Goal: Task Accomplishment & Management: Complete application form

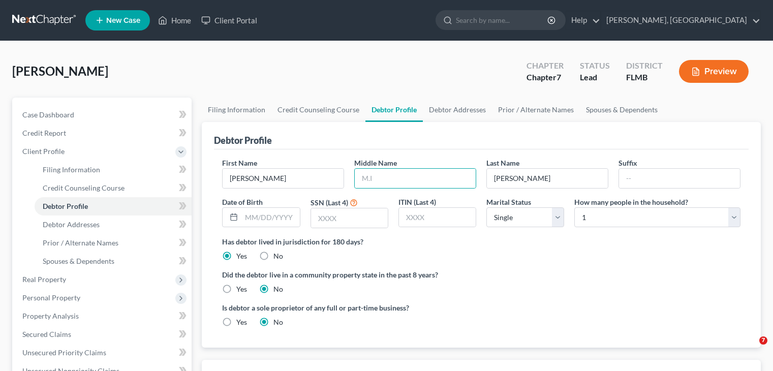
select select "0"
type input "F."
click at [285, 216] on input "text" at bounding box center [270, 217] width 58 height 19
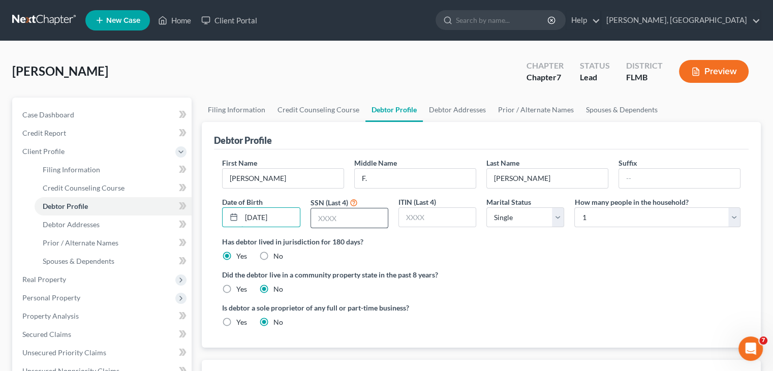
type input "[DATE]"
click at [339, 214] on input "text" at bounding box center [349, 217] width 77 height 19
type input "2977"
click at [555, 219] on select "Select Single Married Separated Divorced Widowed" at bounding box center [525, 217] width 78 height 20
select select "1"
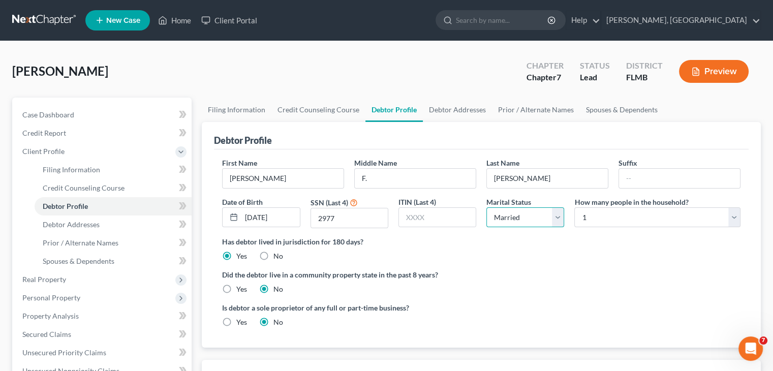
click at [486, 207] on select "Select Single Married Separated Divorced Widowed" at bounding box center [525, 217] width 78 height 20
click at [733, 222] on select "Select 1 2 3 4 5 6 7 8 9 10 11 12 13 14 15 16 17 18 19 20" at bounding box center [657, 217] width 166 height 20
select select "1"
click at [574, 207] on select "Select 1 2 3 4 5 6 7 8 9 10 11 12 13 14 15 16 17 18 19 20" at bounding box center [657, 217] width 166 height 20
click at [449, 110] on link "Debtor Addresses" at bounding box center [457, 110] width 69 height 24
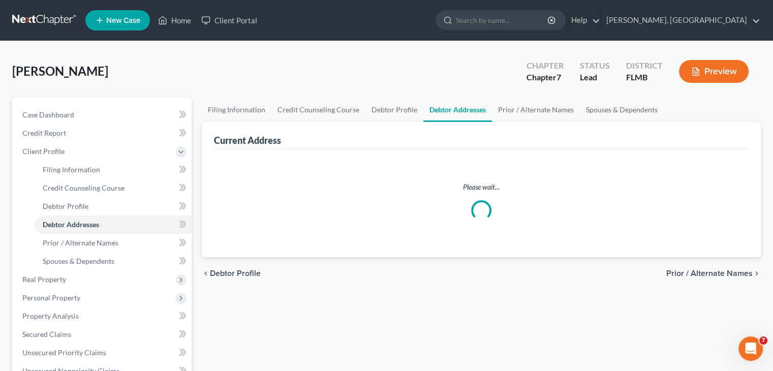
select select "0"
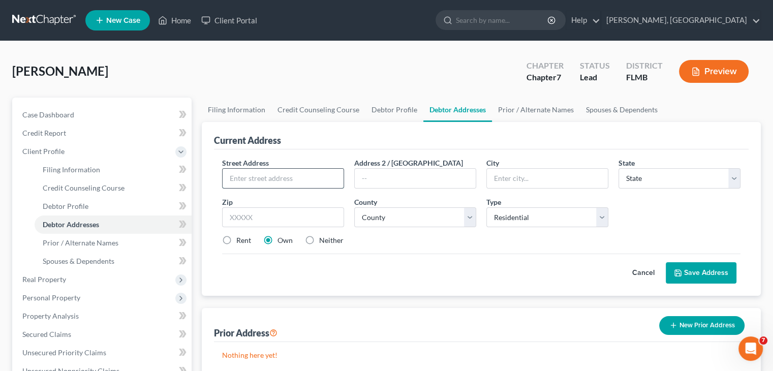
click at [262, 179] on input "text" at bounding box center [282, 178] width 121 height 19
type input "[STREET_ADDRESS]"
click at [529, 183] on input "text" at bounding box center [547, 178] width 121 height 19
type input "Ocala"
click at [734, 184] on select "State [US_STATE] AK AR AZ CA CO CT DE DC [GEOGRAPHIC_DATA] [GEOGRAPHIC_DATA] GU…" at bounding box center [679, 178] width 122 height 20
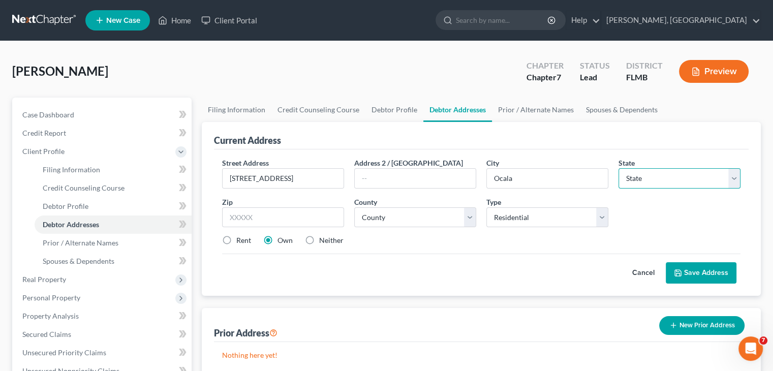
select select "9"
click at [618, 168] on select "State [US_STATE] AK AR AZ CA CO CT DE DC [GEOGRAPHIC_DATA] [GEOGRAPHIC_DATA] GU…" at bounding box center [679, 178] width 122 height 20
click at [291, 214] on input "text" at bounding box center [283, 217] width 122 height 20
type input "34472"
click at [468, 222] on select "County [GEOGRAPHIC_DATA] [GEOGRAPHIC_DATA] [GEOGRAPHIC_DATA] [GEOGRAPHIC_DATA] …" at bounding box center [415, 217] width 122 height 20
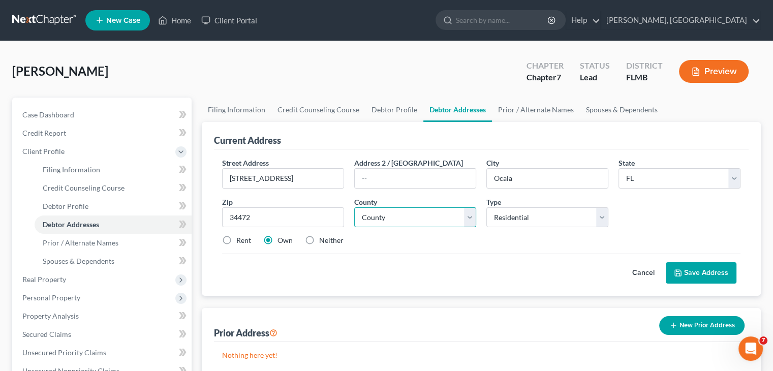
select select "40"
click at [354, 207] on select "County [GEOGRAPHIC_DATA] [GEOGRAPHIC_DATA] [GEOGRAPHIC_DATA] [GEOGRAPHIC_DATA] …" at bounding box center [415, 217] width 122 height 20
click at [687, 267] on button "Save Address" at bounding box center [700, 272] width 71 height 21
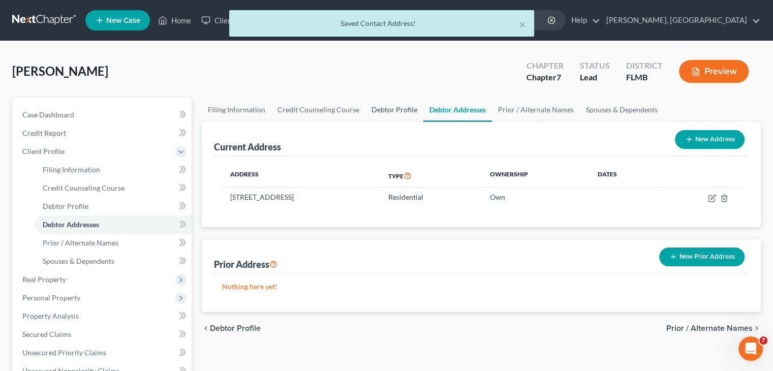
click at [387, 114] on link "Debtor Profile" at bounding box center [394, 110] width 58 height 24
select select "1"
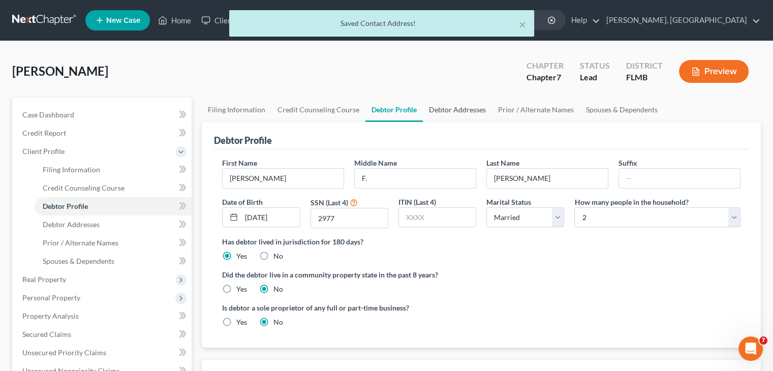
click at [433, 113] on link "Debtor Addresses" at bounding box center [457, 110] width 69 height 24
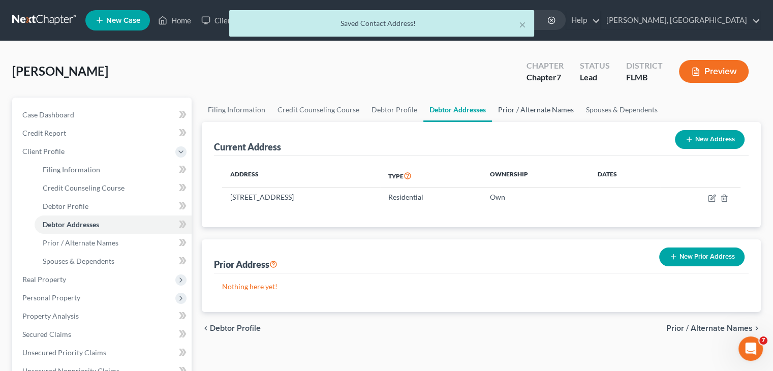
click at [513, 112] on link "Prior / Alternate Names" at bounding box center [536, 110] width 88 height 24
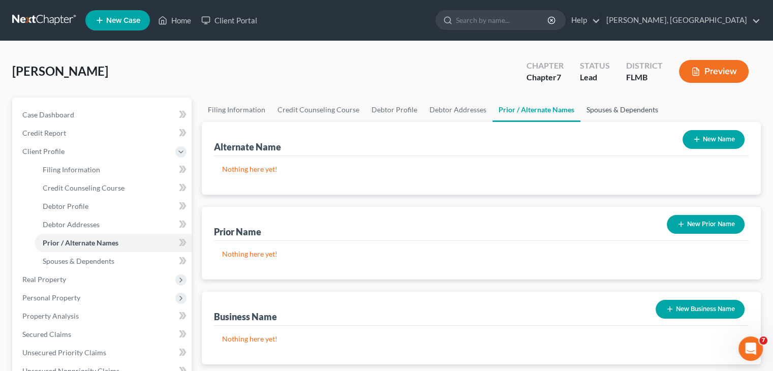
click at [591, 112] on link "Spouses & Dependents" at bounding box center [622, 110] width 84 height 24
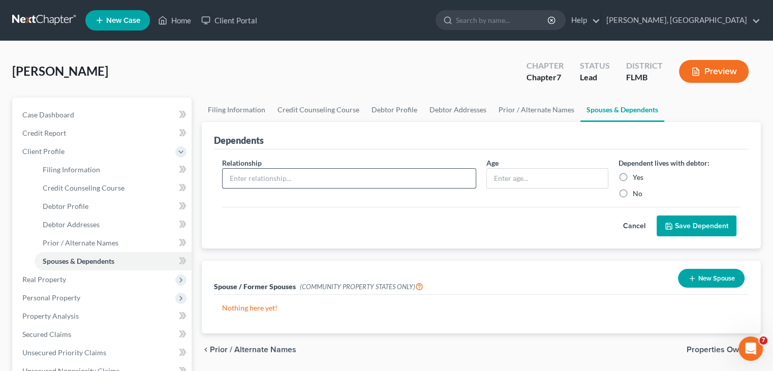
click at [408, 177] on input "text" at bounding box center [348, 178] width 253 height 19
click at [93, 285] on span "Real Property" at bounding box center [102, 279] width 177 height 18
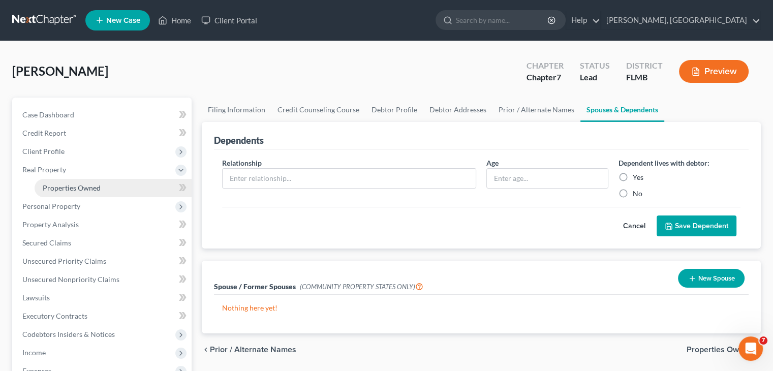
click at [98, 183] on span "Properties Owned" at bounding box center [72, 187] width 58 height 9
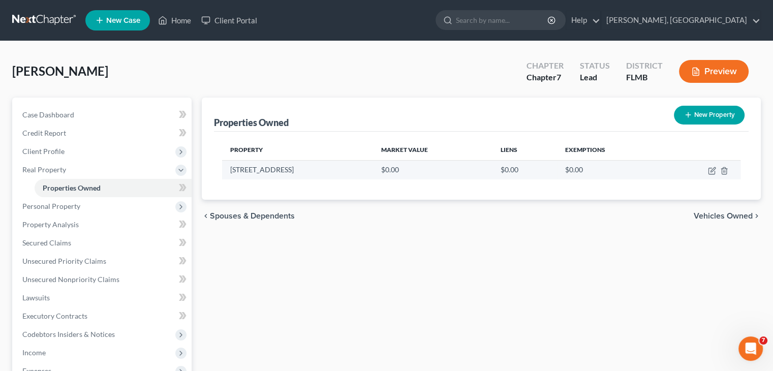
click at [373, 167] on td "$0.00" at bounding box center [432, 169] width 119 height 19
click at [713, 170] on icon "button" at bounding box center [712, 171] width 8 height 8
select select "9"
select select "40"
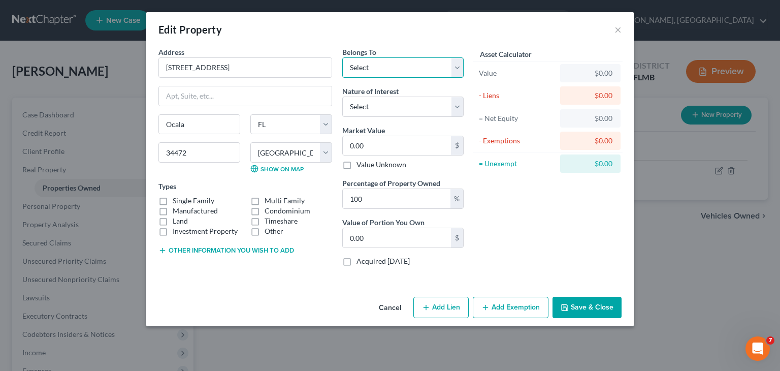
click at [456, 72] on select "Select Debtor 1 Only Debtor 2 Only Debtor 1 And Debtor 2 Only At Least One Of T…" at bounding box center [402, 67] width 121 height 20
select select "0"
click at [342, 57] on select "Select Debtor 1 Only Debtor 2 Only Debtor 1 And Debtor 2 Only At Least One Of T…" at bounding box center [402, 67] width 121 height 20
click at [457, 110] on select "Select Fee Simple Joint Tenant Life Estate Equitable Interest Future Interest T…" at bounding box center [402, 107] width 121 height 20
click at [504, 196] on div "Asset Calculator Value $0.00 - Liens $0.00 = Net Equity $0.00 - Exemptions $0.0…" at bounding box center [548, 161] width 158 height 228
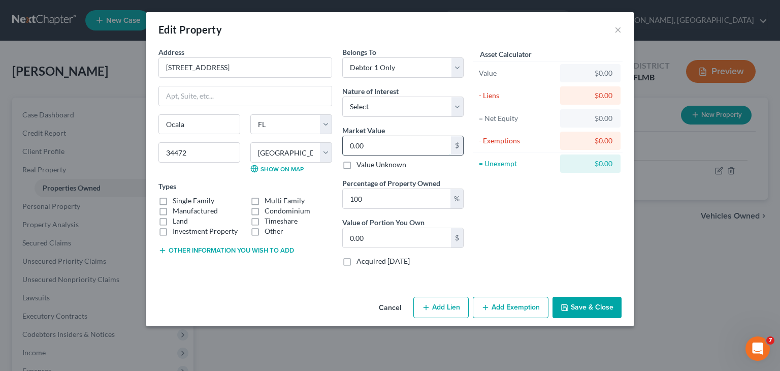
click at [438, 150] on input "0.00" at bounding box center [397, 145] width 108 height 19
type input "1"
type input "1.00"
type input "19"
type input "19.00"
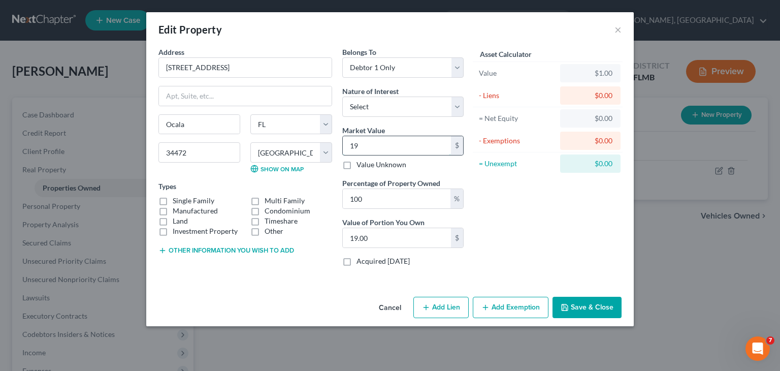
type input "190"
type input "190.00"
type input "1900"
type input "1,900.00"
type input "1,9000"
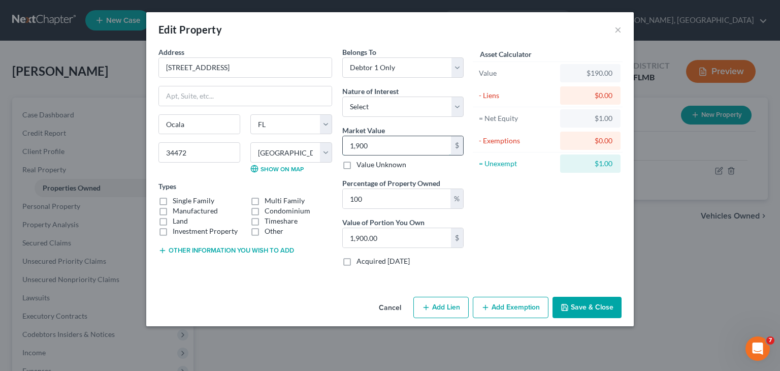
type input "19,000.00"
type input "19,0000"
type input "190,000.00"
click at [462, 108] on select "Select Fee Simple Joint Tenant Life Estate Equitable Interest Future Interest T…" at bounding box center [402, 107] width 121 height 20
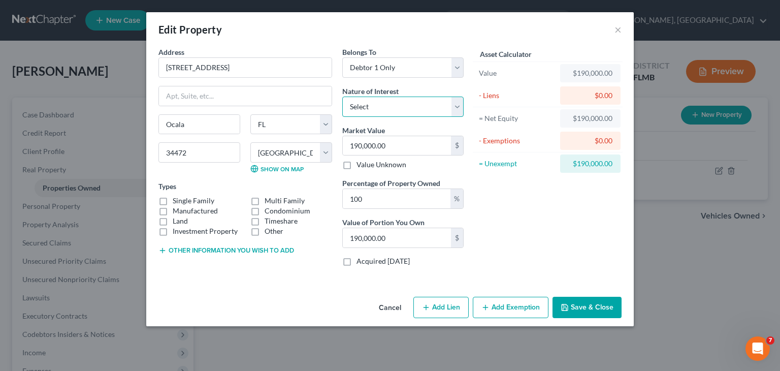
select select "0"
click at [342, 97] on select "Select Fee Simple Joint Tenant Life Estate Equitable Interest Future Interest T…" at bounding box center [402, 107] width 121 height 20
click at [530, 308] on button "Add Exemption" at bounding box center [511, 307] width 76 height 21
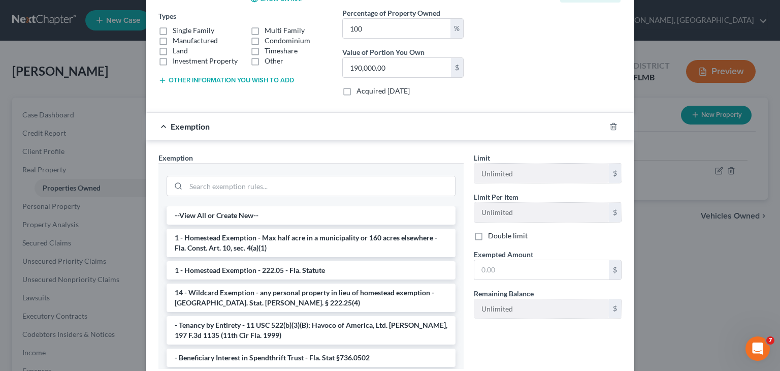
scroll to position [169, 0]
click at [307, 236] on li "1 - Homestead Exemption - Max half acre in a municipality or 160 acres elsewher…" at bounding box center [311, 244] width 289 height 28
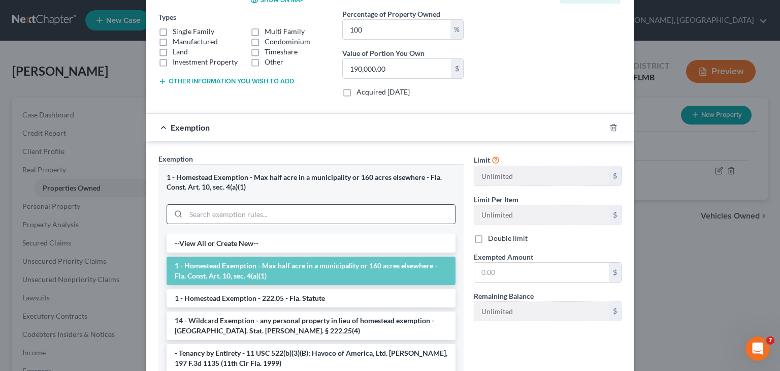
click at [347, 214] on input "search" at bounding box center [320, 214] width 269 height 19
click at [328, 292] on li "1 - Homestead Exemption - 222.05 - Fla. Statute" at bounding box center [311, 298] width 289 height 18
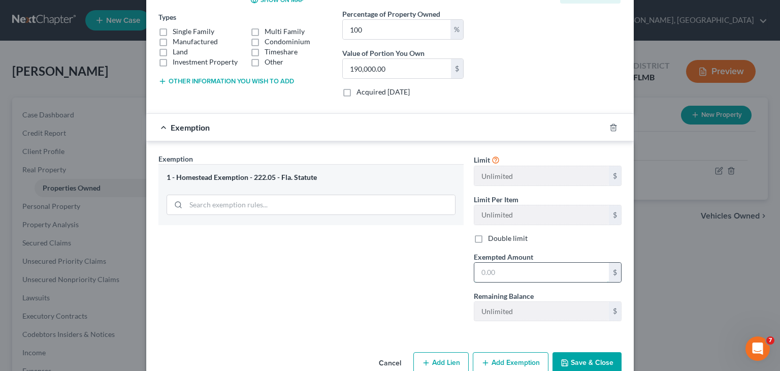
click at [577, 274] on input "text" at bounding box center [541, 272] width 135 height 19
type input "190,000.00"
click at [422, 360] on icon "button" at bounding box center [426, 363] width 8 height 8
select select "0"
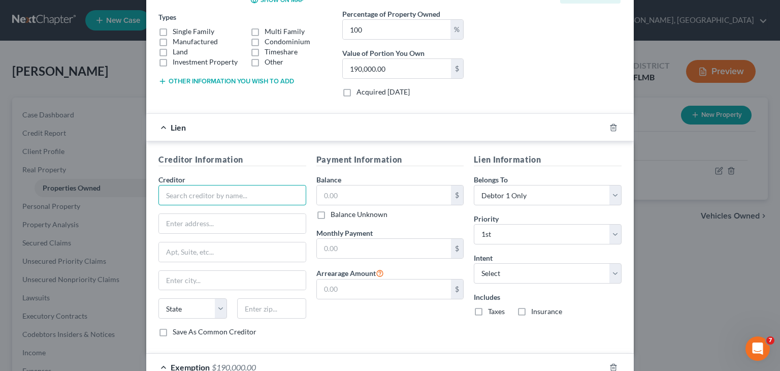
click at [226, 194] on input "text" at bounding box center [232, 195] width 148 height 20
click at [608, 275] on select "Select Surrender Redeem Reaffirm Avoid Other" at bounding box center [548, 273] width 148 height 20
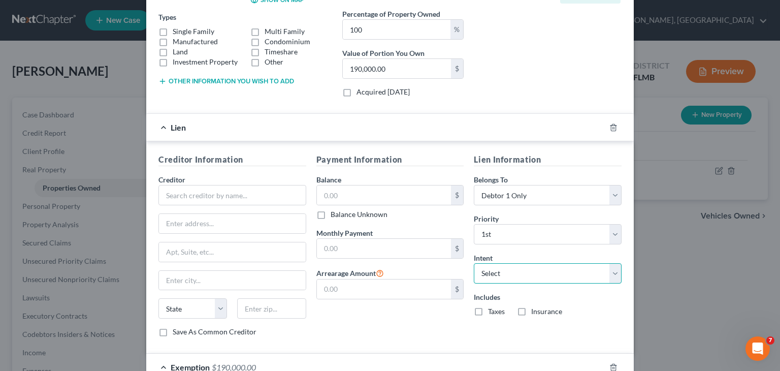
click at [608, 275] on select "Select Surrender Redeem Reaffirm Avoid Other" at bounding box center [548, 273] width 148 height 20
click at [234, 200] on input "text" at bounding box center [232, 195] width 148 height 20
click at [235, 222] on input "text" at bounding box center [232, 223] width 147 height 19
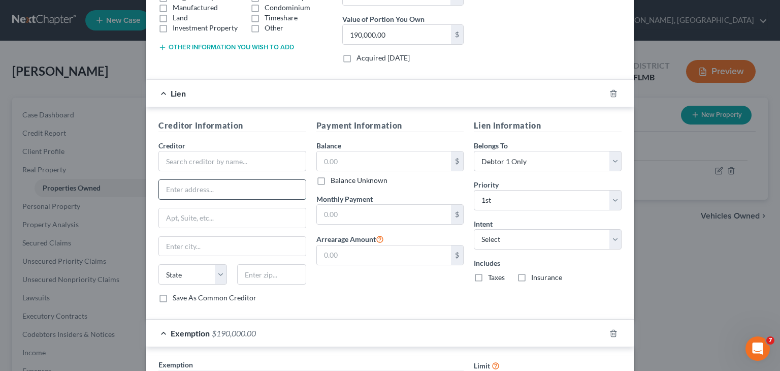
scroll to position [196, 0]
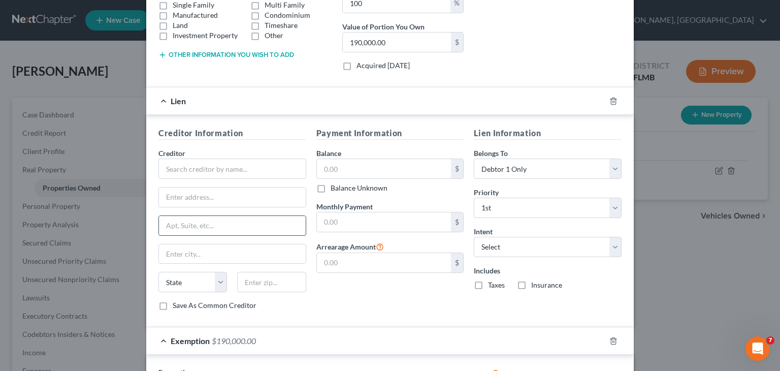
click at [228, 227] on input "text" at bounding box center [232, 225] width 147 height 19
click at [395, 170] on input "text" at bounding box center [384, 168] width 135 height 19
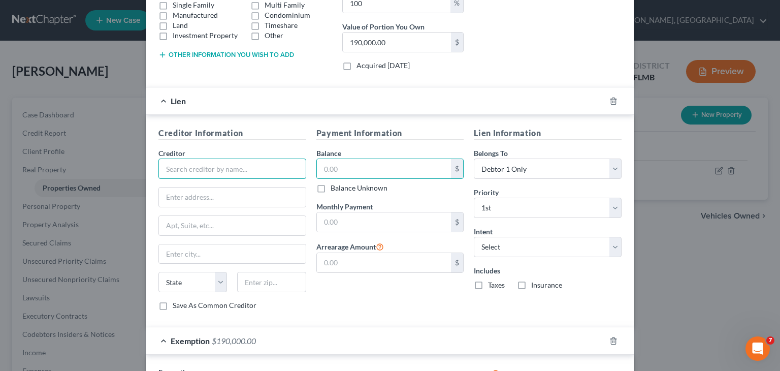
click at [262, 169] on input "text" at bounding box center [232, 168] width 148 height 20
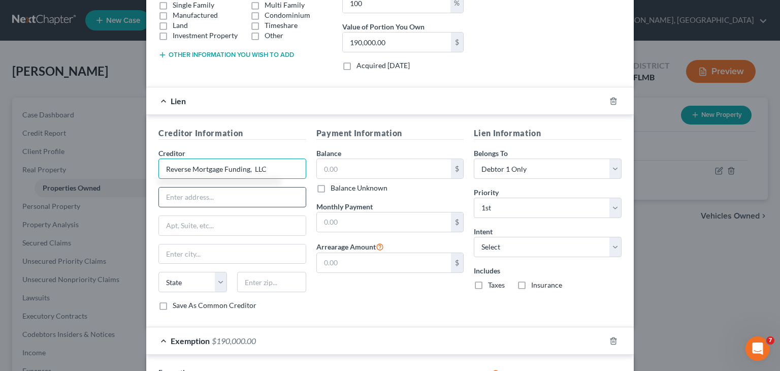
type input "Reverse Mortgage Funding, LLC"
click at [247, 187] on input "text" at bounding box center [232, 196] width 147 height 19
type input "PO Box 40724"
click at [207, 247] on input "text" at bounding box center [232, 253] width 147 height 19
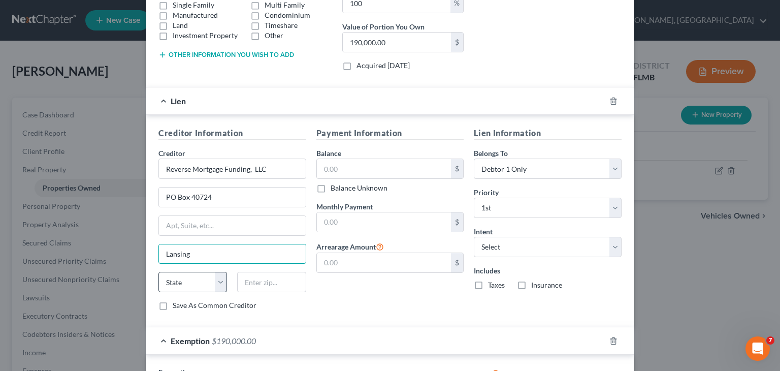
type input "Lansing"
click at [217, 285] on select "State [US_STATE] AK AR AZ CA CO CT DE DC [GEOGRAPHIC_DATA] [GEOGRAPHIC_DATA] GU…" at bounding box center [192, 282] width 69 height 20
select select "23"
click at [158, 272] on select "State [US_STATE] AK AR AZ CA CO CT DE DC [GEOGRAPHIC_DATA] [GEOGRAPHIC_DATA] GU…" at bounding box center [192, 282] width 69 height 20
click at [257, 279] on input "text" at bounding box center [271, 282] width 69 height 20
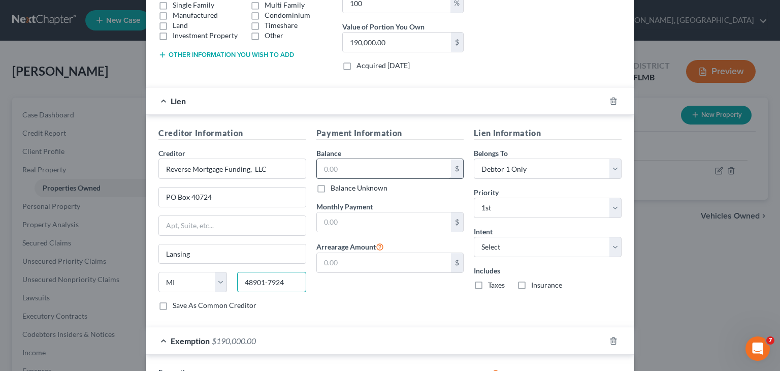
type input "48901-7924"
click at [366, 161] on input "text" at bounding box center [384, 168] width 135 height 19
type input "141,138.93"
click at [388, 227] on input "text" at bounding box center [384, 221] width 135 height 19
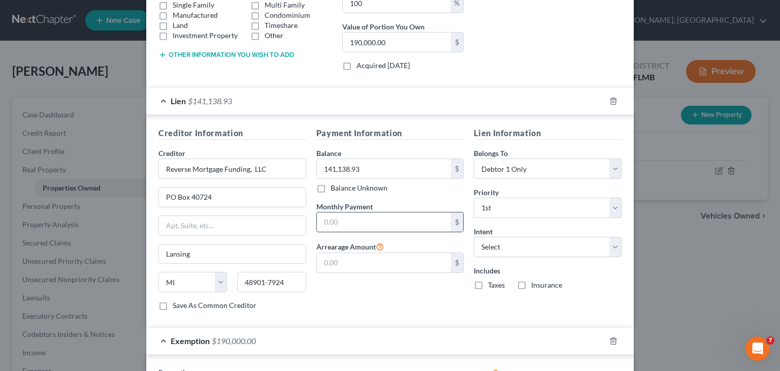
click at [358, 228] on input "text" at bounding box center [384, 221] width 135 height 19
click at [232, 171] on input "Reverse Mortgage Funding, LLC" at bounding box center [232, 168] width 148 height 20
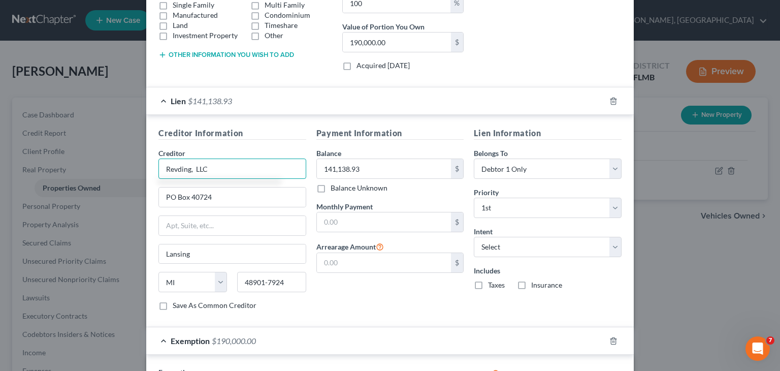
click at [232, 171] on input "Revding, LLC" at bounding box center [232, 168] width 148 height 20
click at [232, 171] on input "H" at bounding box center [232, 168] width 148 height 20
type input "HUD"
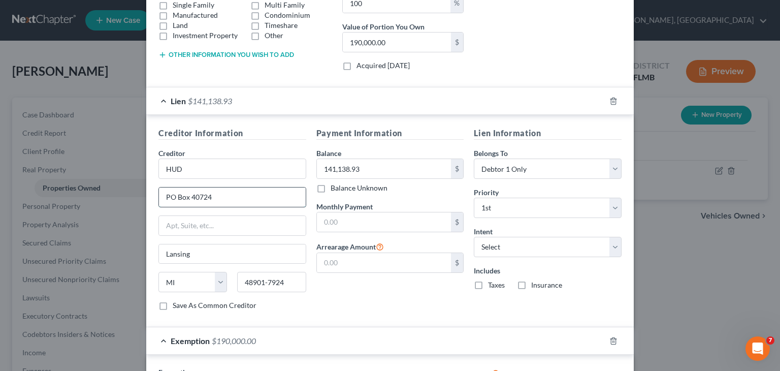
click at [234, 197] on input "PO Box 40724" at bounding box center [232, 196] width 147 height 19
type input "[STREET_ADDRESS]"
click at [158, 167] on input "HUD" at bounding box center [232, 168] width 148 height 20
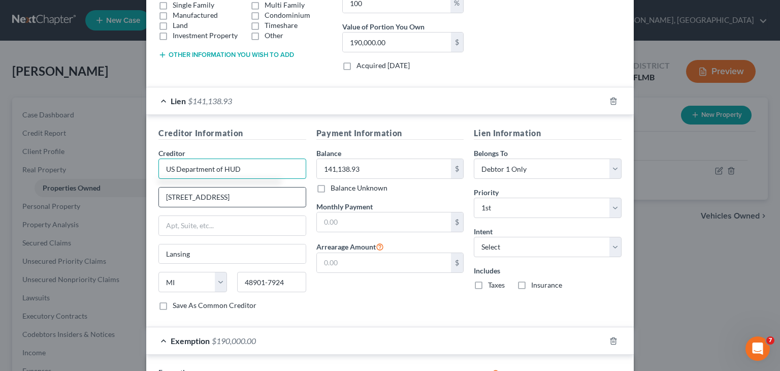
type input "US Department of HUD"
click at [213, 197] on input "[STREET_ADDRESS]" at bounding box center [232, 196] width 147 height 19
type input "[STREET_ADDRESS]"
click at [194, 253] on input "Lansing" at bounding box center [232, 253] width 147 height 19
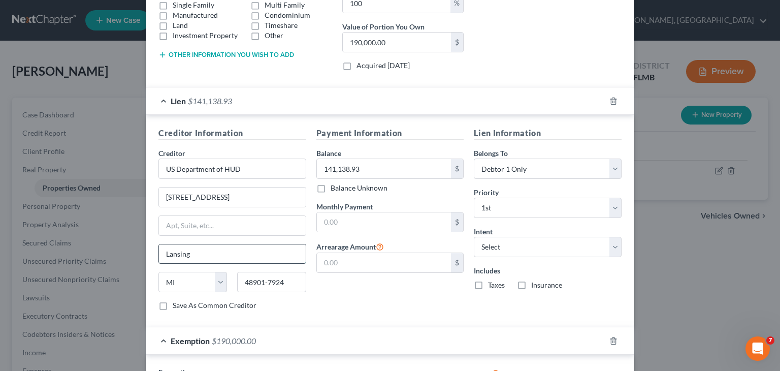
click at [194, 253] on input "Lansing" at bounding box center [232, 253] width 147 height 19
type input "[US_STATE]"
click at [215, 283] on select "State [US_STATE] AK AR AZ CA CO CT DE DC [GEOGRAPHIC_DATA] [GEOGRAPHIC_DATA] GU…" at bounding box center [192, 282] width 69 height 20
select select "8"
click at [158, 272] on select "State [US_STATE] AK AR AZ CA CO CT DE DC [GEOGRAPHIC_DATA] [GEOGRAPHIC_DATA] GU…" at bounding box center [192, 282] width 69 height 20
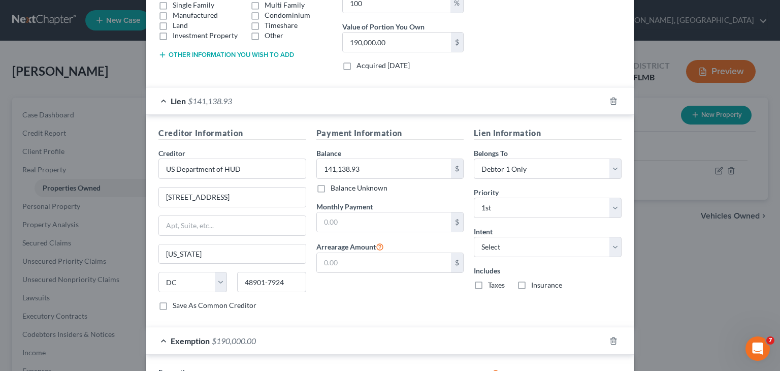
click at [284, 274] on input "48901-7924" at bounding box center [271, 282] width 69 height 20
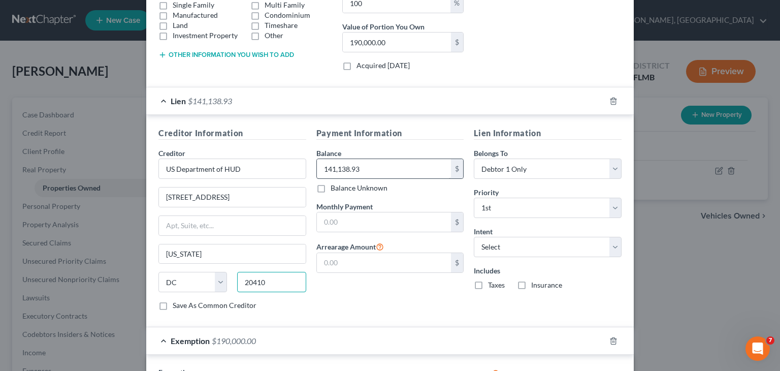
type input "20410"
click at [386, 175] on input "141,138.93" at bounding box center [384, 168] width 135 height 19
type input "2"
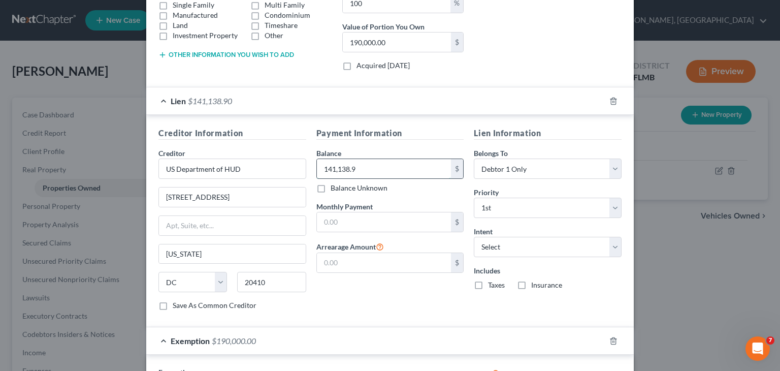
type input "141,138.93"
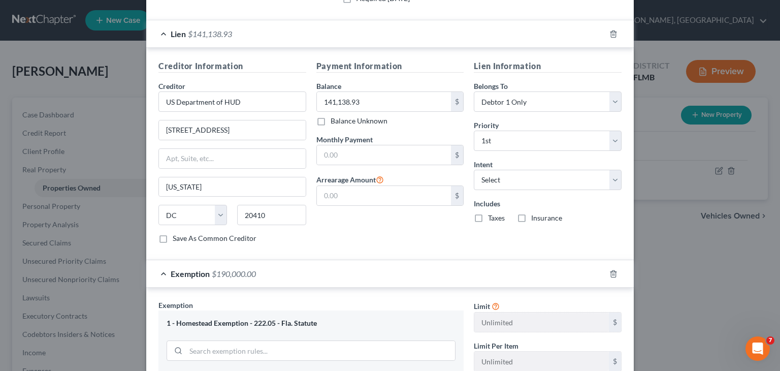
scroll to position [265, 0]
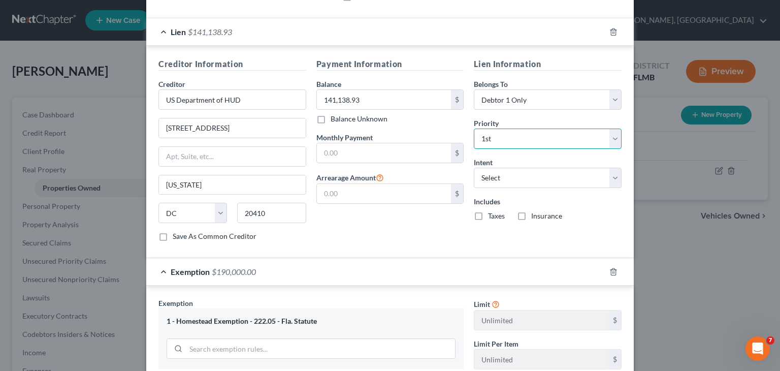
click at [613, 142] on select "Select 1st 2nd 3rd 4th 5th 6th 7th 8th 9th 10th 11th 12th 13th 14th 15th 16th 1…" at bounding box center [548, 139] width 148 height 20
click at [609, 180] on select "Select Surrender Redeem Reaffirm Avoid Other" at bounding box center [548, 178] width 148 height 20
select select "2"
click at [474, 168] on select "Select Surrender Redeem Reaffirm Avoid Other" at bounding box center [548, 178] width 148 height 20
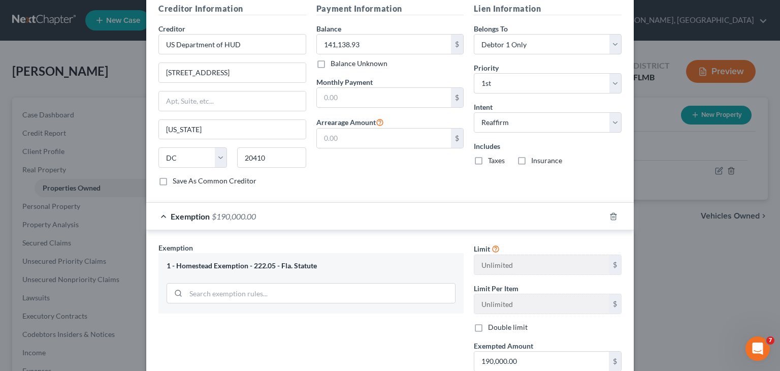
scroll to position [429, 0]
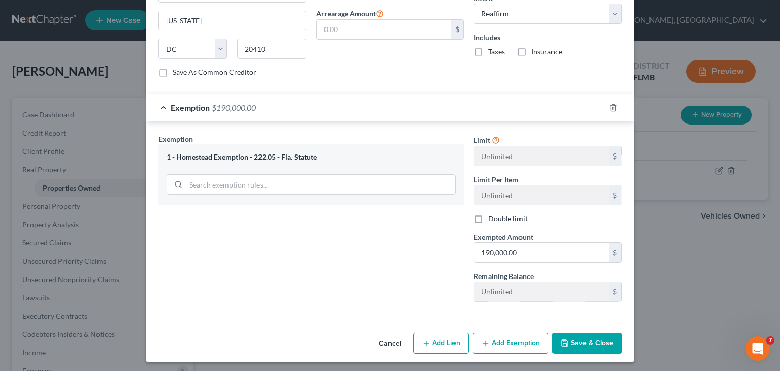
click at [566, 336] on button "Save & Close" at bounding box center [587, 343] width 69 height 21
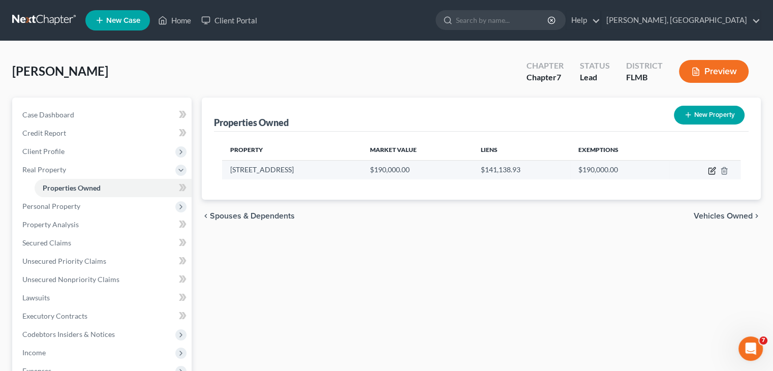
click at [711, 167] on icon "button" at bounding box center [712, 171] width 8 height 8
select select "9"
select select "40"
select select "0"
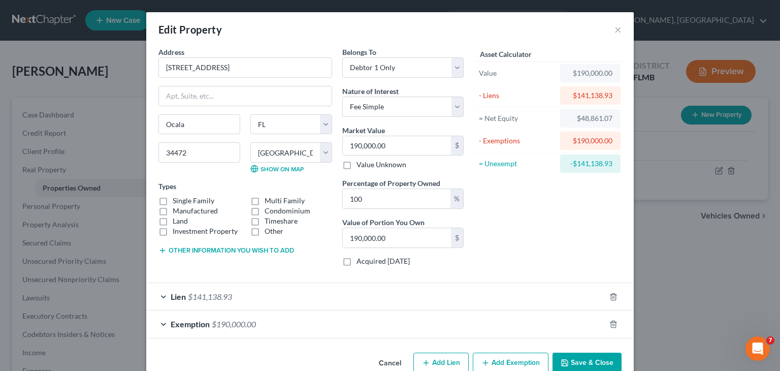
click at [173, 201] on label "Single Family" at bounding box center [194, 201] width 42 height 10
click at [177, 201] on input "Single Family" at bounding box center [180, 199] width 7 height 7
checkbox input "true"
click at [197, 252] on button "Other information you wish to add" at bounding box center [226, 250] width 136 height 8
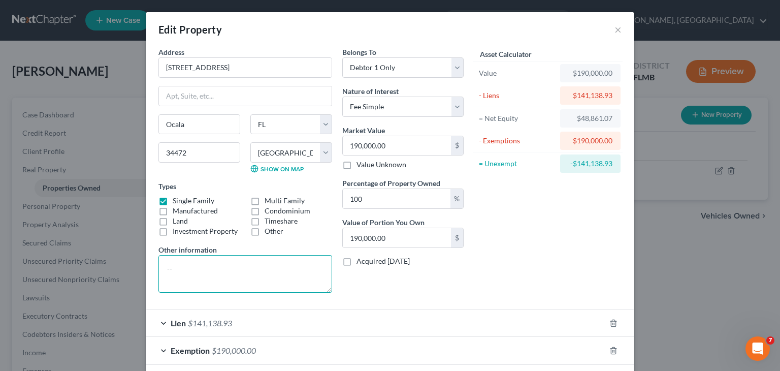
click at [192, 261] on textarea at bounding box center [245, 274] width 174 height 38
type textarea "Reverse Mortgage"
click at [371, 292] on div "Belongs To * Select Debtor 1 Only Debtor 2 Only Debtor 1 And Debtor 2 Only At L…" at bounding box center [403, 174] width 132 height 254
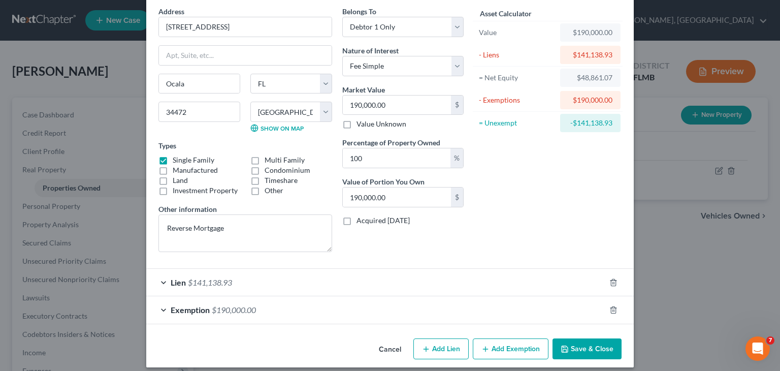
scroll to position [48, 0]
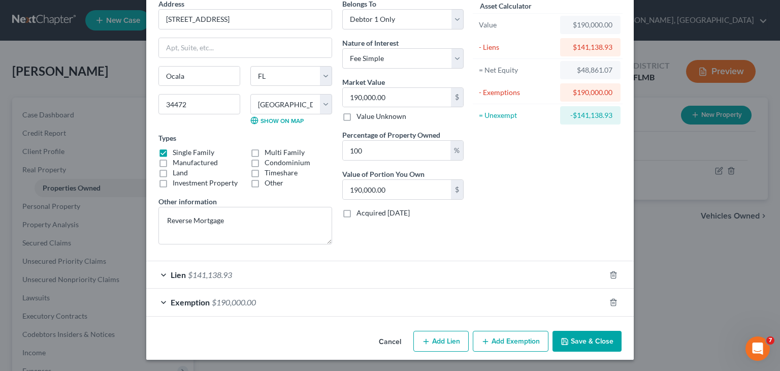
click at [574, 338] on button "Save & Close" at bounding box center [587, 341] width 69 height 21
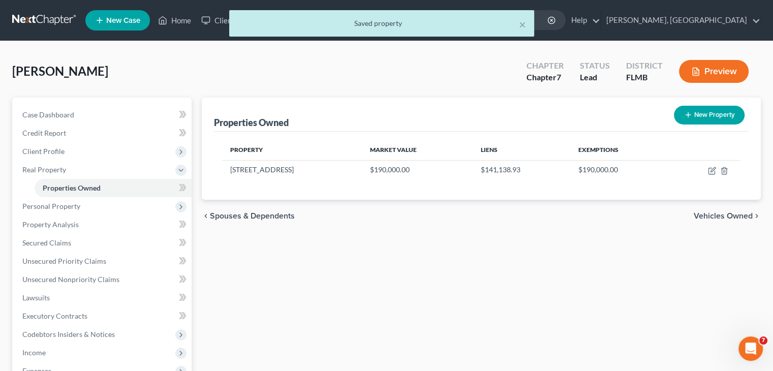
drag, startPoint x: 574, startPoint y: 338, endPoint x: 613, endPoint y: 322, distance: 41.7
click at [613, 322] on div "Properties Owned New Property Property Market Value Liens Exemptions [STREET_AD…" at bounding box center [481, 309] width 569 height 422
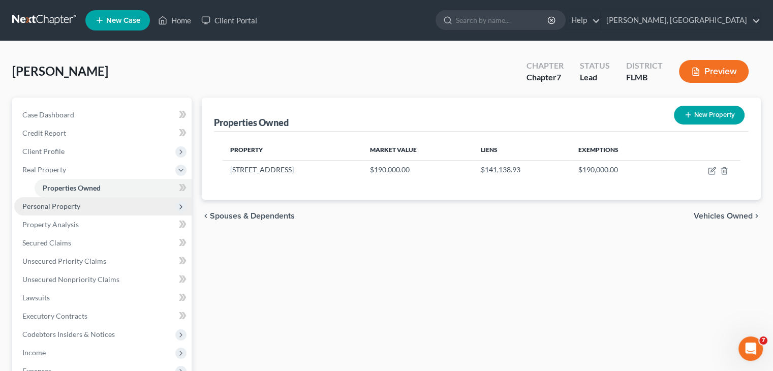
click at [154, 203] on span "Personal Property" at bounding box center [102, 206] width 177 height 18
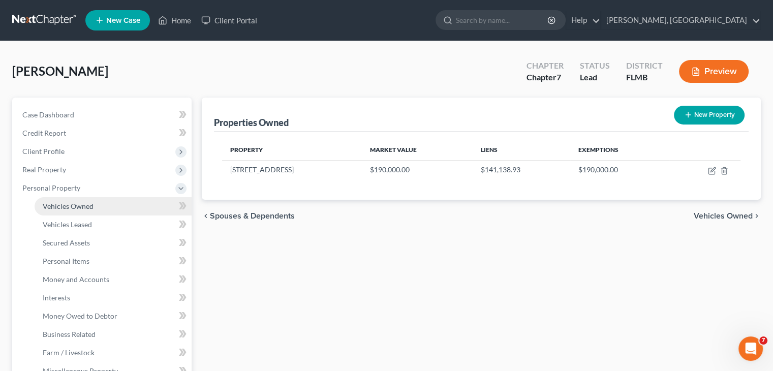
click at [165, 205] on link "Vehicles Owned" at bounding box center [113, 206] width 157 height 18
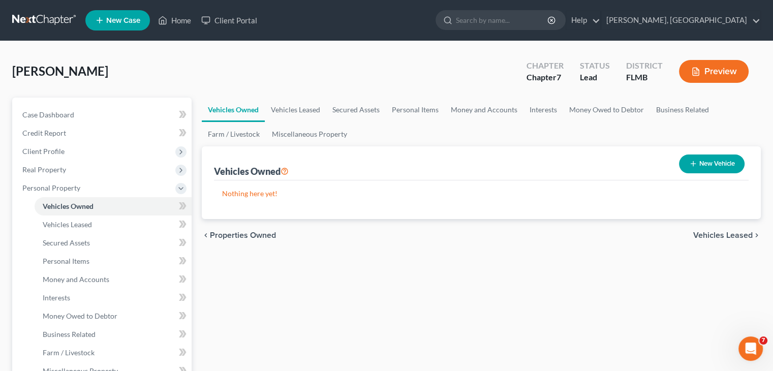
click at [715, 159] on button "New Vehicle" at bounding box center [712, 163] width 66 height 19
select select "0"
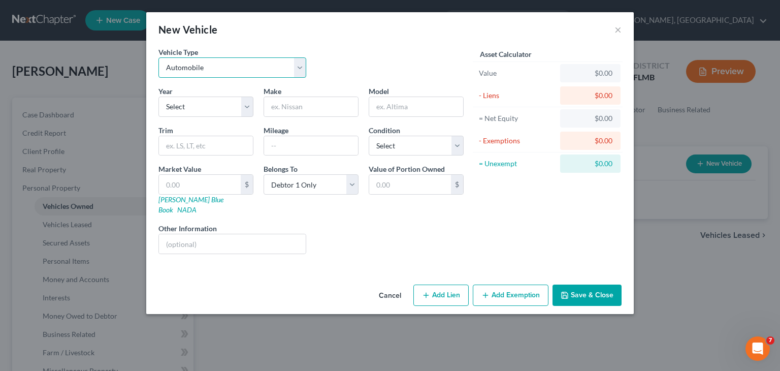
click at [302, 72] on select "Select Automobile Truck Trailer Watercraft Aircraft Motor Home Atv Other Vehicle" at bounding box center [232, 67] width 148 height 20
select select "1"
click at [158, 57] on select "Select Automobile Truck Trailer Watercraft Aircraft Motor Home Atv Other Vehicle" at bounding box center [232, 67] width 148 height 20
click at [250, 110] on select "Select 2026 2025 2024 2023 2022 2021 2020 2019 2018 2017 2016 2015 2014 2013 20…" at bounding box center [205, 107] width 95 height 20
select select "14"
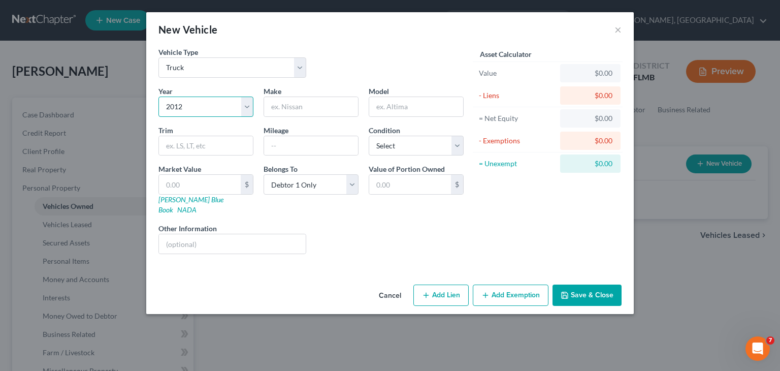
click at [158, 97] on select "Select 2026 2025 2024 2023 2022 2021 2020 2019 2018 2017 2016 2015 2014 2013 20…" at bounding box center [205, 107] width 95 height 20
click at [292, 112] on input "text" at bounding box center [311, 106] width 94 height 19
type input "Ford"
click at [387, 110] on input "text" at bounding box center [416, 106] width 94 height 19
type input "F150"
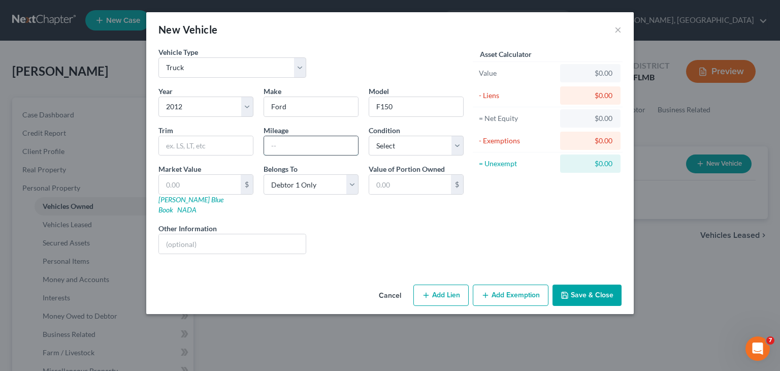
click at [299, 147] on input "text" at bounding box center [311, 145] width 94 height 19
type input "166,000"
click at [453, 153] on select "Select Excellent Very Good Good Fair Poor" at bounding box center [416, 146] width 95 height 20
select select "2"
click at [369, 136] on select "Select Excellent Very Good Good Fair Poor" at bounding box center [416, 146] width 95 height 20
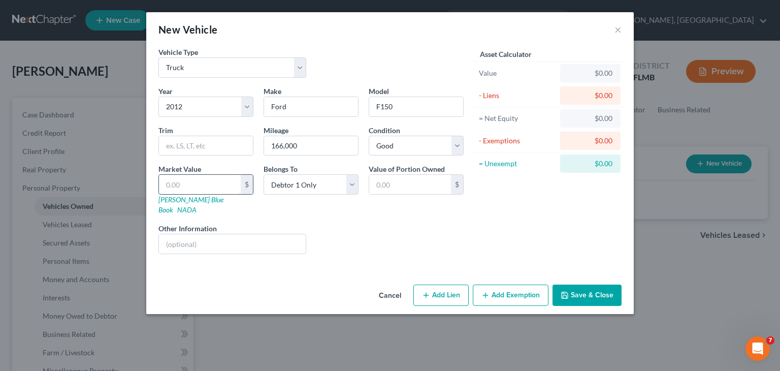
click at [220, 185] on input "text" at bounding box center [200, 184] width 82 height 19
click at [278, 234] on input "text" at bounding box center [232, 243] width 147 height 19
click at [221, 187] on input "text" at bounding box center [200, 184] width 82 height 19
type input "5"
type input "5.00"
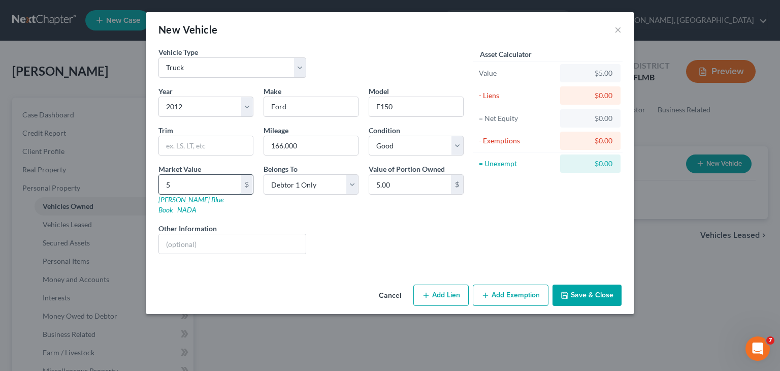
type input "50"
type input "50.00"
type input "500"
type input "500.00"
type input "5000"
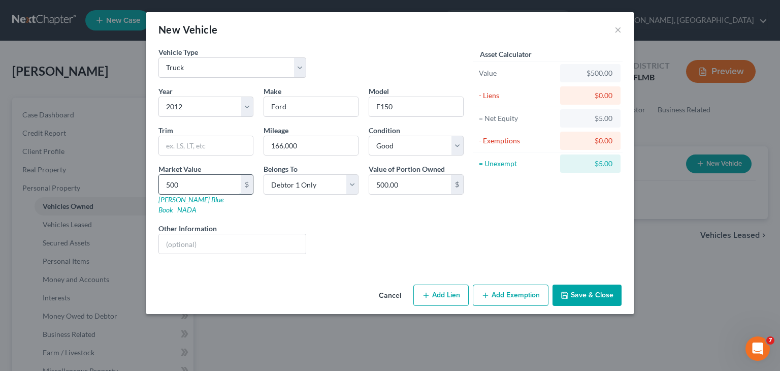
type input "5,000.00"
click at [447, 284] on button "Add Lien" at bounding box center [440, 294] width 55 height 21
select select "0"
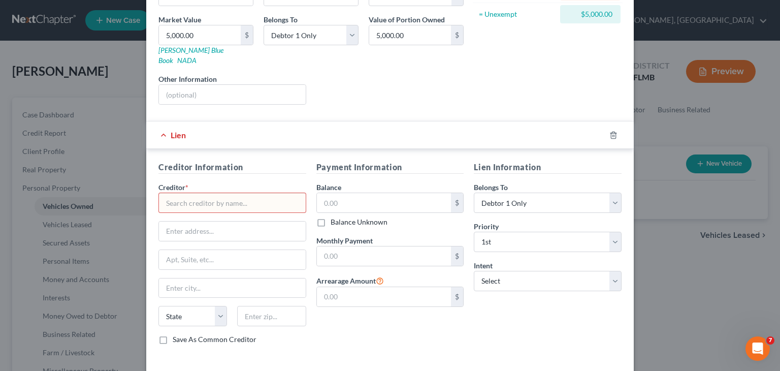
scroll to position [150, 0]
click at [239, 192] on input "text" at bounding box center [232, 202] width 148 height 20
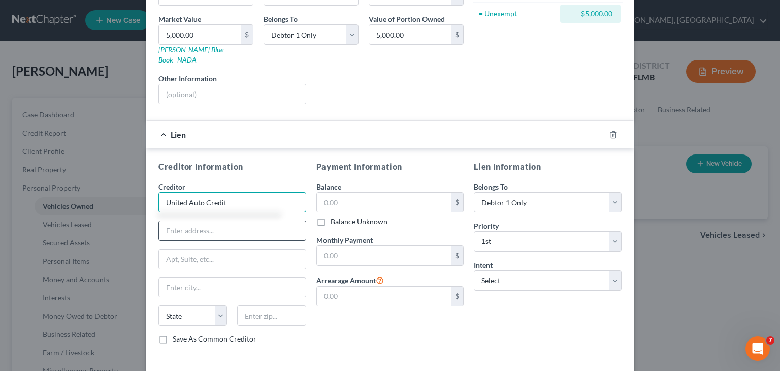
type input "United Auto Credit"
click at [228, 221] on input "text" at bounding box center [232, 230] width 147 height 19
type input "PO Box 163049"
click at [215, 278] on input "text" at bounding box center [232, 287] width 147 height 19
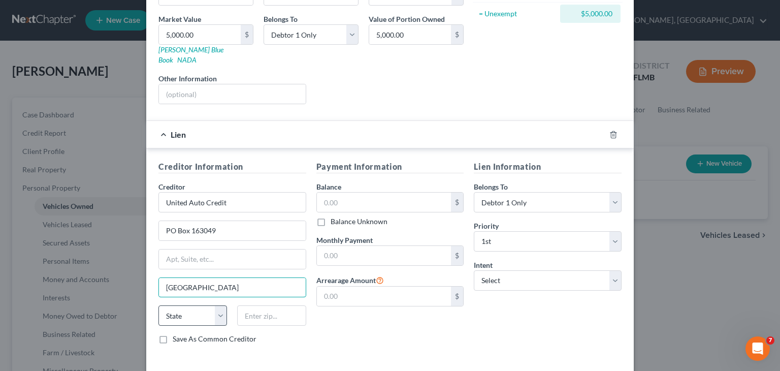
type input "[GEOGRAPHIC_DATA]"
click at [217, 305] on select "State [US_STATE] AK AR AZ CA CO CT DE DC [GEOGRAPHIC_DATA] [GEOGRAPHIC_DATA] GU…" at bounding box center [192, 315] width 69 height 20
select select "45"
click at [158, 305] on select "State [US_STATE] AK AR AZ CA CO CT DE DC [GEOGRAPHIC_DATA] [GEOGRAPHIC_DATA] GU…" at bounding box center [192, 315] width 69 height 20
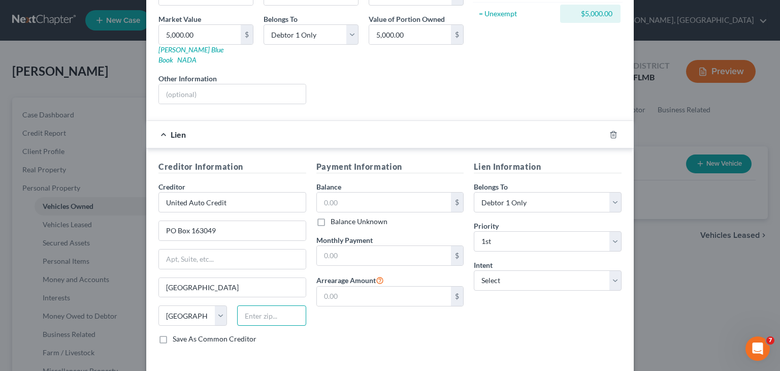
click at [253, 305] on input "text" at bounding box center [271, 315] width 69 height 20
type input "76161"
click at [371, 193] on input "text" at bounding box center [384, 202] width 135 height 19
type input "9,500"
click at [427, 246] on input "text" at bounding box center [384, 255] width 135 height 19
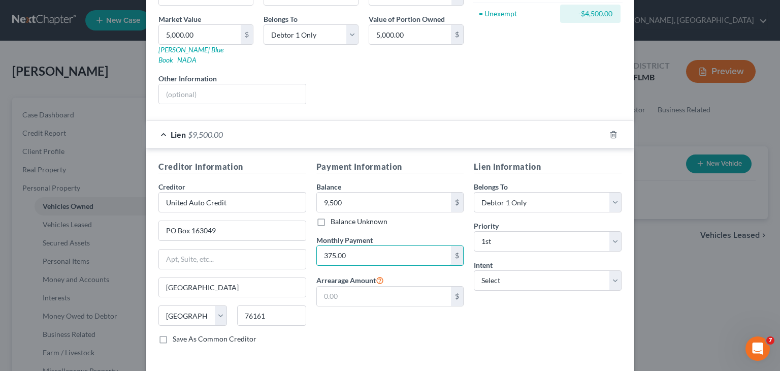
type input "375.00"
click at [522, 314] on div "Lien Information Belongs To * Select Debtor 1 Only Debtor 2 Only Debtor 1 And D…" at bounding box center [548, 257] width 158 height 192
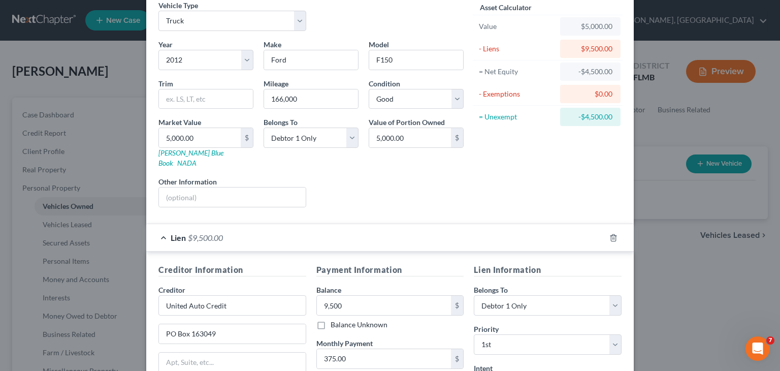
scroll to position [43, 0]
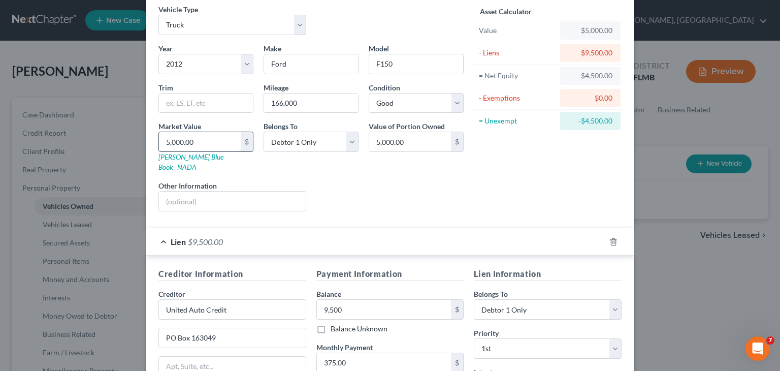
click at [165, 139] on input "5,000.00" at bounding box center [200, 141] width 82 height 19
type input "7"
type input "7.00"
type input "70"
type input "70.00"
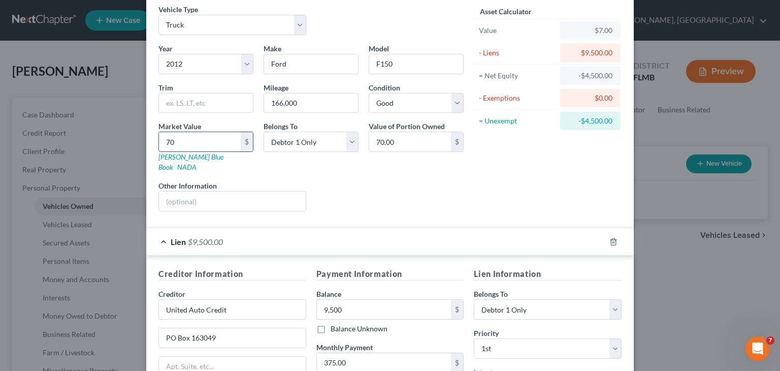
type input "700"
type input "700.00"
type input "7000"
type input "7,000.00"
type input "7,000"
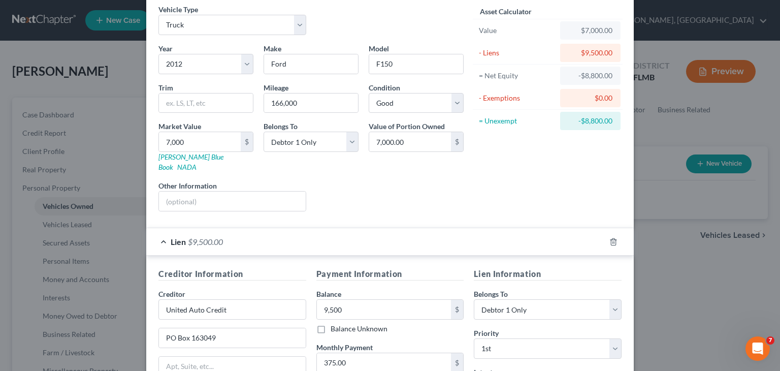
click at [346, 186] on div "Liens Select" at bounding box center [390, 195] width 158 height 31
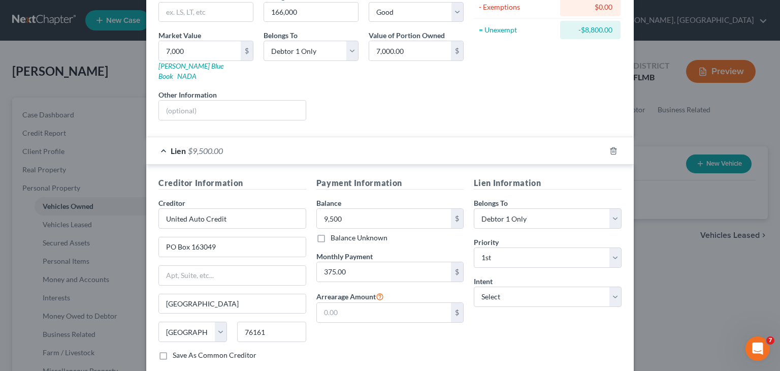
scroll to position [183, 0]
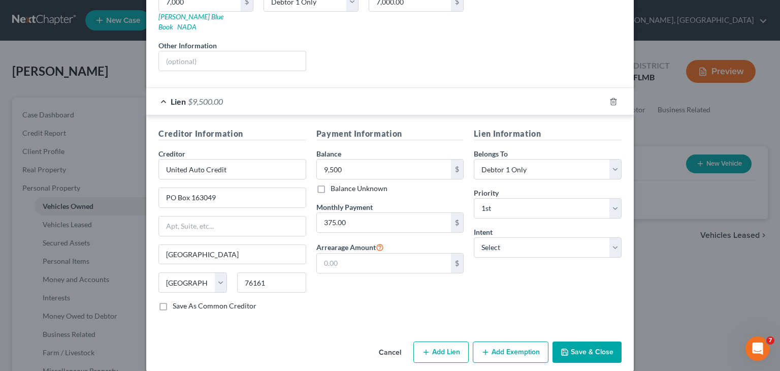
click at [496, 345] on button "Add Exemption" at bounding box center [511, 351] width 76 height 21
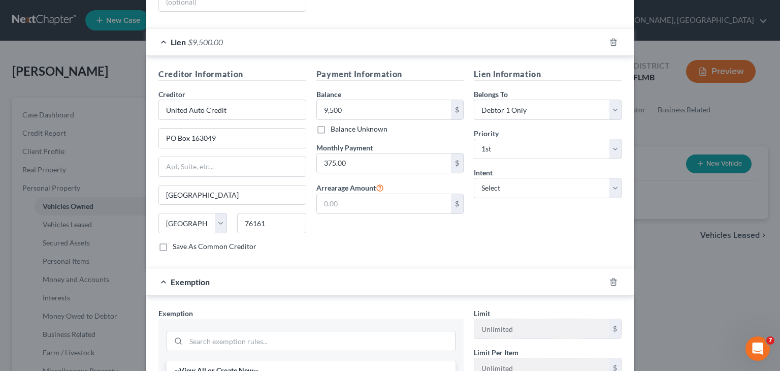
scroll to position [196, 0]
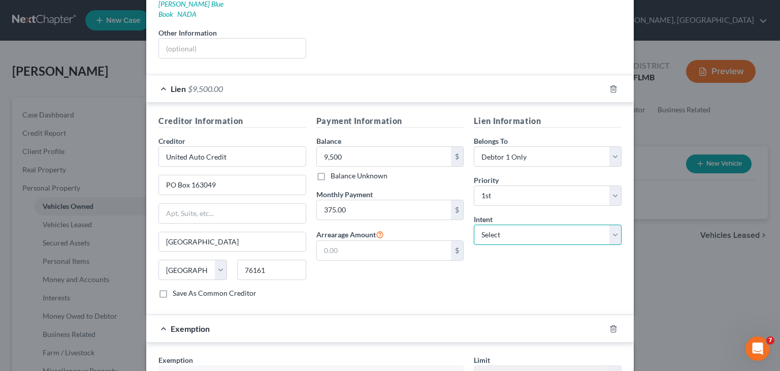
click at [611, 225] on select "Select Surrender Redeem Reaffirm Avoid Other" at bounding box center [548, 235] width 148 height 20
select select "2"
click at [474, 225] on select "Select Surrender Redeem Reaffirm Avoid Other" at bounding box center [548, 235] width 148 height 20
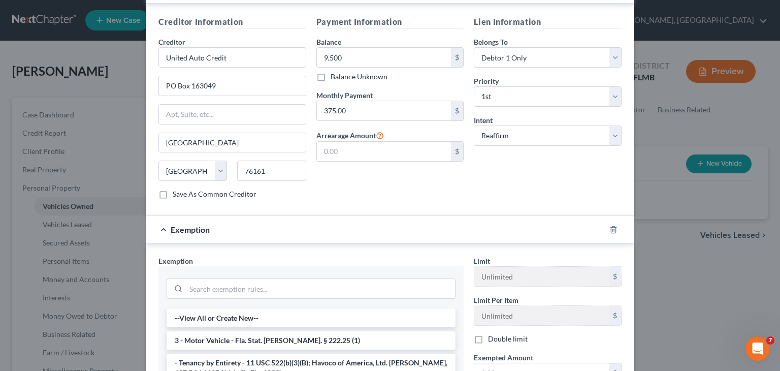
scroll to position [297, 0]
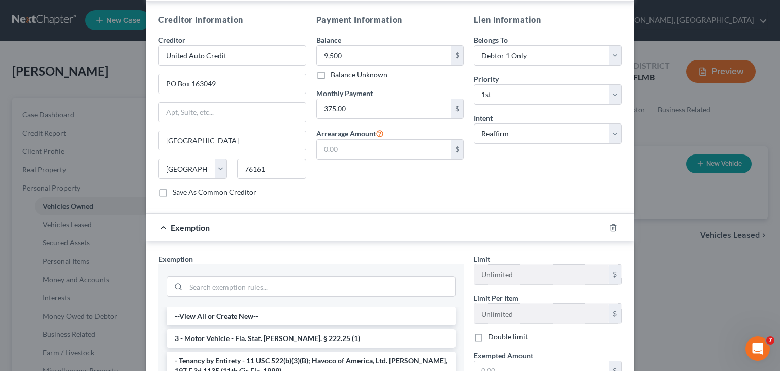
click at [171, 222] on span "Exemption" at bounding box center [190, 227] width 39 height 10
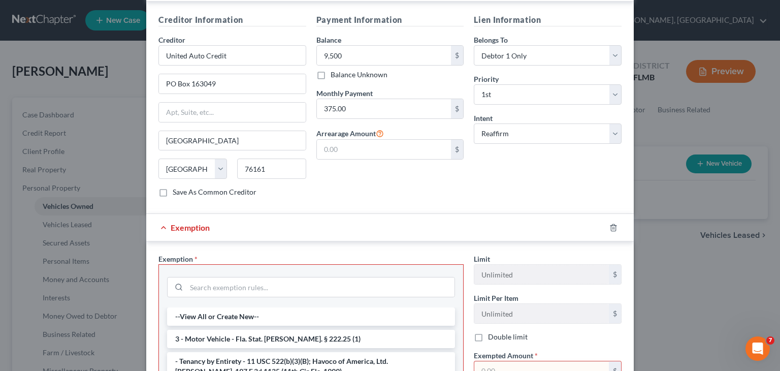
click at [158, 218] on div "Exemption" at bounding box center [375, 227] width 459 height 27
click at [610, 224] on icon "button" at bounding box center [614, 228] width 8 height 8
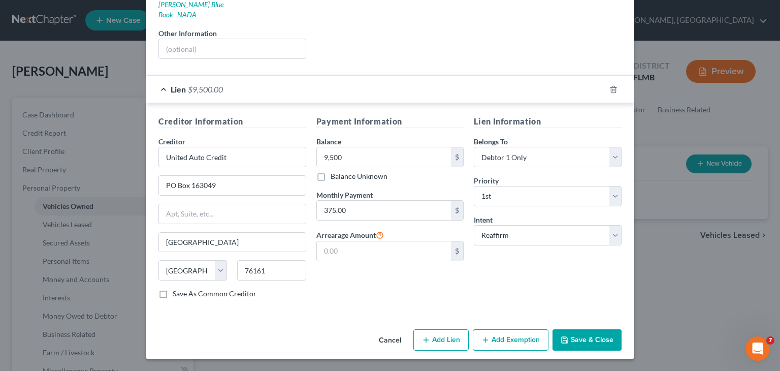
scroll to position [183, 0]
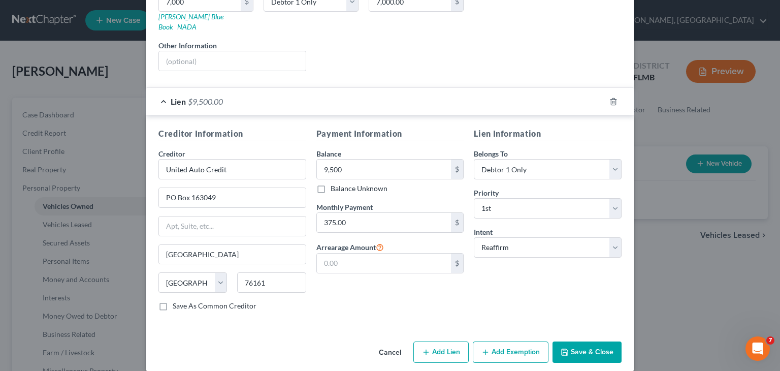
click at [593, 341] on button "Save & Close" at bounding box center [587, 351] width 69 height 21
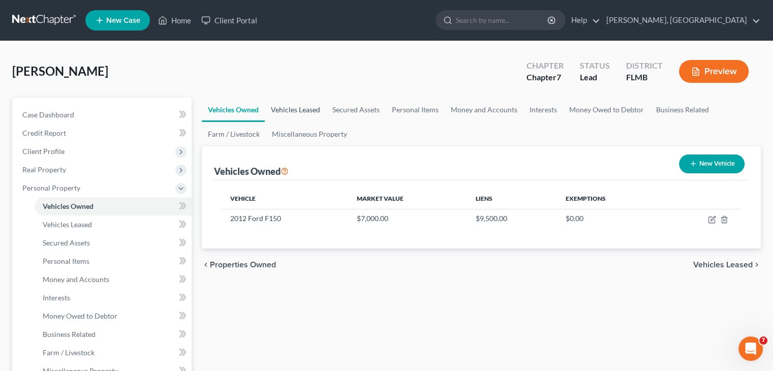
click at [296, 114] on link "Vehicles Leased" at bounding box center [295, 110] width 61 height 24
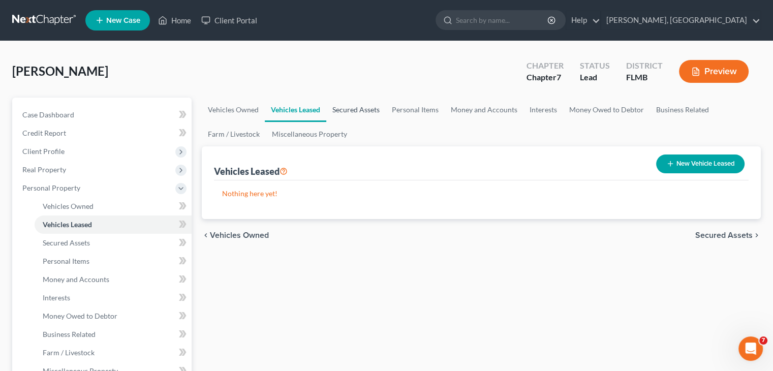
click at [361, 111] on link "Secured Assets" at bounding box center [355, 110] width 59 height 24
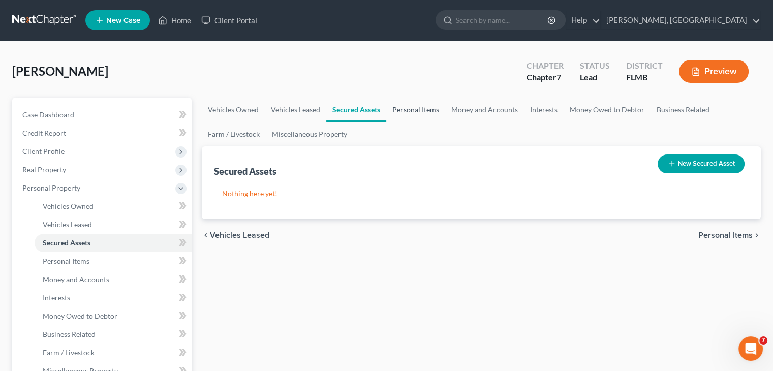
click at [425, 114] on link "Personal Items" at bounding box center [415, 110] width 59 height 24
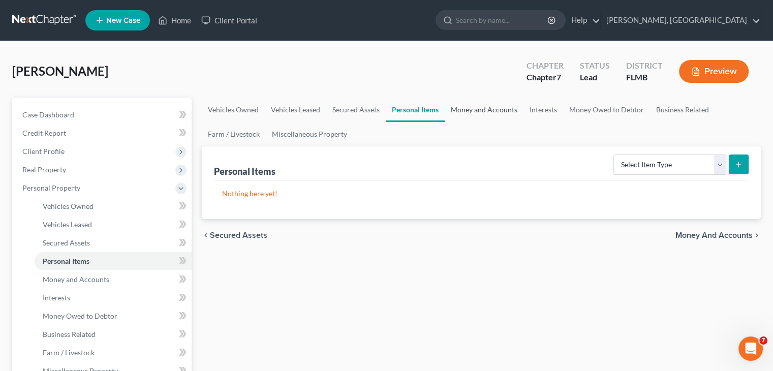
click at [484, 110] on link "Money and Accounts" at bounding box center [483, 110] width 79 height 24
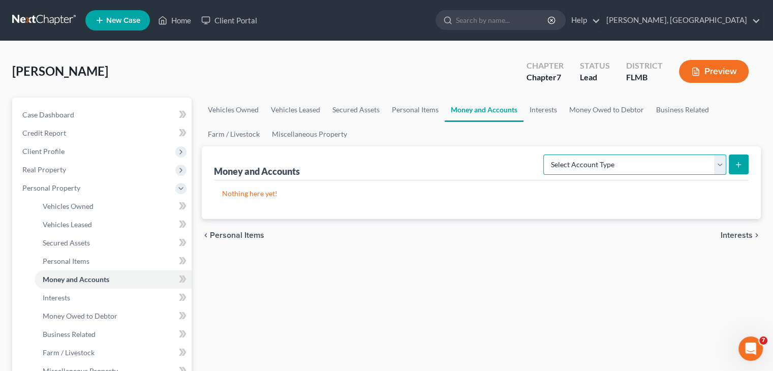
click at [715, 165] on select "Select Account Type Brokerage Cash on Hand Certificates of Deposit Checking Acc…" at bounding box center [634, 164] width 183 height 20
click at [545, 154] on select "Select Account Type Brokerage Cash on Hand Certificates of Deposit Checking Acc…" at bounding box center [634, 164] width 183 height 20
drag, startPoint x: 663, startPoint y: 185, endPoint x: 721, endPoint y: 165, distance: 61.8
click at [721, 165] on div "Money and Accounts Select Account Type Brokerage Cash on Hand Certificates of D…" at bounding box center [481, 182] width 559 height 73
click at [721, 165] on select "Select Account Type Brokerage Cash on Hand Certificates of Deposit Checking Acc…" at bounding box center [634, 164] width 183 height 20
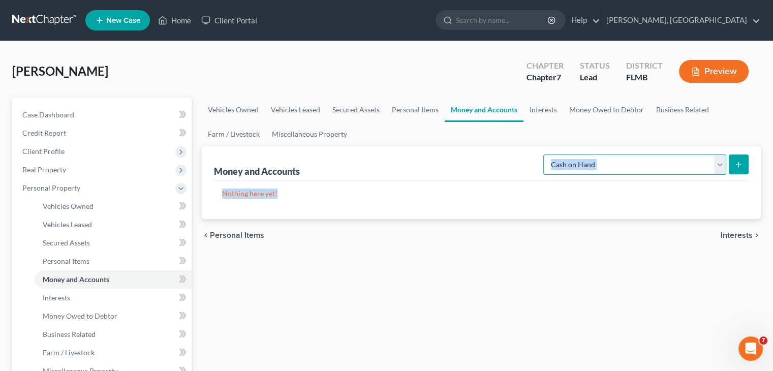
select select "checking"
click at [545, 154] on select "Select Account Type Brokerage Cash on Hand Certificates of Deposit Checking Acc…" at bounding box center [634, 164] width 183 height 20
click at [732, 168] on button "submit" at bounding box center [738, 164] width 20 height 20
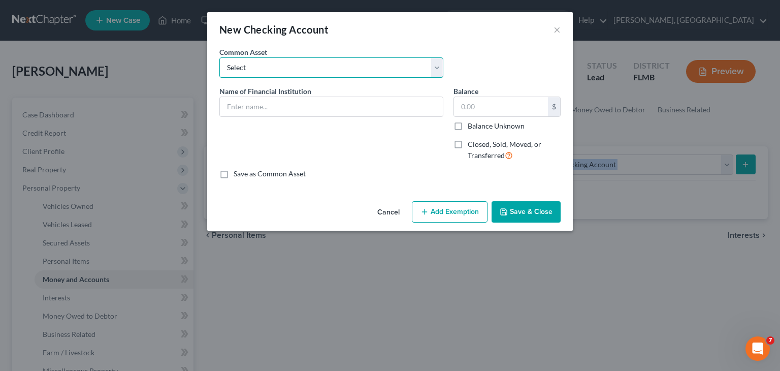
click at [438, 73] on select "Select [PERSON_NAME] Fargo [PERSON_NAME] Bank Suntrust Bank of America Launch C…" at bounding box center [331, 67] width 224 height 20
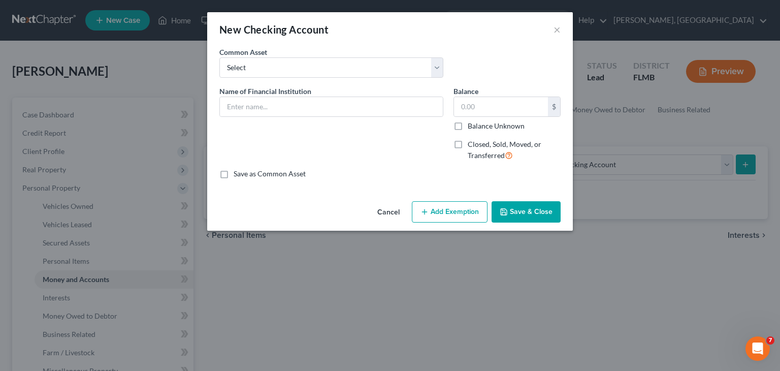
click at [408, 196] on div "An exemption set must first be selected from the Filing Information section. Co…" at bounding box center [390, 122] width 366 height 150
click at [441, 66] on select "Select [PERSON_NAME] Fargo [PERSON_NAME] Bank Suntrust Bank of America Launch C…" at bounding box center [331, 67] width 224 height 20
select select "7"
click at [219, 57] on select "Select [PERSON_NAME] Fargo [PERSON_NAME] Bank Suntrust Bank of America Launch C…" at bounding box center [331, 67] width 224 height 20
type input "Regions Bank"
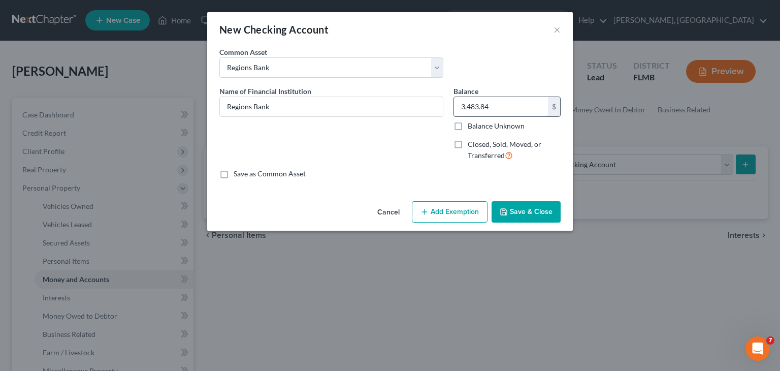
click at [514, 112] on input "3,483.84" at bounding box center [501, 106] width 94 height 19
type input "100"
click at [471, 215] on button "Add Exemption" at bounding box center [450, 211] width 76 height 21
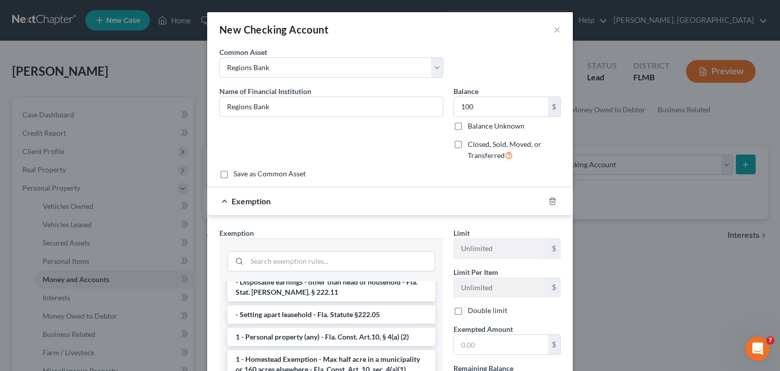
scroll to position [109, 0]
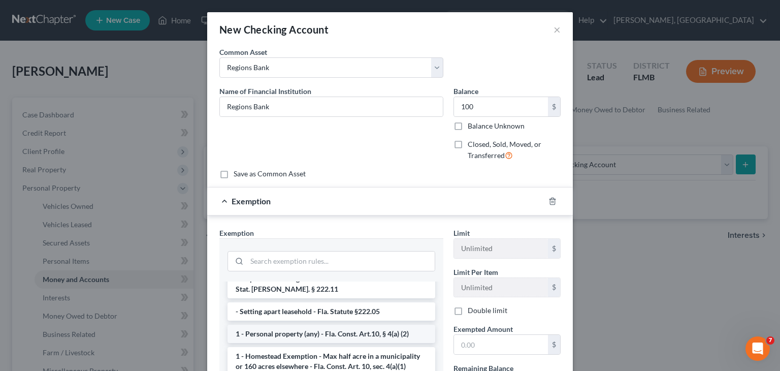
click at [406, 325] on li "1 - Personal property (any) - Fla. Const. Art.10, § 4(a) (2)" at bounding box center [332, 334] width 208 height 18
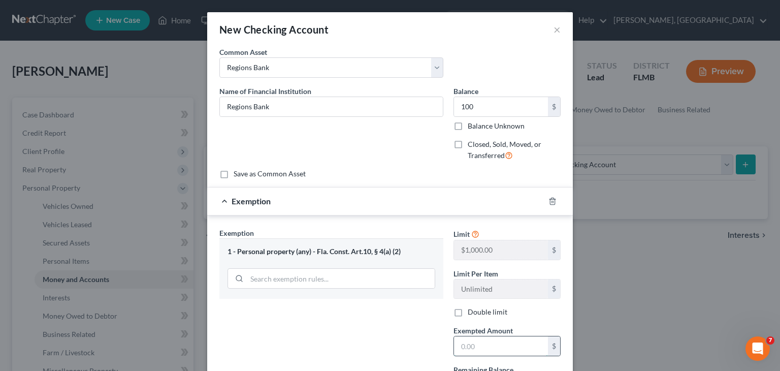
click at [506, 339] on input "text" at bounding box center [501, 345] width 94 height 19
type input "100"
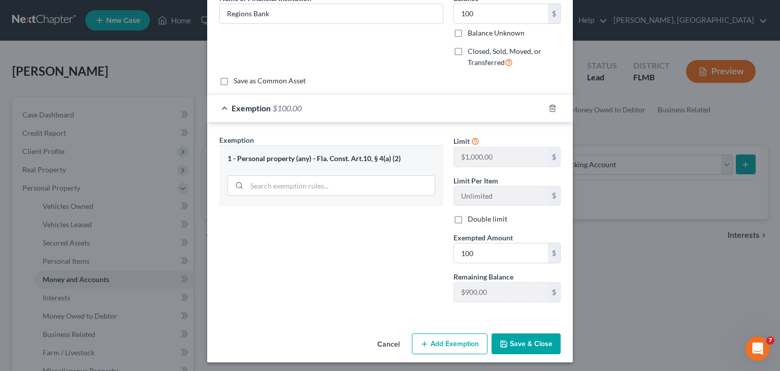
scroll to position [86, 0]
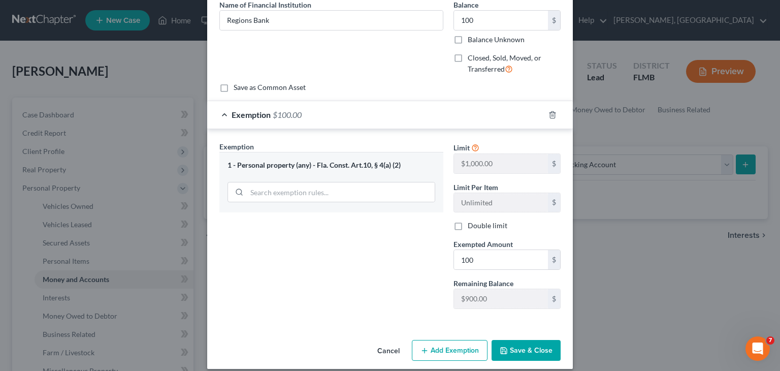
click at [519, 344] on button "Save & Close" at bounding box center [526, 350] width 69 height 21
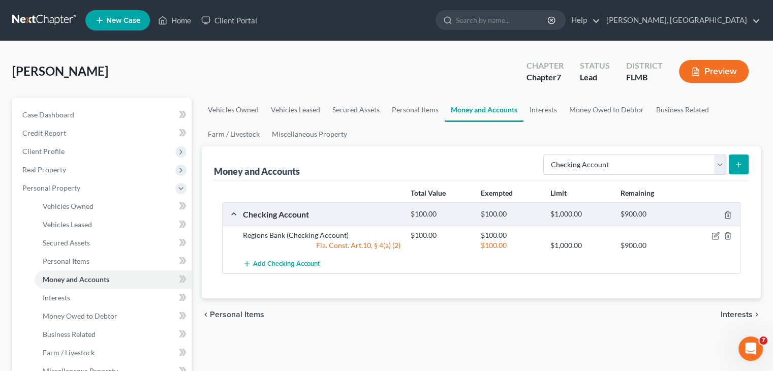
click at [738, 165] on line "submit" at bounding box center [738, 165] width 5 height 0
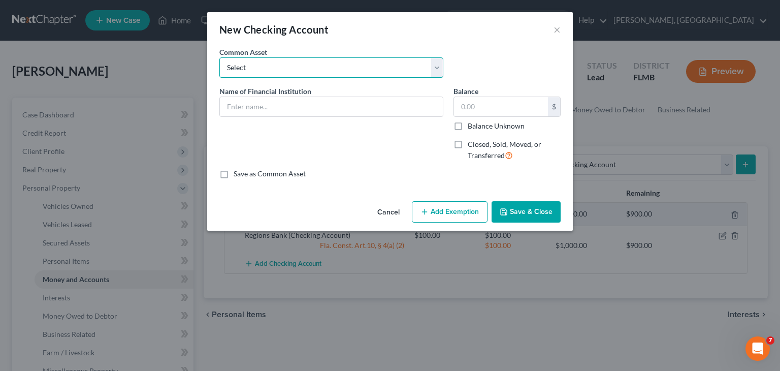
click at [438, 63] on select "Select [PERSON_NAME] Fargo [PERSON_NAME] Bank Suntrust Bank of America Launch C…" at bounding box center [331, 67] width 224 height 20
click at [469, 177] on div "Save as Common Asset" at bounding box center [389, 174] width 341 height 10
click at [433, 114] on input "text" at bounding box center [331, 106] width 223 height 19
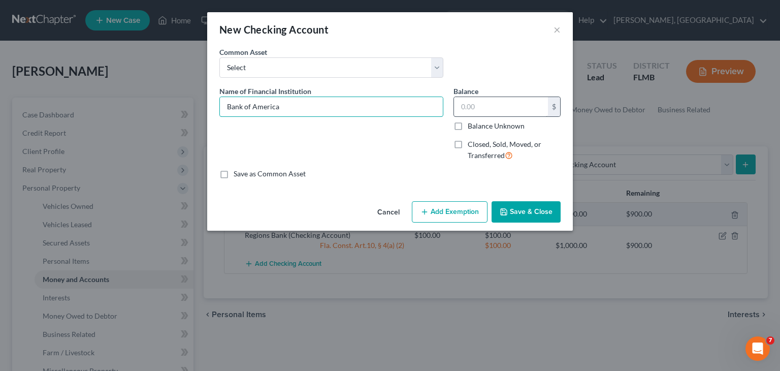
type input "Bank of America"
click at [469, 102] on input "text" at bounding box center [501, 106] width 94 height 19
type input "50"
click at [453, 216] on button "Add Exemption" at bounding box center [450, 211] width 76 height 21
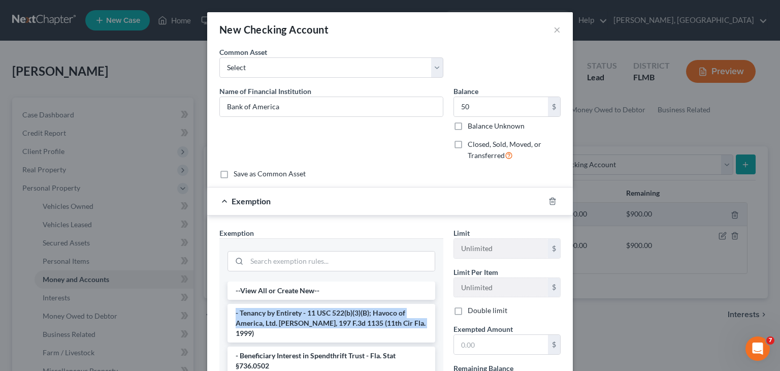
drag, startPoint x: 439, startPoint y: 296, endPoint x: 439, endPoint y: 322, distance: 25.9
click at [439, 322] on div "--View All or Create New-- - Tenancy by Entirety - 11 USC 522(b)(3)(B); Havoco …" at bounding box center [331, 362] width 224 height 163
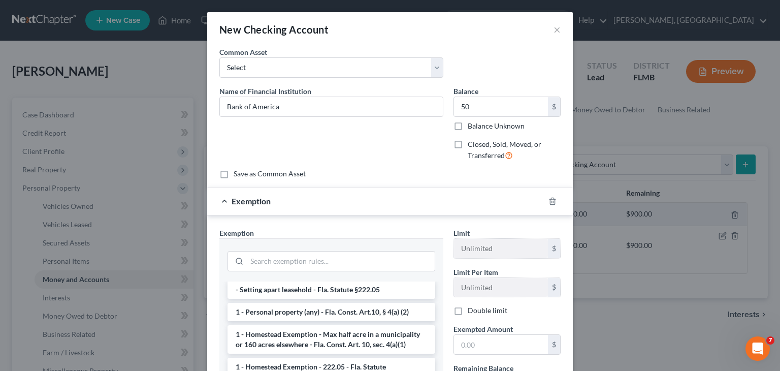
scroll to position [150, 0]
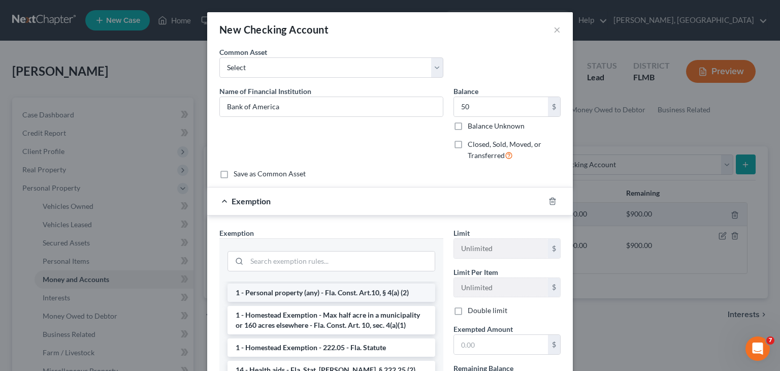
click at [391, 288] on li "1 - Personal property (any) - Fla. Const. Art.10, § 4(a) (2)" at bounding box center [332, 292] width 208 height 18
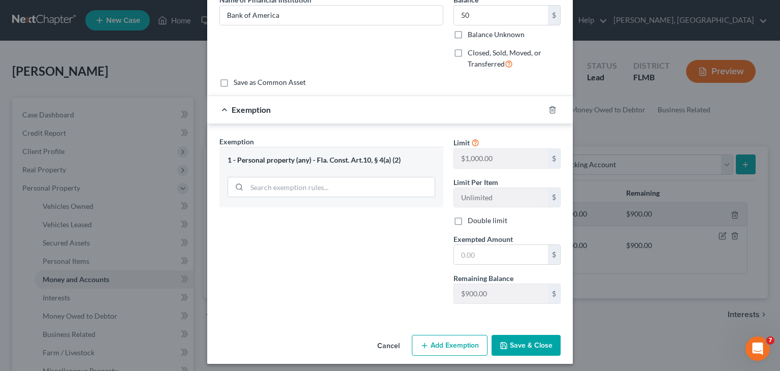
scroll to position [92, 0]
click at [507, 347] on button "Save & Close" at bounding box center [526, 344] width 69 height 21
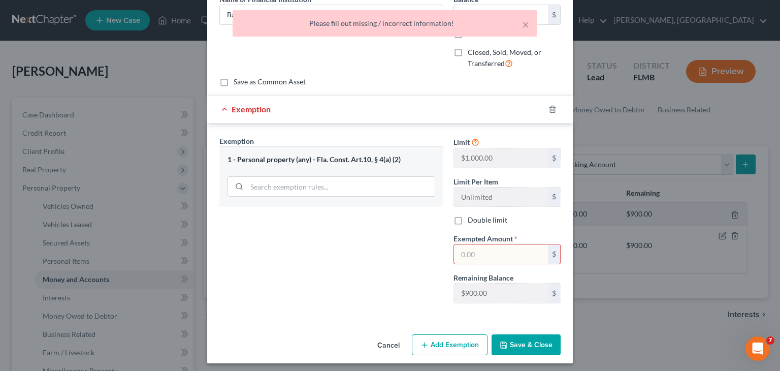
click at [393, 153] on div "1 - Personal property (any) - Fla. Const. Art.10, § 4(a) (2)" at bounding box center [331, 176] width 224 height 60
click at [399, 207] on div "Exemption Set must be selected for CA. Exemption * 1 - Personal property (any) …" at bounding box center [331, 224] width 234 height 176
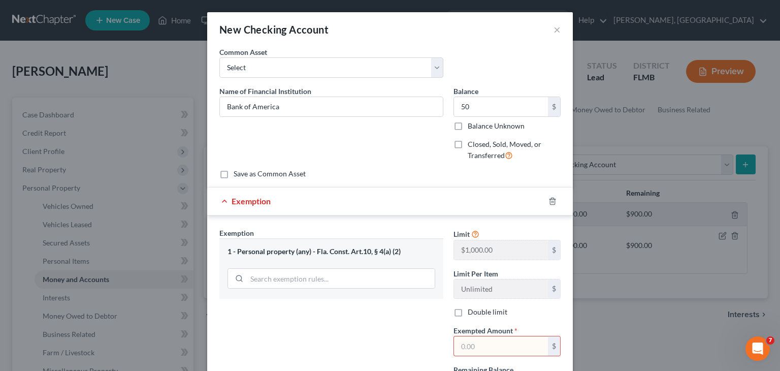
scroll to position [82, 0]
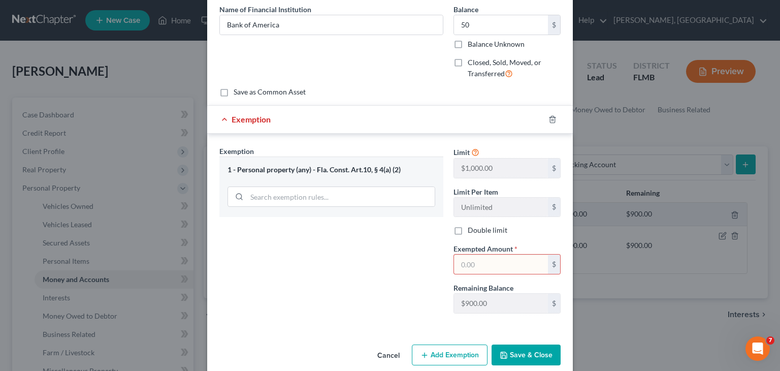
click at [469, 263] on input "text" at bounding box center [501, 263] width 94 height 19
type input "50"
click at [536, 352] on button "Save & Close" at bounding box center [526, 354] width 69 height 21
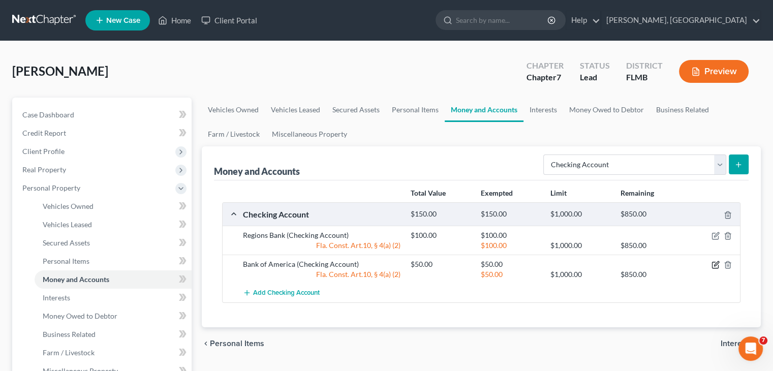
click at [712, 265] on icon "button" at bounding box center [715, 265] width 6 height 6
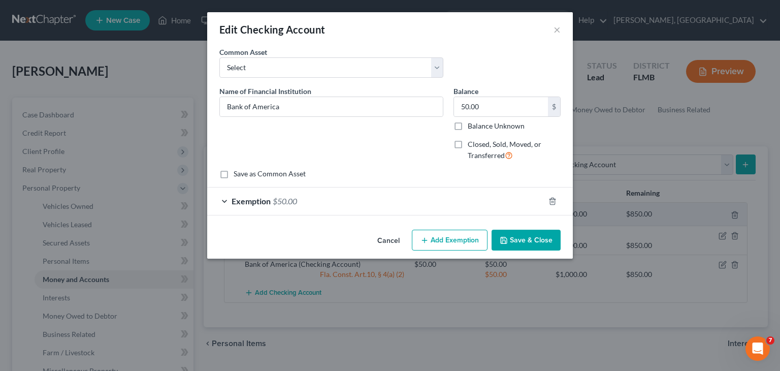
click at [550, 207] on div at bounding box center [559, 201] width 28 height 16
click at [553, 204] on icon "button" at bounding box center [553, 201] width 8 height 8
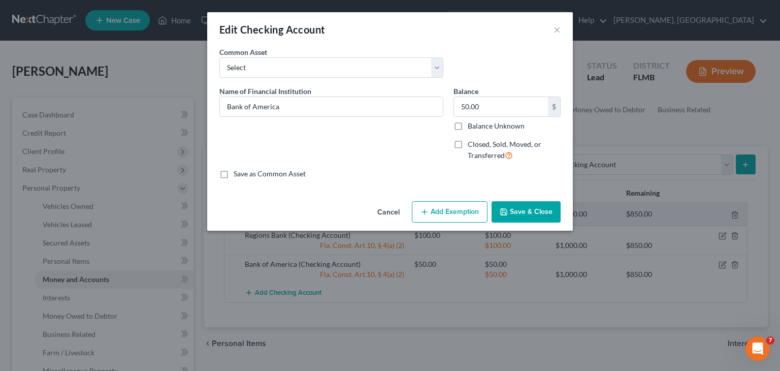
click at [390, 209] on button "Cancel" at bounding box center [388, 212] width 39 height 20
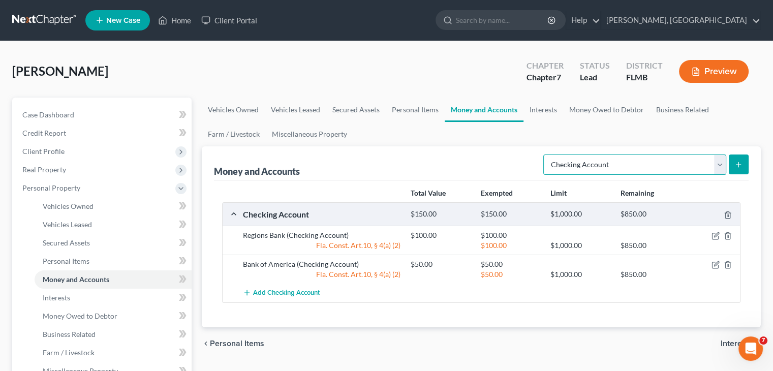
click at [723, 171] on select "Select Account Type Brokerage Cash on Hand Certificates of Deposit Checking Acc…" at bounding box center [634, 164] width 183 height 20
click at [420, 113] on link "Personal Items" at bounding box center [415, 110] width 59 height 24
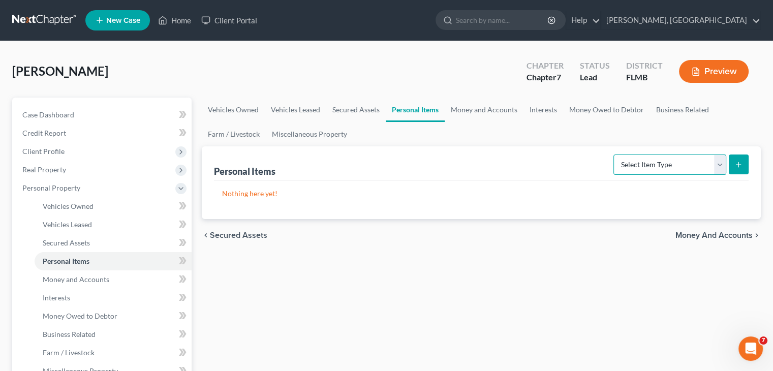
click at [722, 170] on select "Select Item Type Clothing Collectibles Of Value Electronics Firearms Household …" at bounding box center [669, 164] width 113 height 20
select select "electronics"
click at [614, 154] on select "Select Item Type Clothing Collectibles Of Value Electronics Firearms Household …" at bounding box center [669, 164] width 113 height 20
click at [736, 165] on icon "submit" at bounding box center [738, 165] width 8 height 8
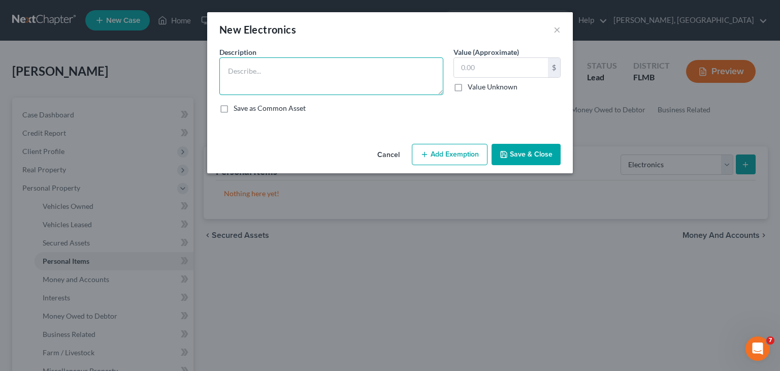
click at [311, 71] on textarea at bounding box center [331, 76] width 224 height 38
type textarea "Laptop"
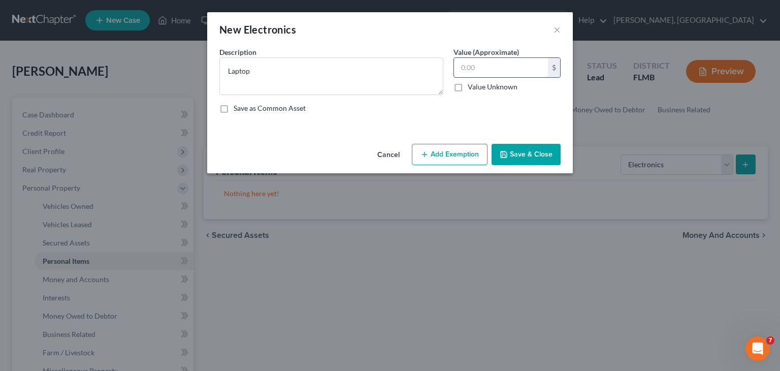
click at [476, 73] on input "text" at bounding box center [501, 67] width 94 height 19
type input "50"
click at [469, 153] on button "Add Exemption" at bounding box center [450, 154] width 76 height 21
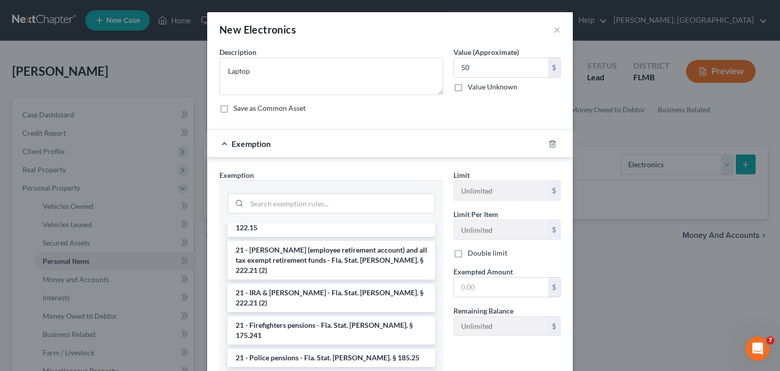
scroll to position [270, 0]
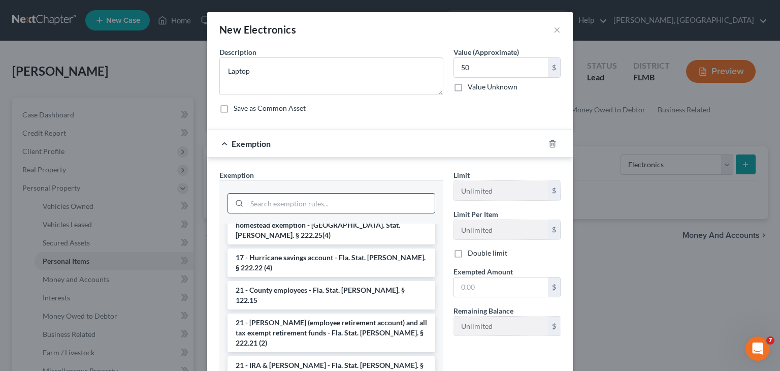
click at [347, 198] on input "search" at bounding box center [341, 203] width 188 height 19
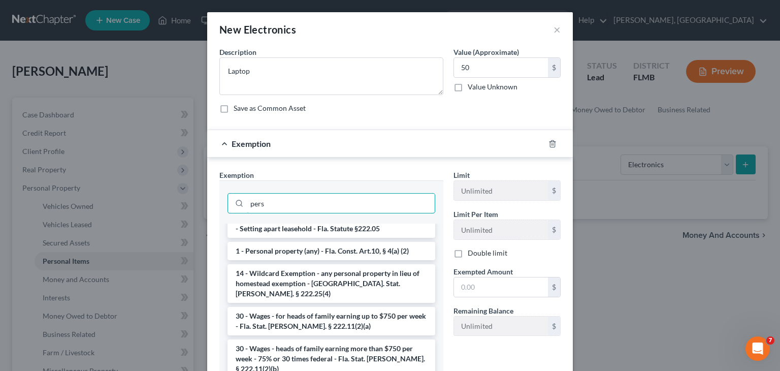
scroll to position [0, 0]
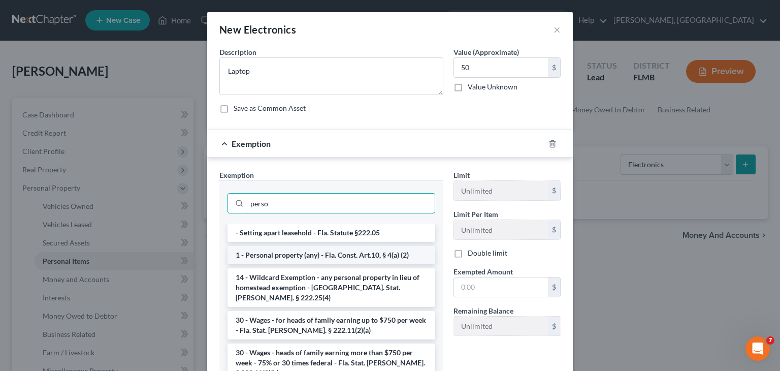
type input "perso"
click at [303, 260] on li "1 - Personal property (any) - Fla. Const. Art.10, § 4(a) (2)" at bounding box center [332, 255] width 208 height 18
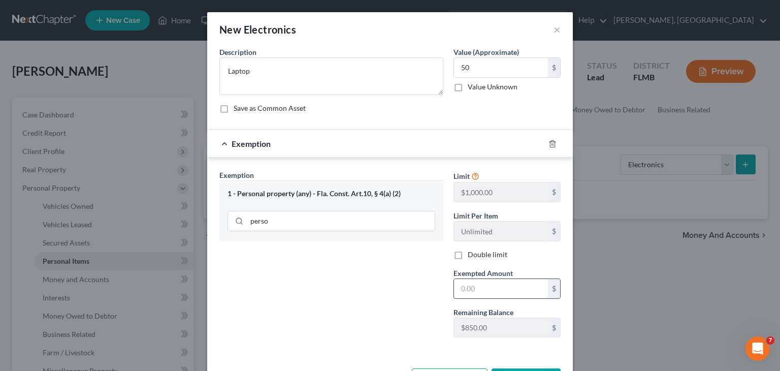
click at [477, 283] on input "text" at bounding box center [501, 288] width 94 height 19
type input "50"
click at [440, 322] on div "Exemption Set must be selected for CA. Exemption * 1 - Personal property (any) …" at bounding box center [331, 258] width 234 height 176
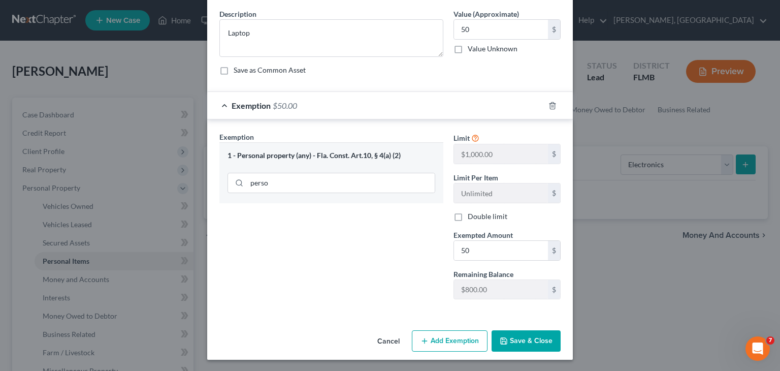
click at [523, 343] on button "Save & Close" at bounding box center [526, 340] width 69 height 21
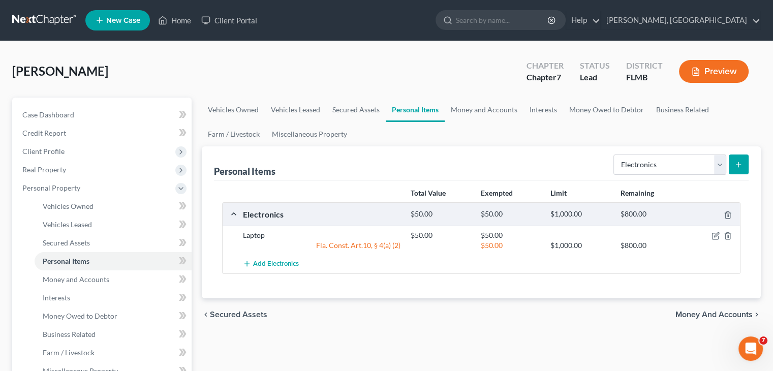
click at [745, 167] on button "submit" at bounding box center [738, 164] width 20 height 20
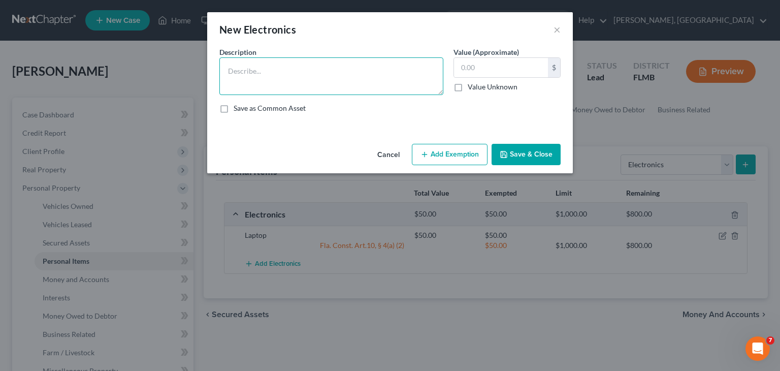
click at [245, 72] on textarea at bounding box center [331, 76] width 224 height 38
type textarea "Cell Phone"
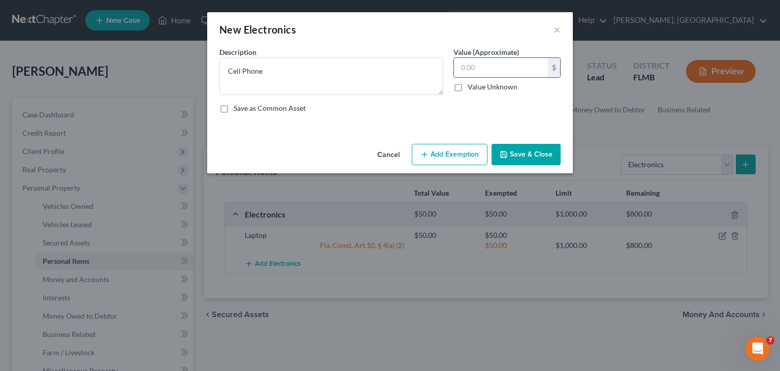
click at [498, 72] on input "text" at bounding box center [501, 67] width 94 height 19
type input "100"
click at [457, 154] on button "Add Exemption" at bounding box center [450, 154] width 76 height 21
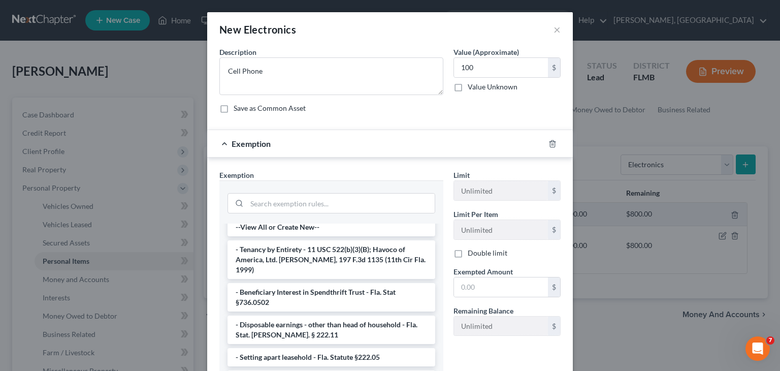
scroll to position [0, 0]
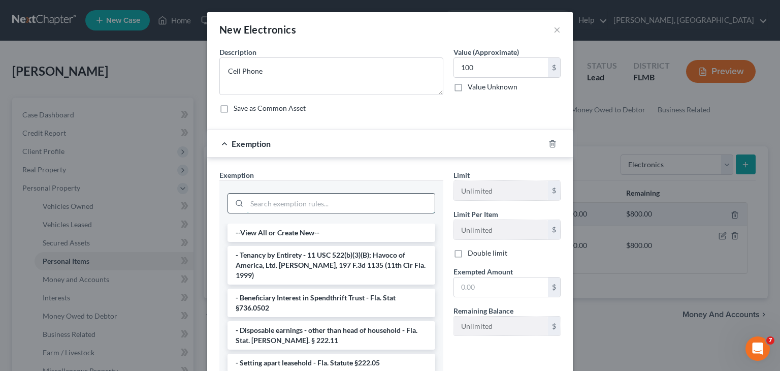
click at [365, 194] on input "search" at bounding box center [341, 203] width 188 height 19
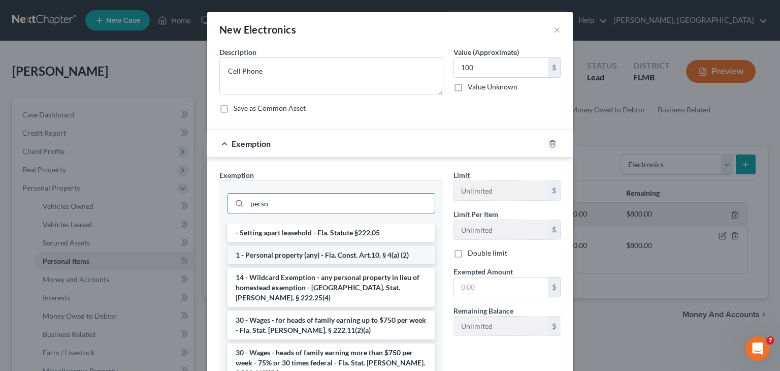
type input "perso"
click at [354, 253] on li "1 - Personal property (any) - Fla. Const. Art.10, § 4(a) (2)" at bounding box center [332, 255] width 208 height 18
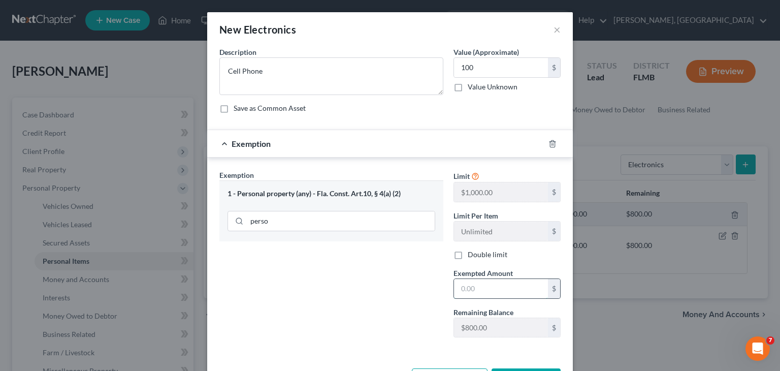
click at [470, 287] on input "text" at bounding box center [501, 288] width 94 height 19
type input "100"
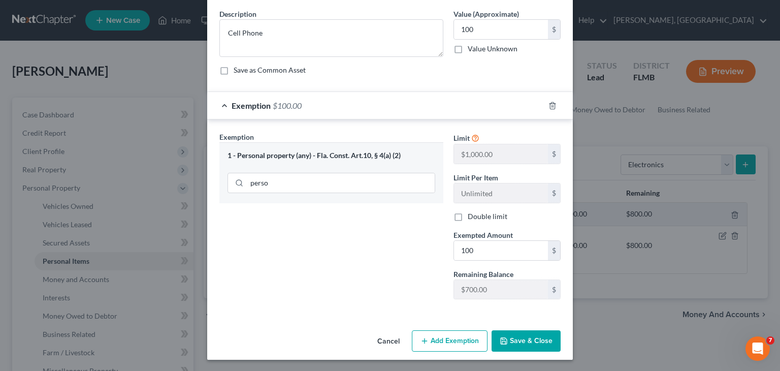
click at [516, 338] on button "Save & Close" at bounding box center [526, 340] width 69 height 21
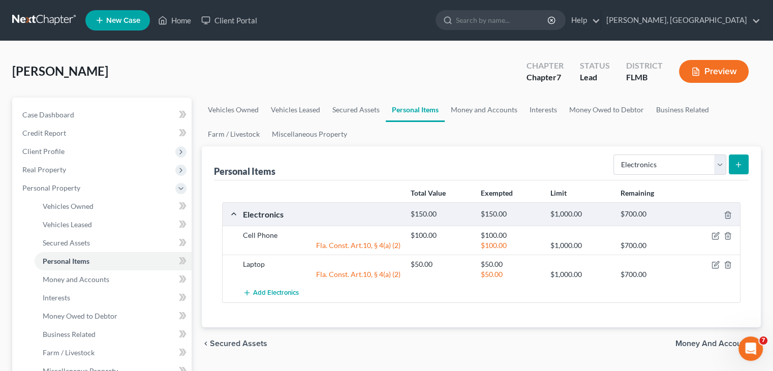
click at [737, 167] on icon "submit" at bounding box center [738, 165] width 8 height 8
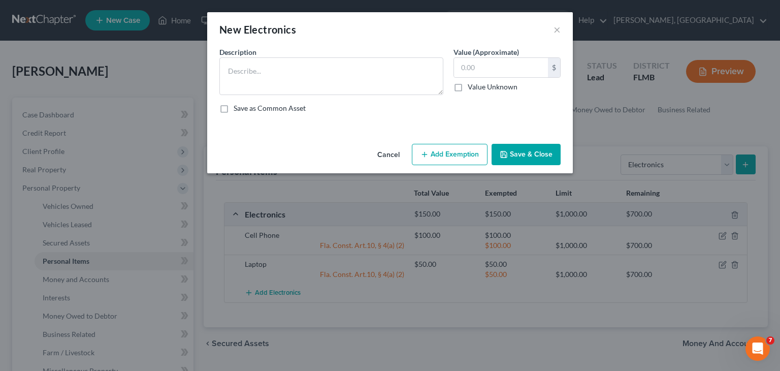
click at [553, 31] on div "New Electronics ×" at bounding box center [390, 29] width 366 height 35
click at [386, 156] on button "Cancel" at bounding box center [388, 155] width 39 height 20
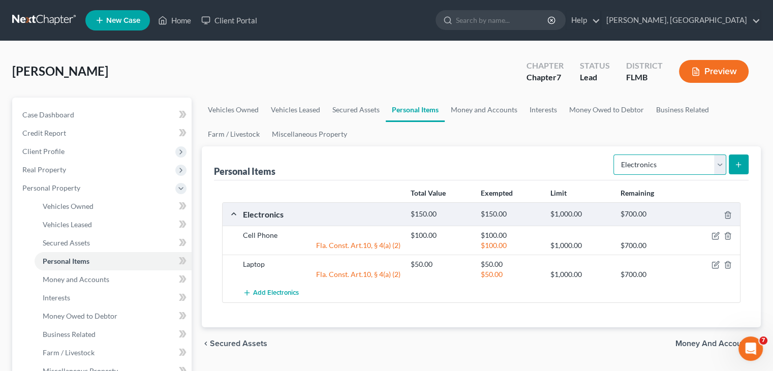
click at [717, 167] on select "Select Item Type Clothing Collectibles Of Value Electronics Firearms Household …" at bounding box center [669, 164] width 113 height 20
select select "household_goods"
click at [614, 154] on select "Select Item Type Clothing Collectibles Of Value Electronics Firearms Household …" at bounding box center [669, 164] width 113 height 20
click at [731, 161] on button "submit" at bounding box center [738, 164] width 20 height 20
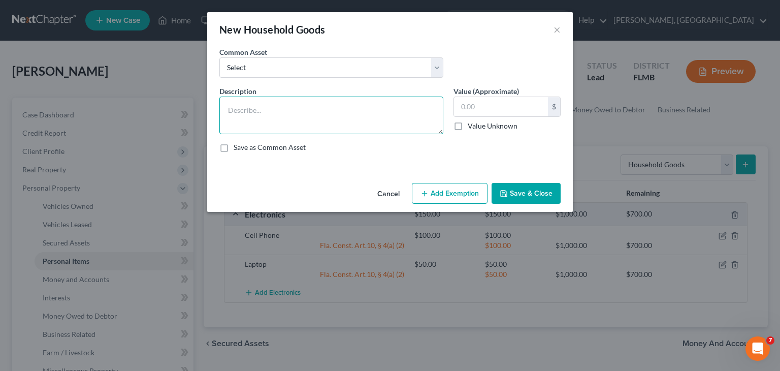
click at [331, 110] on textarea at bounding box center [331, 116] width 224 height 38
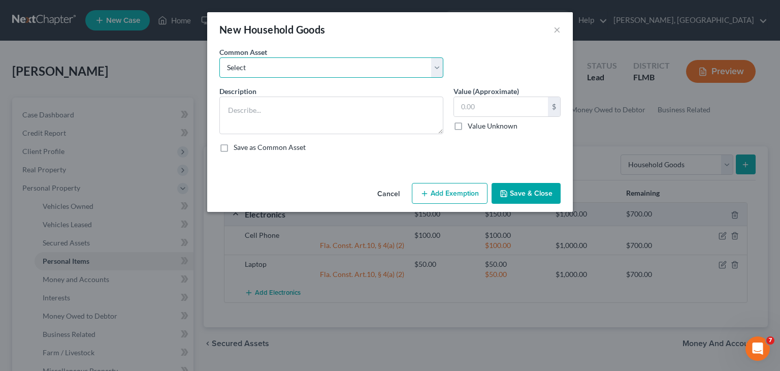
click at [436, 66] on select "Select Furniture 2 beds, 2 nightstands, 2 sitting chairs, 1 couch, 1 coffee tab…" at bounding box center [331, 67] width 224 height 20
select select "0"
click at [219, 57] on select "Select Furniture 2 beds, 2 nightstands, 2 sitting chairs, 1 couch, 1 coffee tab…" at bounding box center [331, 67] width 224 height 20
type textarea "Furniture"
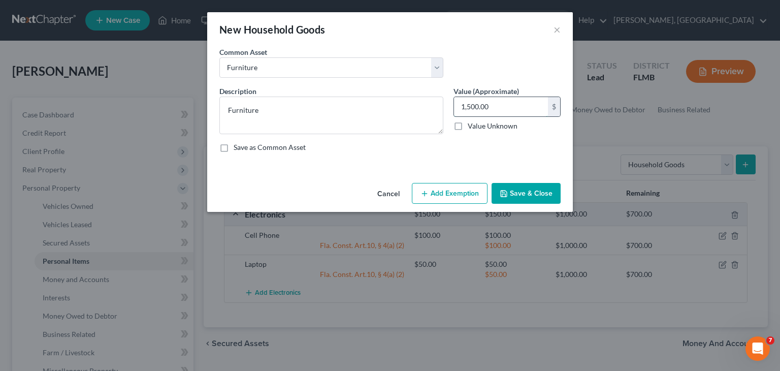
click at [506, 101] on input "1,500.00" at bounding box center [501, 106] width 94 height 19
type input "100.00"
click at [470, 187] on button "Add Exemption" at bounding box center [450, 193] width 76 height 21
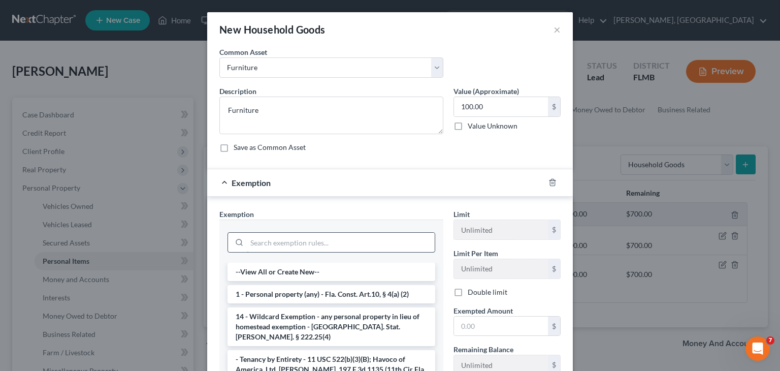
click at [385, 248] on input "search" at bounding box center [341, 242] width 188 height 19
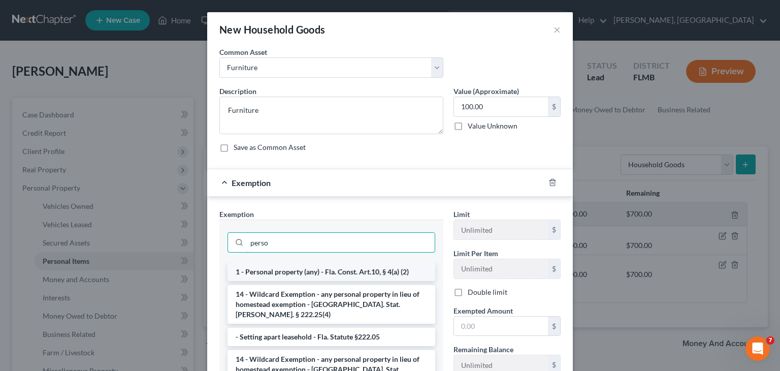
type input "perso"
click at [299, 269] on li "1 - Personal property (any) - Fla. Const. Art.10, § 4(a) (2)" at bounding box center [332, 272] width 208 height 18
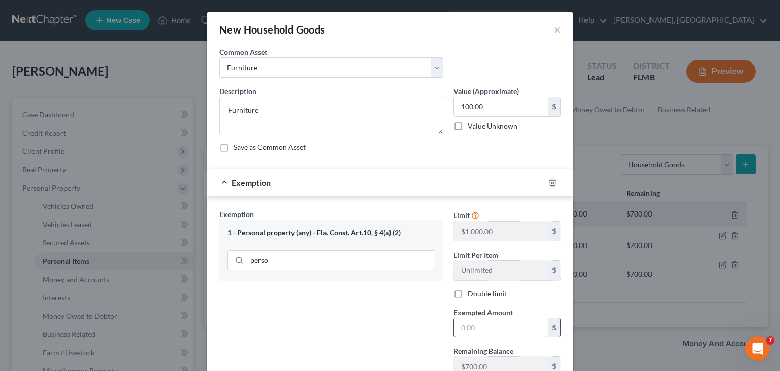
click at [502, 323] on input "text" at bounding box center [501, 327] width 94 height 19
type input "100"
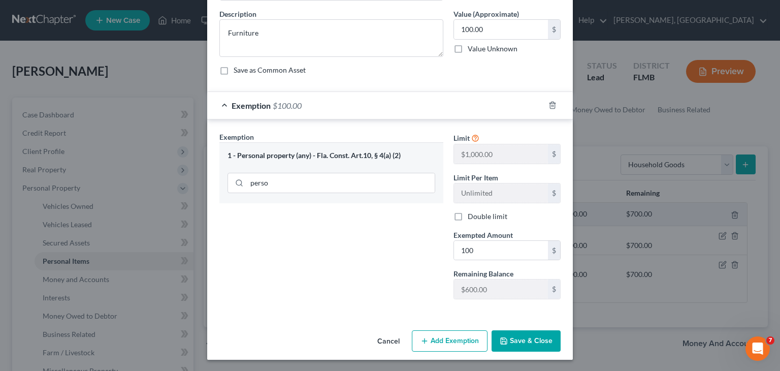
scroll to position [75, 0]
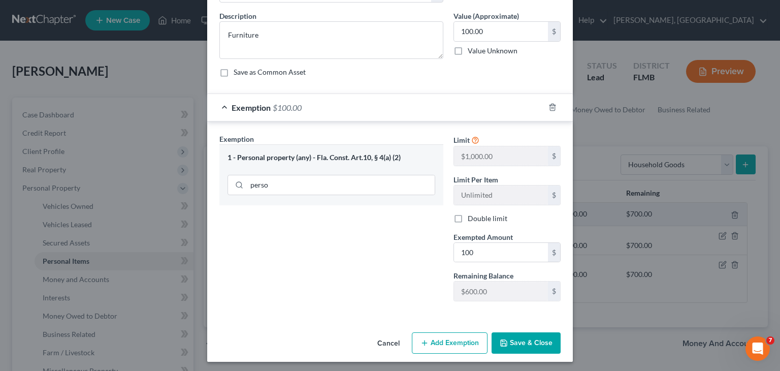
click at [514, 340] on button "Save & Close" at bounding box center [526, 342] width 69 height 21
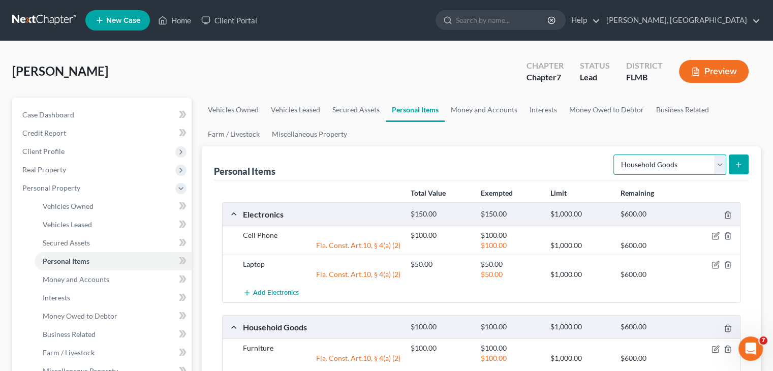
click at [722, 167] on select "Select Item Type Clothing Collectibles Of Value Electronics Firearms Household …" at bounding box center [669, 164] width 113 height 20
select select "jewelry"
click at [614, 154] on select "Select Item Type Clothing Collectibles Of Value Electronics Firearms Household …" at bounding box center [669, 164] width 113 height 20
click at [744, 161] on button "submit" at bounding box center [738, 164] width 20 height 20
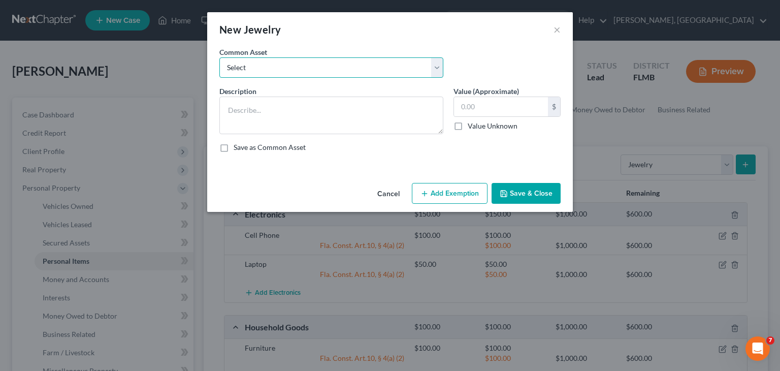
click at [435, 68] on select "Select Watch Costume Jewelry Costume Jewelry Wedding Bands and Costume Jewelry" at bounding box center [331, 67] width 224 height 20
select select "1"
click at [219, 57] on select "Select Watch Costume Jewelry Costume Jewelry Wedding Bands and Costume Jewelry" at bounding box center [331, 67] width 224 height 20
type textarea "Costume Jewelry"
type input "100.00"
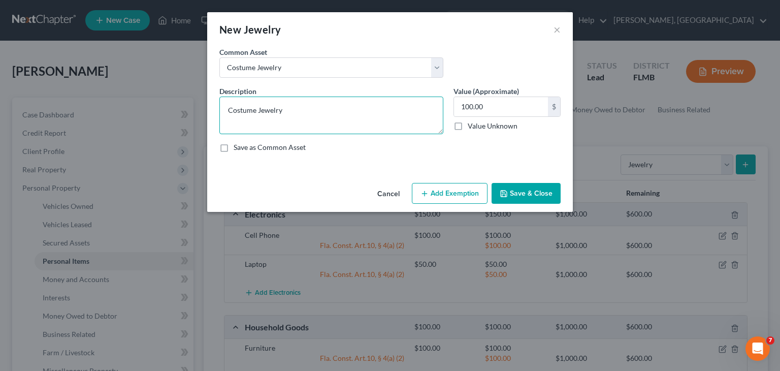
click at [377, 105] on textarea "Costume Jewelry" at bounding box center [331, 116] width 224 height 38
type textarea "Costume Jewelry-Necklace"
click at [462, 199] on button "Add Exemption" at bounding box center [450, 193] width 76 height 21
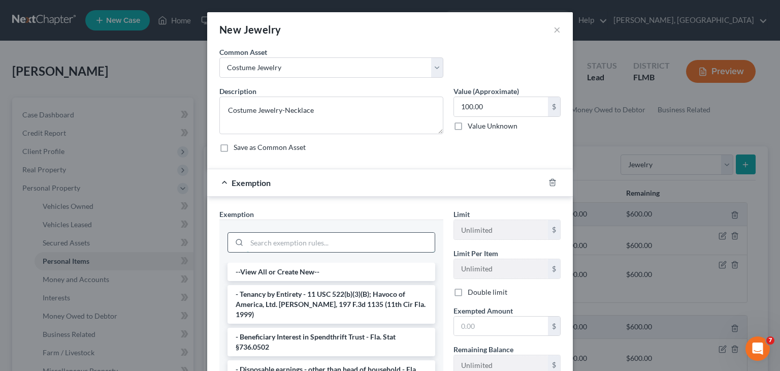
click at [367, 240] on input "search" at bounding box center [341, 242] width 188 height 19
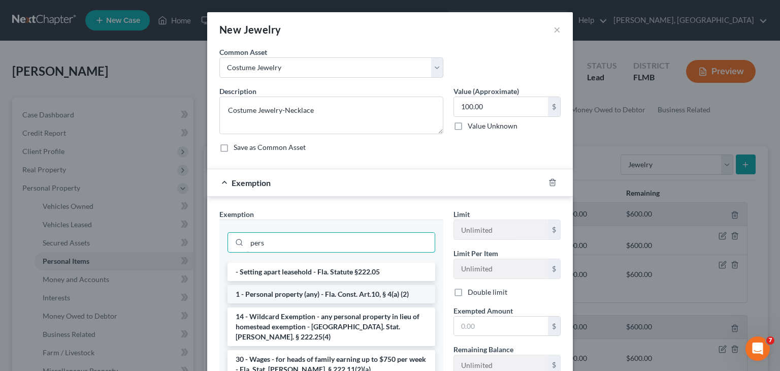
type input "pers"
click at [364, 297] on li "1 - Personal property (any) - Fla. Const. Art.10, § 4(a) (2)" at bounding box center [332, 294] width 208 height 18
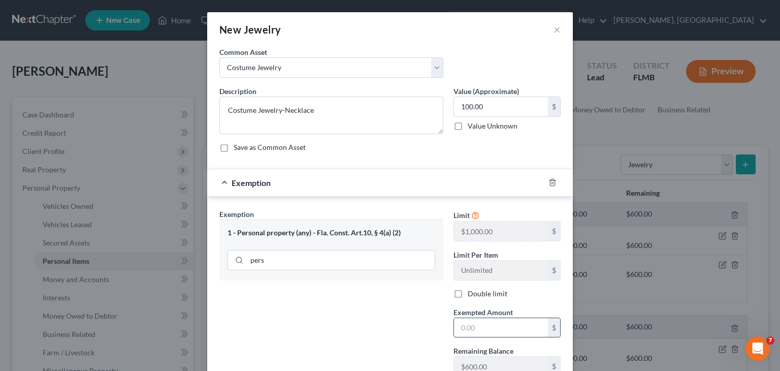
click at [469, 324] on input "text" at bounding box center [501, 327] width 94 height 19
type input "100"
drag, startPoint x: 767, startPoint y: 227, endPoint x: 780, endPoint y: 239, distance: 18.0
click at [772, 239] on div "New Jewelry × An exemption set must first be selected from the Filing Informati…" at bounding box center [390, 185] width 780 height 371
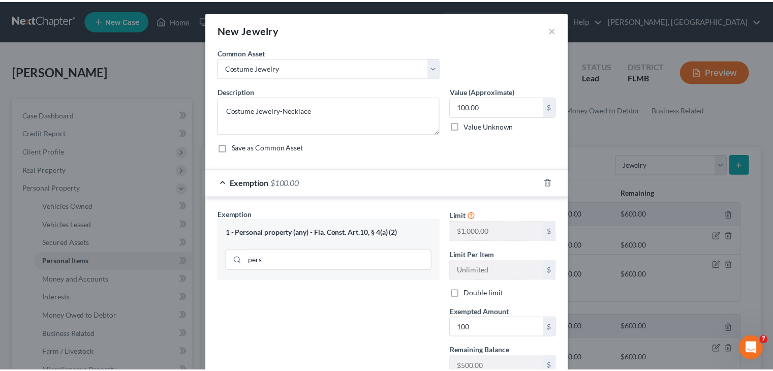
scroll to position [77, 0]
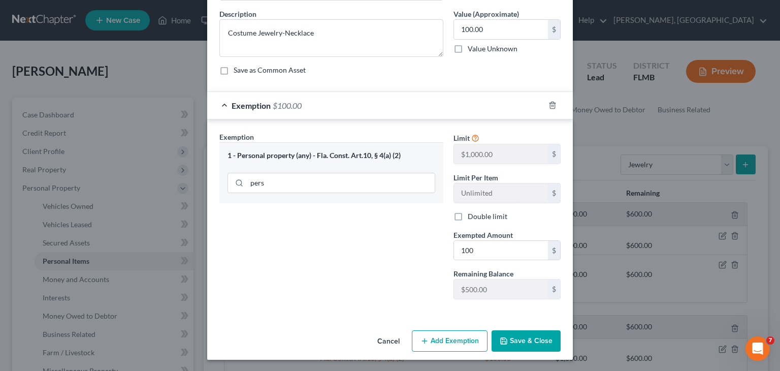
click at [518, 335] on button "Save & Close" at bounding box center [526, 340] width 69 height 21
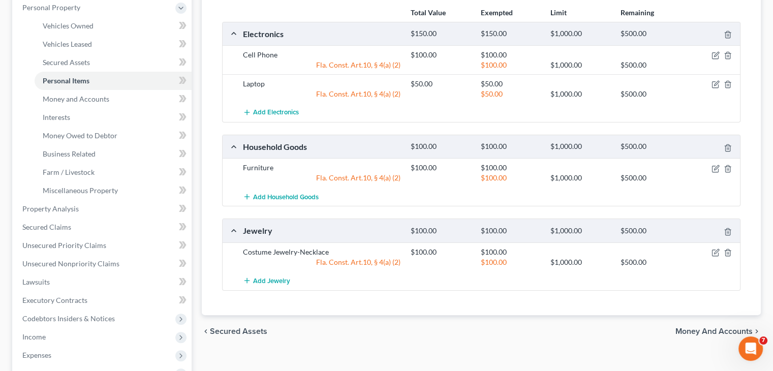
scroll to position [181, 0]
click at [133, 202] on link "Property Analysis" at bounding box center [102, 208] width 177 height 18
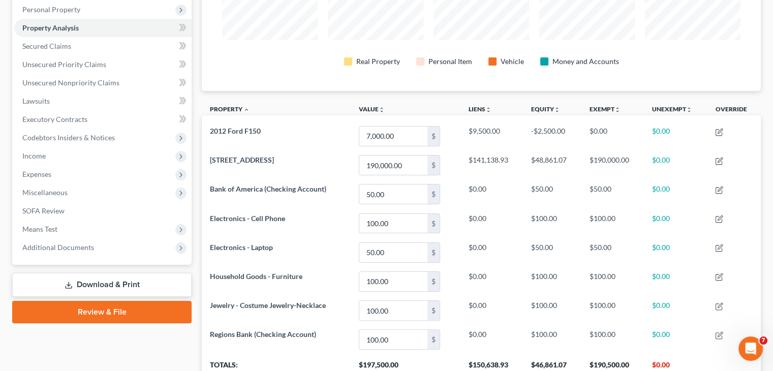
scroll to position [177, 0]
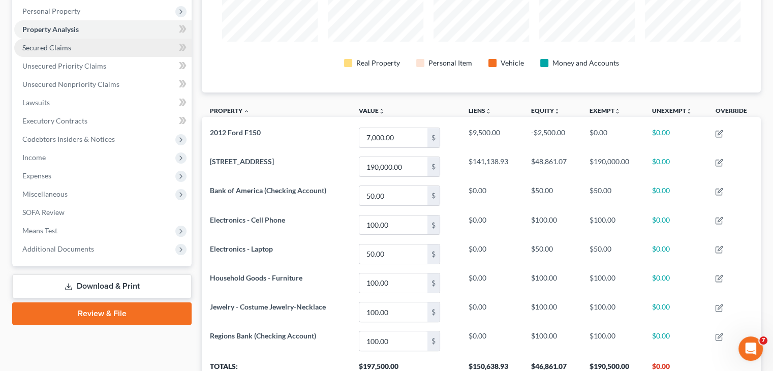
click at [48, 45] on span "Secured Claims" at bounding box center [46, 47] width 49 height 9
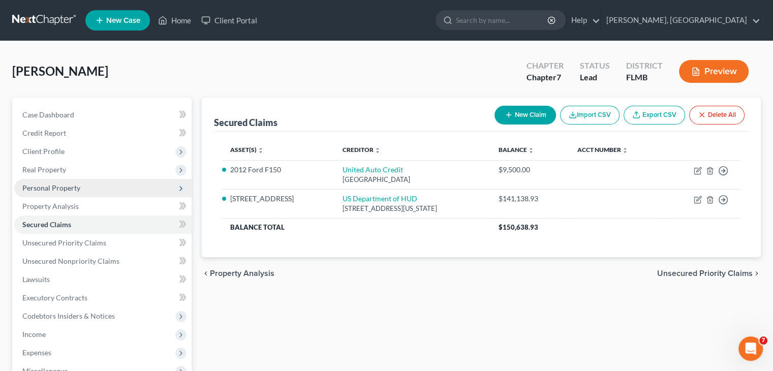
click at [60, 194] on span "Personal Property" at bounding box center [102, 188] width 177 height 18
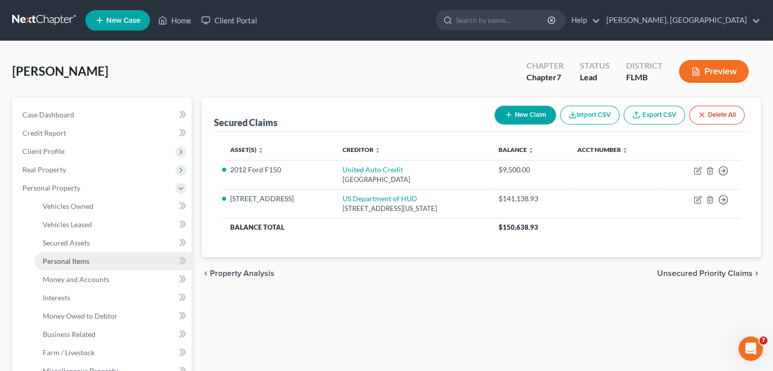
click at [122, 259] on link "Personal Items" at bounding box center [113, 261] width 157 height 18
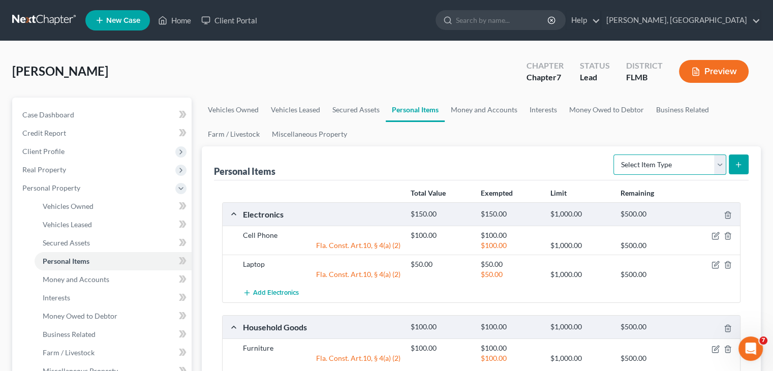
click at [716, 167] on select "Select Item Type Clothing Collectibles Of Value Electronics Firearms Household …" at bounding box center [669, 164] width 113 height 20
select select "other"
click at [614, 154] on select "Select Item Type Clothing Collectibles Of Value Electronics Firearms Household …" at bounding box center [669, 164] width 113 height 20
click at [736, 166] on icon "submit" at bounding box center [738, 165] width 8 height 8
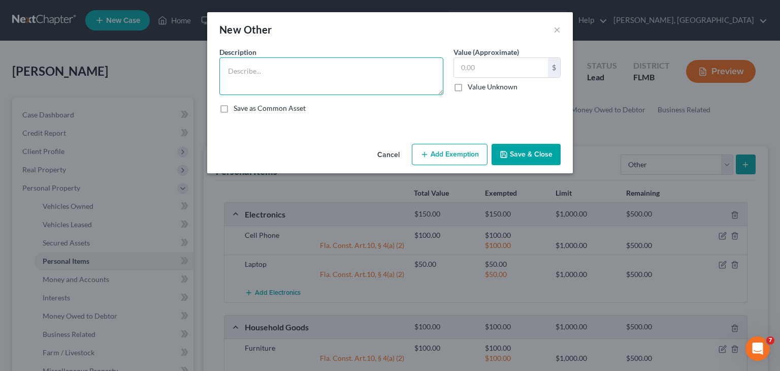
click at [272, 88] on textarea at bounding box center [331, 76] width 224 height 38
type textarea "Baseball gloves, baseball, bats"
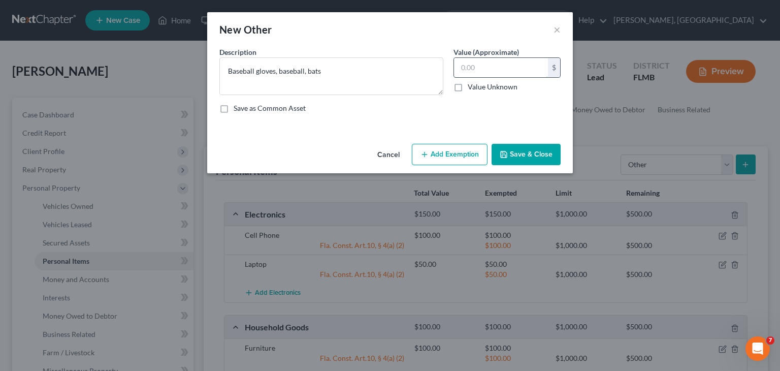
click at [517, 74] on input "text" at bounding box center [501, 67] width 94 height 19
type input "50"
click at [447, 161] on button "Add Exemption" at bounding box center [450, 154] width 76 height 21
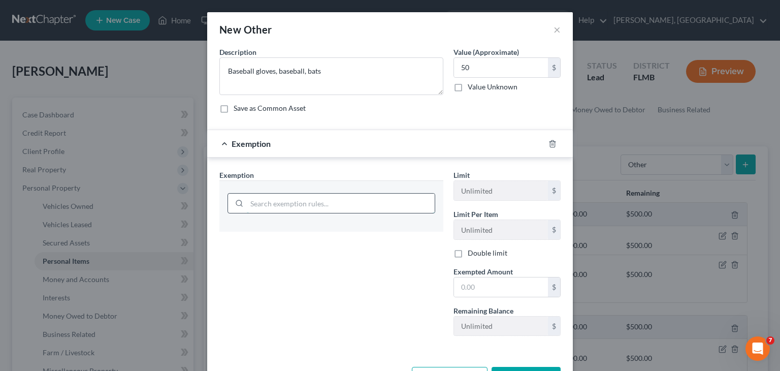
click at [368, 200] on input "search" at bounding box center [341, 203] width 188 height 19
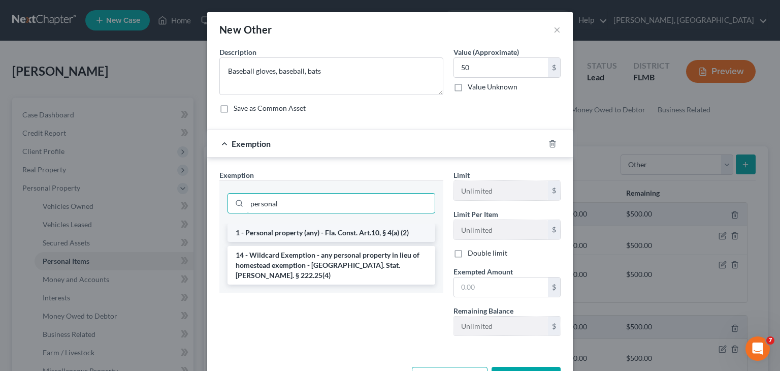
type input "personal"
click at [352, 228] on li "1 - Personal property (any) - Fla. Const. Art.10, § 4(a) (2)" at bounding box center [332, 233] width 208 height 18
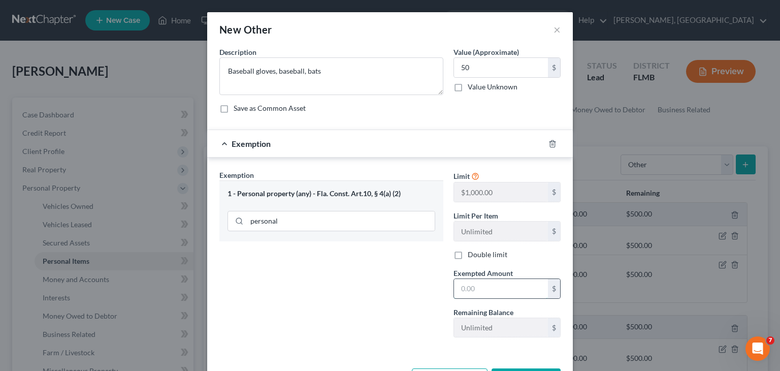
click at [466, 282] on input "text" at bounding box center [501, 288] width 94 height 19
type input "50"
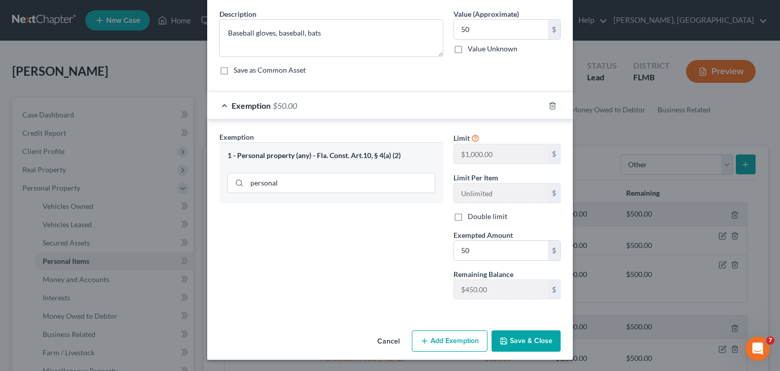
click at [519, 342] on button "Save & Close" at bounding box center [526, 340] width 69 height 21
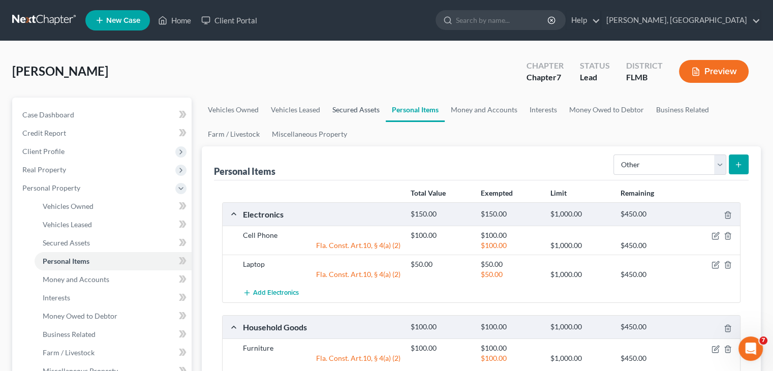
click at [359, 112] on link "Secured Assets" at bounding box center [355, 110] width 59 height 24
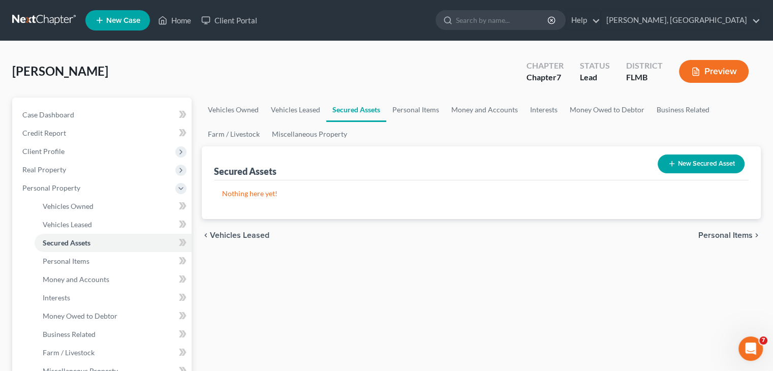
click at [697, 170] on button "New Secured Asset" at bounding box center [700, 163] width 87 height 19
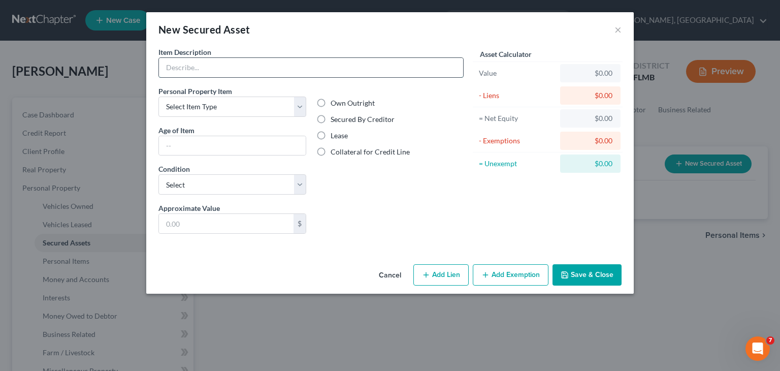
click at [435, 69] on input "text" at bounding box center [311, 67] width 304 height 19
type input "Regions Bank Secured Loan"
click at [296, 110] on select "Select Item Type Clothing Collectibles Of Value Electronics Firearms Household …" at bounding box center [232, 107] width 148 height 20
select select "other"
click at [158, 97] on select "Select Item Type Clothing Collectibles Of Value Electronics Firearms Household …" at bounding box center [232, 107] width 148 height 20
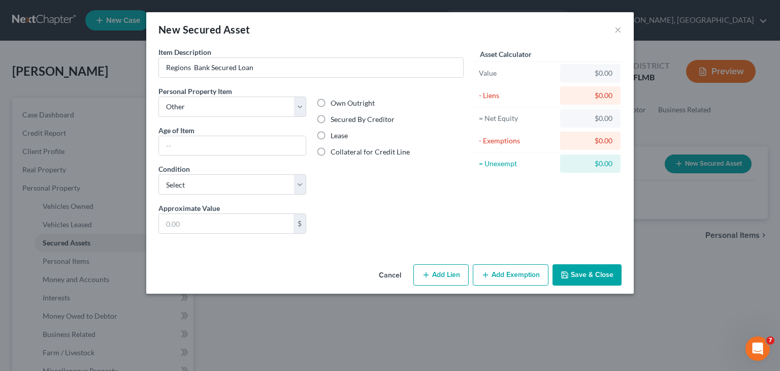
click at [331, 118] on label "Secured By Creditor" at bounding box center [363, 119] width 64 height 10
click at [335, 118] on input "Secured By Creditor" at bounding box center [338, 117] width 7 height 7
radio input "true"
click at [242, 216] on input "text" at bounding box center [226, 223] width 135 height 19
type input "1,100"
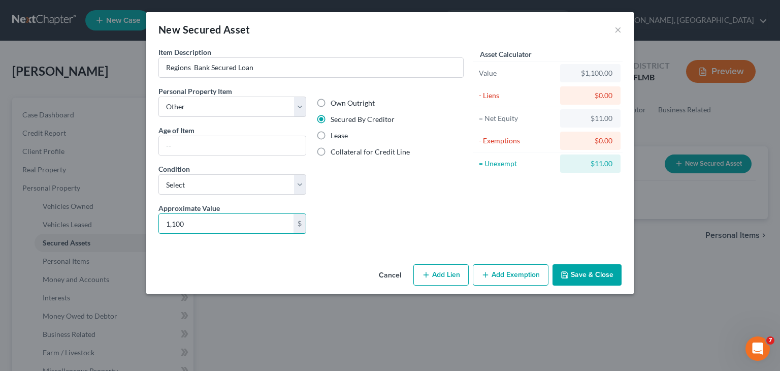
click at [500, 276] on button "Add Exemption" at bounding box center [511, 274] width 76 height 21
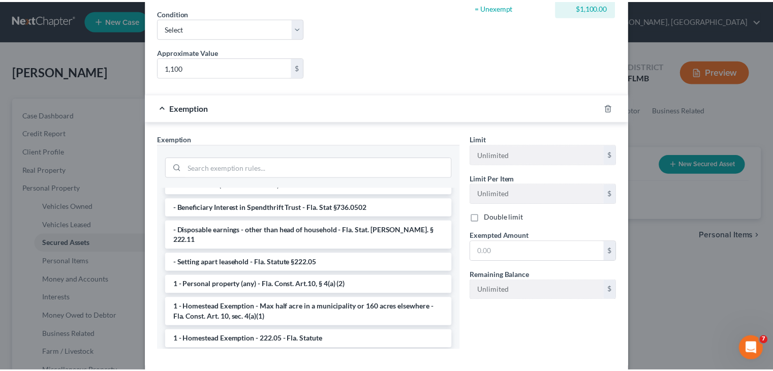
scroll to position [72, 0]
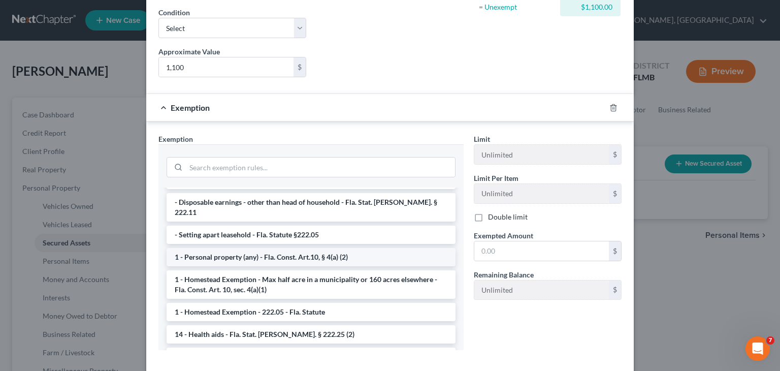
click at [395, 252] on li "1 - Personal property (any) - Fla. Const. Art.10, § 4(a) (2)" at bounding box center [311, 257] width 289 height 18
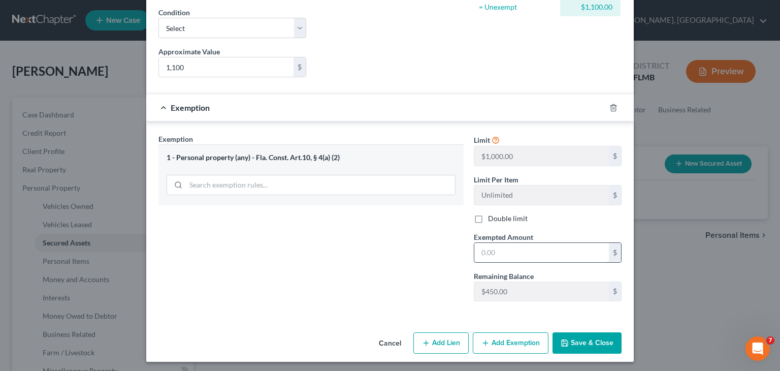
click at [524, 243] on input "text" at bounding box center [541, 252] width 135 height 19
type input "450"
click at [569, 342] on button "Save & Close" at bounding box center [587, 342] width 69 height 21
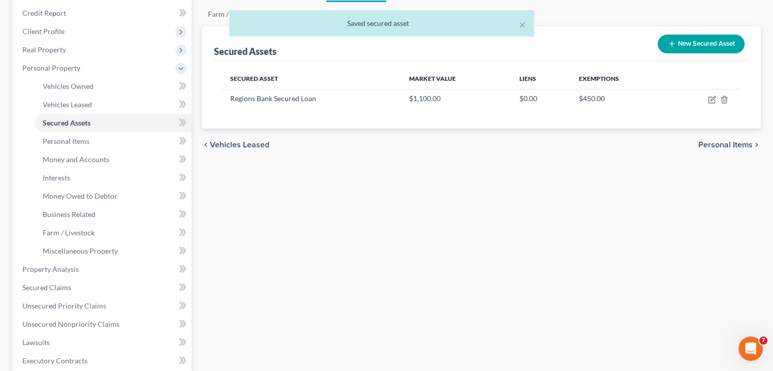
scroll to position [2, 0]
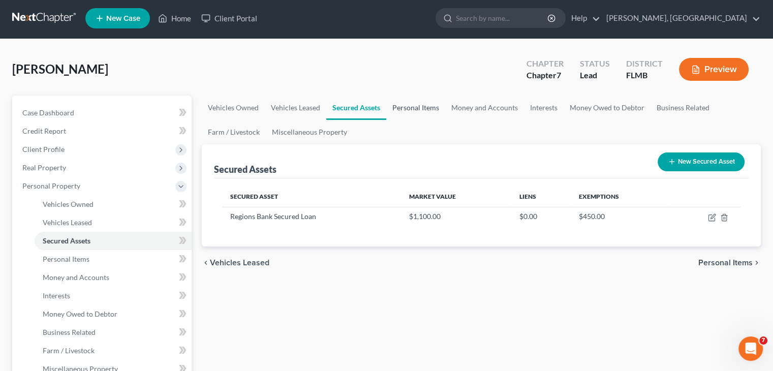
click at [400, 101] on link "Personal Items" at bounding box center [415, 107] width 59 height 24
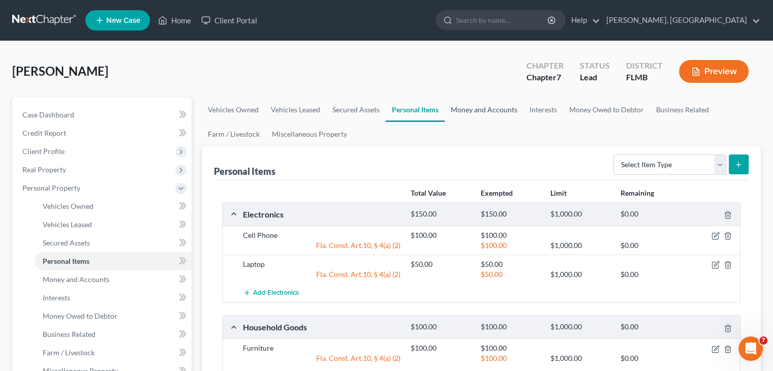
click at [475, 110] on link "Money and Accounts" at bounding box center [483, 110] width 79 height 24
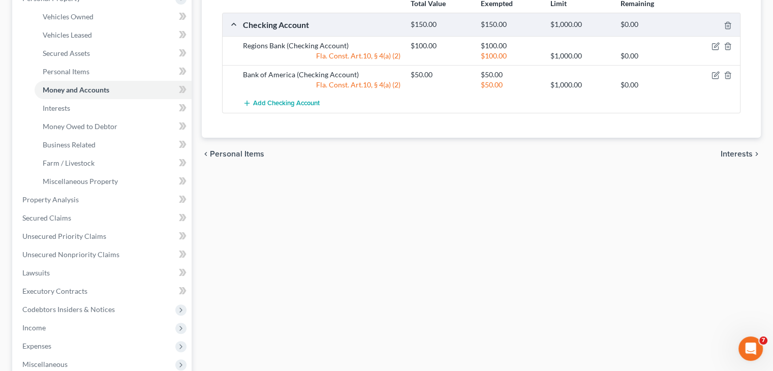
scroll to position [189, 0]
click at [58, 222] on link "Secured Claims" at bounding box center [102, 218] width 177 height 18
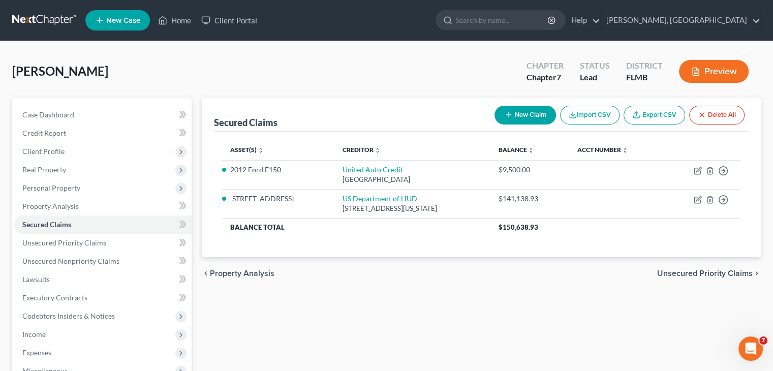
click at [532, 117] on button "New Claim" at bounding box center [524, 115] width 61 height 19
select select "0"
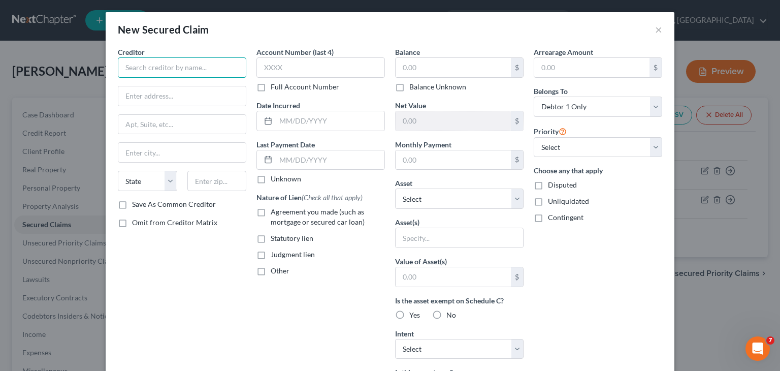
click at [179, 66] on input "text" at bounding box center [182, 67] width 129 height 20
type input "Regions Bank"
click at [163, 98] on input "text" at bounding box center [181, 95] width 127 height 19
click at [312, 114] on input "text" at bounding box center [330, 120] width 109 height 19
type input "[DATE]"
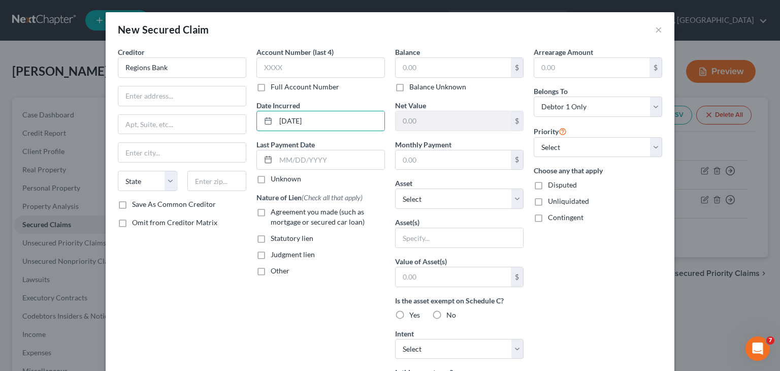
click at [271, 182] on label "Unknown" at bounding box center [286, 179] width 30 height 10
click at [275, 180] on input "Unknown" at bounding box center [278, 177] width 7 height 7
checkbox input "true"
click at [271, 209] on label "Agreement you made (such as mortgage or secured car loan)" at bounding box center [328, 217] width 114 height 20
click at [275, 209] on input "Agreement you made (such as mortgage or secured car loan)" at bounding box center [278, 210] width 7 height 7
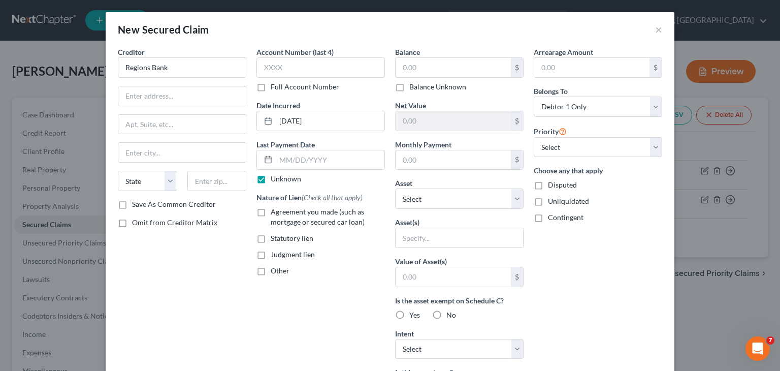
checkbox input "true"
click at [179, 62] on input "Regions Bank" at bounding box center [182, 67] width 129 height 20
type input "Regions Bank/Regions Financial Corporation"
click at [181, 89] on input "text" at bounding box center [181, 95] width 127 height 19
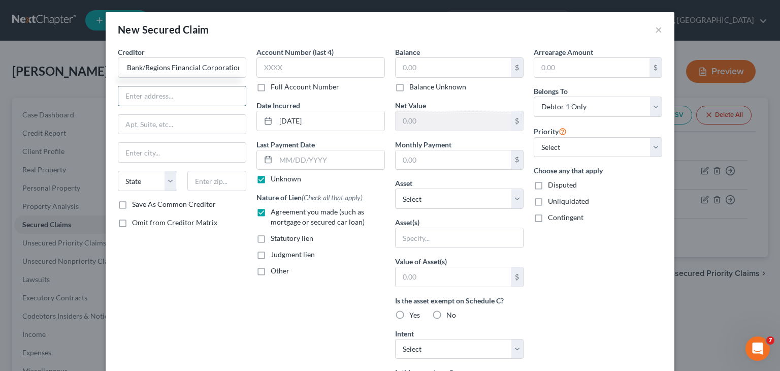
scroll to position [0, 0]
type input "[STREET_ADDRESS]"
click at [172, 149] on input "text" at bounding box center [181, 152] width 127 height 19
type input "[GEOGRAPHIC_DATA]"
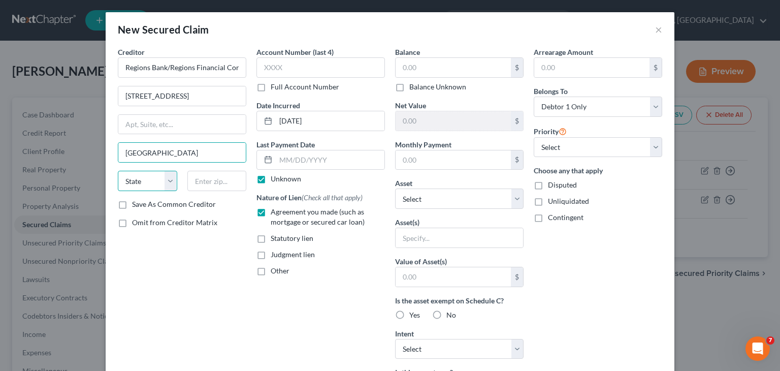
click at [170, 178] on select "State [US_STATE] AK AR AZ CA CO CT DE DC [GEOGRAPHIC_DATA] [GEOGRAPHIC_DATA] GU…" at bounding box center [147, 181] width 59 height 20
select select "0"
click at [118, 171] on select "State [US_STATE] AK AR AZ CA CO CT DE DC [GEOGRAPHIC_DATA] [GEOGRAPHIC_DATA] GU…" at bounding box center [147, 181] width 59 height 20
click at [212, 185] on input "text" at bounding box center [216, 181] width 59 height 20
type input "35203"
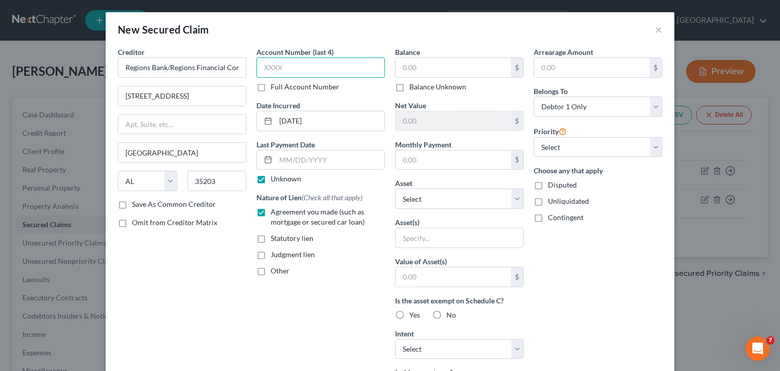
click at [306, 76] on input "text" at bounding box center [321, 67] width 129 height 20
click at [429, 70] on input "text" at bounding box center [453, 67] width 115 height 19
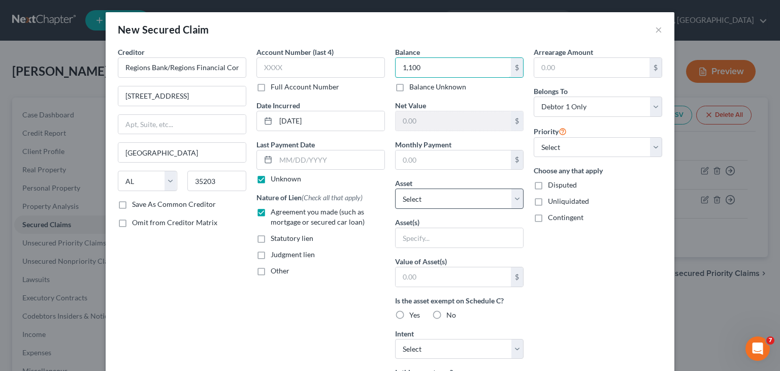
type input "1,100"
click at [514, 202] on select "Select Other Multiple Assets Regions Bank Secured Loan - $1100.0 [STREET_ADDRES…" at bounding box center [459, 198] width 129 height 20
click at [492, 245] on input "text" at bounding box center [459, 237] width 127 height 19
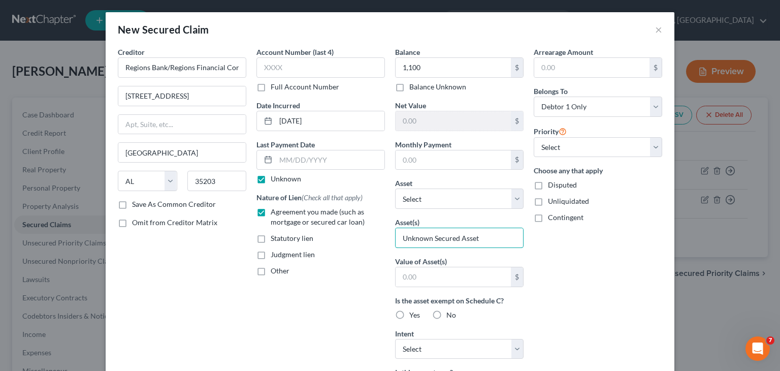
type input "Unknown Secured Asset"
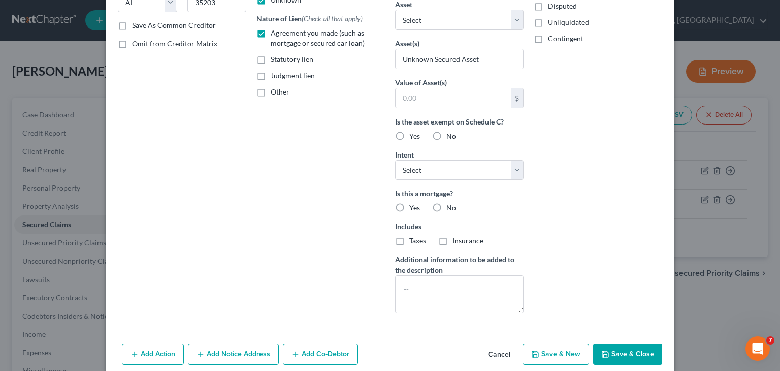
scroll to position [178, 0]
click at [447, 214] on label "No" at bounding box center [452, 209] width 10 height 10
click at [451, 210] on input "No" at bounding box center [454, 207] width 7 height 7
radio input "true"
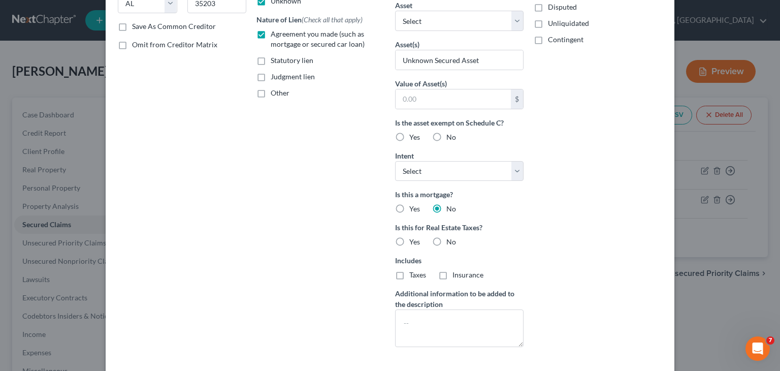
click at [447, 237] on label "No" at bounding box center [452, 242] width 10 height 10
click at [451, 237] on input "No" at bounding box center [454, 240] width 7 height 7
radio input "true"
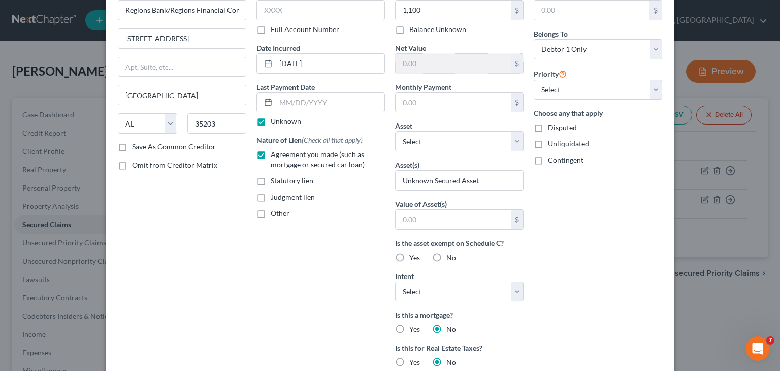
scroll to position [225, 0]
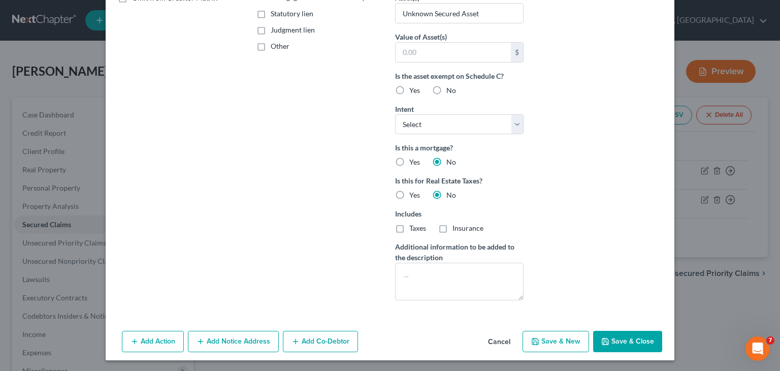
click at [616, 340] on button "Save & Close" at bounding box center [627, 341] width 69 height 21
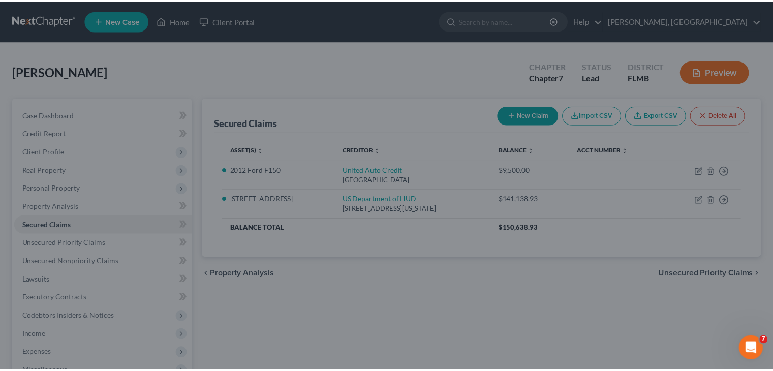
scroll to position [114, 0]
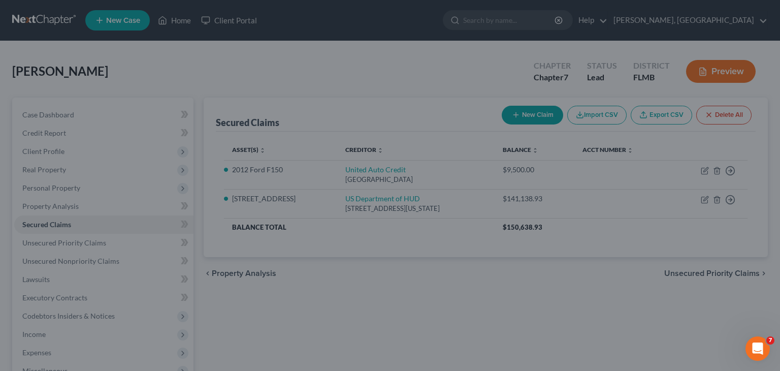
type input "1,100.00"
type input "0"
type input "0.00"
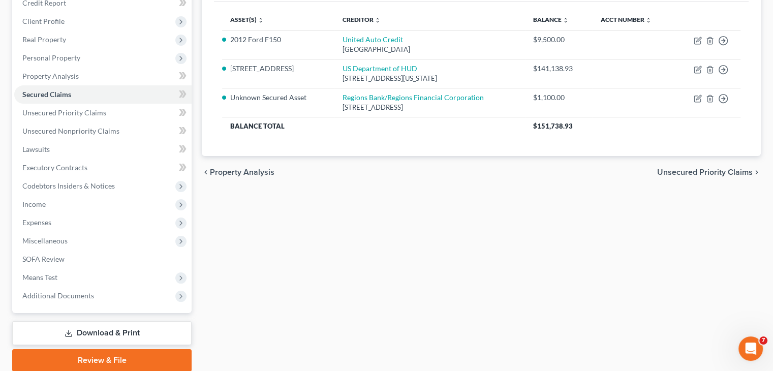
scroll to position [126, 0]
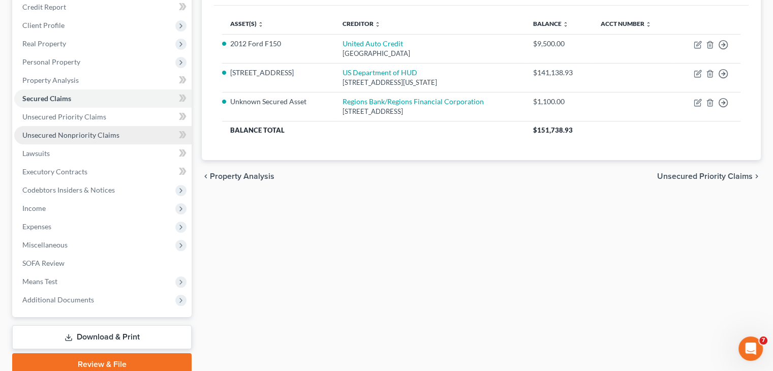
click at [79, 140] on link "Unsecured Nonpriority Claims" at bounding box center [102, 135] width 177 height 18
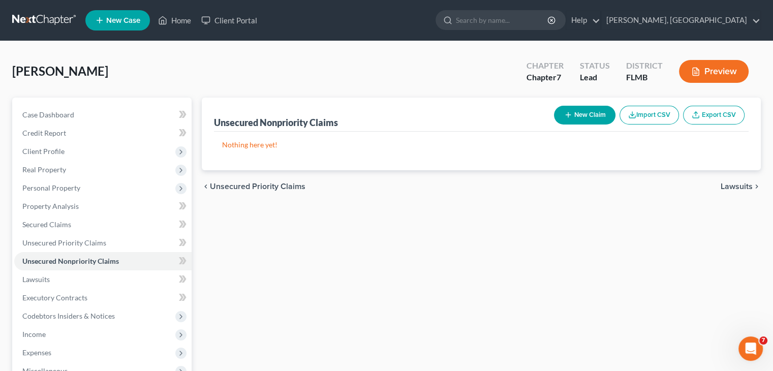
click at [573, 119] on button "New Claim" at bounding box center [584, 115] width 61 height 19
select select "0"
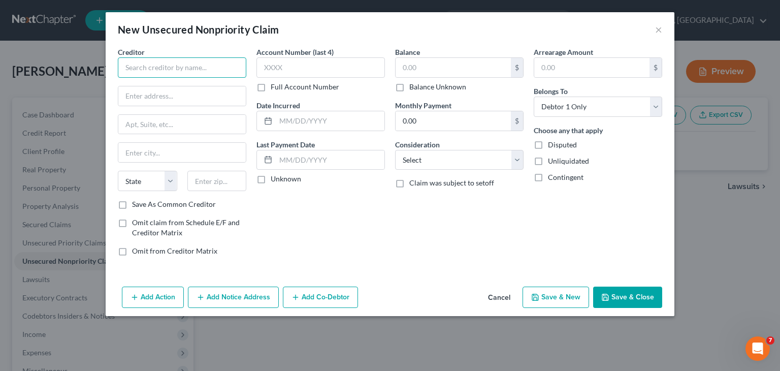
click at [200, 59] on input "text" at bounding box center [182, 67] width 129 height 20
type input "Upgrade, Inc."
click at [189, 97] on input "text" at bounding box center [181, 95] width 127 height 19
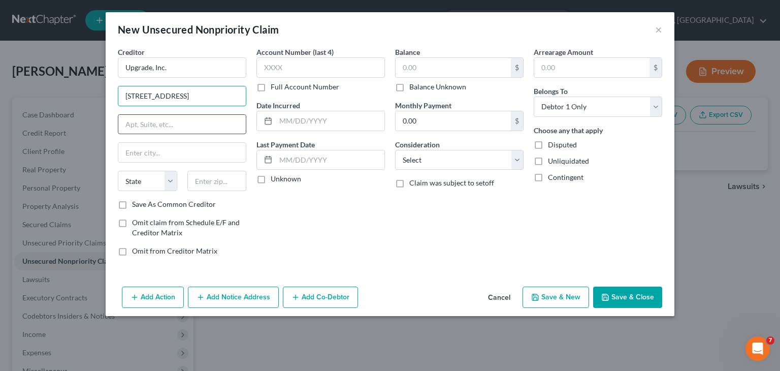
type input "[STREET_ADDRESS]"
click at [148, 129] on input "text" at bounding box center [181, 124] width 127 height 19
type input "23rd Floor"
click at [153, 151] on input "text" at bounding box center [181, 152] width 127 height 19
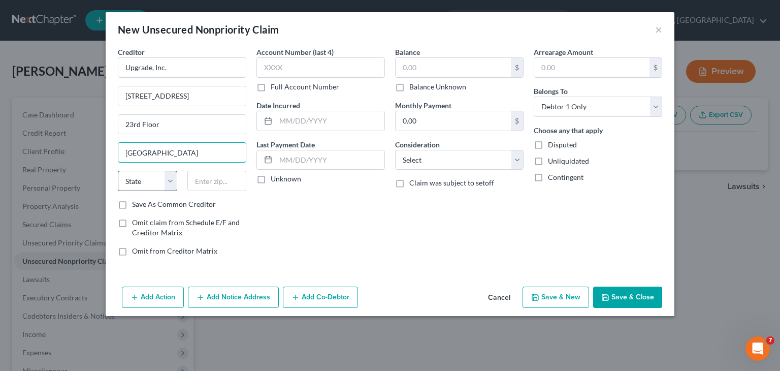
type input "[GEOGRAPHIC_DATA]"
click at [173, 177] on select "State [US_STATE] AK AR AZ CA CO CT DE DC [GEOGRAPHIC_DATA] [GEOGRAPHIC_DATA] GU…" at bounding box center [147, 181] width 59 height 20
select select "4"
click at [118, 171] on select "State [US_STATE] AK AR AZ CA CO CT DE DC [GEOGRAPHIC_DATA] [GEOGRAPHIC_DATA] GU…" at bounding box center [147, 181] width 59 height 20
click at [217, 175] on input "text" at bounding box center [216, 181] width 59 height 20
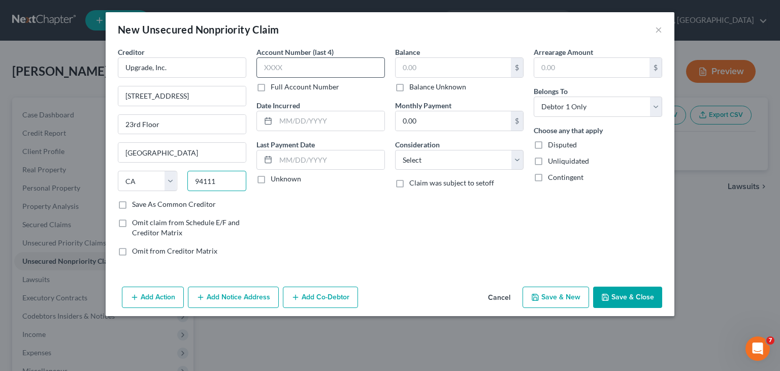
type input "94111"
click at [289, 69] on input "text" at bounding box center [321, 67] width 129 height 20
type input "3092"
click at [297, 126] on input "text" at bounding box center [330, 120] width 109 height 19
type input "[DATE]"
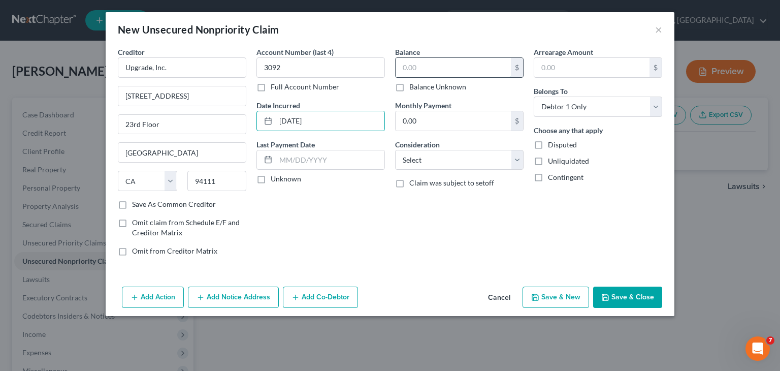
click at [426, 70] on input "text" at bounding box center [453, 67] width 115 height 19
type input "3,500"
click at [522, 162] on select "Select Cable / Satellite Services Collection Agency Credit Card Debt Debt Couns…" at bounding box center [459, 160] width 129 height 20
click at [395, 150] on select "Select Cable / Satellite Services Collection Agency Credit Card Debt Debt Couns…" at bounding box center [459, 160] width 129 height 20
click at [517, 156] on select "Select Cable / Satellite Services Collection Agency Credit Card Debt Debt Couns…" at bounding box center [459, 160] width 129 height 20
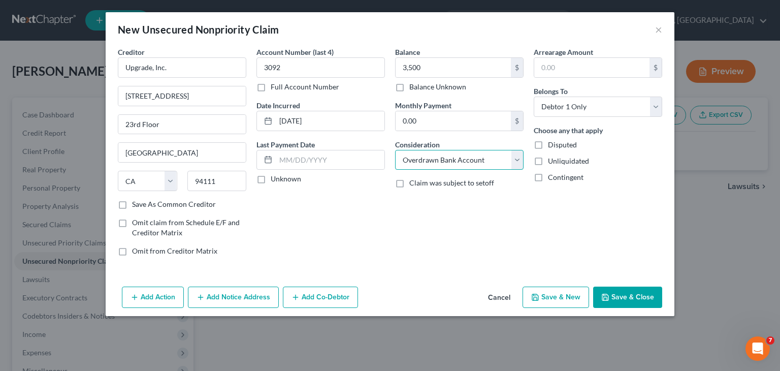
select select "14"
click at [395, 150] on select "Select Cable / Satellite Services Collection Agency Credit Card Debt Debt Couns…" at bounding box center [459, 160] width 129 height 20
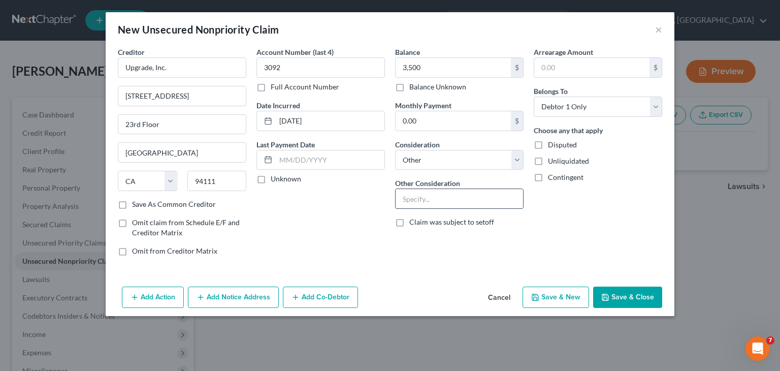
click at [476, 205] on input "text" at bounding box center [459, 198] width 127 height 19
type input "L"
type input "unsecured loan/open account"
click at [567, 298] on button "Save & New" at bounding box center [556, 296] width 67 height 21
select select "0"
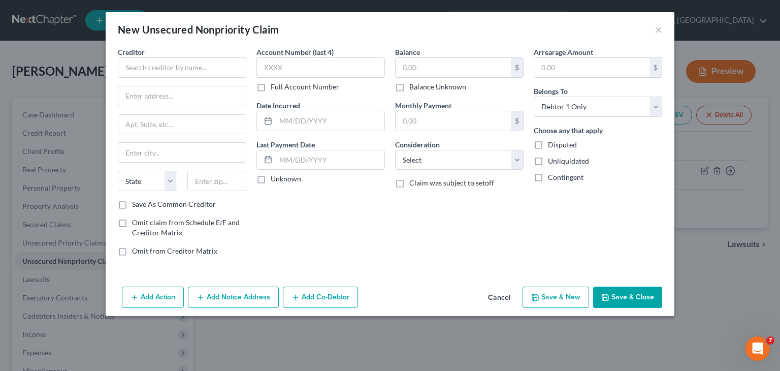
click at [567, 298] on button "Save & New" at bounding box center [556, 296] width 67 height 21
click at [168, 63] on input "text" at bounding box center [182, 67] width 129 height 20
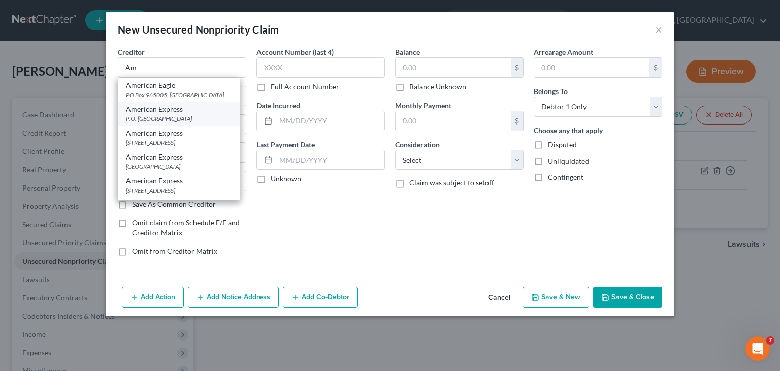
click at [185, 112] on div "American Express" at bounding box center [179, 109] width 106 height 10
type input "American Express"
type input "P.O. Box 650448"
type input "[GEOGRAPHIC_DATA]"
select select "45"
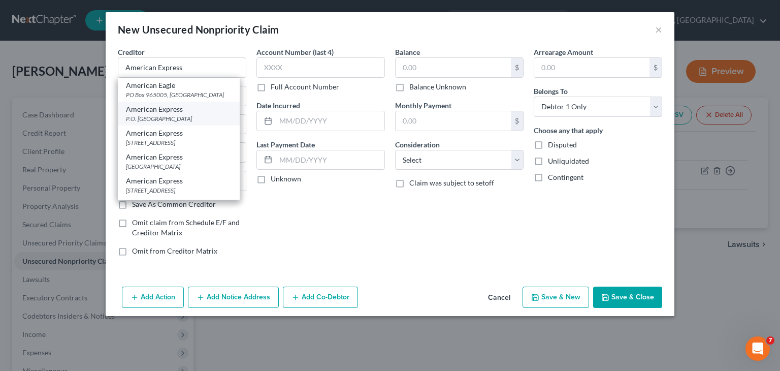
type input "75265"
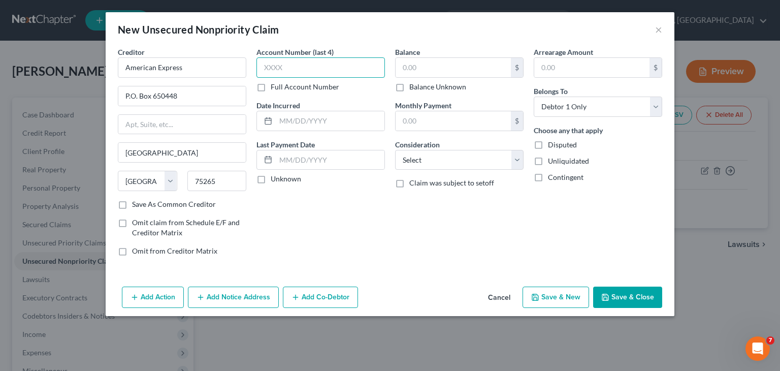
click at [296, 65] on input "text" at bounding box center [321, 67] width 129 height 20
type input "0718"
click at [408, 68] on input "text" at bounding box center [453, 67] width 115 height 19
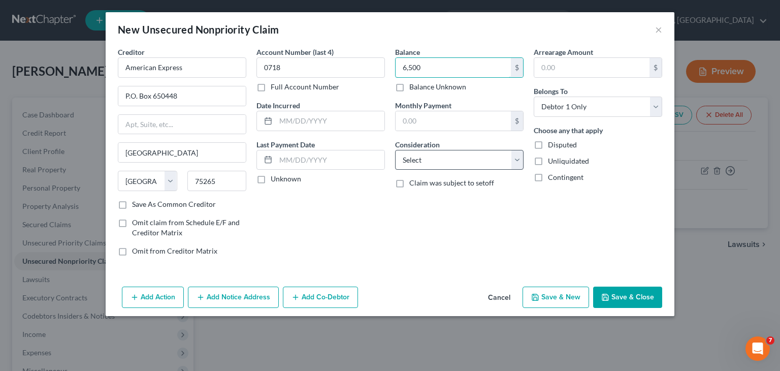
type input "6,500"
click at [520, 164] on select "Select Cable / Satellite Services Collection Agency Credit Card Debt Debt Couns…" at bounding box center [459, 160] width 129 height 20
select select "2"
click at [395, 150] on select "Select Cable / Satellite Services Collection Agency Credit Card Debt Debt Couns…" at bounding box center [459, 160] width 129 height 20
click at [609, 298] on icon "button" at bounding box center [605, 297] width 8 height 8
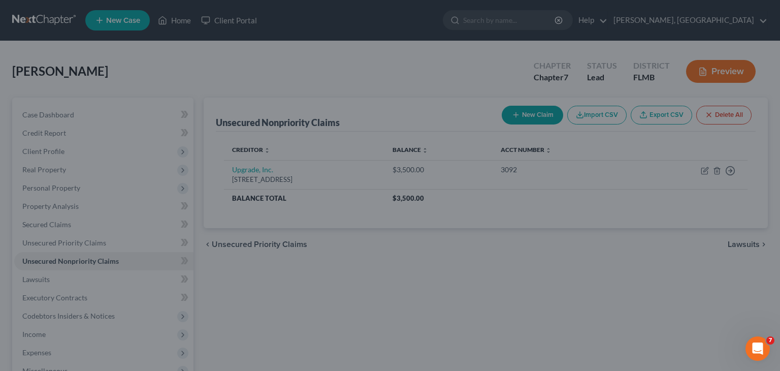
type input "6,500.00"
type input "0.00"
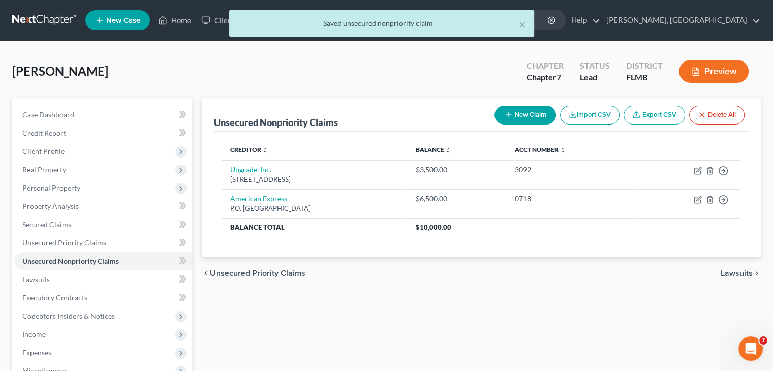
click at [531, 116] on button "New Claim" at bounding box center [524, 115] width 61 height 19
select select "0"
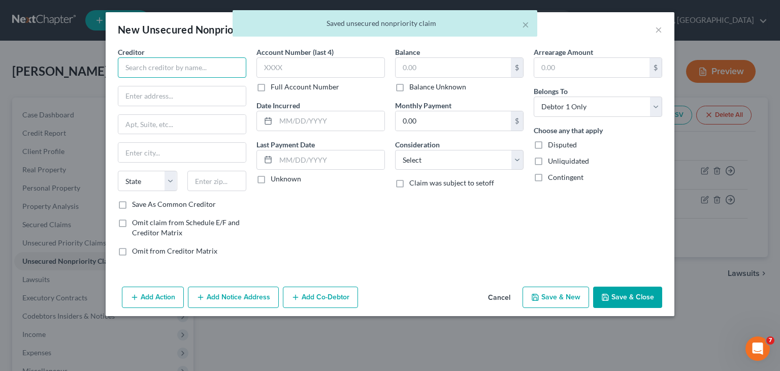
click at [131, 73] on input "text" at bounding box center [182, 67] width 129 height 20
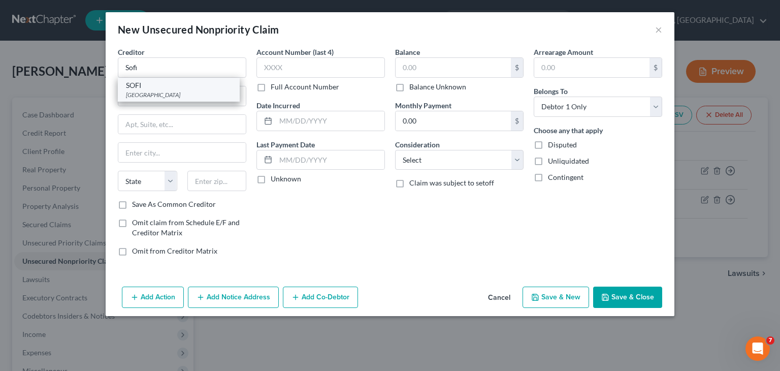
click at [150, 94] on div "[GEOGRAPHIC_DATA]" at bounding box center [179, 94] width 106 height 9
type input "SOFI"
type input "PO Box 734297"
type input "[GEOGRAPHIC_DATA]"
select select "45"
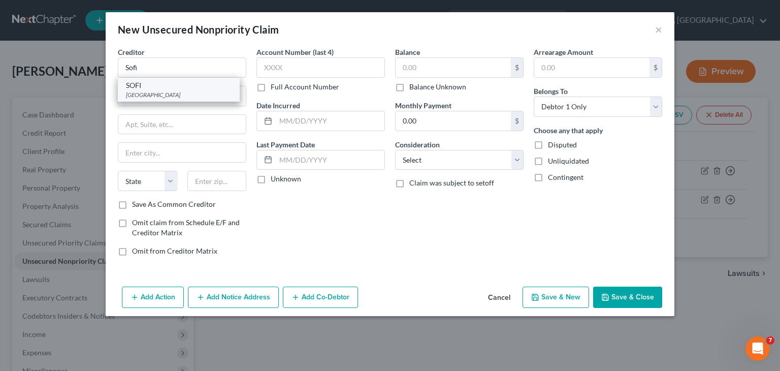
type input "75373"
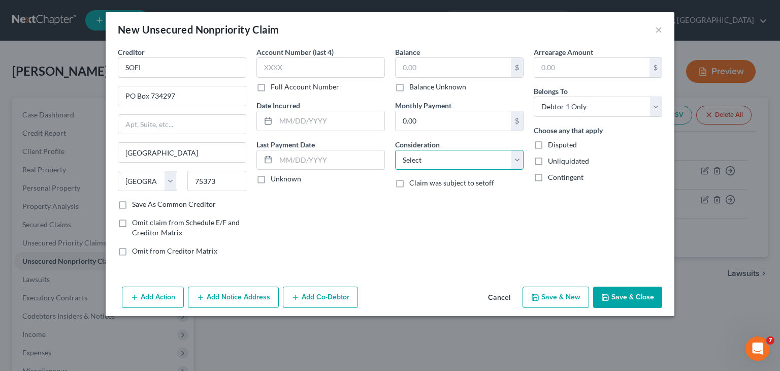
click at [520, 164] on select "Select Cable / Satellite Services Collection Agency Credit Card Debt Debt Couns…" at bounding box center [459, 160] width 129 height 20
select select "2"
click at [395, 150] on select "Select Cable / Satellite Services Collection Agency Credit Card Debt Debt Couns…" at bounding box center [459, 160] width 129 height 20
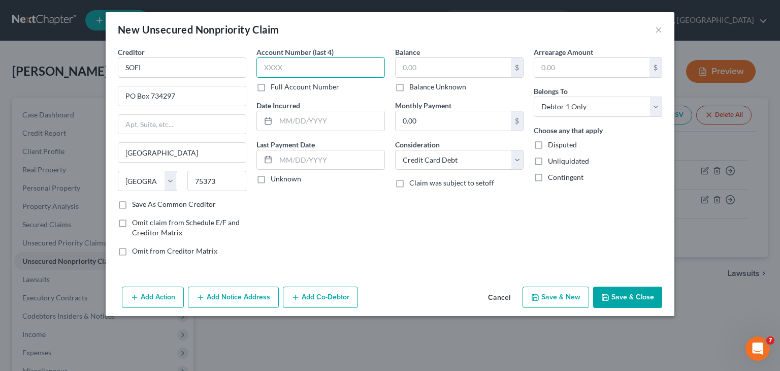
click at [293, 66] on input "text" at bounding box center [321, 67] width 129 height 20
type input "3163"
click at [424, 70] on input "text" at bounding box center [453, 67] width 115 height 19
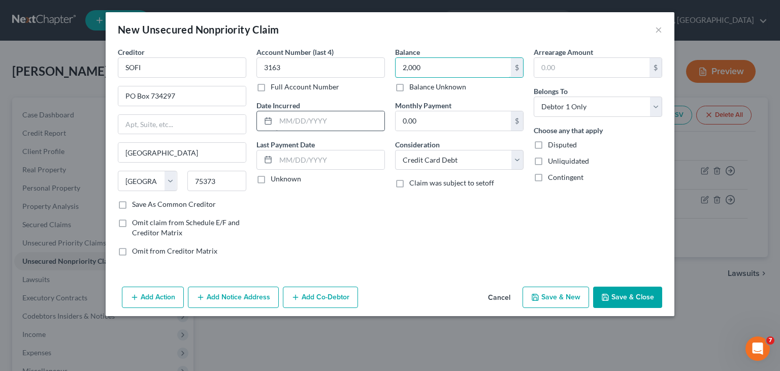
type input "2,000"
click at [292, 118] on input "text" at bounding box center [330, 120] width 109 height 19
type input "[DATE]"
click at [566, 299] on button "Save & New" at bounding box center [556, 296] width 67 height 21
type input "2,000.00"
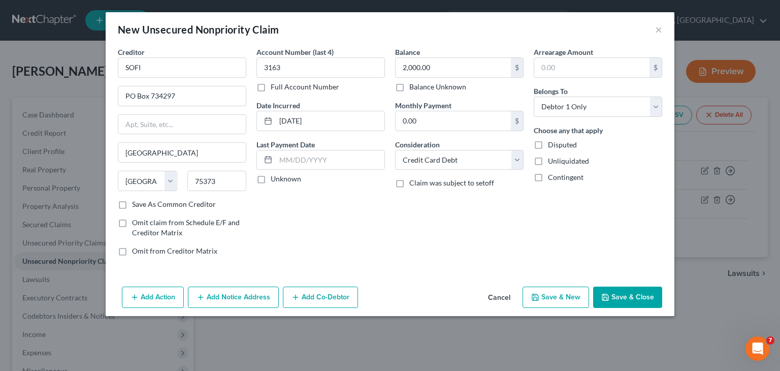
select select "0"
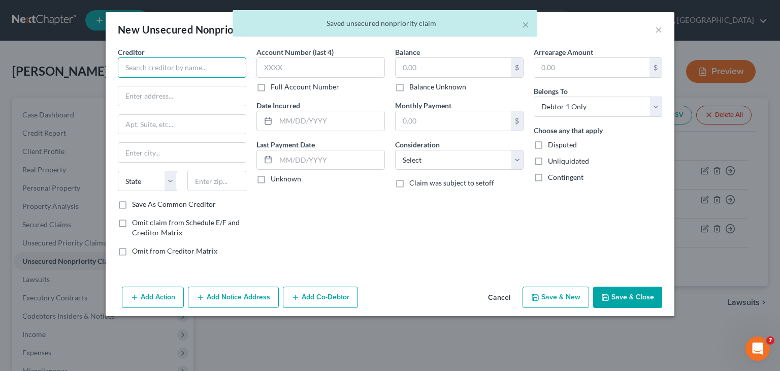
click at [193, 62] on input "text" at bounding box center [182, 67] width 129 height 20
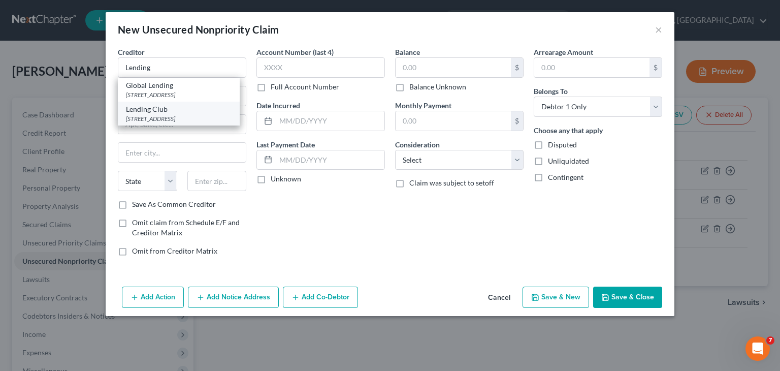
click at [187, 118] on div "[STREET_ADDRESS]" at bounding box center [179, 118] width 106 height 9
type input "Lending Club"
type input "[STREET_ADDRESS]"
type input "Suite 200"
type input "[GEOGRAPHIC_DATA]"
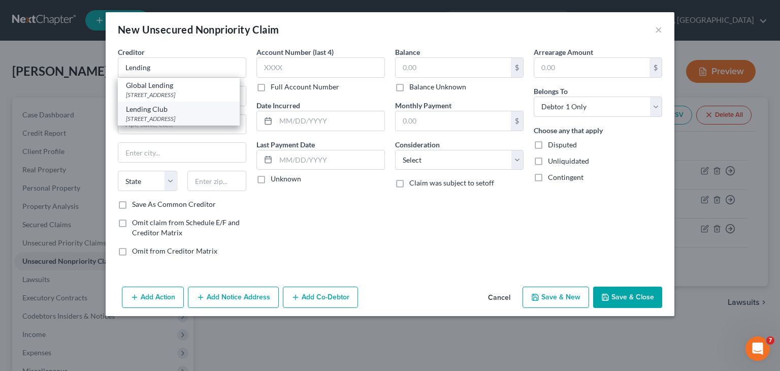
select select "4"
type input "94105"
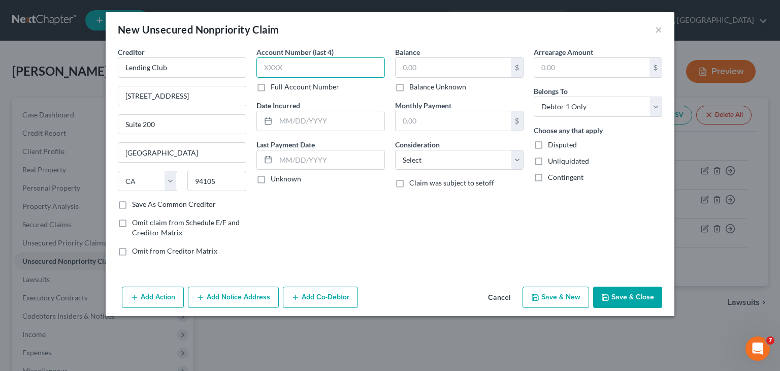
click at [303, 73] on input "text" at bounding box center [321, 67] width 129 height 20
type input "8992"
click at [319, 124] on input "text" at bounding box center [330, 120] width 109 height 19
type input "[DATE]"
click at [430, 72] on input "text" at bounding box center [453, 67] width 115 height 19
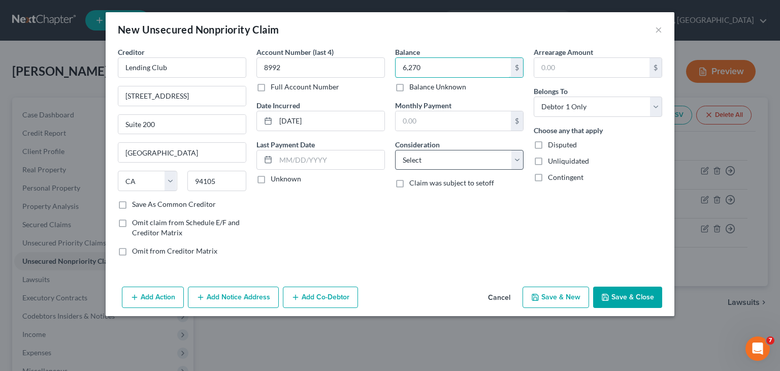
type input "6,270"
click at [518, 167] on select "Select Cable / Satellite Services Collection Agency Credit Card Debt Debt Couns…" at bounding box center [459, 160] width 129 height 20
select select "14"
click at [395, 150] on select "Select Cable / Satellite Services Collection Agency Credit Card Debt Debt Couns…" at bounding box center [459, 160] width 129 height 20
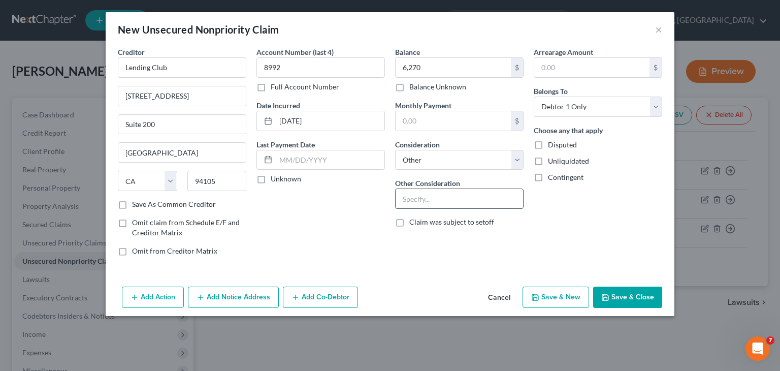
click at [461, 194] on input "text" at bounding box center [459, 198] width 127 height 19
type input "Loan"
click at [595, 222] on div "Arrearage Amount $ Belongs To * Select Debtor 1 Only Debtor 2 Only Debtor 1 And…" at bounding box center [598, 155] width 139 height 217
click at [569, 299] on button "Save & New" at bounding box center [556, 296] width 67 height 21
select select "0"
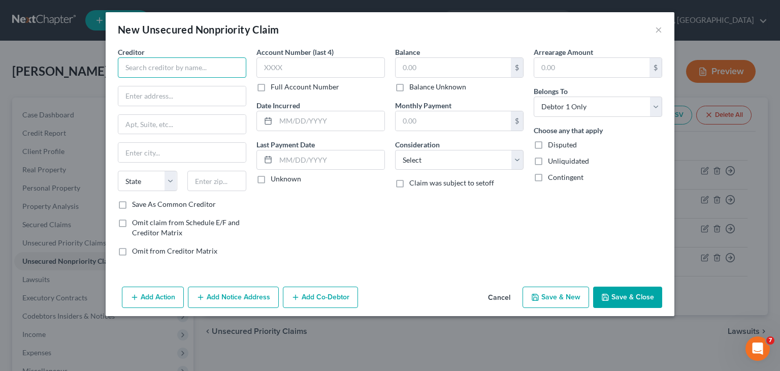
click at [132, 65] on input "text" at bounding box center [182, 67] width 129 height 20
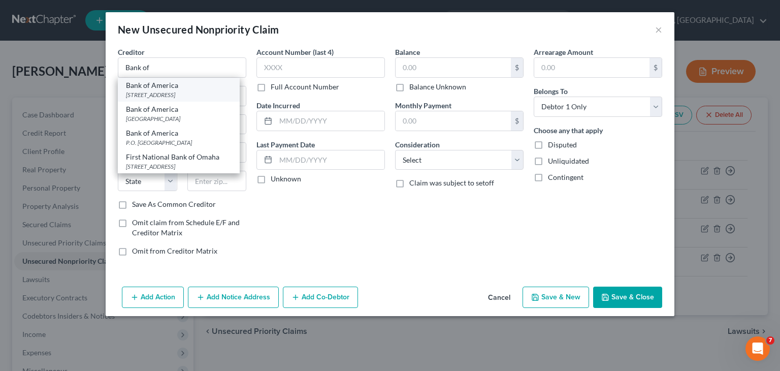
click at [151, 91] on div "[STREET_ADDRESS]" at bounding box center [179, 94] width 106 height 9
type input "Bank of America"
type input "PO Box 982238"
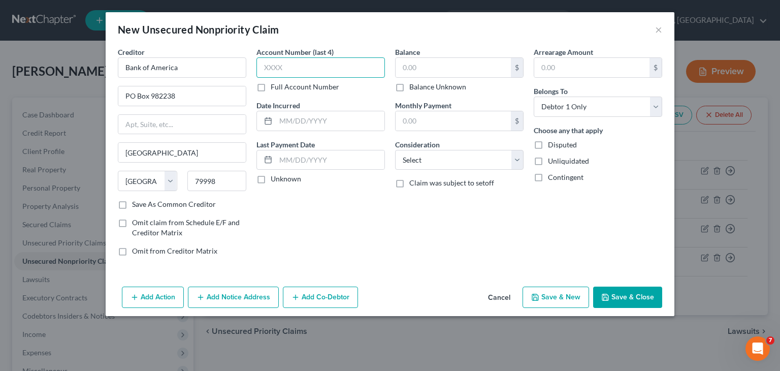
click at [307, 66] on input "text" at bounding box center [321, 67] width 129 height 20
click at [358, 118] on input "text" at bounding box center [330, 120] width 109 height 19
click at [455, 75] on input "text" at bounding box center [453, 67] width 115 height 19
click at [521, 167] on select "Select Cable / Satellite Services Collection Agency Credit Card Debt Debt Couns…" at bounding box center [459, 160] width 129 height 20
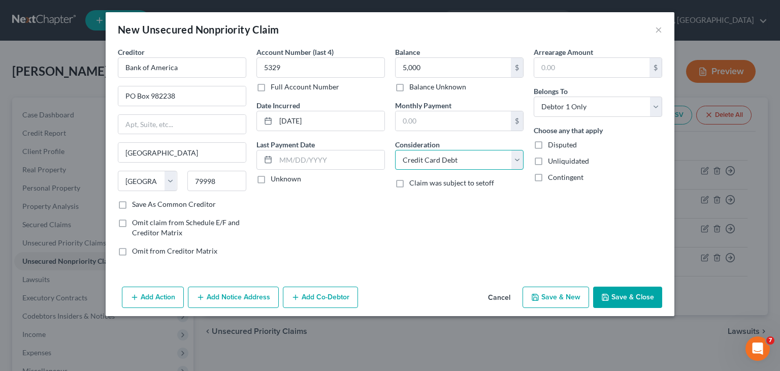
click at [395, 150] on select "Select Cable / Satellite Services Collection Agency Credit Card Debt Debt Couns…" at bounding box center [459, 160] width 129 height 20
click at [554, 302] on button "Save & New" at bounding box center [556, 296] width 67 height 21
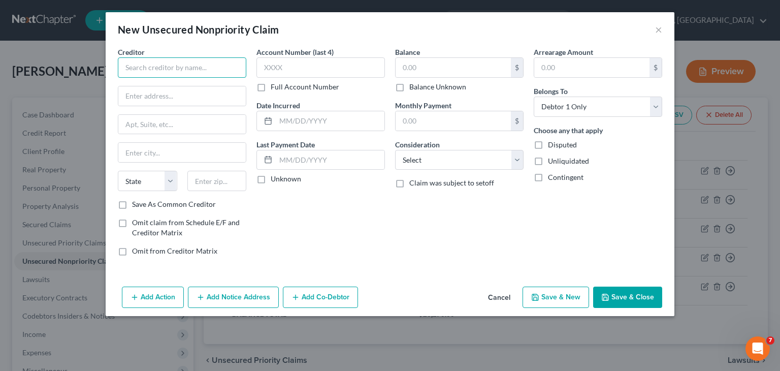
click at [162, 60] on input "text" at bounding box center [182, 67] width 129 height 20
click at [150, 90] on input "text" at bounding box center [181, 95] width 127 height 19
click at [156, 149] on input "text" at bounding box center [181, 152] width 127 height 19
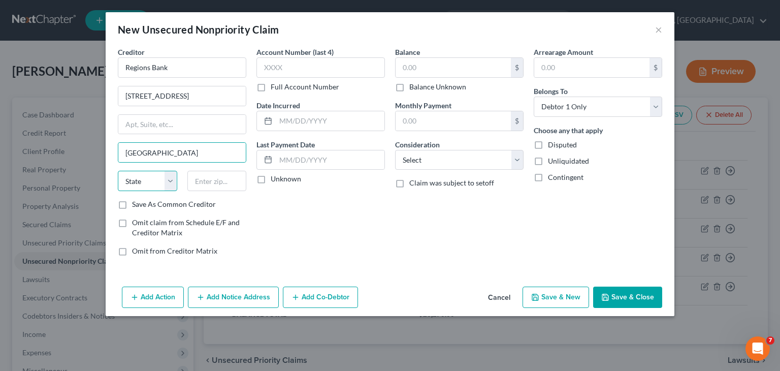
click at [168, 189] on select "State [US_STATE] AK AR AZ CA CO CT DE DC [GEOGRAPHIC_DATA] [GEOGRAPHIC_DATA] GU…" at bounding box center [147, 181] width 59 height 20
click at [118, 171] on select "State [US_STATE] AK AR AZ CA CO CT DE DC [GEOGRAPHIC_DATA] [GEOGRAPHIC_DATA] GU…" at bounding box center [147, 181] width 59 height 20
click at [238, 183] on input "text" at bounding box center [216, 181] width 59 height 20
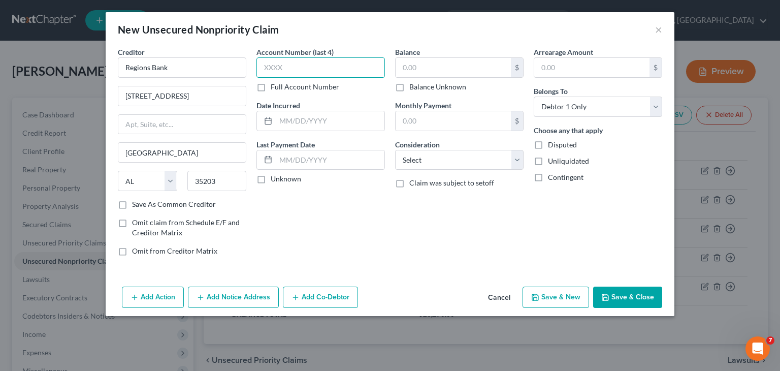
click at [321, 71] on input "text" at bounding box center [321, 67] width 129 height 20
click at [520, 164] on select "Select Cable / Satellite Services Collection Agency Credit Card Debt Debt Couns…" at bounding box center [459, 160] width 129 height 20
click at [395, 150] on select "Select Cable / Satellite Services Collection Agency Credit Card Debt Debt Couns…" at bounding box center [459, 160] width 129 height 20
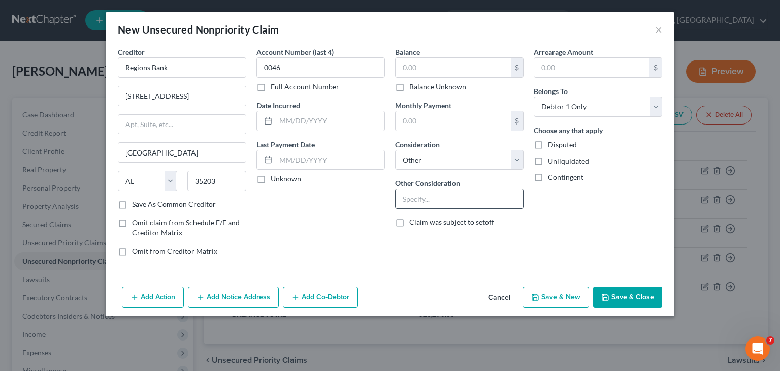
click at [473, 198] on input "text" at bounding box center [459, 198] width 127 height 19
click at [344, 124] on input "text" at bounding box center [330, 120] width 109 height 19
click at [470, 76] on input "text" at bounding box center [453, 67] width 115 height 19
click at [571, 298] on button "Save & New" at bounding box center [556, 296] width 67 height 21
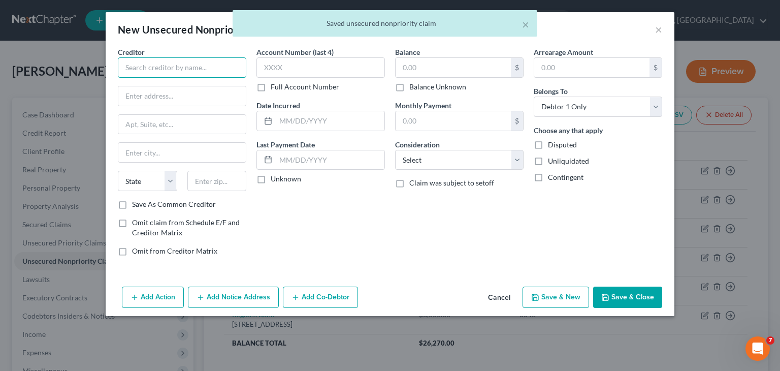
click at [193, 64] on input "text" at bounding box center [182, 67] width 129 height 20
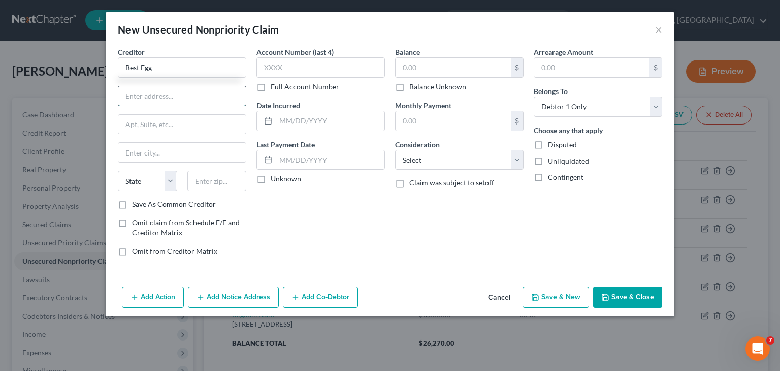
click at [181, 97] on input "text" at bounding box center [181, 95] width 127 height 19
click at [172, 150] on input "text" at bounding box center [181, 152] width 127 height 19
click at [174, 179] on select "State [US_STATE] AK AR AZ CA CO CT DE DC [GEOGRAPHIC_DATA] [GEOGRAPHIC_DATA] GU…" at bounding box center [147, 181] width 59 height 20
click at [118, 171] on select "State [US_STATE] AK AR AZ CA CO CT DE DC [GEOGRAPHIC_DATA] [GEOGRAPHIC_DATA] GU…" at bounding box center [147, 181] width 59 height 20
click at [213, 185] on input "text" at bounding box center [216, 181] width 59 height 20
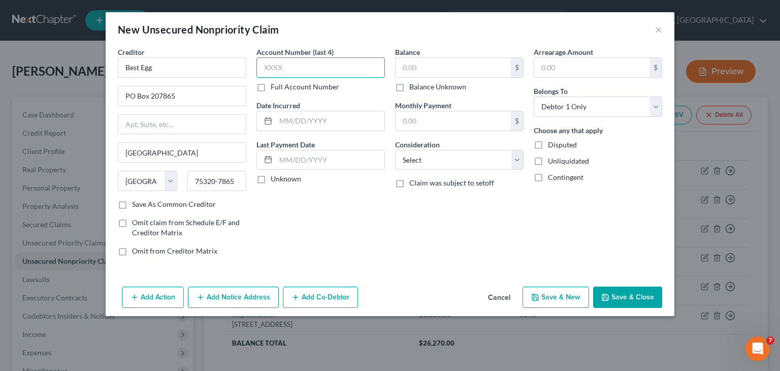
click at [305, 74] on input "text" at bounding box center [321, 67] width 129 height 20
click at [318, 120] on input "text" at bounding box center [330, 120] width 109 height 19
click at [444, 70] on input "text" at bounding box center [453, 67] width 115 height 19
click at [521, 163] on select "Select Cable / Satellite Services Collection Agency Credit Card Debt Debt Couns…" at bounding box center [459, 160] width 129 height 20
click at [395, 150] on select "Select Cable / Satellite Services Collection Agency Credit Card Debt Debt Couns…" at bounding box center [459, 160] width 129 height 20
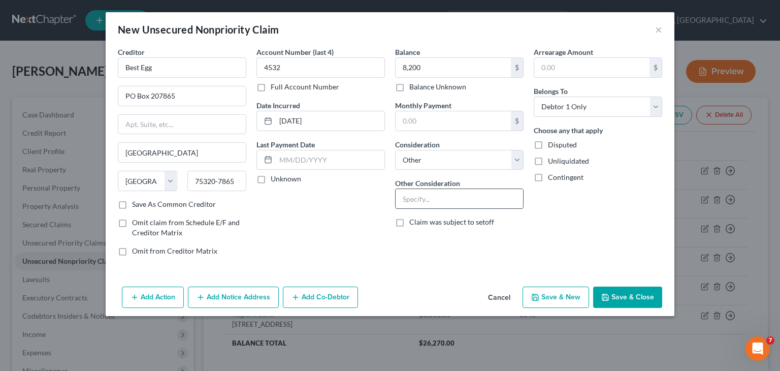
click at [468, 200] on input "text" at bounding box center [459, 198] width 127 height 19
click at [559, 297] on button "Save & New" at bounding box center [556, 296] width 67 height 21
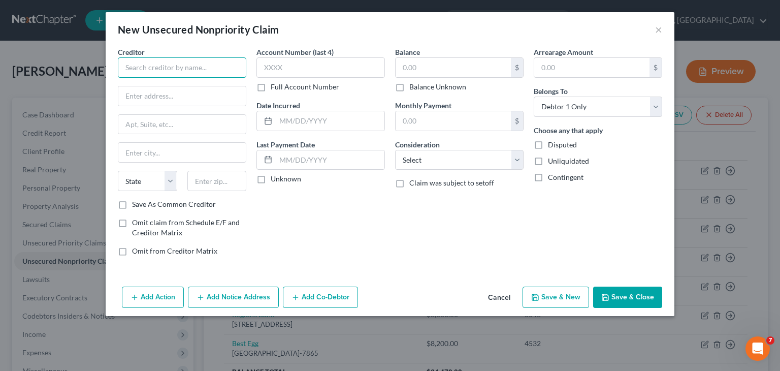
click at [141, 73] on input "text" at bounding box center [182, 67] width 129 height 20
click at [169, 68] on input "First Bank and Trust" at bounding box center [182, 67] width 129 height 20
click at [161, 91] on input "text" at bounding box center [181, 95] width 127 height 19
click at [157, 158] on input "text" at bounding box center [181, 152] width 127 height 19
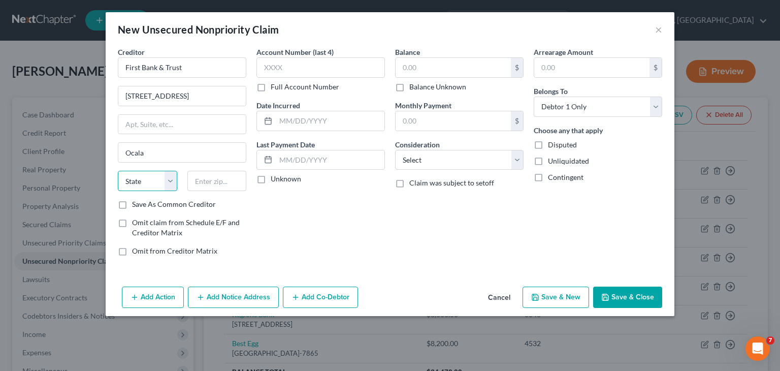
click at [161, 186] on select "State [US_STATE] AK AR AZ CA CO CT DE DC [GEOGRAPHIC_DATA] [GEOGRAPHIC_DATA] GU…" at bounding box center [147, 181] width 59 height 20
click at [118, 171] on select "State [US_STATE] AK AR AZ CA CO CT DE DC [GEOGRAPHIC_DATA] [GEOGRAPHIC_DATA] GU…" at bounding box center [147, 181] width 59 height 20
click at [222, 181] on input "text" at bounding box center [216, 181] width 59 height 20
click at [323, 72] on input "text" at bounding box center [321, 67] width 129 height 20
click at [442, 73] on input "text" at bounding box center [453, 67] width 115 height 19
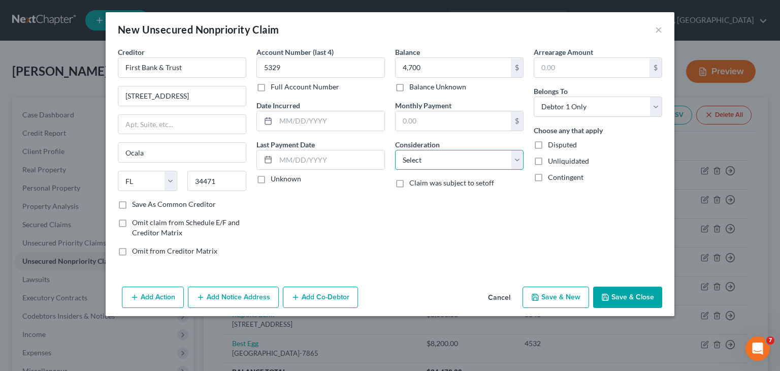
click at [517, 161] on select "Select Cable / Satellite Services Collection Agency Credit Card Debt Debt Couns…" at bounding box center [459, 160] width 129 height 20
click at [395, 150] on select "Select Cable / Satellite Services Collection Agency Credit Card Debt Debt Couns…" at bounding box center [459, 160] width 129 height 20
click at [502, 216] on div "Balance 4,700.00 $ Balance Unknown Balance Undetermined 4,700 $ Balance Unknown…" at bounding box center [459, 155] width 139 height 217
click at [556, 295] on button "Save & New" at bounding box center [556, 296] width 67 height 21
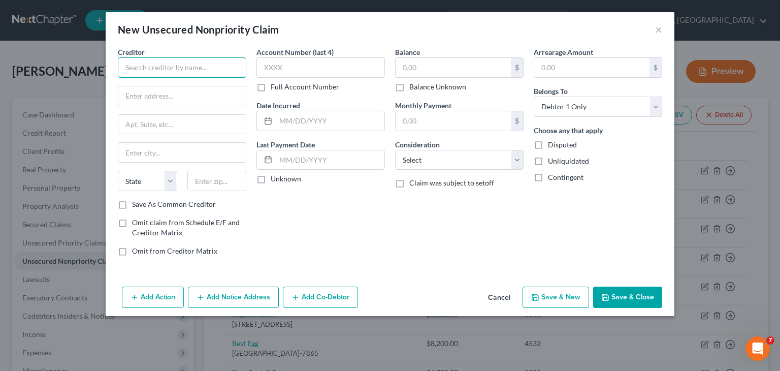
click at [165, 75] on input "text" at bounding box center [182, 67] width 129 height 20
click at [165, 95] on input "text" at bounding box center [181, 95] width 127 height 19
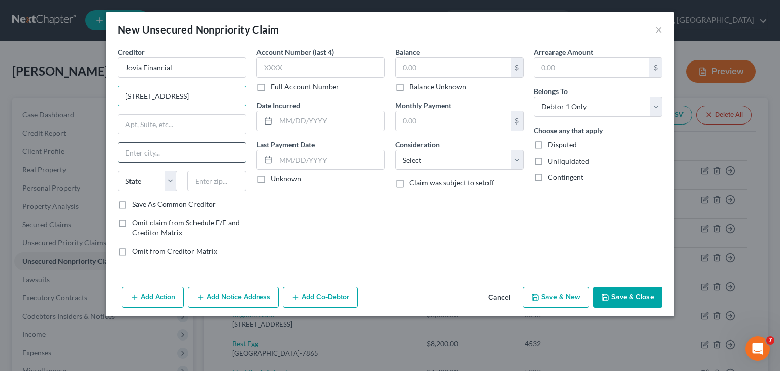
click at [152, 154] on input "text" at bounding box center [181, 152] width 127 height 19
click at [176, 188] on select "State [US_STATE] AK AR AZ CA CO CT DE DC [GEOGRAPHIC_DATA] [GEOGRAPHIC_DATA] GU…" at bounding box center [147, 181] width 59 height 20
click at [118, 171] on select "State [US_STATE] AK AR AZ CA CO CT DE DC [GEOGRAPHIC_DATA] [GEOGRAPHIC_DATA] GU…" at bounding box center [147, 181] width 59 height 20
click at [228, 177] on input "text" at bounding box center [216, 181] width 59 height 20
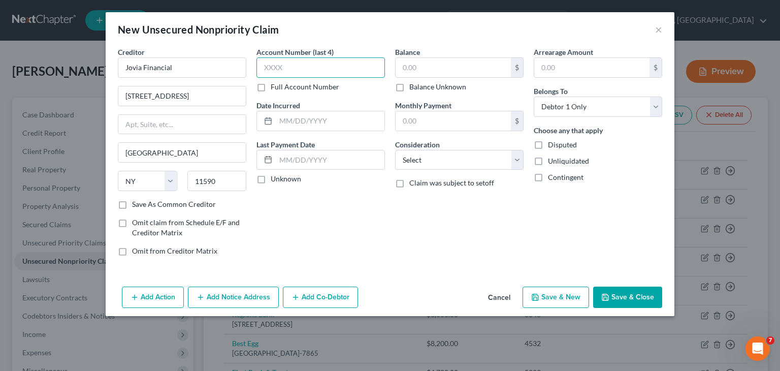
click at [302, 70] on input "text" at bounding box center [321, 67] width 129 height 20
click at [322, 122] on input "text" at bounding box center [330, 120] width 109 height 19
click at [438, 68] on input "text" at bounding box center [453, 67] width 115 height 19
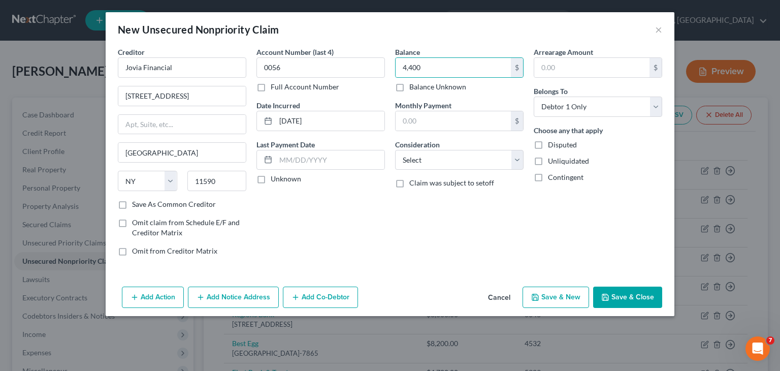
click at [579, 293] on button "Save & New" at bounding box center [556, 296] width 67 height 21
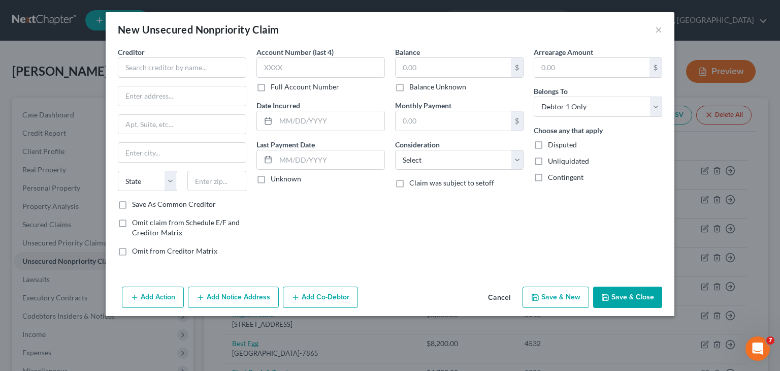
click at [504, 300] on button "Cancel" at bounding box center [499, 298] width 39 height 20
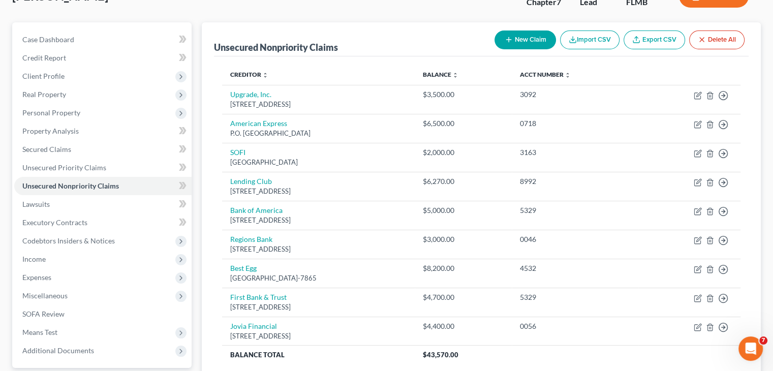
scroll to position [124, 0]
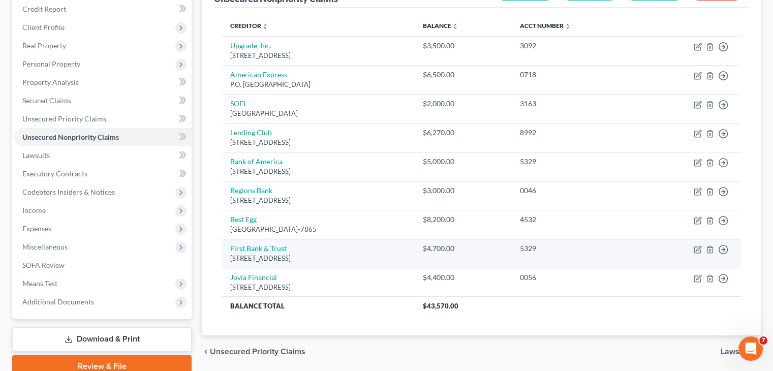
click at [396, 244] on td "First Bank & Trust [STREET_ADDRESS]" at bounding box center [318, 253] width 193 height 29
click at [693, 245] on icon "button" at bounding box center [697, 249] width 8 height 8
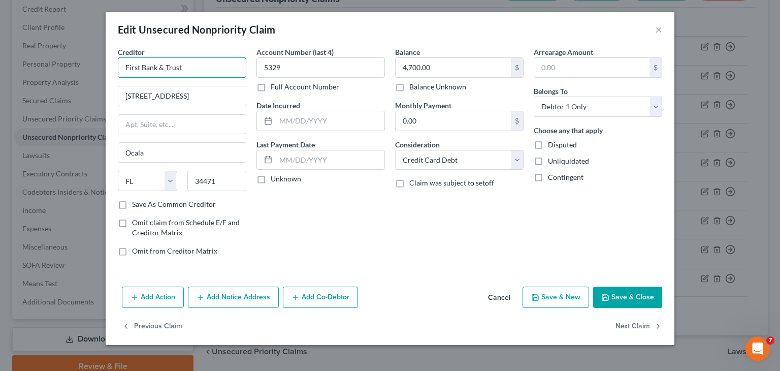
click at [180, 63] on input "First Bank & Trust" at bounding box center [182, 67] width 129 height 20
click at [189, 94] on input "[STREET_ADDRESS]" at bounding box center [181, 95] width 127 height 19
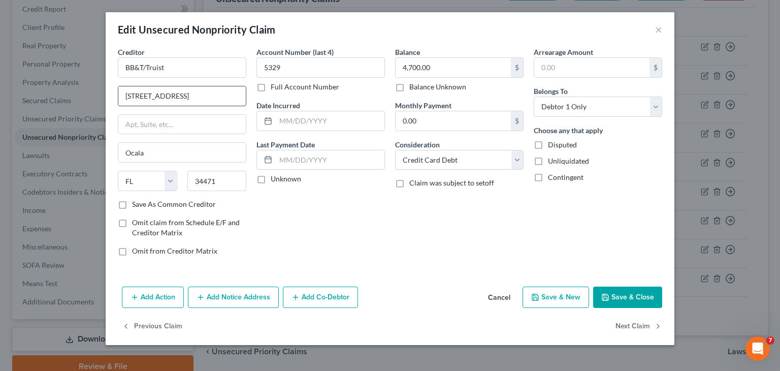
click at [189, 94] on input "[STREET_ADDRESS]" at bounding box center [181, 95] width 127 height 19
click at [164, 145] on input "Ocala" at bounding box center [181, 152] width 127 height 19
click at [169, 183] on select "State [US_STATE] AK AR AZ CA CO CT DE DC [GEOGRAPHIC_DATA] [GEOGRAPHIC_DATA] GU…" at bounding box center [147, 181] width 59 height 20
click at [118, 171] on select "State [US_STATE] AK AR AZ CA CO CT DE DC [GEOGRAPHIC_DATA] [GEOGRAPHIC_DATA] GU…" at bounding box center [147, 181] width 59 height 20
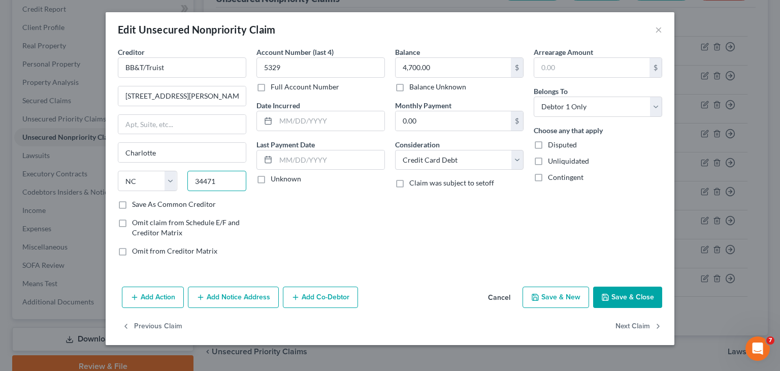
click at [222, 178] on input "34471" at bounding box center [216, 181] width 59 height 20
click at [613, 293] on button "Save & Close" at bounding box center [627, 296] width 69 height 21
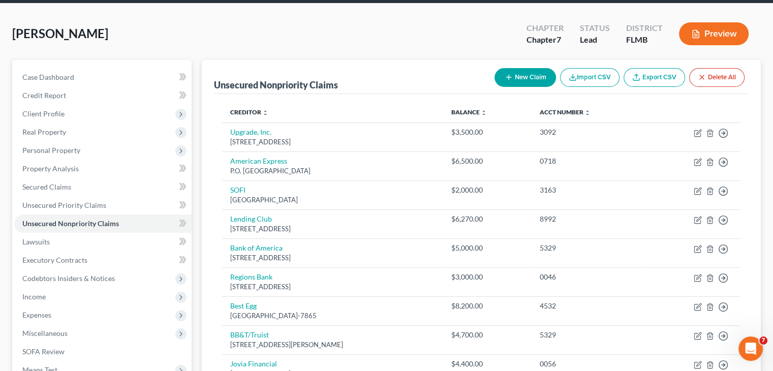
scroll to position [41, 0]
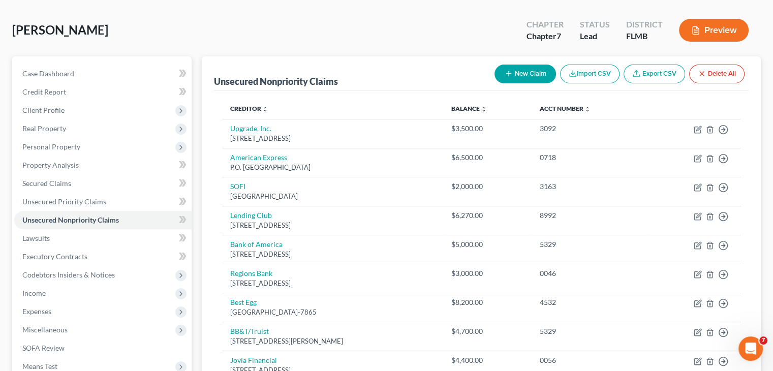
click at [526, 75] on button "New Claim" at bounding box center [524, 74] width 61 height 19
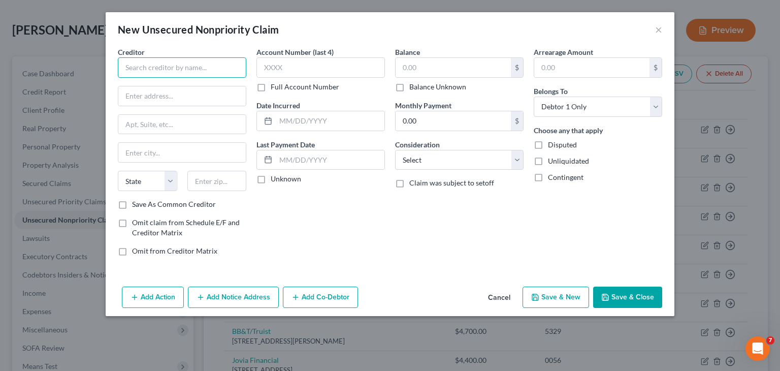
click at [213, 75] on input "text" at bounding box center [182, 67] width 129 height 20
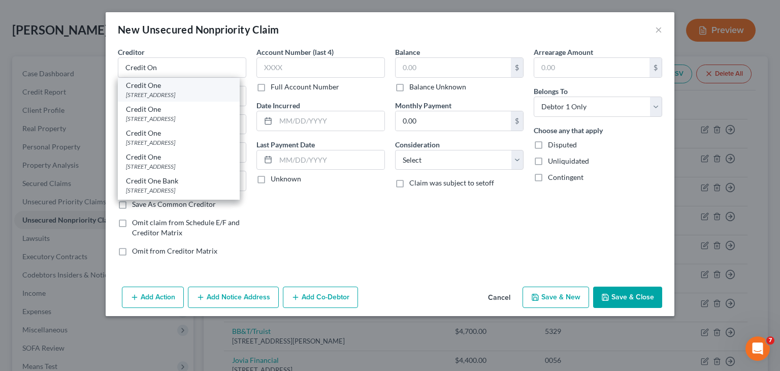
click at [210, 86] on div "Credit One" at bounding box center [179, 85] width 106 height 10
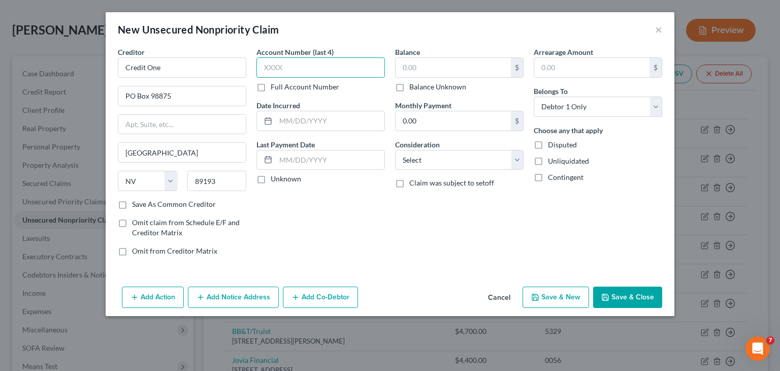
click at [301, 73] on input "text" at bounding box center [321, 67] width 129 height 20
click at [437, 71] on input "text" at bounding box center [453, 67] width 115 height 19
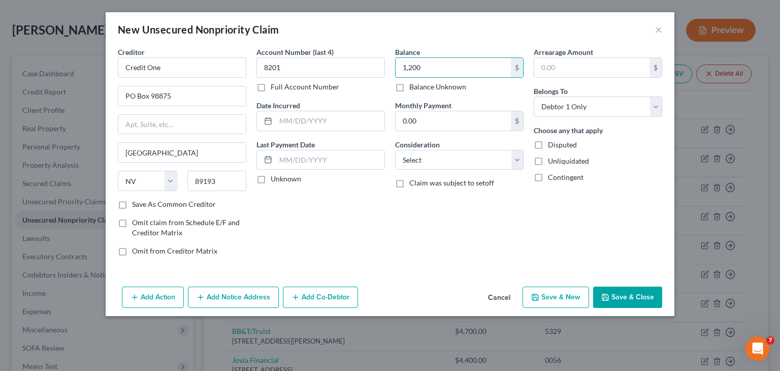
click at [567, 295] on button "Save & New" at bounding box center [556, 296] width 67 height 21
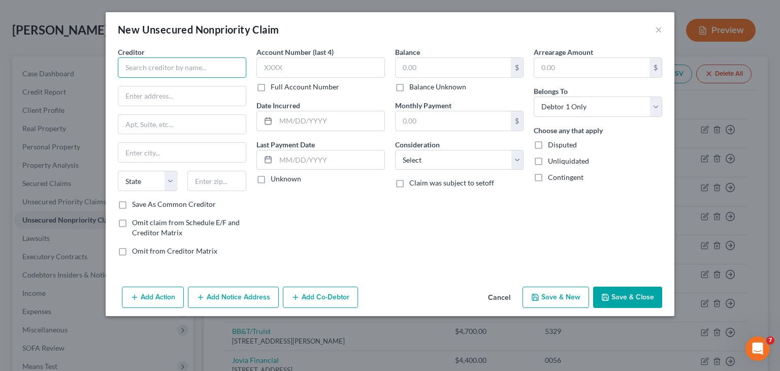
click at [167, 61] on input "text" at bounding box center [182, 67] width 129 height 20
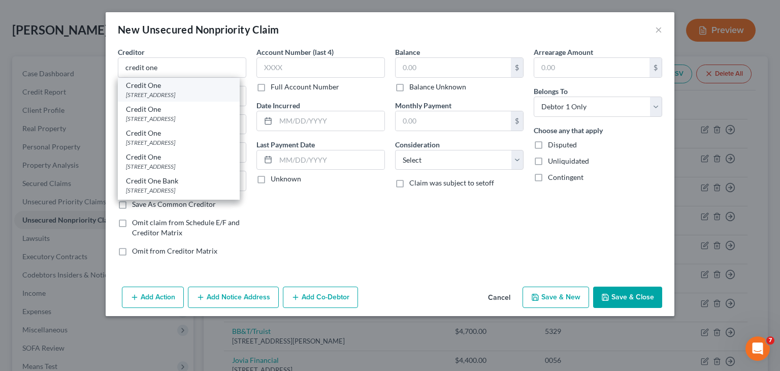
click at [172, 92] on div "[STREET_ADDRESS]" at bounding box center [179, 94] width 106 height 9
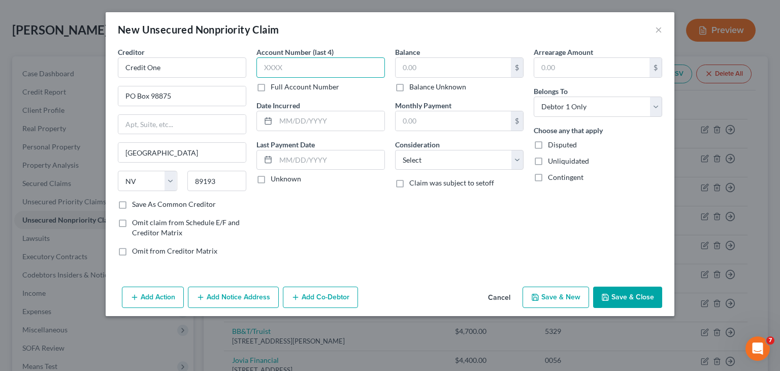
click at [299, 70] on input "text" at bounding box center [321, 67] width 129 height 20
click at [461, 74] on input "text" at bounding box center [453, 67] width 115 height 19
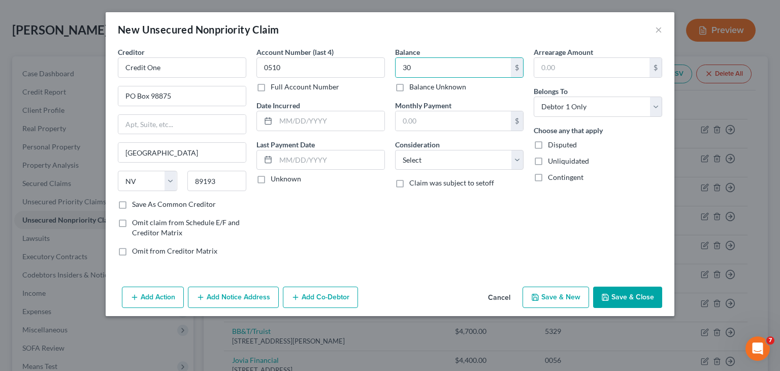
click at [576, 294] on button "Save & New" at bounding box center [556, 296] width 67 height 21
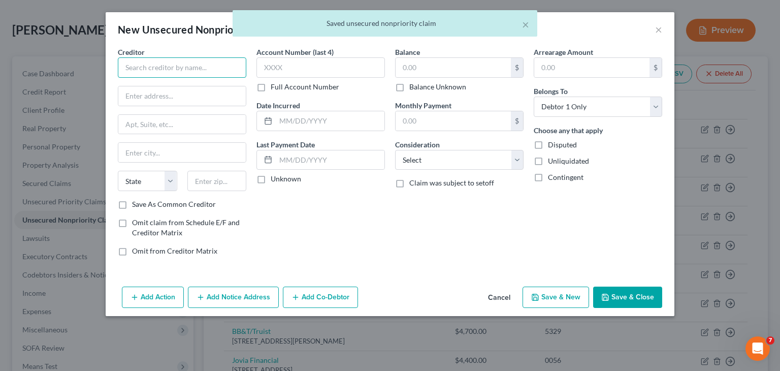
click at [177, 72] on input "text" at bounding box center [182, 67] width 129 height 20
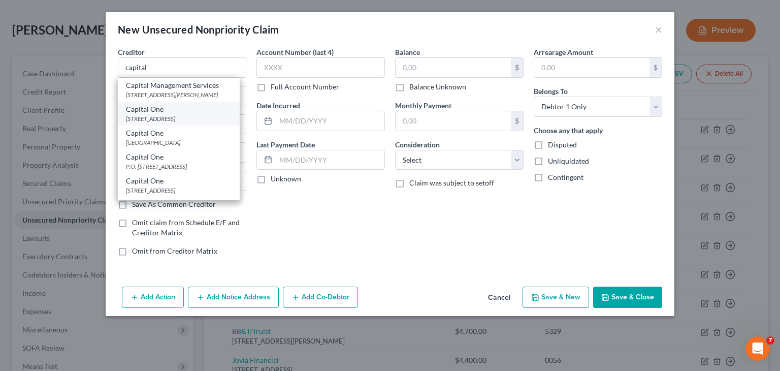
click at [197, 125] on div "Capital One [STREET_ADDRESS]" at bounding box center [179, 114] width 122 height 24
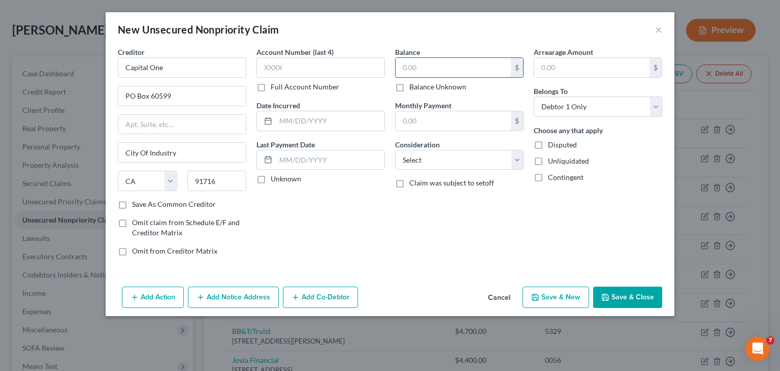
click at [412, 59] on input "text" at bounding box center [453, 67] width 115 height 19
click at [621, 303] on button "Save & Close" at bounding box center [627, 296] width 69 height 21
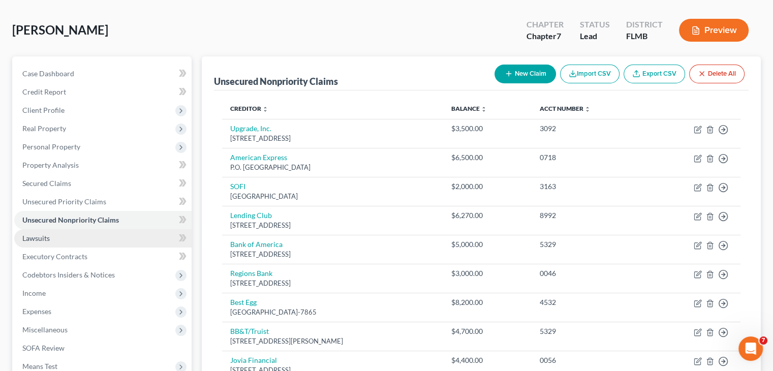
click at [158, 242] on link "Lawsuits" at bounding box center [102, 238] width 177 height 18
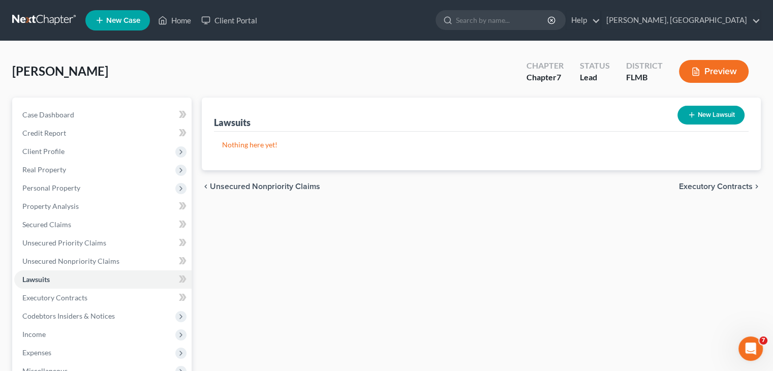
click at [699, 112] on button "New Lawsuit" at bounding box center [710, 115] width 67 height 19
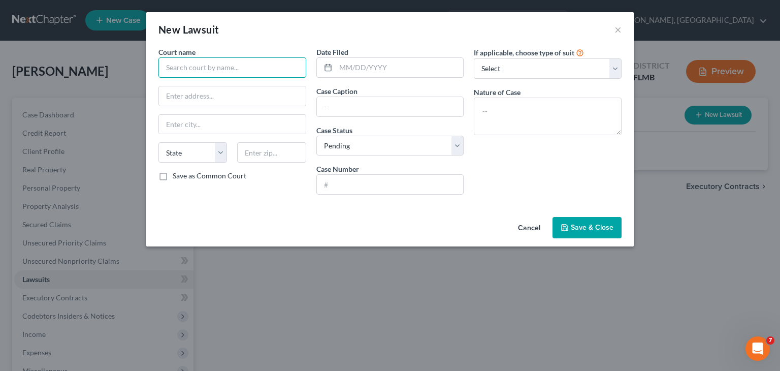
click at [185, 65] on input "text" at bounding box center [232, 67] width 148 height 20
click at [180, 104] on input "text" at bounding box center [232, 95] width 147 height 19
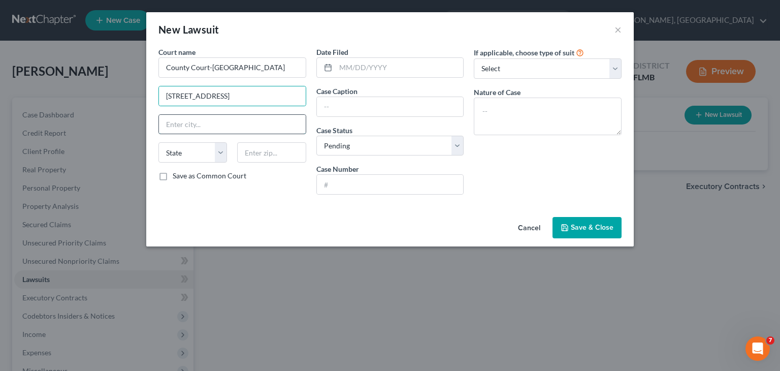
click at [191, 130] on input "text" at bounding box center [232, 124] width 147 height 19
click at [194, 145] on select "State [US_STATE] AK AR AZ CA CO CT DE DC [GEOGRAPHIC_DATA] [GEOGRAPHIC_DATA] GU…" at bounding box center [192, 152] width 69 height 20
click at [158, 142] on select "State [US_STATE] AK AR AZ CA CO CT DE DC [GEOGRAPHIC_DATA] [GEOGRAPHIC_DATA] GU…" at bounding box center [192, 152] width 69 height 20
click at [283, 159] on input "text" at bounding box center [271, 152] width 69 height 20
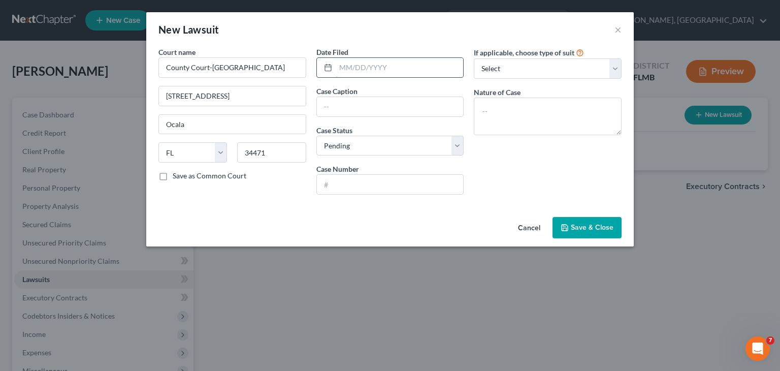
click at [380, 68] on input "text" at bounding box center [400, 67] width 128 height 19
click at [360, 112] on input "text" at bounding box center [390, 106] width 147 height 19
click at [360, 112] on input "C" at bounding box center [390, 106] width 147 height 19
click at [461, 152] on select "Select Pending On Appeal Concluded" at bounding box center [390, 146] width 148 height 20
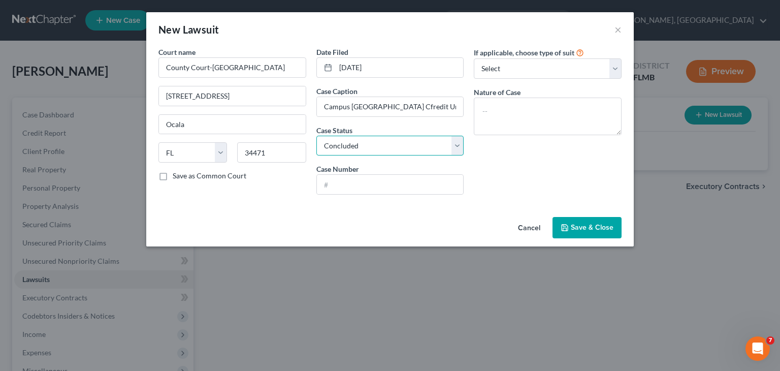
click at [316, 136] on select "Select Pending On Appeal Concluded" at bounding box center [390, 146] width 148 height 20
click at [430, 193] on input "text" at bounding box center [390, 184] width 147 height 19
click at [613, 66] on select "Select Repossession Garnishment Foreclosure Attached, Seized, Or Levied Other" at bounding box center [548, 68] width 148 height 20
click at [474, 58] on select "Select Repossession Garnishment Foreclosure Attached, Seized, Or Levied Other" at bounding box center [548, 68] width 148 height 20
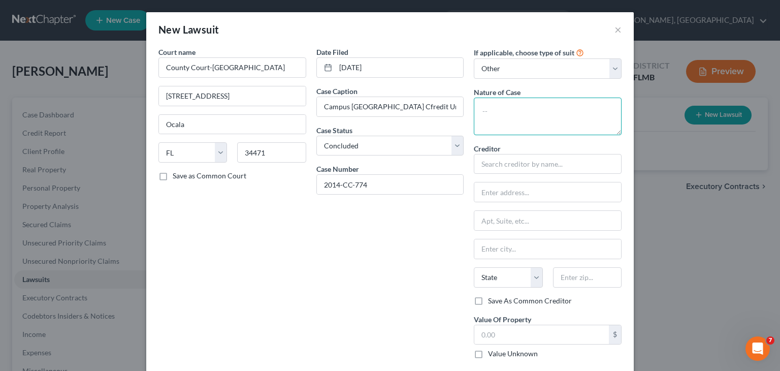
click at [584, 112] on textarea at bounding box center [548, 117] width 148 height 38
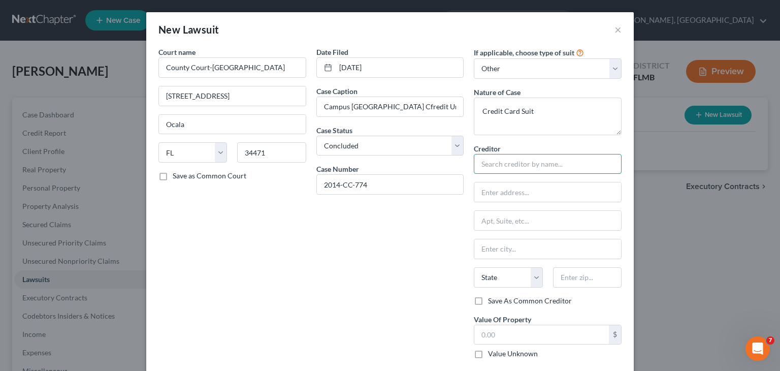
click at [573, 157] on input "text" at bounding box center [548, 164] width 148 height 20
click at [527, 191] on input "text" at bounding box center [547, 191] width 147 height 19
click at [536, 164] on input "Campus [GEOGRAPHIC_DATA]" at bounding box center [548, 164] width 148 height 20
click at [532, 192] on input "text" at bounding box center [547, 191] width 147 height 19
click at [523, 257] on input "text" at bounding box center [547, 248] width 147 height 19
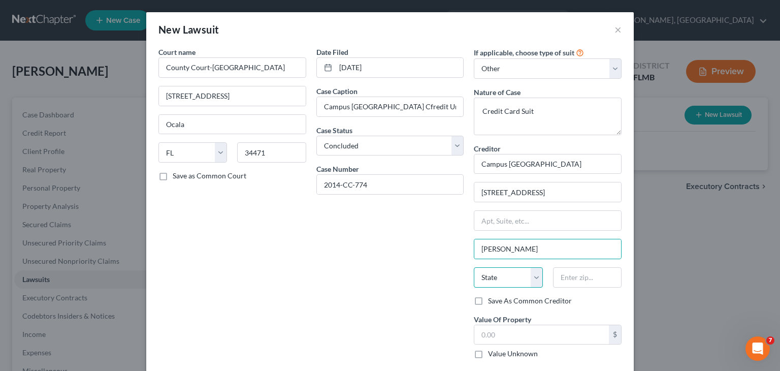
click at [527, 275] on select "State [US_STATE] AK AR AZ CA CO CT DE DC [GEOGRAPHIC_DATA] [GEOGRAPHIC_DATA] GU…" at bounding box center [508, 277] width 69 height 20
click at [474, 267] on select "State [US_STATE] AK AR AZ CA CO CT DE DC [GEOGRAPHIC_DATA] [GEOGRAPHIC_DATA] GU…" at bounding box center [508, 277] width 69 height 20
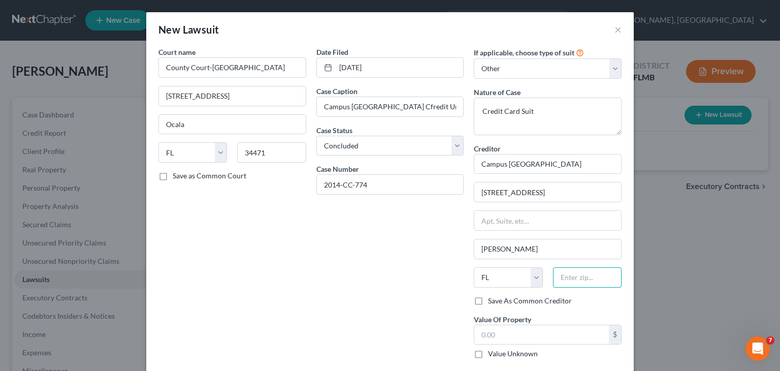
click at [579, 271] on input "text" at bounding box center [587, 277] width 69 height 20
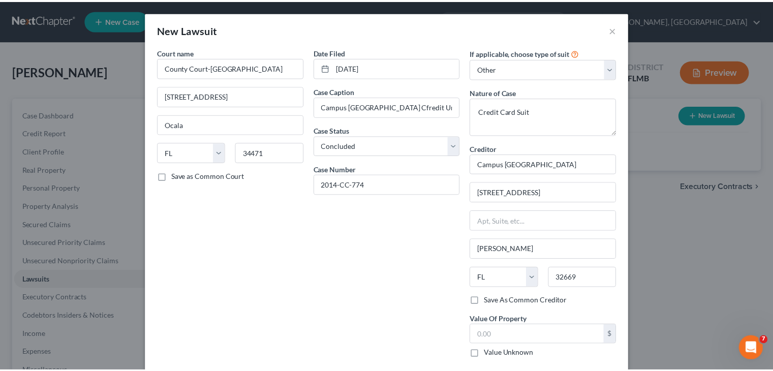
scroll to position [44, 0]
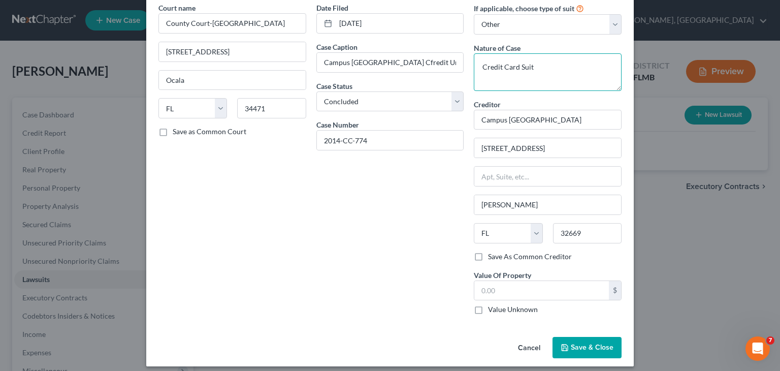
click at [578, 73] on textarea "Credit Card Suit" at bounding box center [548, 72] width 148 height 38
click at [518, 69] on textarea "Credit Card Suit" at bounding box center [548, 72] width 148 height 38
click at [581, 346] on span "Save & Close" at bounding box center [592, 347] width 43 height 9
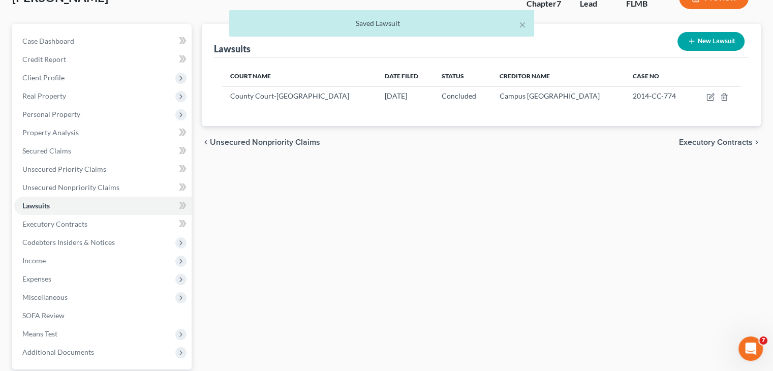
scroll to position [76, 0]
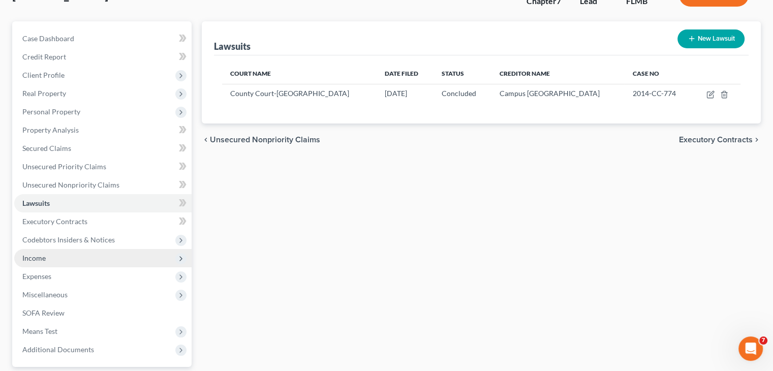
click at [113, 253] on span "Income" at bounding box center [102, 258] width 177 height 18
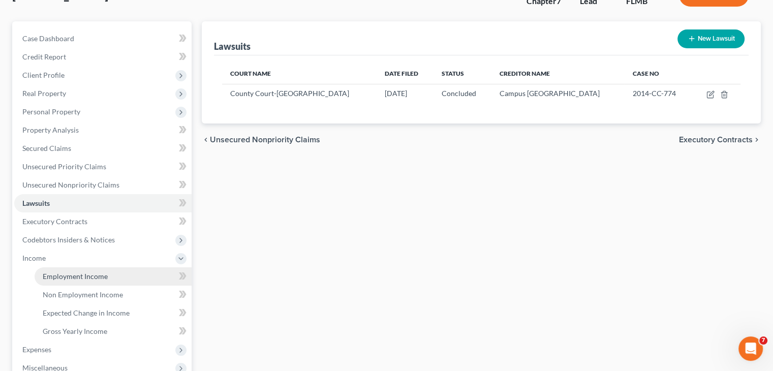
click at [142, 273] on link "Employment Income" at bounding box center [113, 276] width 157 height 18
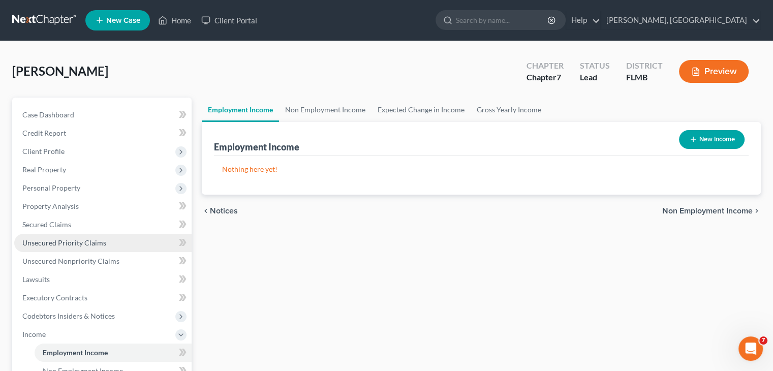
click at [99, 243] on span "Unsecured Priority Claims" at bounding box center [64, 242] width 84 height 9
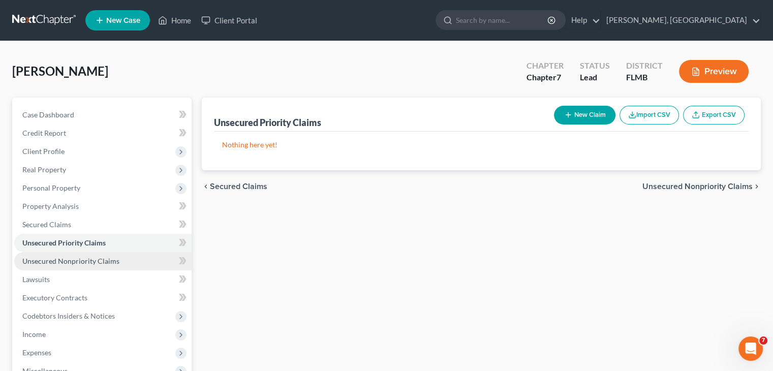
click at [134, 256] on link "Unsecured Nonpriority Claims" at bounding box center [102, 261] width 177 height 18
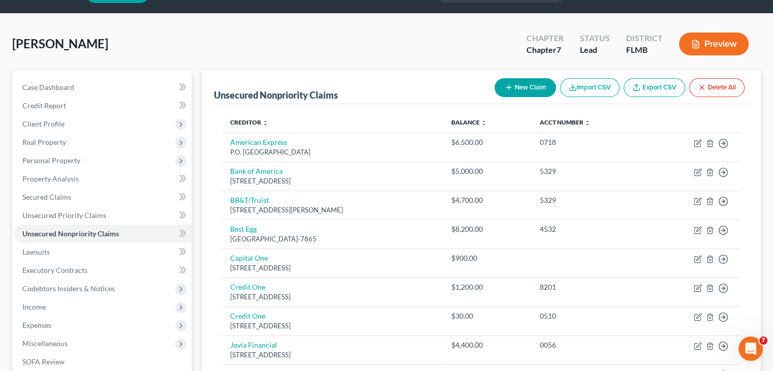
scroll to position [16, 0]
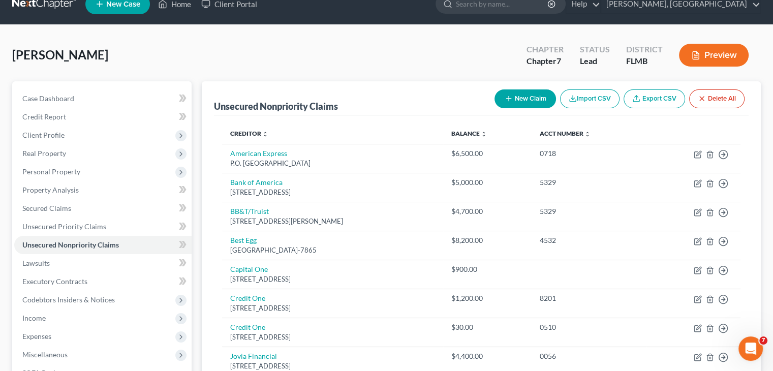
click at [531, 93] on button "New Claim" at bounding box center [524, 98] width 61 height 19
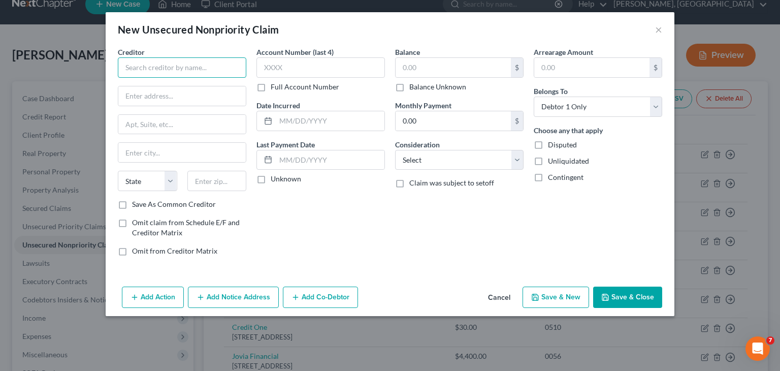
click at [166, 62] on input "text" at bounding box center [182, 67] width 129 height 20
click at [422, 74] on input "text" at bounding box center [453, 67] width 115 height 19
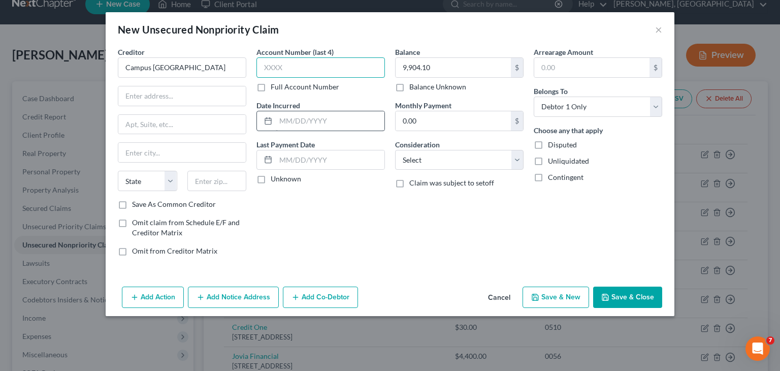
drag, startPoint x: 304, startPoint y: 76, endPoint x: 355, endPoint y: 124, distance: 70.0
click at [355, 124] on div "Account Number (last 4) Full Account Number Date Incurred Last Payment Date Unk…" at bounding box center [320, 155] width 139 height 217
click at [514, 161] on select "Select Cable / Satellite Services Collection Agency Credit Card Debt Debt Couns…" at bounding box center [459, 160] width 129 height 20
click at [395, 150] on select "Select Cable / Satellite Services Collection Agency Credit Card Debt Debt Couns…" at bounding box center [459, 160] width 129 height 20
click at [199, 103] on input "text" at bounding box center [181, 95] width 127 height 19
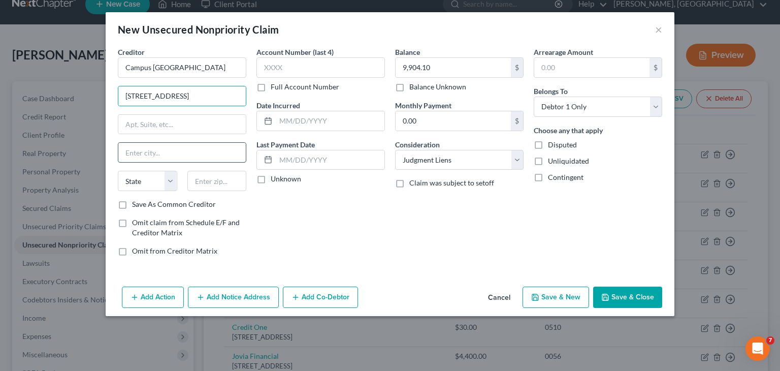
click at [180, 153] on input "text" at bounding box center [181, 152] width 127 height 19
click at [180, 153] on input "N" at bounding box center [181, 152] width 127 height 19
click at [177, 177] on select "State [US_STATE] AK AR AZ CA CO CT DE DC [GEOGRAPHIC_DATA] [GEOGRAPHIC_DATA] GU…" at bounding box center [147, 181] width 59 height 20
click at [118, 171] on select "State [US_STATE] AK AR AZ CA CO CT DE DC [GEOGRAPHIC_DATA] [GEOGRAPHIC_DATA] GU…" at bounding box center [147, 181] width 59 height 20
click at [232, 188] on input "text" at bounding box center [216, 181] width 59 height 20
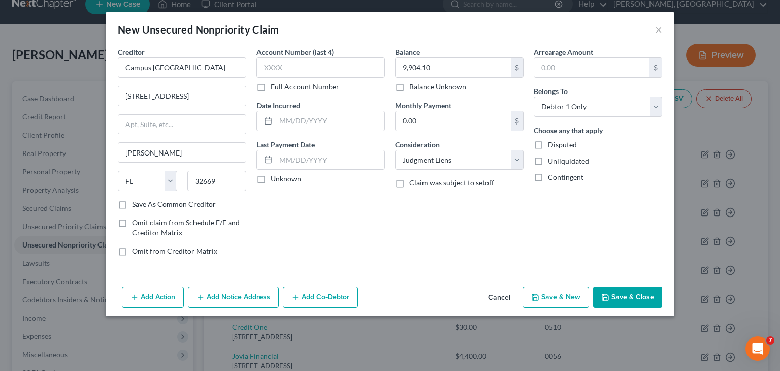
click at [575, 293] on button "Save & New" at bounding box center [556, 296] width 67 height 21
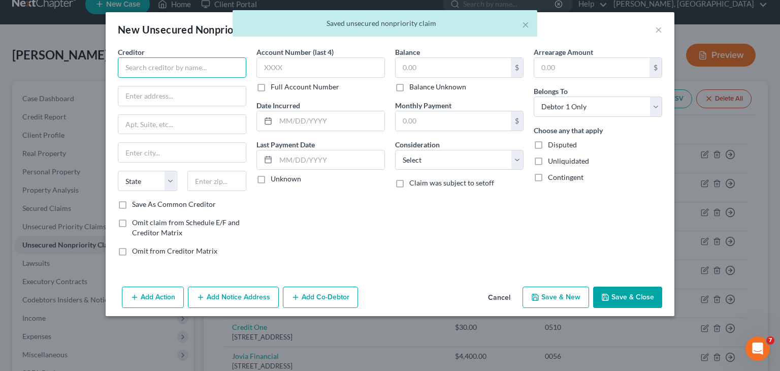
click at [178, 66] on input "text" at bounding box center [182, 67] width 129 height 20
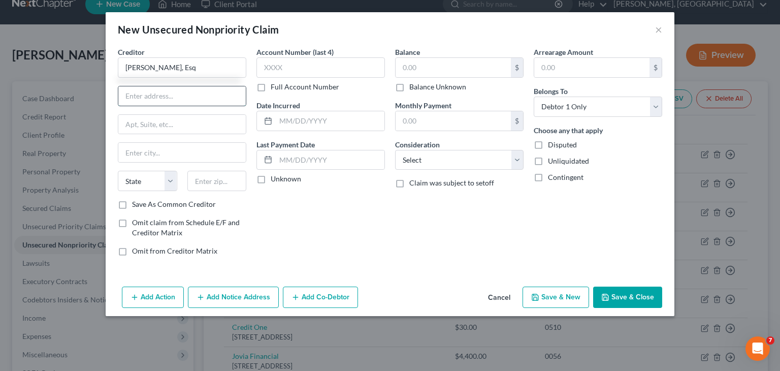
click at [175, 96] on input "text" at bounding box center [181, 95] width 127 height 19
click at [173, 97] on input "PO Box 55085" at bounding box center [181, 95] width 127 height 19
click at [185, 115] on input "text" at bounding box center [181, 124] width 127 height 19
click at [138, 157] on input "text" at bounding box center [181, 152] width 127 height 19
click at [175, 183] on select "State [US_STATE] AK AR AZ CA CO CT DE DC [GEOGRAPHIC_DATA] [GEOGRAPHIC_DATA] GU…" at bounding box center [147, 181] width 59 height 20
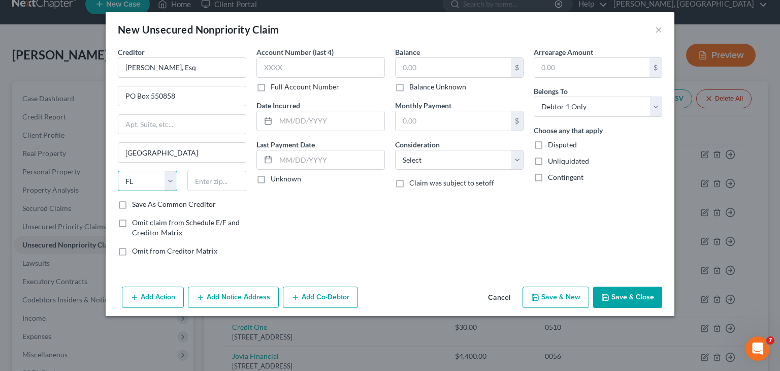
click at [118, 171] on select "State [US_STATE] AK AR AZ CA CO CT DE DC [GEOGRAPHIC_DATA] [GEOGRAPHIC_DATA] GU…" at bounding box center [147, 181] width 59 height 20
click at [225, 180] on input "text" at bounding box center [216, 181] width 59 height 20
click at [418, 72] on input "text" at bounding box center [453, 67] width 115 height 19
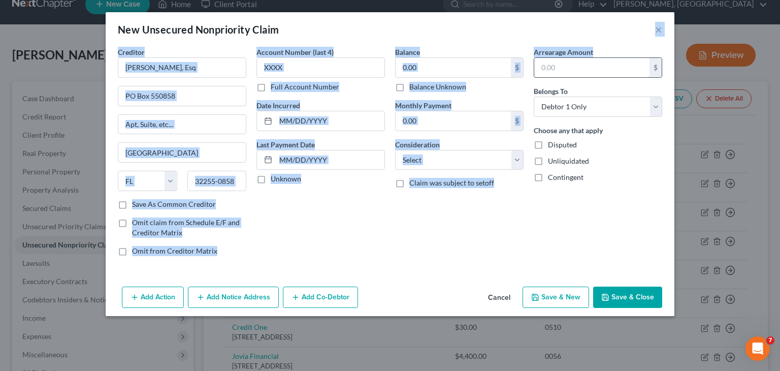
drag, startPoint x: 598, startPoint y: 27, endPoint x: 603, endPoint y: 70, distance: 43.5
click at [603, 70] on div "New Unsecured Nonpriority Claim × Creditor * [PERSON_NAME], Esq PO Box 550858 […" at bounding box center [390, 164] width 569 height 304
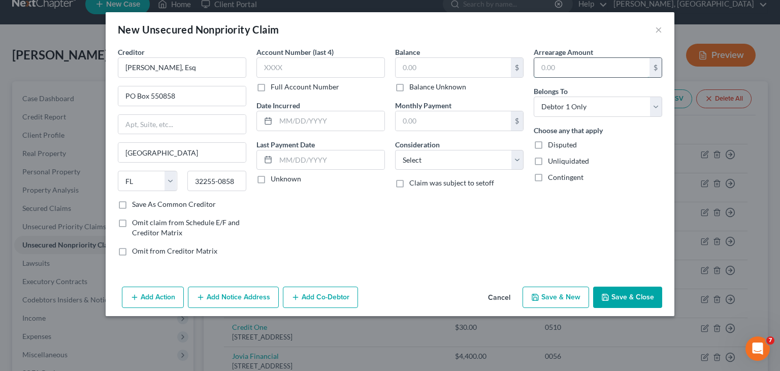
click at [603, 70] on input "text" at bounding box center [591, 67] width 115 height 19
click at [499, 65] on input "text" at bounding box center [453, 67] width 115 height 19
click at [585, 293] on button "Save & New" at bounding box center [556, 296] width 67 height 21
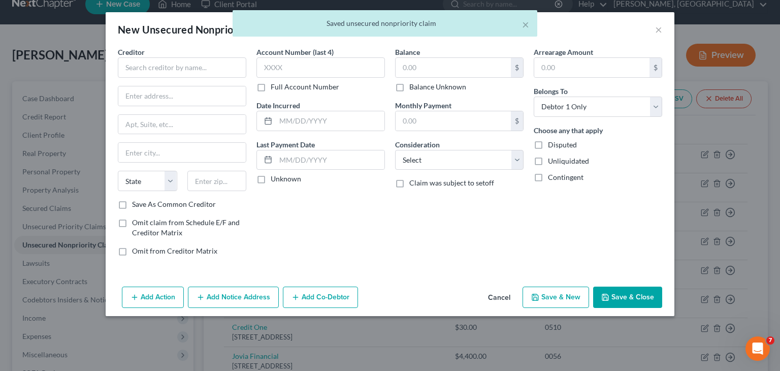
click at [662, 29] on div "× Saved unsecured nonpriority claim" at bounding box center [385, 25] width 780 height 31
click at [630, 300] on button "Save & Close" at bounding box center [627, 296] width 69 height 21
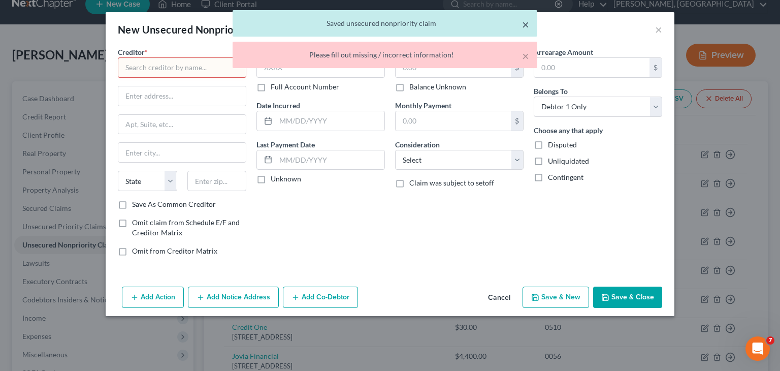
click at [527, 25] on button "×" at bounding box center [525, 24] width 7 height 12
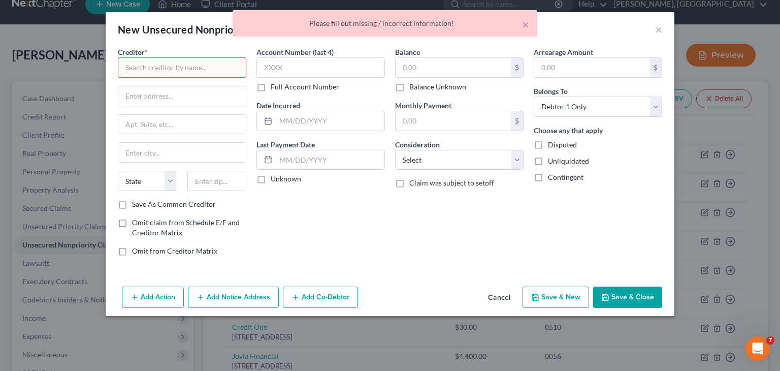
click at [496, 290] on button "Cancel" at bounding box center [499, 298] width 39 height 20
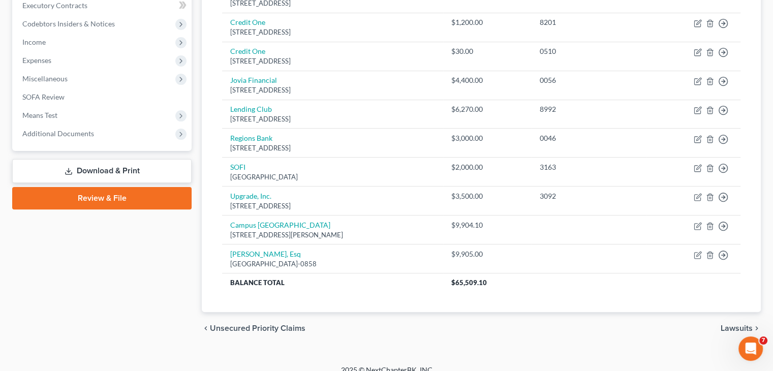
scroll to position [293, 0]
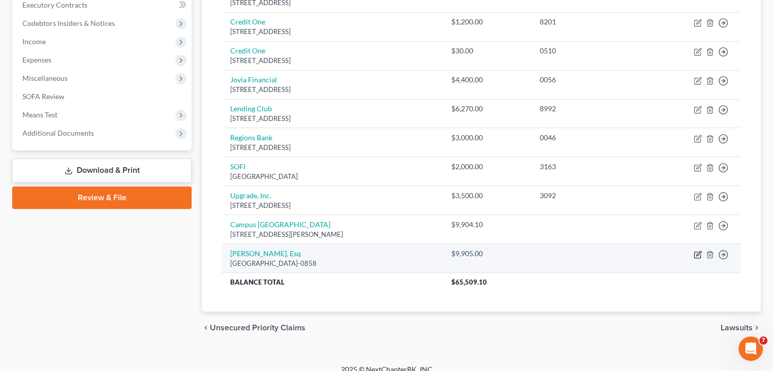
click at [695, 252] on icon "button" at bounding box center [697, 254] width 8 height 8
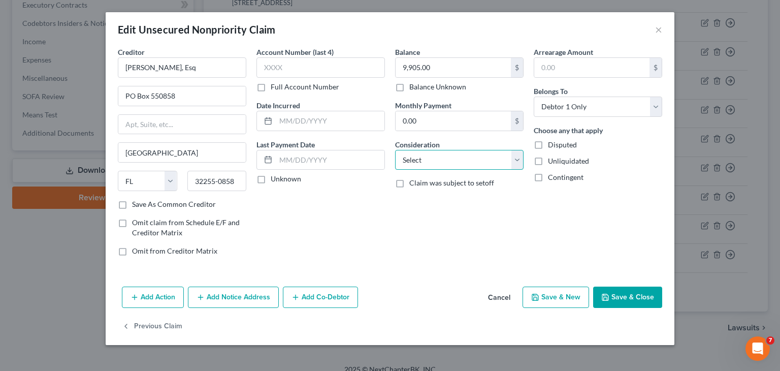
click at [514, 161] on select "Select Cable / Satellite Services Collection Agency Credit Card Debt Debt Couns…" at bounding box center [459, 160] width 129 height 20
click at [395, 150] on select "Select Cable / Satellite Services Collection Agency Credit Card Debt Debt Couns…" at bounding box center [459, 160] width 129 height 20
click at [417, 68] on input "9,905.00" at bounding box center [453, 67] width 115 height 19
click at [444, 70] on input "9,905.00" at bounding box center [453, 67] width 115 height 19
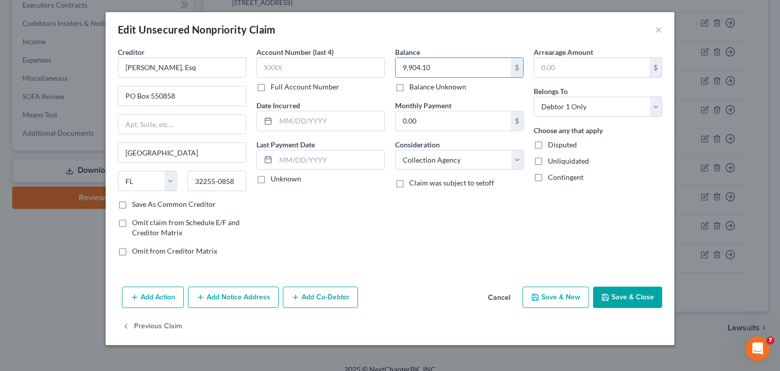
click at [612, 293] on button "Save & Close" at bounding box center [627, 296] width 69 height 21
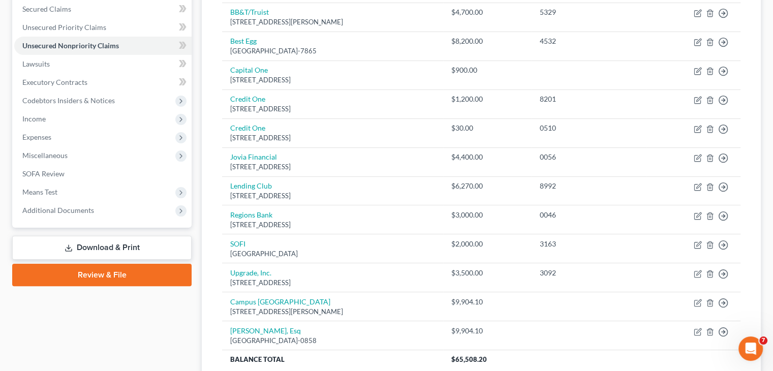
scroll to position [193, 0]
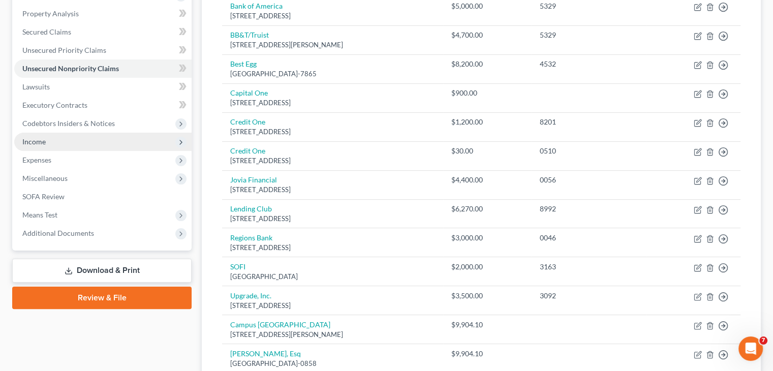
click at [69, 143] on span "Income" at bounding box center [102, 142] width 177 height 18
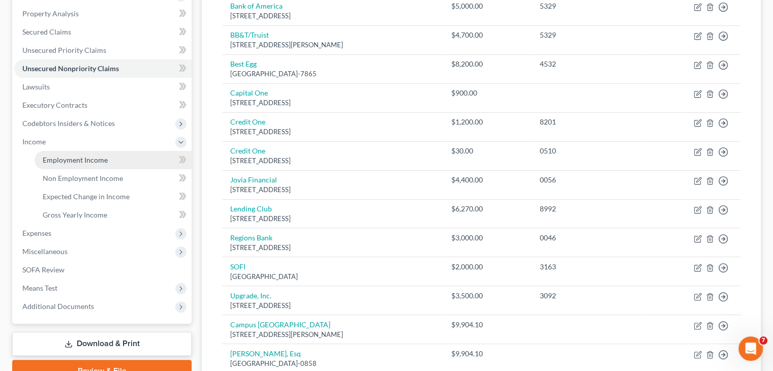
click at [74, 166] on link "Employment Income" at bounding box center [113, 160] width 157 height 18
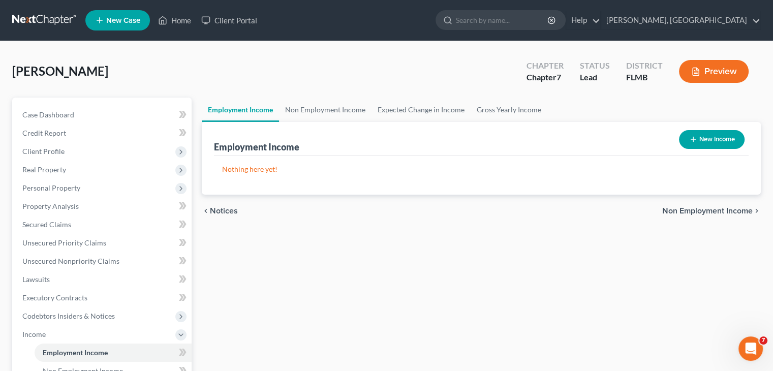
click at [726, 135] on button "New Income" at bounding box center [712, 139] width 66 height 19
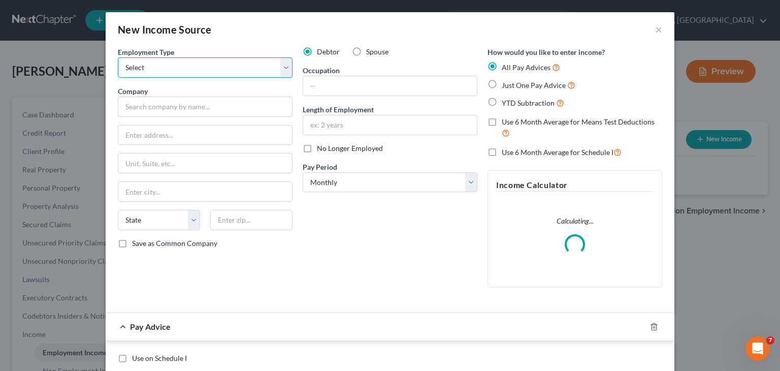
click at [284, 70] on select "Select Full or [DEMOGRAPHIC_DATA] Employment Self Employment" at bounding box center [205, 67] width 175 height 20
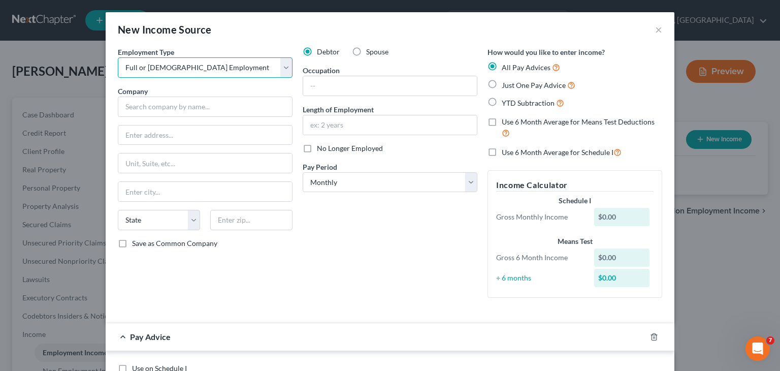
click at [118, 57] on select "Select Full or [DEMOGRAPHIC_DATA] Employment Self Employment" at bounding box center [205, 67] width 175 height 20
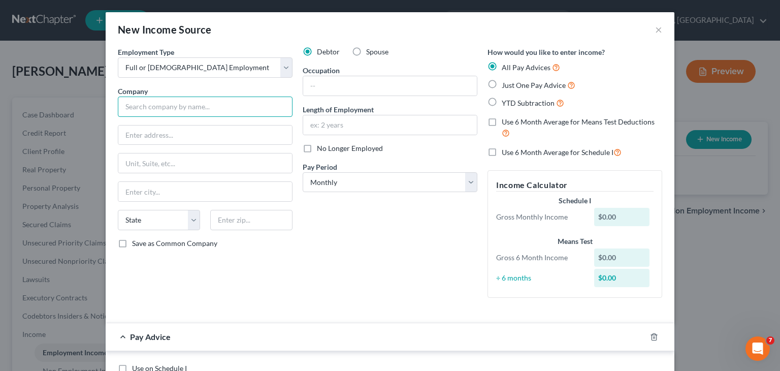
click at [246, 101] on input "text" at bounding box center [205, 107] width 175 height 20
click at [186, 133] on input "text" at bounding box center [205, 134] width 174 height 19
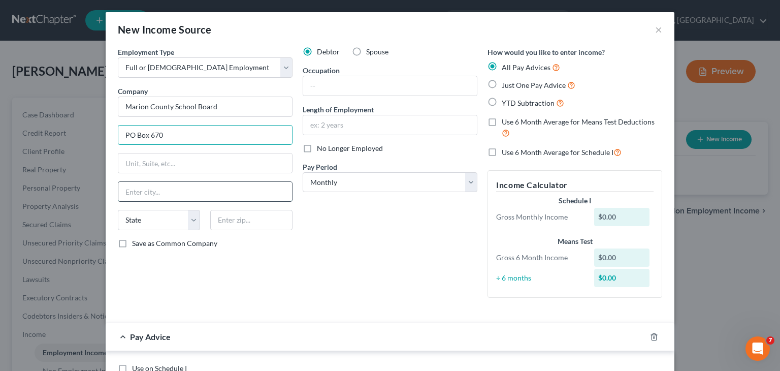
click at [182, 192] on input "text" at bounding box center [205, 191] width 174 height 19
click at [156, 220] on select "State [US_STATE] AK AR AZ CA CO CT DE DC [GEOGRAPHIC_DATA] [GEOGRAPHIC_DATA] GU…" at bounding box center [159, 220] width 82 height 20
click at [118, 210] on select "State [US_STATE] AK AR AZ CA CO CT DE DC [GEOGRAPHIC_DATA] [GEOGRAPHIC_DATA] GU…" at bounding box center [159, 220] width 82 height 20
click at [226, 218] on input "text" at bounding box center [251, 220] width 82 height 20
click at [402, 85] on input "text" at bounding box center [390, 85] width 174 height 19
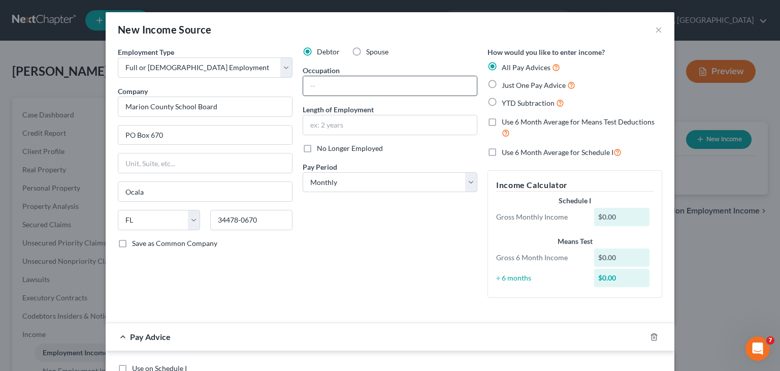
click at [402, 85] on input "text" at bounding box center [390, 85] width 174 height 19
click at [418, 129] on input "text" at bounding box center [390, 124] width 174 height 19
click at [613, 219] on div "$0.00" at bounding box center [622, 217] width 56 height 18
click at [615, 216] on div "$0.00" at bounding box center [622, 217] width 56 height 18
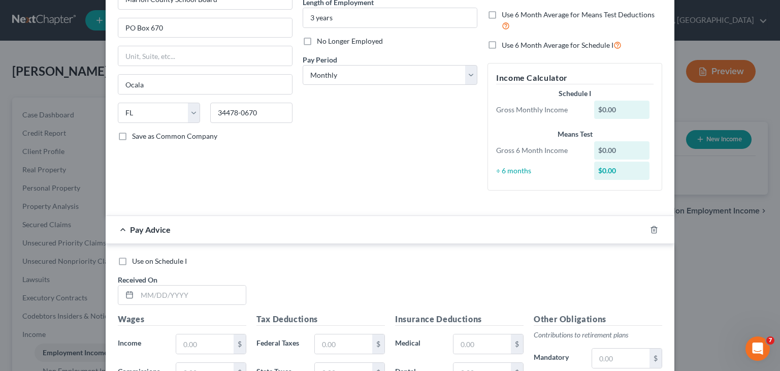
click at [604, 109] on div "$0.00" at bounding box center [622, 110] width 56 height 18
click at [192, 346] on input "text" at bounding box center [204, 343] width 57 height 19
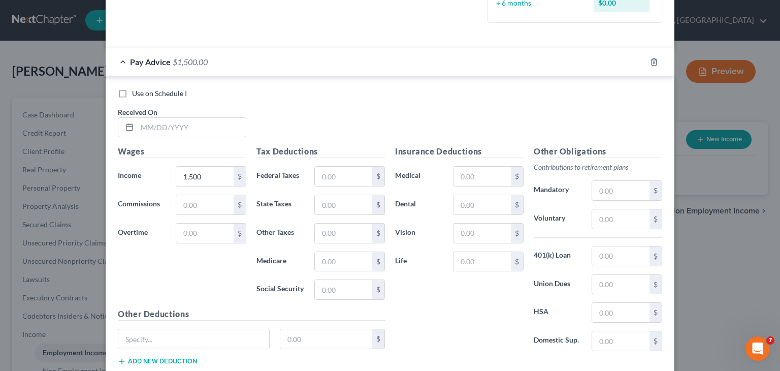
scroll to position [339, 0]
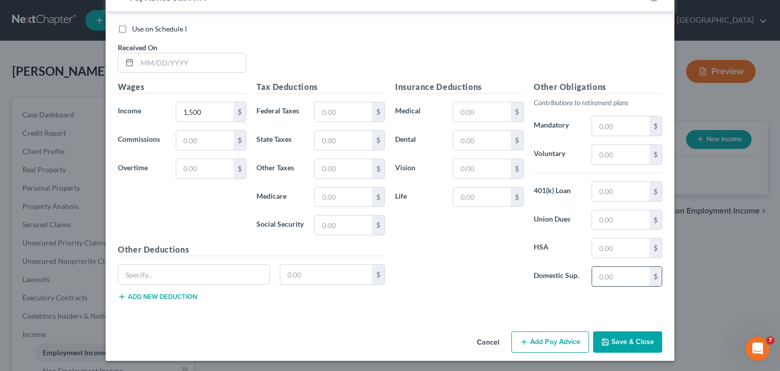
click at [625, 282] on input "text" at bounding box center [620, 276] width 57 height 19
click at [622, 344] on button "Save & Close" at bounding box center [627, 341] width 69 height 21
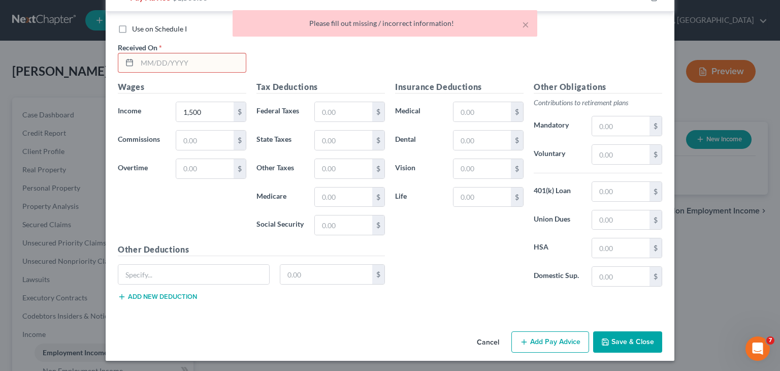
click at [178, 66] on input "text" at bounding box center [191, 62] width 109 height 19
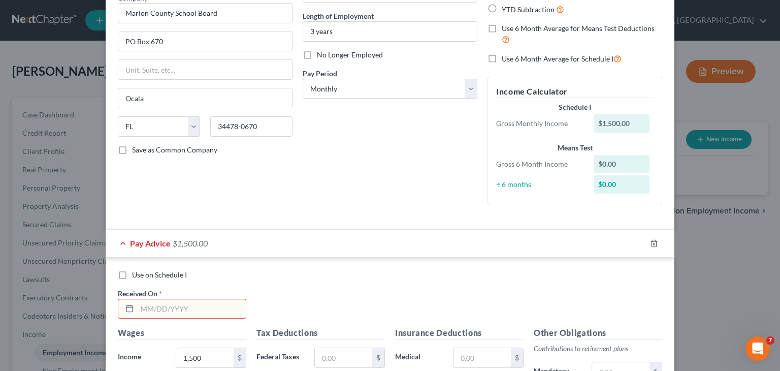
scroll to position [22, 0]
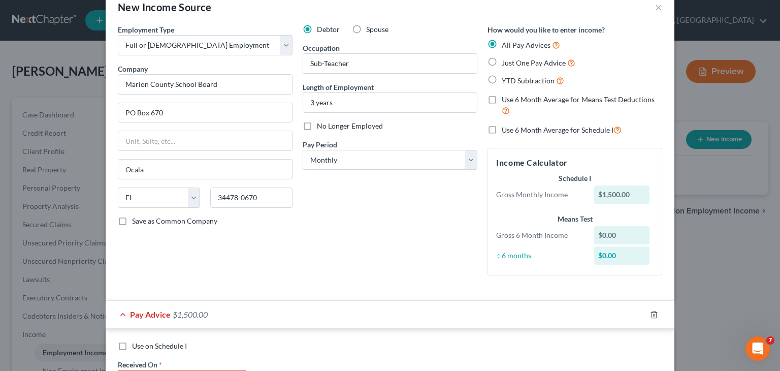
click at [502, 60] on label "Just One Pay Advice" at bounding box center [539, 63] width 74 height 12
click at [506, 60] on input "Just One Pay Advice" at bounding box center [509, 60] width 7 height 7
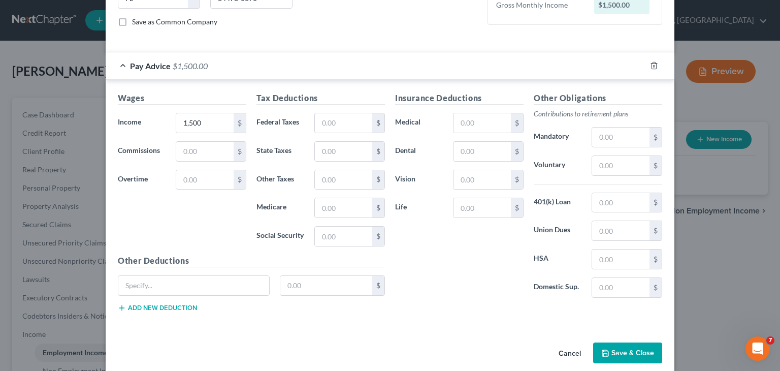
scroll to position [232, 0]
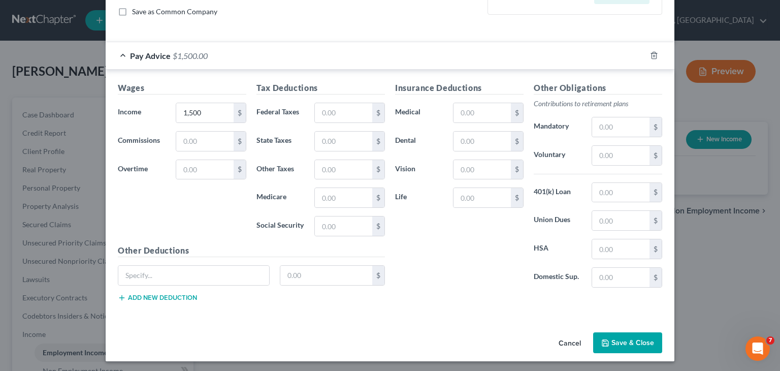
click at [615, 346] on button "Save & Close" at bounding box center [627, 342] width 69 height 21
click at [615, 346] on div "Cancel Save & Close" at bounding box center [390, 345] width 569 height 34
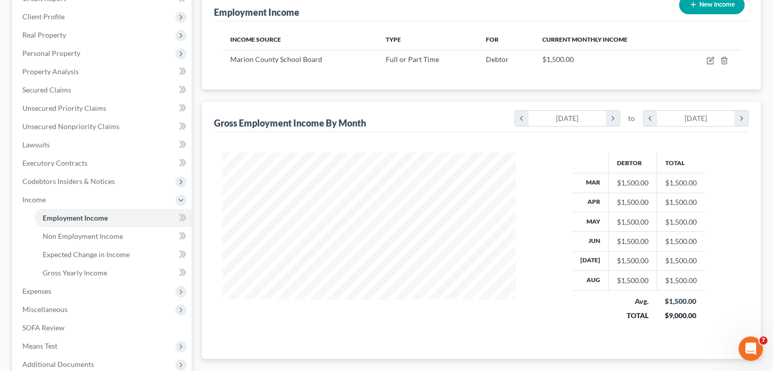
scroll to position [33, 0]
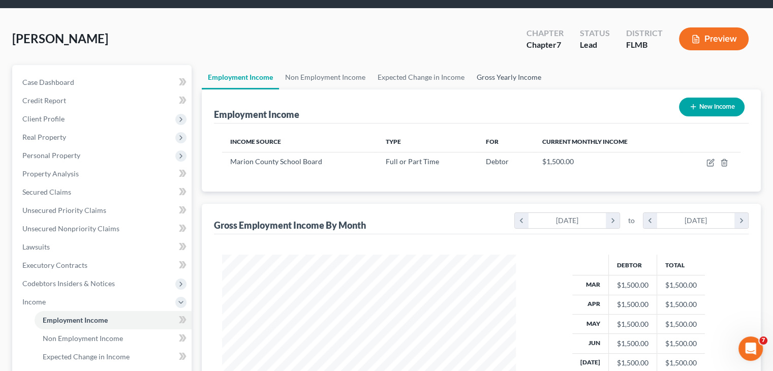
click at [495, 82] on link "Gross Yearly Income" at bounding box center [508, 77] width 77 height 24
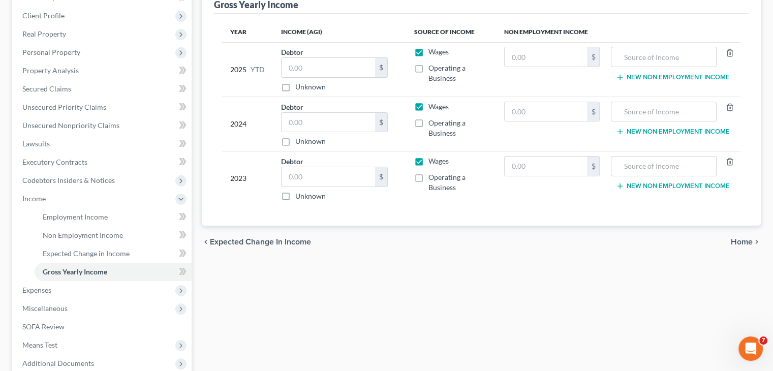
scroll to position [84, 0]
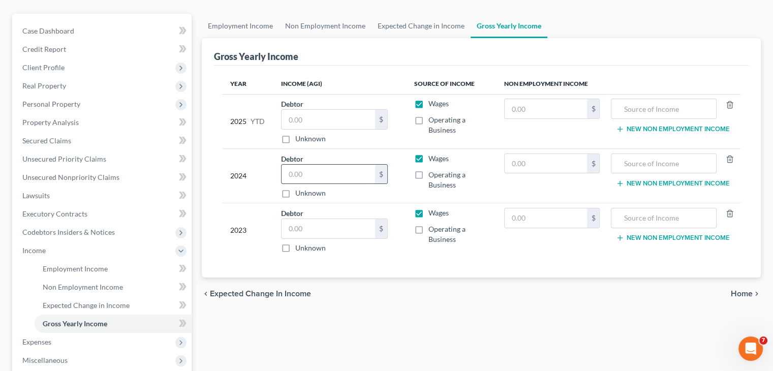
click at [346, 173] on input "text" at bounding box center [327, 174] width 93 height 19
click at [340, 221] on input "text" at bounding box center [327, 228] width 93 height 19
click at [303, 116] on input "text" at bounding box center [327, 119] width 93 height 19
click at [465, 291] on div "chevron_left Expected Change in Income Home chevron_right" at bounding box center [481, 293] width 559 height 33
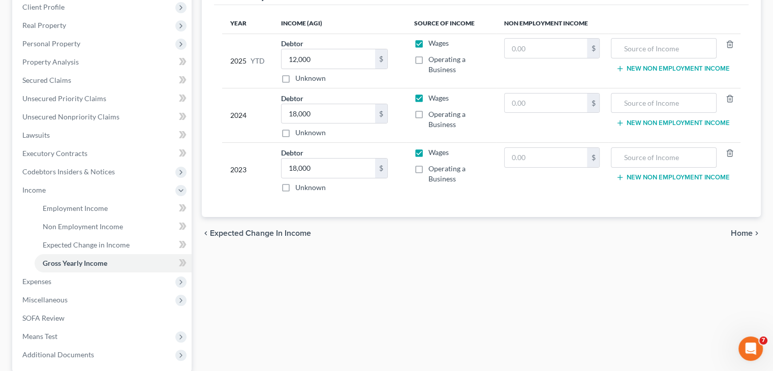
scroll to position [145, 0]
click at [145, 283] on span "Expenses" at bounding box center [102, 280] width 177 height 18
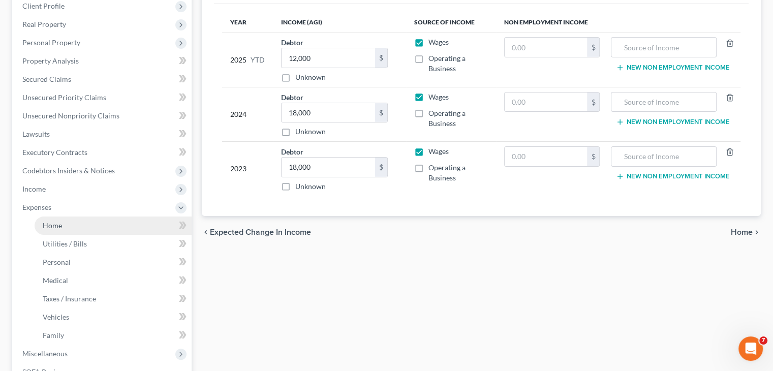
click at [159, 229] on link "Home" at bounding box center [113, 225] width 157 height 18
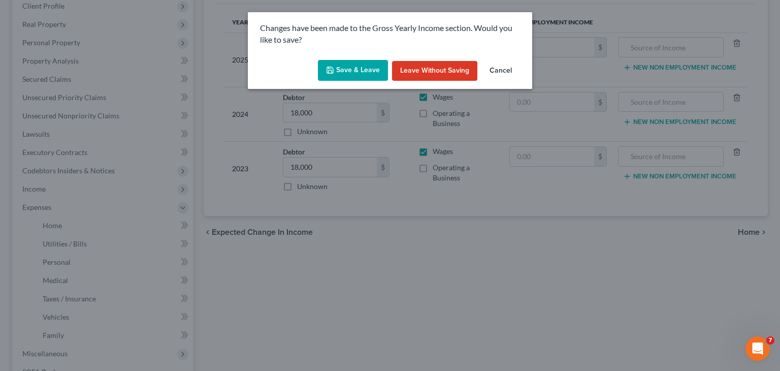
click at [349, 74] on button "Save & Leave" at bounding box center [353, 70] width 70 height 21
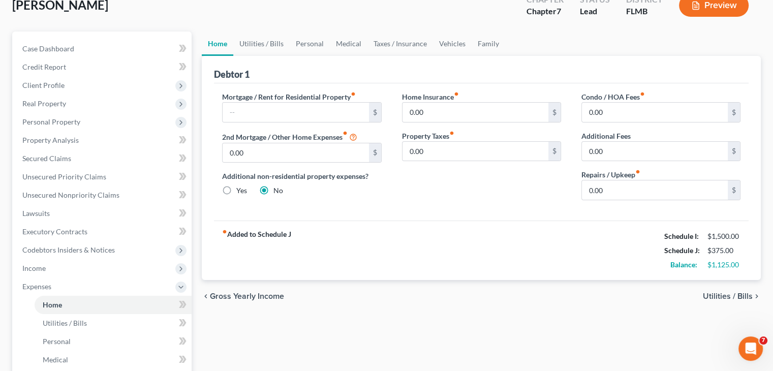
scroll to position [65, 0]
click at [267, 43] on link "Utilities / Bills" at bounding box center [261, 45] width 56 height 24
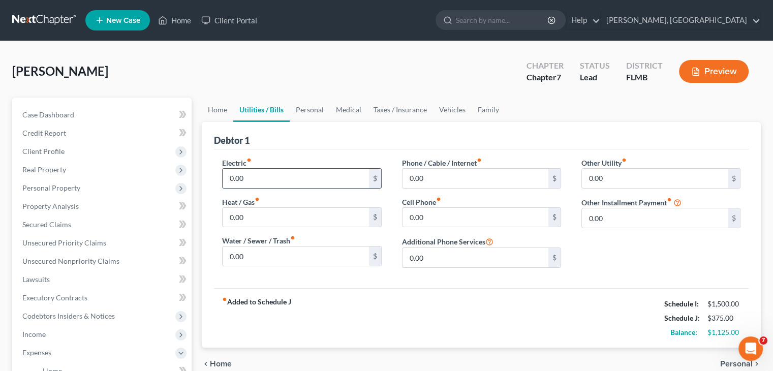
click at [273, 168] on div "0.00 $" at bounding box center [301, 178] width 159 height 20
click at [268, 169] on input "0.00" at bounding box center [295, 178] width 146 height 19
click at [278, 257] on input "0.00" at bounding box center [295, 255] width 146 height 19
click at [449, 178] on input "0.00" at bounding box center [475, 178] width 146 height 19
click at [460, 177] on input "60" at bounding box center [475, 178] width 146 height 19
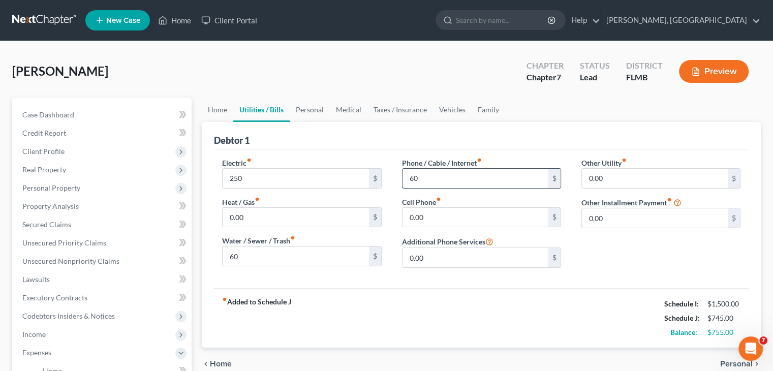
click at [460, 177] on input "60" at bounding box center [475, 178] width 146 height 19
click at [642, 182] on input "0.00" at bounding box center [655, 178] width 146 height 19
click at [302, 113] on link "Personal" at bounding box center [310, 110] width 40 height 24
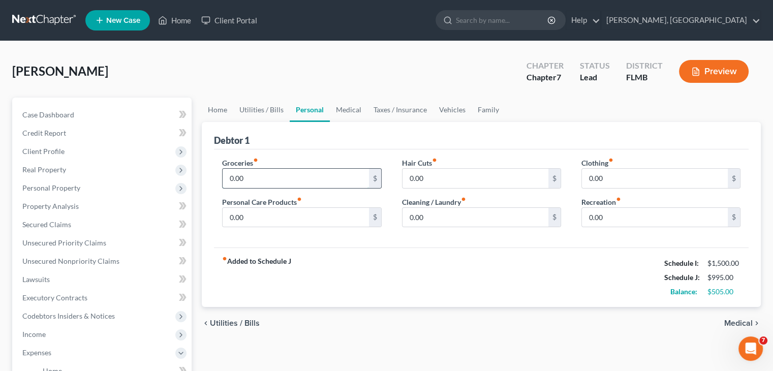
click at [288, 183] on input "0.00" at bounding box center [295, 178] width 146 height 19
click at [593, 170] on input "0.00" at bounding box center [655, 178] width 146 height 19
click at [506, 222] on input "0.00" at bounding box center [475, 217] width 146 height 19
click at [350, 120] on link "Medical" at bounding box center [349, 110] width 38 height 24
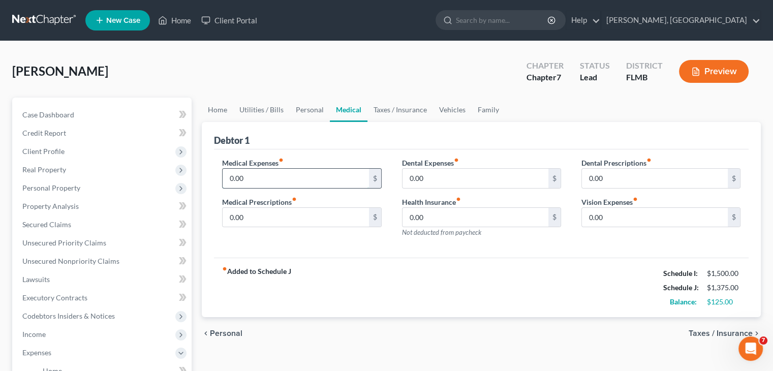
click at [324, 181] on input "0.00" at bounding box center [295, 178] width 146 height 19
drag, startPoint x: 453, startPoint y: 112, endPoint x: 446, endPoint y: 104, distance: 10.4
click at [446, 104] on link "Vehicles" at bounding box center [452, 110] width 39 height 24
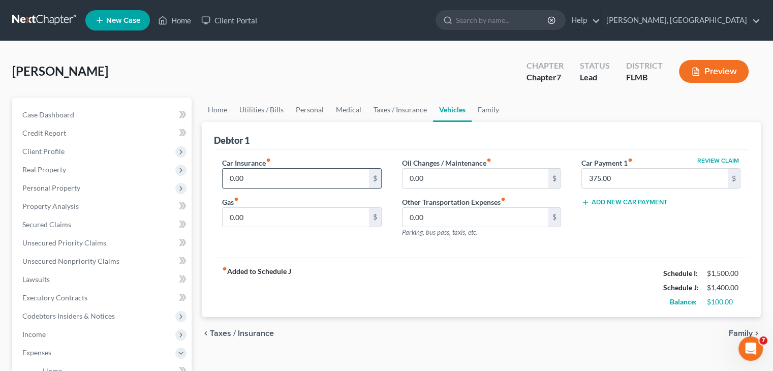
click at [364, 178] on input "0.00" at bounding box center [295, 178] width 146 height 19
click at [355, 221] on input "0.00" at bounding box center [295, 217] width 146 height 19
click at [343, 176] on input "0.00" at bounding box center [295, 178] width 146 height 19
click at [482, 111] on link "Family" at bounding box center [488, 110] width 34 height 24
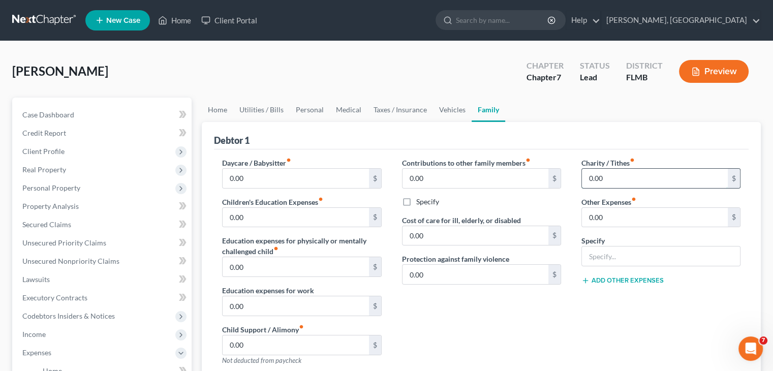
click at [592, 179] on input "0.00" at bounding box center [655, 178] width 146 height 19
click at [447, 106] on link "Vehicles" at bounding box center [452, 110] width 39 height 24
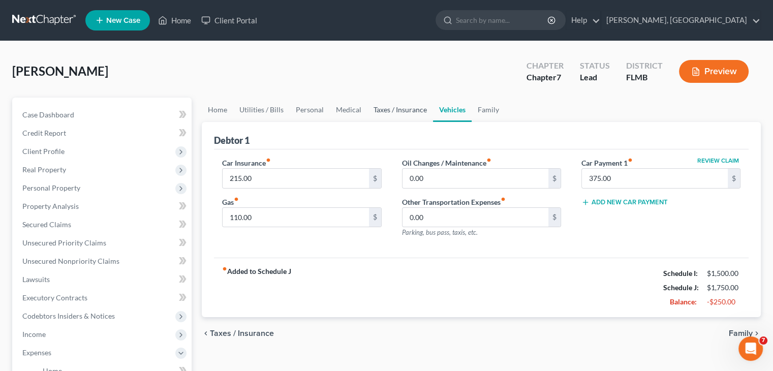
click at [401, 113] on link "Taxes / Insurance" at bounding box center [400, 110] width 66 height 24
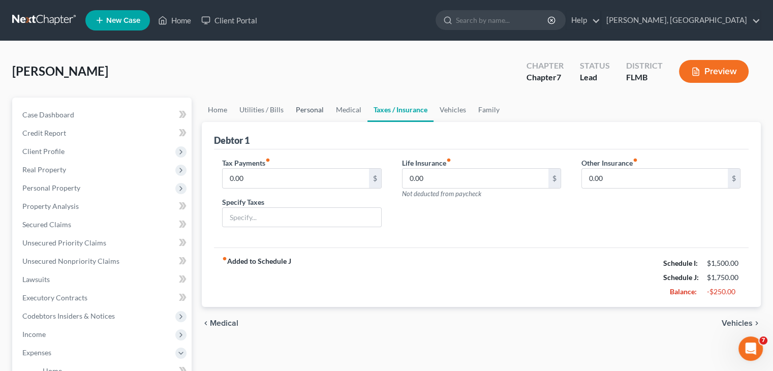
click at [307, 112] on link "Personal" at bounding box center [310, 110] width 40 height 24
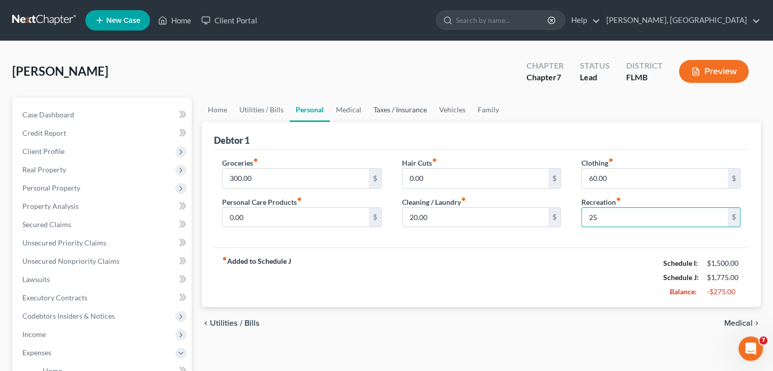
click at [413, 112] on link "Taxes / Insurance" at bounding box center [400, 110] width 66 height 24
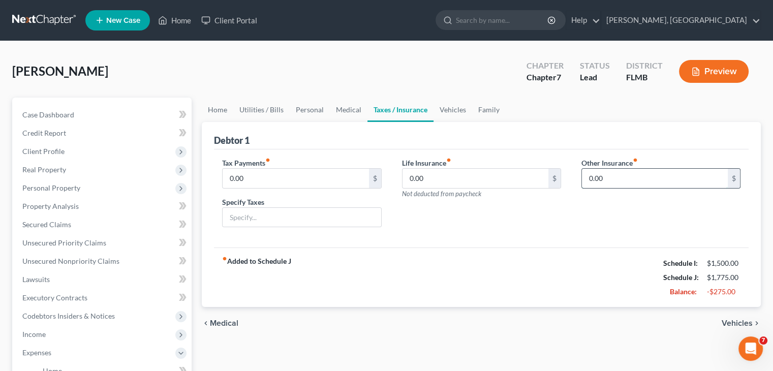
click at [594, 177] on input "0.00" at bounding box center [655, 178] width 146 height 19
click at [640, 201] on input "text" at bounding box center [661, 206] width 158 height 19
click at [445, 111] on link "Vehicles" at bounding box center [452, 110] width 39 height 24
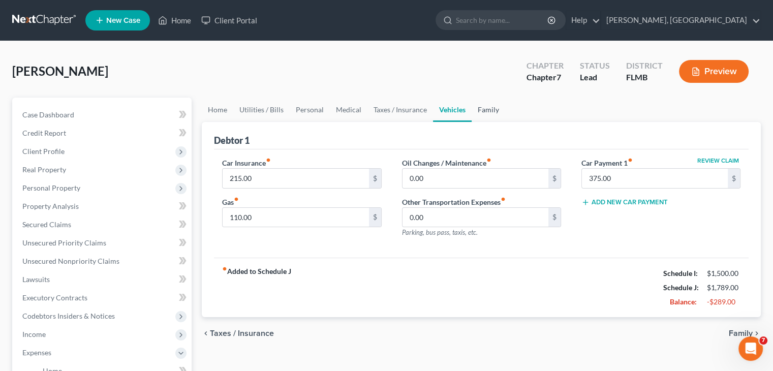
click at [486, 111] on link "Family" at bounding box center [488, 110] width 34 height 24
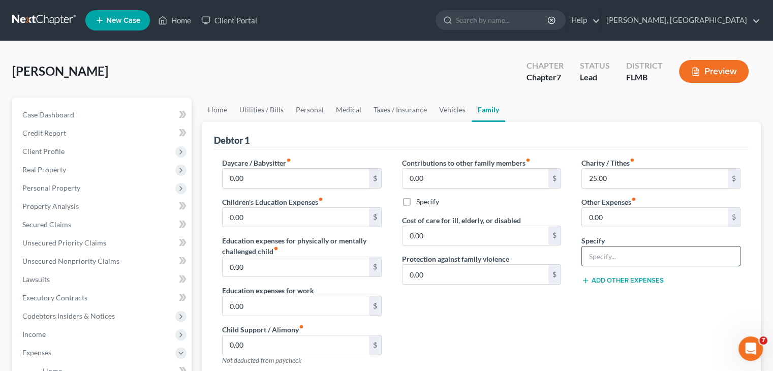
click at [617, 250] on input "text" at bounding box center [661, 255] width 158 height 19
click at [640, 222] on input "0.00" at bounding box center [655, 217] width 146 height 19
click at [453, 105] on link "Vehicles" at bounding box center [452, 110] width 39 height 24
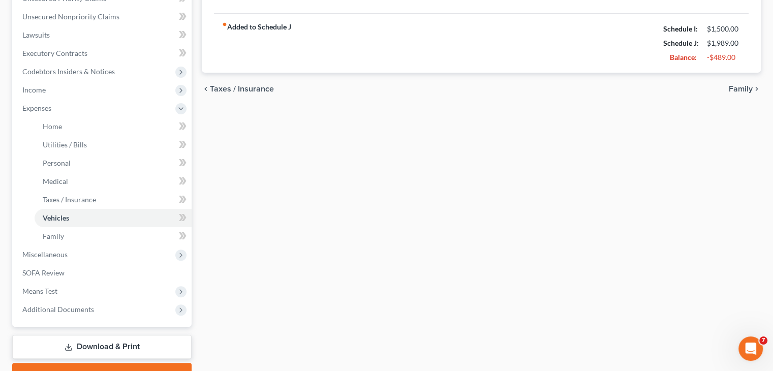
scroll to position [244, 0]
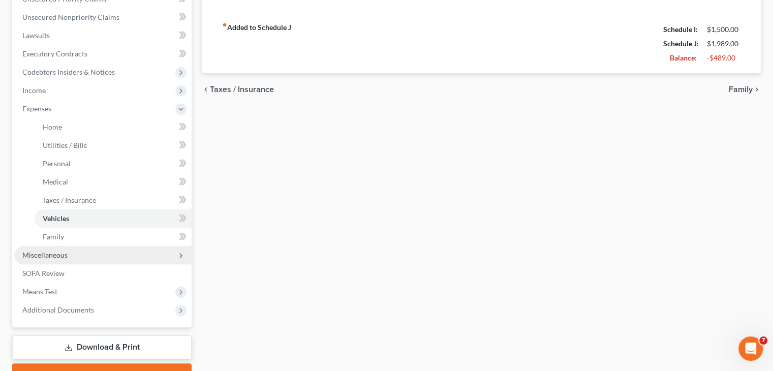
click at [152, 252] on span "Miscellaneous" at bounding box center [102, 255] width 177 height 18
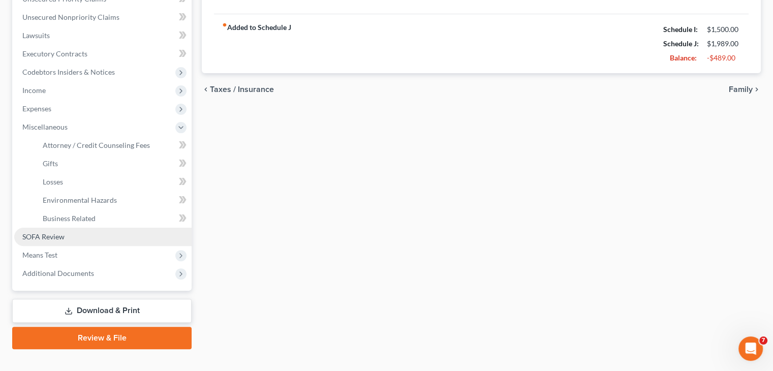
click at [152, 238] on link "SOFA Review" at bounding box center [102, 237] width 177 height 18
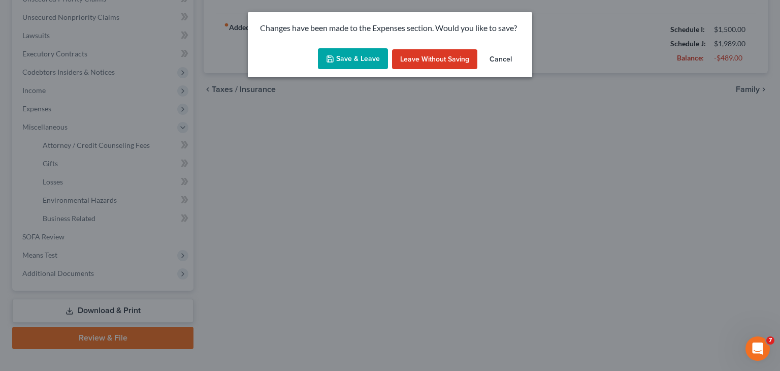
click at [343, 63] on button "Save & Leave" at bounding box center [353, 58] width 70 height 21
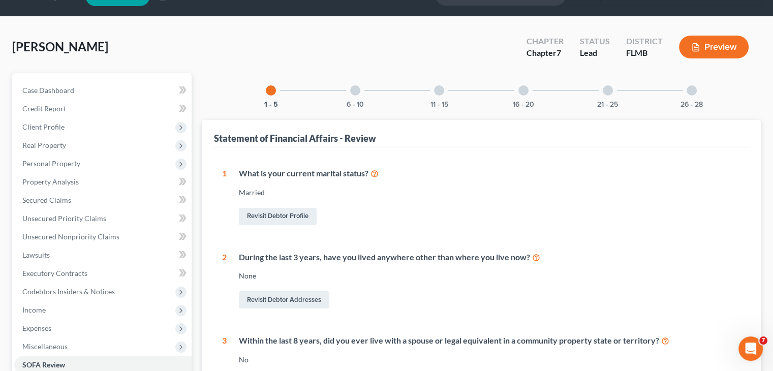
scroll to position [23, 0]
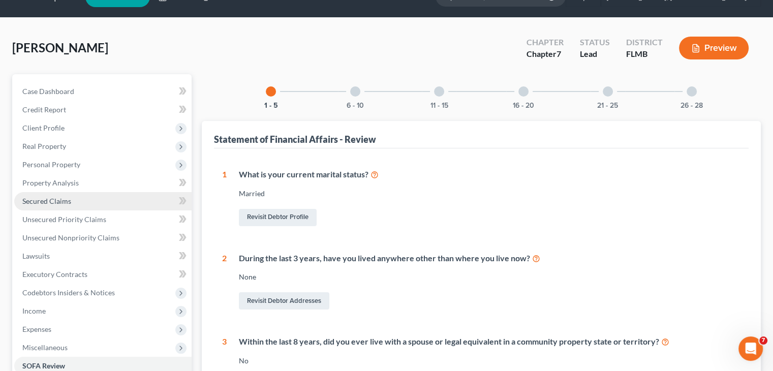
click at [141, 200] on link "Secured Claims" at bounding box center [102, 201] width 177 height 18
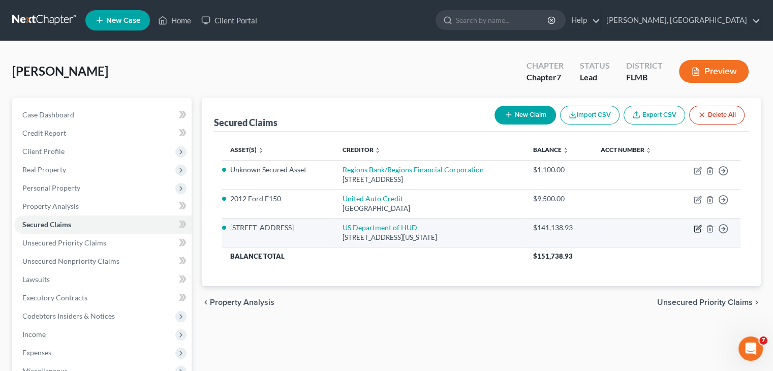
click at [698, 230] on icon "button" at bounding box center [697, 229] width 8 height 8
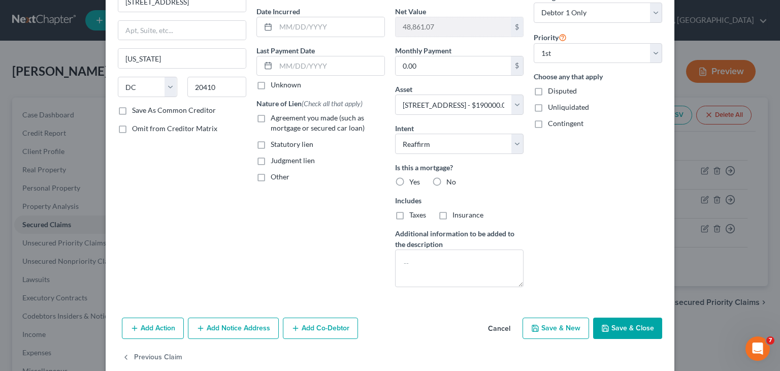
scroll to position [110, 0]
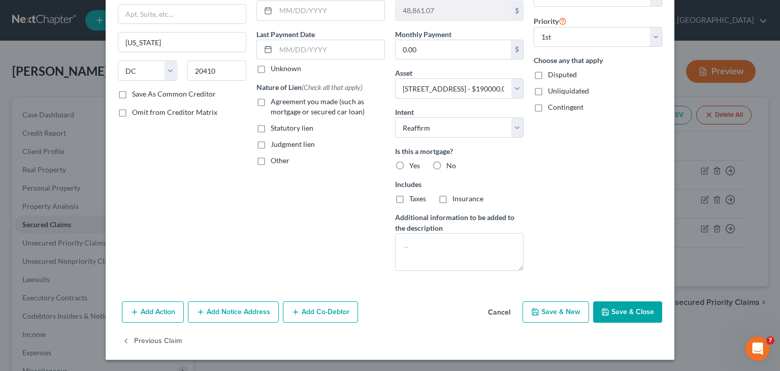
click at [303, 315] on button "Add Co-Debtor" at bounding box center [320, 311] width 75 height 21
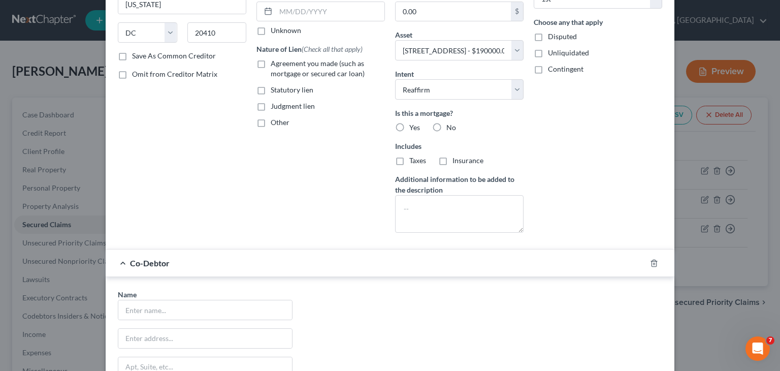
scroll to position [209, 0]
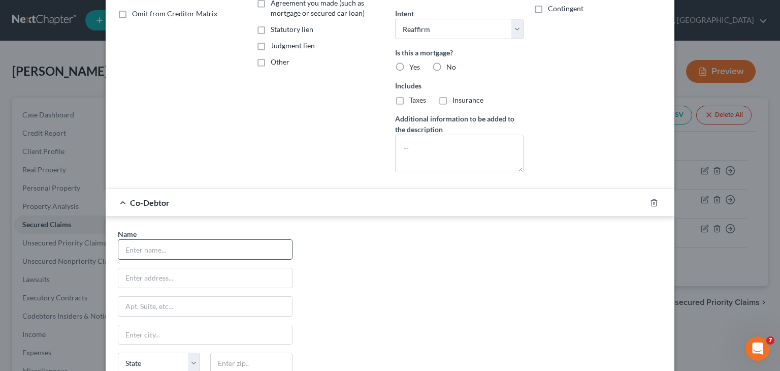
click at [256, 252] on input "text" at bounding box center [205, 249] width 174 height 19
drag, startPoint x: 256, startPoint y: 252, endPoint x: 268, endPoint y: 311, distance: 60.2
drag, startPoint x: 268, startPoint y: 311, endPoint x: 275, endPoint y: 333, distance: 22.8
click at [269, 318] on div "Name * State [US_STATE] AK AR AZ CA CO CT DE DC [GEOGRAPHIC_DATA] GA GU HI ID I…" at bounding box center [205, 323] width 185 height 189
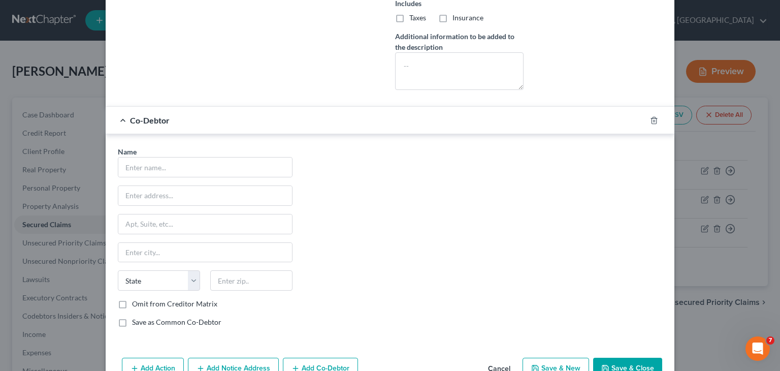
scroll to position [346, 0]
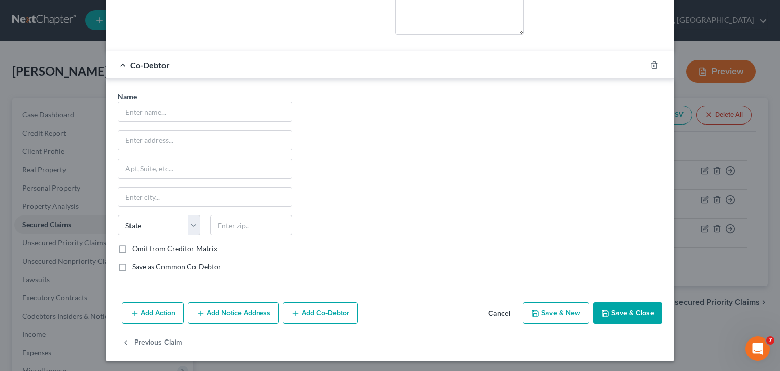
click at [491, 309] on button "Cancel" at bounding box center [499, 313] width 39 height 20
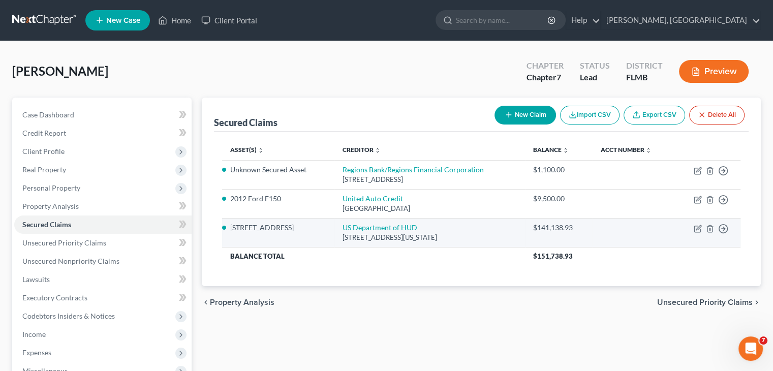
click at [516, 240] on td "US Department of HUD [STREET_ADDRESS][US_STATE]" at bounding box center [429, 232] width 190 height 29
click at [357, 228] on link "US Department of HUD" at bounding box center [379, 227] width 75 height 9
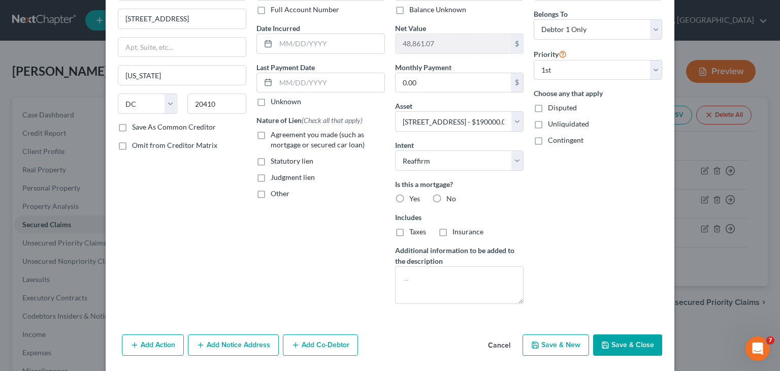
scroll to position [8, 0]
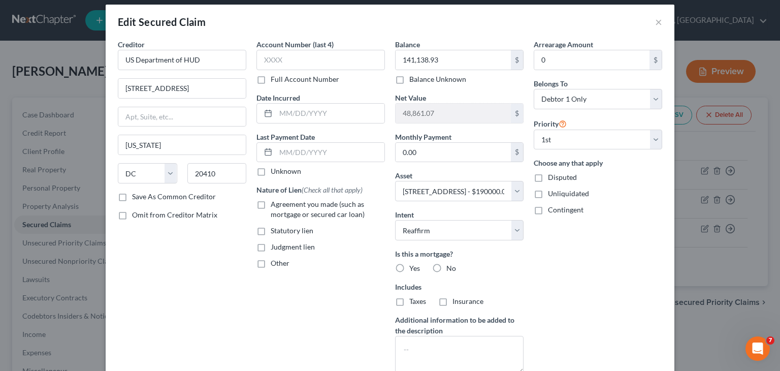
click at [659, 23] on div "Edit Secured Claim ×" at bounding box center [390, 22] width 569 height 35
click at [655, 25] on button "×" at bounding box center [658, 22] width 7 height 12
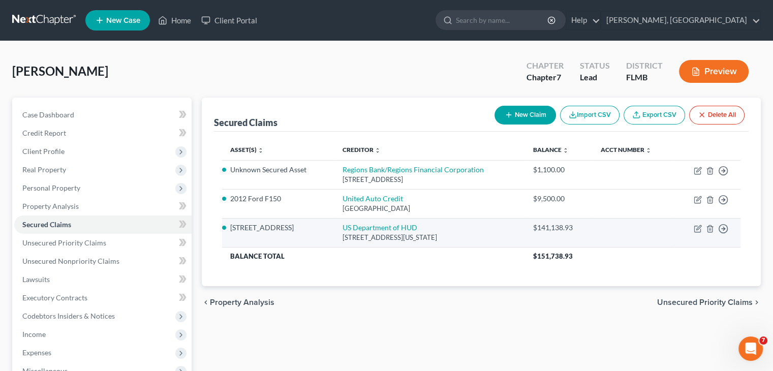
click at [254, 230] on li "[STREET_ADDRESS]" at bounding box center [277, 227] width 95 height 10
click at [230, 230] on li "[STREET_ADDRESS]" at bounding box center [277, 227] width 95 height 10
click at [690, 233] on td "Move to E Move to F Move to G Move to Notice Only" at bounding box center [707, 232] width 67 height 29
click at [695, 229] on icon "button" at bounding box center [697, 229] width 8 height 8
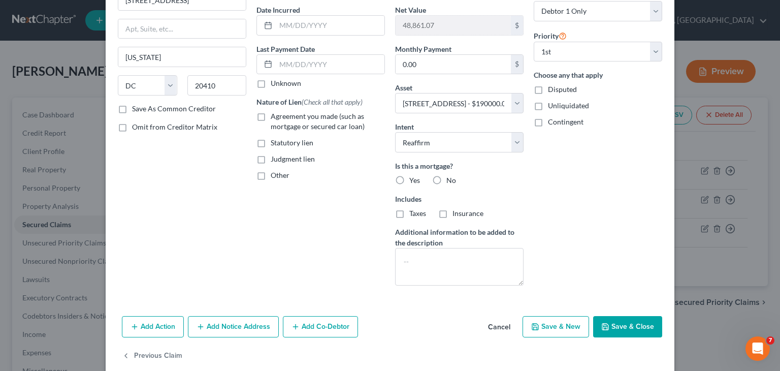
scroll to position [110, 0]
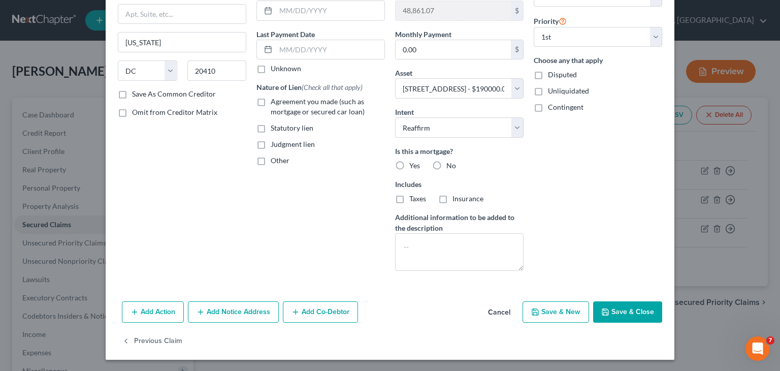
click at [565, 313] on button "Save & New" at bounding box center [556, 311] width 67 height 21
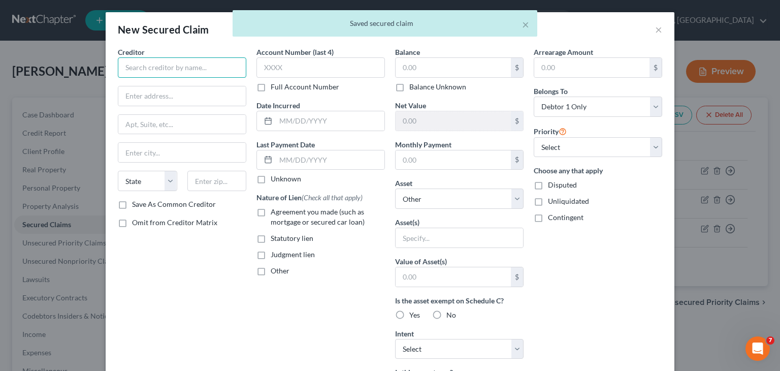
click at [173, 72] on input "text" at bounding box center [182, 67] width 129 height 20
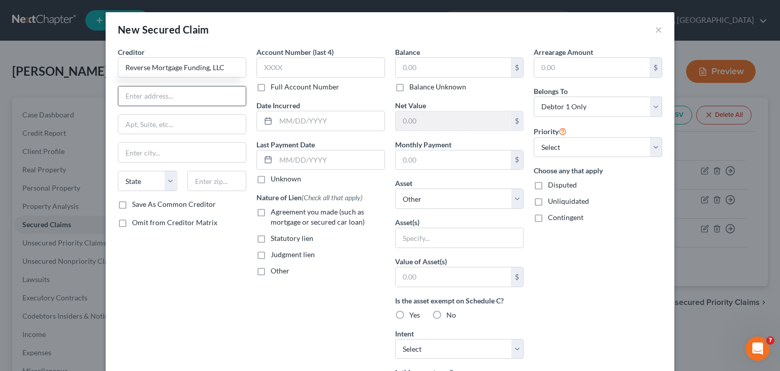
click at [140, 100] on input "text" at bounding box center [181, 95] width 127 height 19
click at [142, 153] on input "text" at bounding box center [181, 152] width 127 height 19
click at [168, 184] on select "State [US_STATE] AK AR AZ CA CO CT DE DC [GEOGRAPHIC_DATA] [GEOGRAPHIC_DATA] GU…" at bounding box center [147, 181] width 59 height 20
click at [173, 19] on div "New Secured Claim ×" at bounding box center [390, 29] width 569 height 35
click at [168, 181] on select "State [US_STATE] AK AR AZ CA CO CT DE DC [GEOGRAPHIC_DATA] [GEOGRAPHIC_DATA] GU…" at bounding box center [147, 181] width 59 height 20
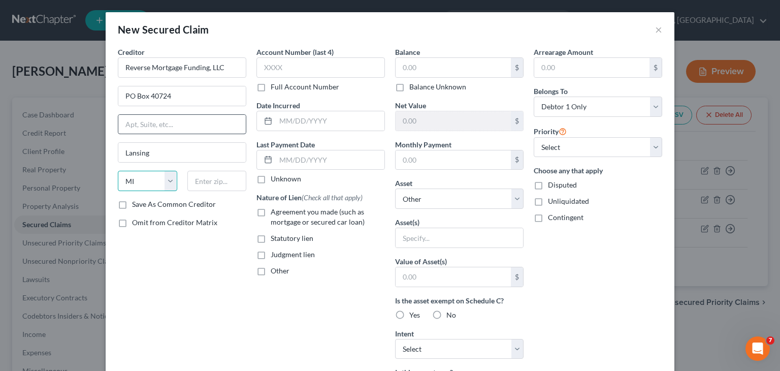
click at [118, 171] on select "State [US_STATE] AK AR AZ CA CO CT DE DC [GEOGRAPHIC_DATA] [GEOGRAPHIC_DATA] GU…" at bounding box center [147, 181] width 59 height 20
click at [205, 181] on input "text" at bounding box center [216, 181] width 59 height 20
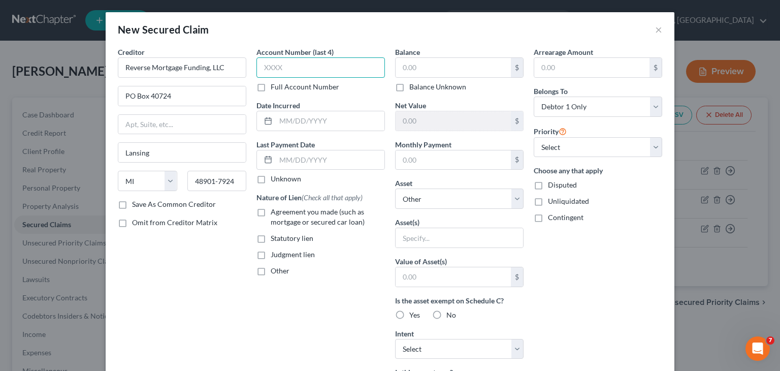
click at [343, 66] on input "text" at bounding box center [321, 67] width 129 height 20
click at [427, 68] on input "text" at bounding box center [453, 67] width 115 height 19
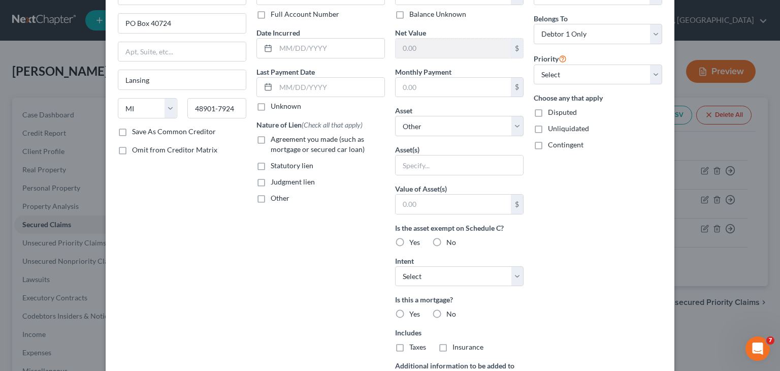
scroll to position [140, 0]
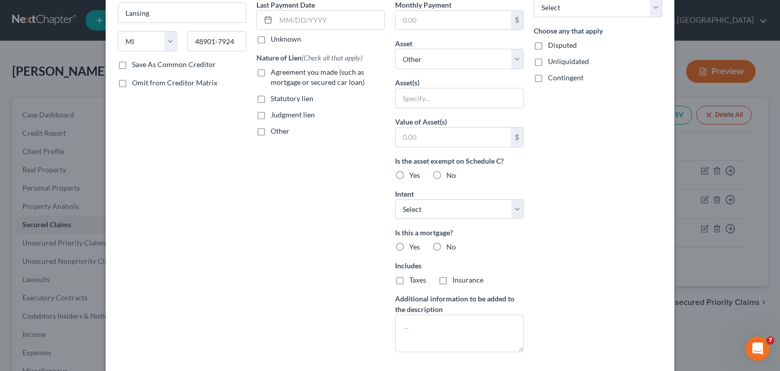
click at [447, 244] on label "No" at bounding box center [452, 247] width 10 height 10
click at [451, 244] on input "No" at bounding box center [454, 245] width 7 height 7
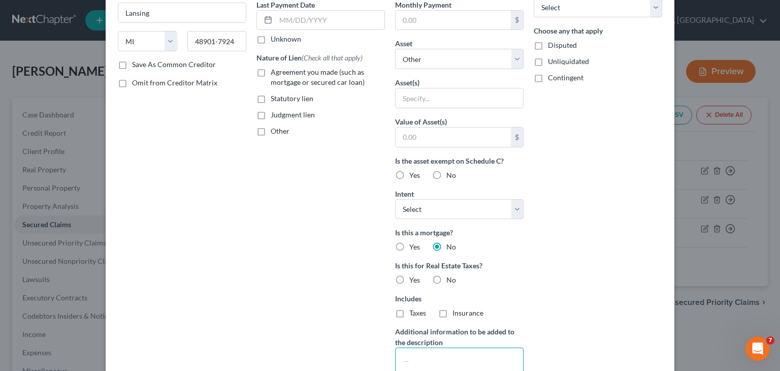
click at [453, 348] on textarea at bounding box center [459, 366] width 129 height 38
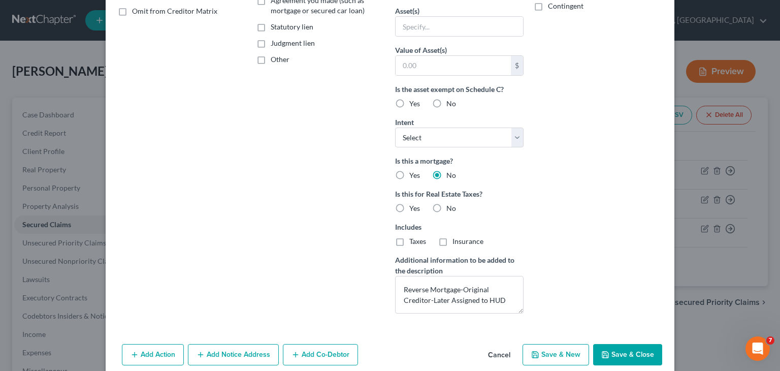
scroll to position [225, 0]
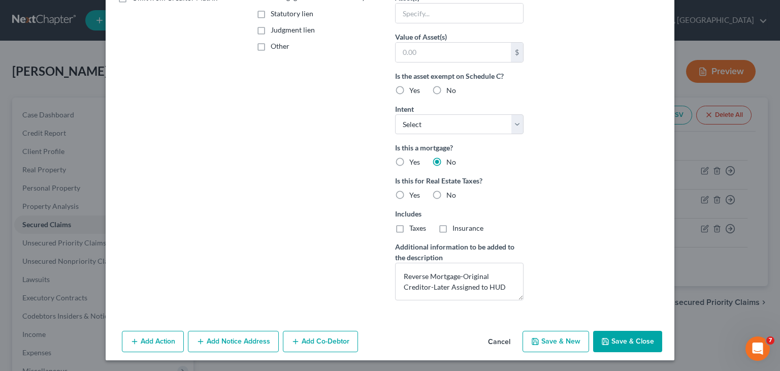
click at [549, 340] on button "Save & New" at bounding box center [556, 341] width 67 height 21
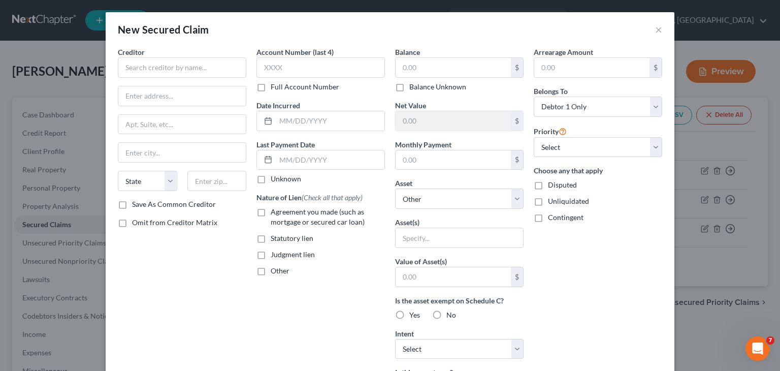
scroll to position [114, 0]
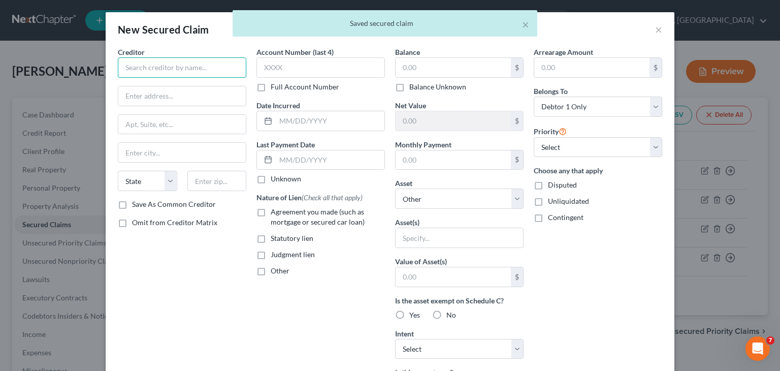
click at [191, 67] on input "text" at bounding box center [182, 67] width 129 height 20
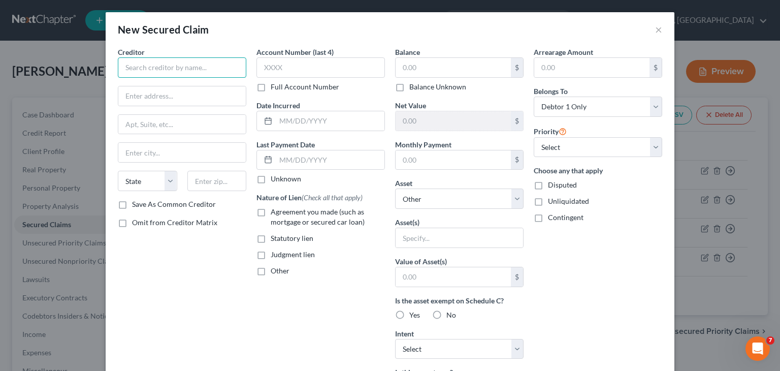
click at [191, 67] on input "text" at bounding box center [182, 67] width 129 height 20
click at [178, 98] on input "text" at bounding box center [181, 95] width 127 height 19
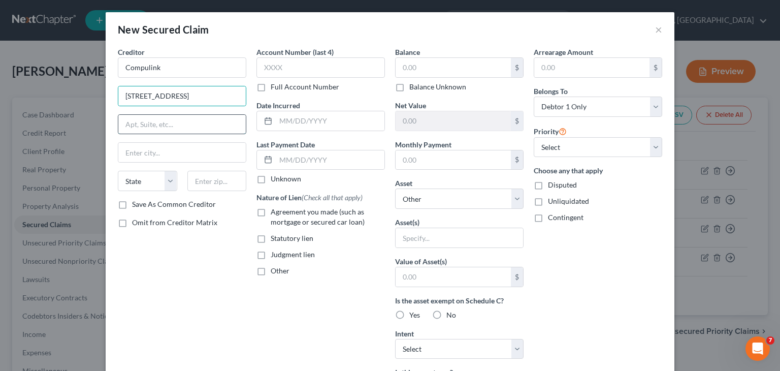
click at [185, 127] on input "text" at bounding box center [181, 124] width 127 height 19
click at [179, 156] on input "text" at bounding box center [181, 152] width 127 height 19
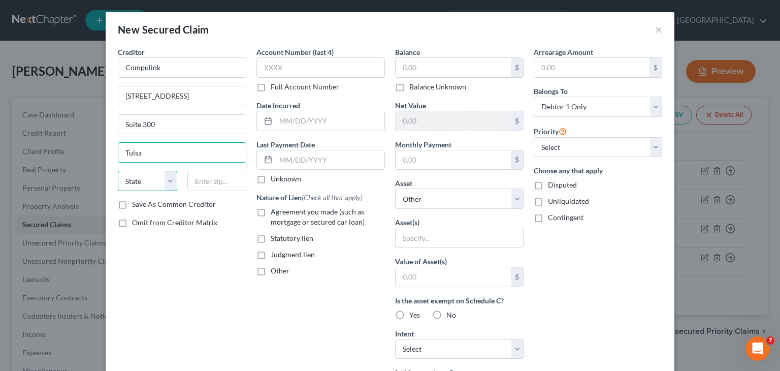
click at [164, 183] on select "State [US_STATE] AK AR AZ CA CO CT DE DC [GEOGRAPHIC_DATA] [GEOGRAPHIC_DATA] GU…" at bounding box center [147, 181] width 59 height 20
click at [118, 171] on select "State [US_STATE] AK AR AZ CA CO CT DE DC [GEOGRAPHIC_DATA] [GEOGRAPHIC_DATA] GU…" at bounding box center [147, 181] width 59 height 20
click at [213, 187] on input "text" at bounding box center [216, 181] width 59 height 20
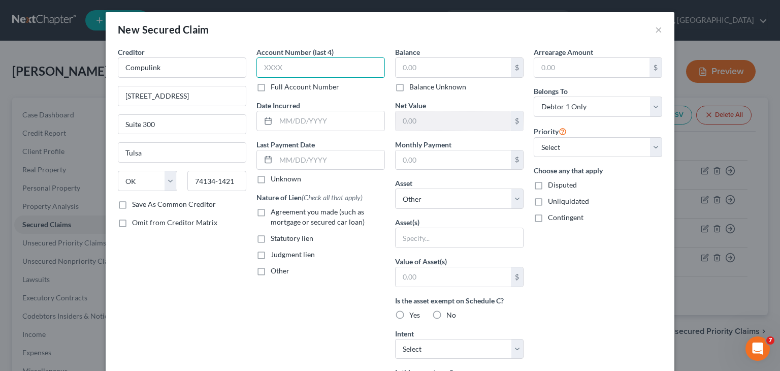
click at [278, 70] on input "text" at bounding box center [321, 67] width 129 height 20
click at [430, 68] on input "text" at bounding box center [453, 67] width 115 height 19
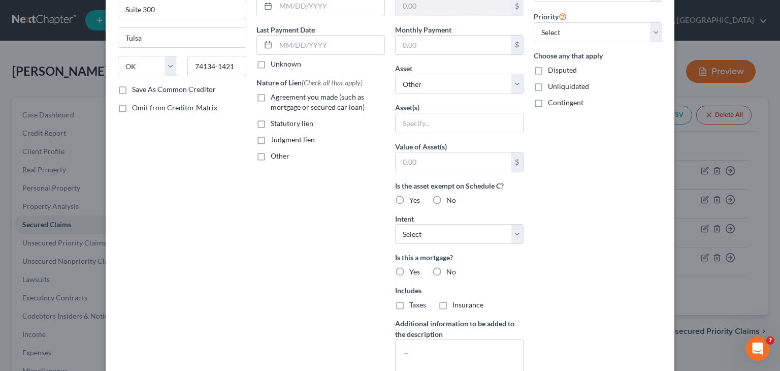
scroll to position [146, 0]
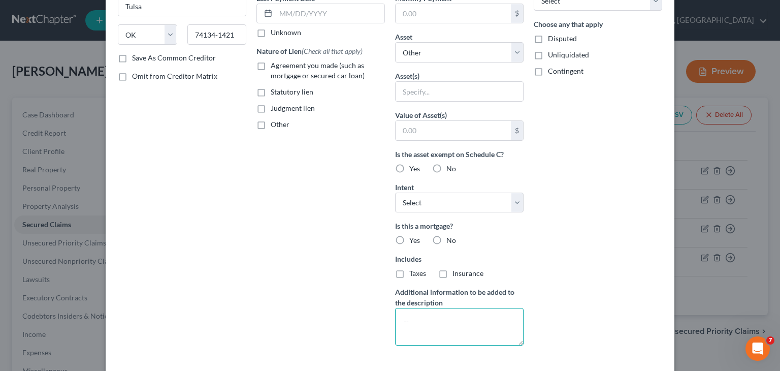
click at [462, 324] on textarea at bounding box center [459, 327] width 129 height 38
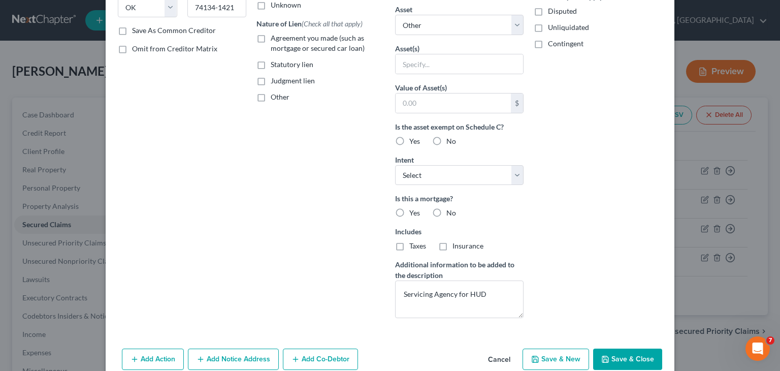
scroll to position [192, 0]
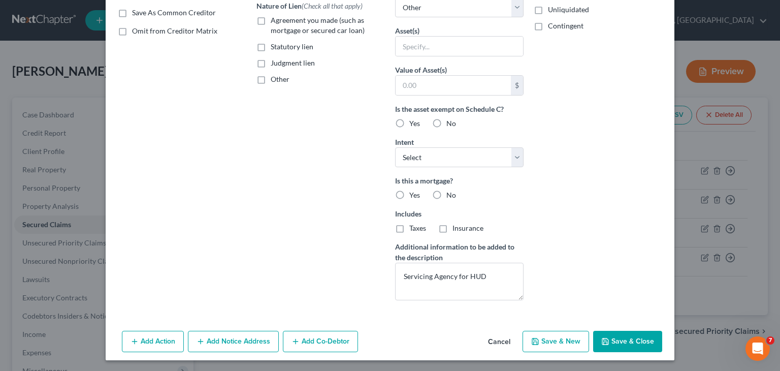
click at [621, 346] on button "Save & Close" at bounding box center [627, 341] width 69 height 21
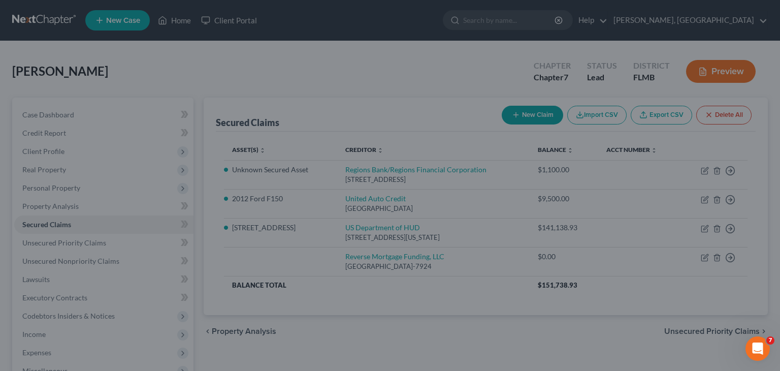
scroll to position [81, 0]
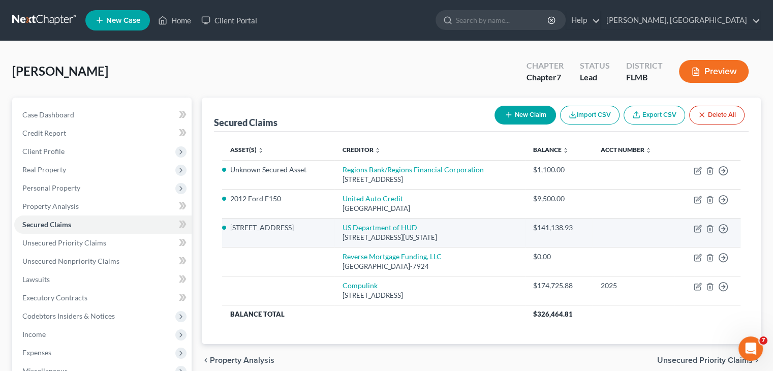
click at [592, 240] on td "$141,138.93" at bounding box center [559, 232] width 68 height 29
click at [695, 226] on icon "button" at bounding box center [697, 229] width 6 height 6
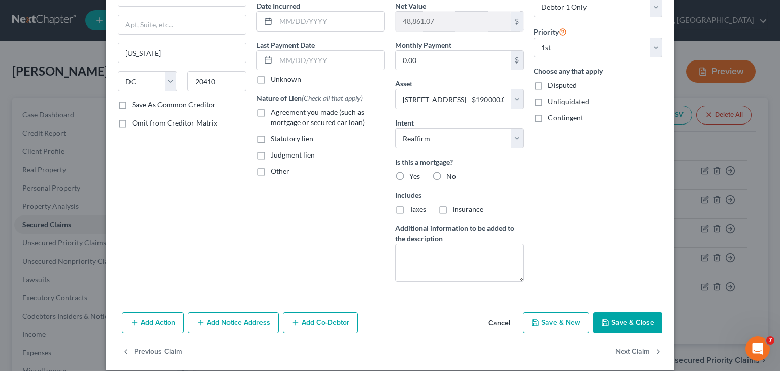
scroll to position [103, 0]
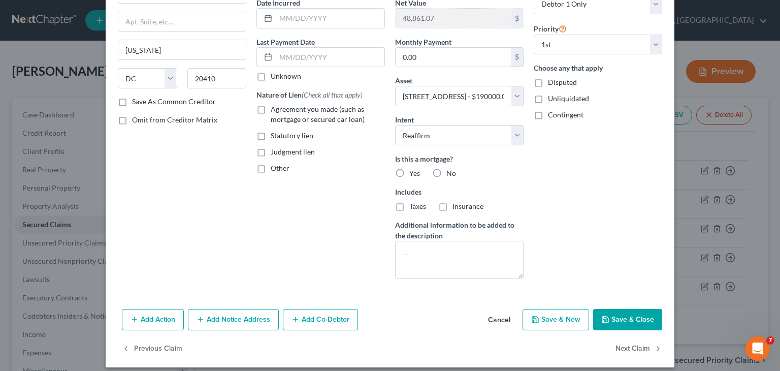
click at [610, 317] on button "Save & Close" at bounding box center [627, 319] width 69 height 21
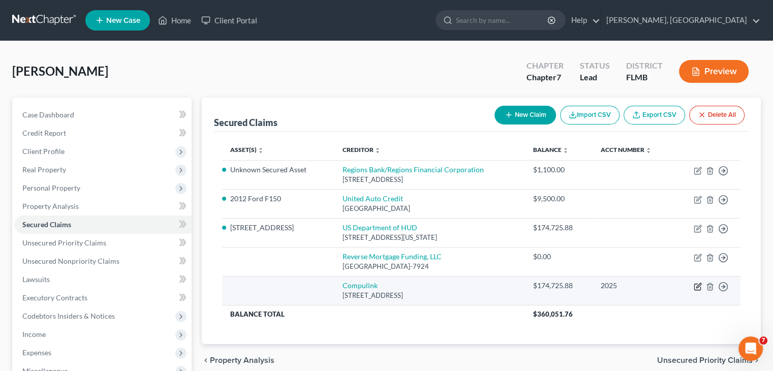
click at [694, 286] on icon "button" at bounding box center [697, 286] width 6 height 6
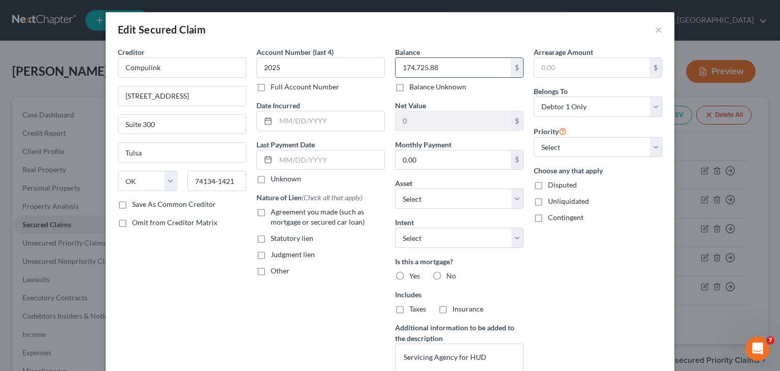
click at [438, 74] on input "174,725.88" at bounding box center [453, 67] width 115 height 19
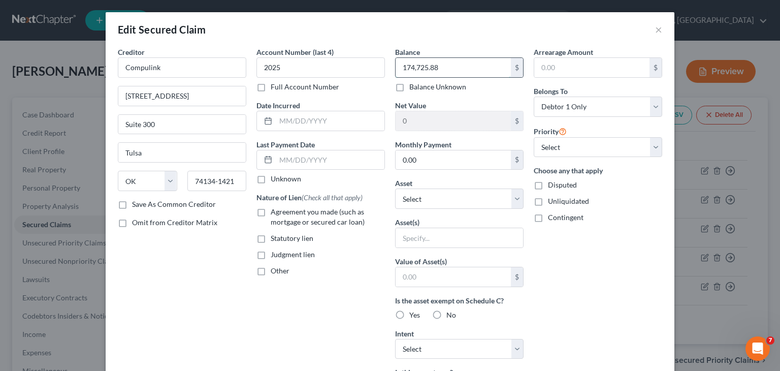
click at [438, 74] on input "174,725.88" at bounding box center [453, 67] width 115 height 19
click at [435, 74] on input "174,725.88" at bounding box center [453, 67] width 115 height 19
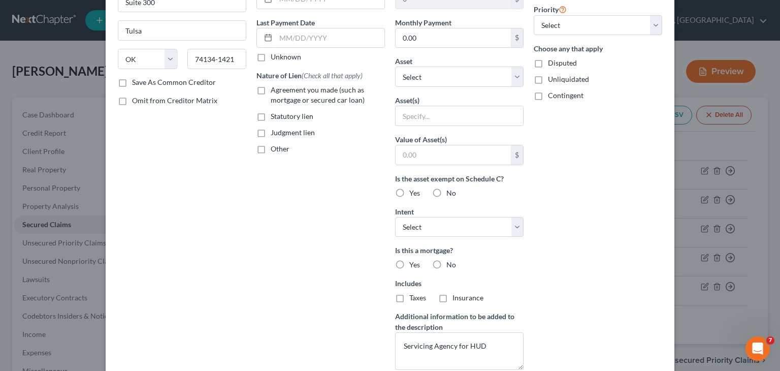
scroll to position [221, 0]
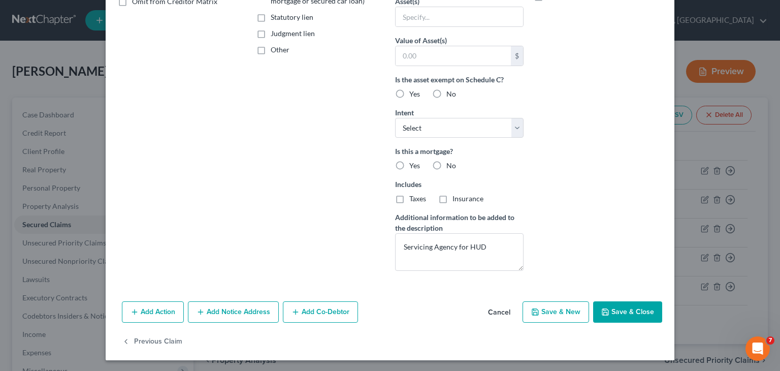
click at [616, 310] on button "Save & Close" at bounding box center [627, 311] width 69 height 21
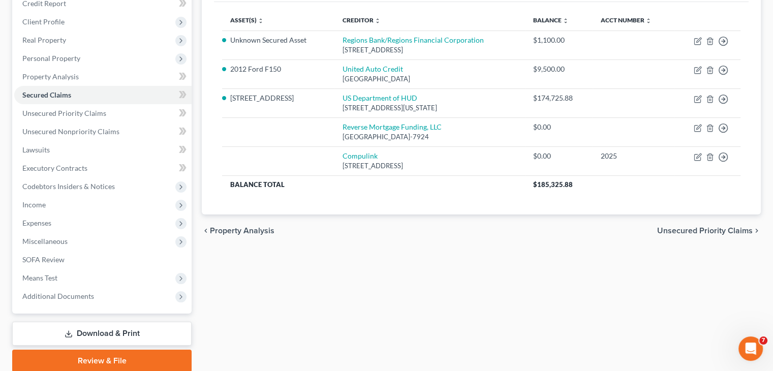
scroll to position [169, 0]
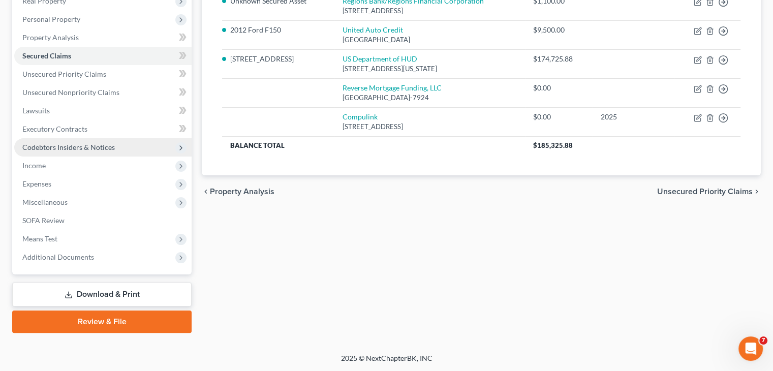
click at [41, 142] on span "Codebtors Insiders & Notices" at bounding box center [102, 147] width 177 height 18
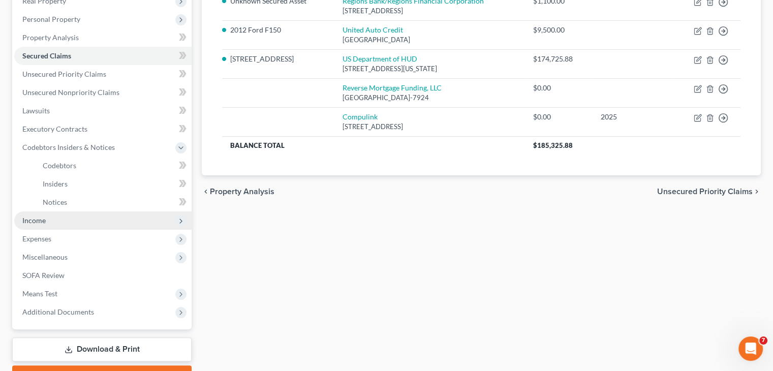
click at [41, 214] on span "Income" at bounding box center [102, 220] width 177 height 18
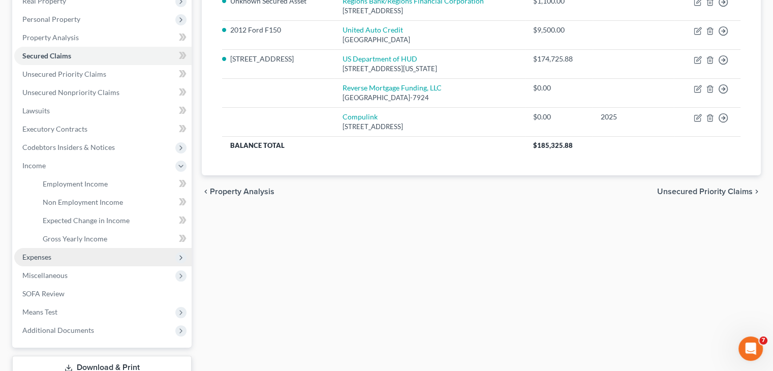
click at [43, 258] on span "Expenses" at bounding box center [36, 256] width 29 height 9
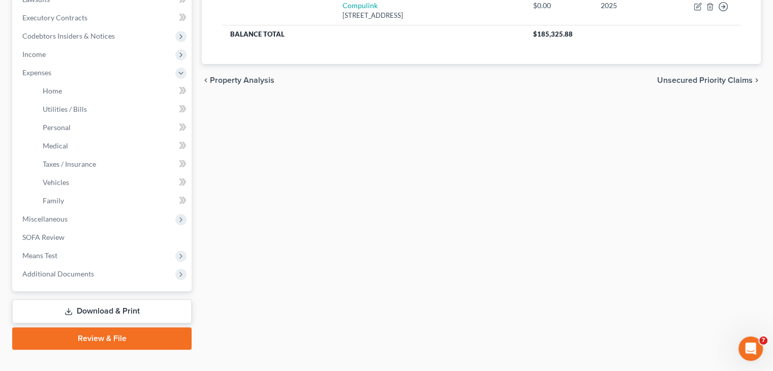
scroll to position [283, 0]
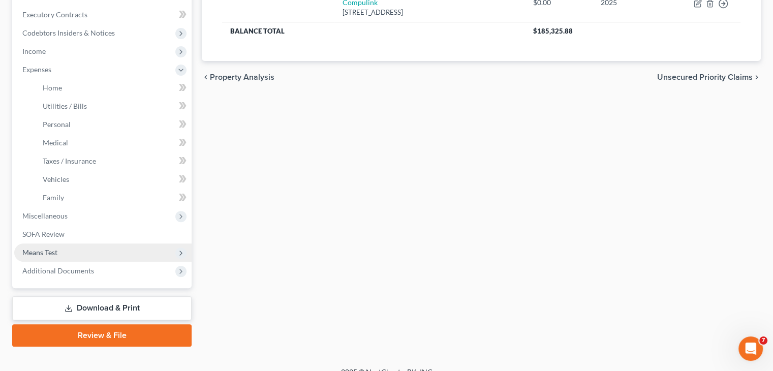
click at [119, 251] on span "Means Test" at bounding box center [102, 252] width 177 height 18
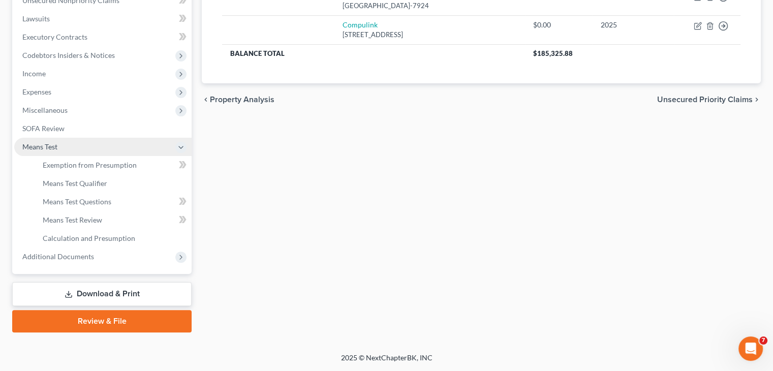
scroll to position [260, 0]
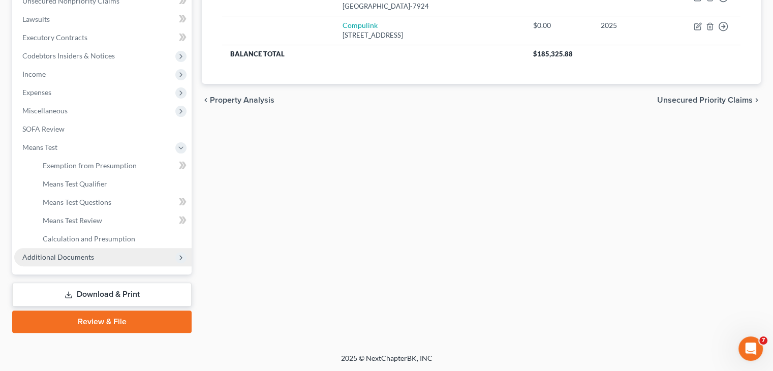
click at [113, 251] on span "Additional Documents" at bounding box center [102, 257] width 177 height 18
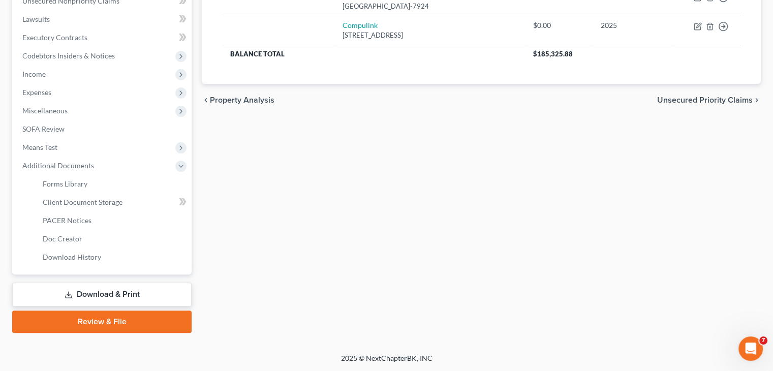
click at [114, 299] on link "Download & Print" at bounding box center [101, 294] width 179 height 24
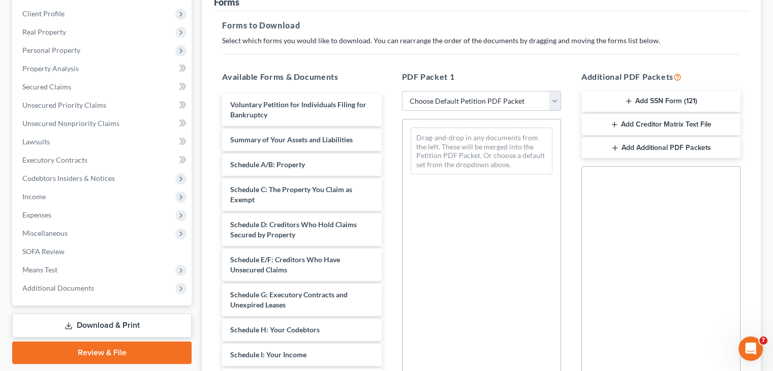
scroll to position [187, 0]
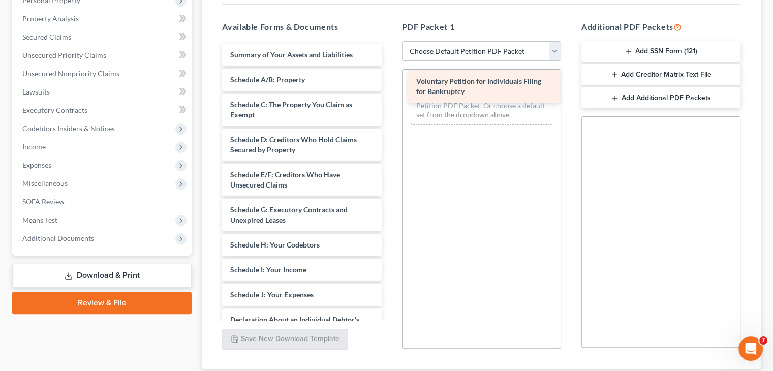
drag, startPoint x: 310, startPoint y: 60, endPoint x: 494, endPoint y: 88, distance: 186.4
click at [389, 88] on div "Voluntary Petition for Individuals Filing for Bankruptcy Voluntary Petition for…" at bounding box center [301, 300] width 175 height 512
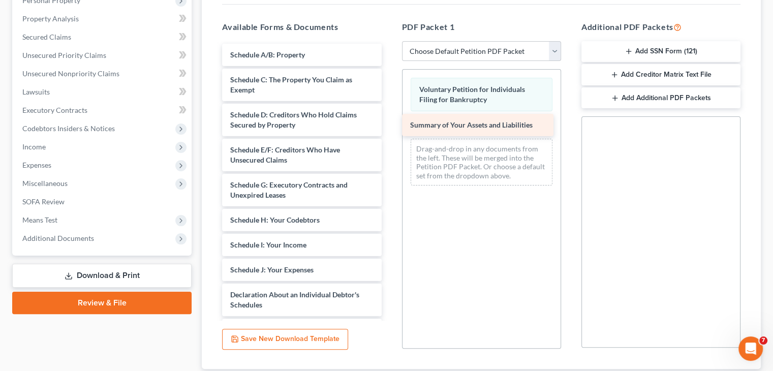
drag, startPoint x: 304, startPoint y: 61, endPoint x: 484, endPoint y: 133, distance: 193.4
click at [389, 133] on div "Summary of Your Assets and Liabilities Summary of Your Assets and Liabilities S…" at bounding box center [301, 287] width 175 height 487
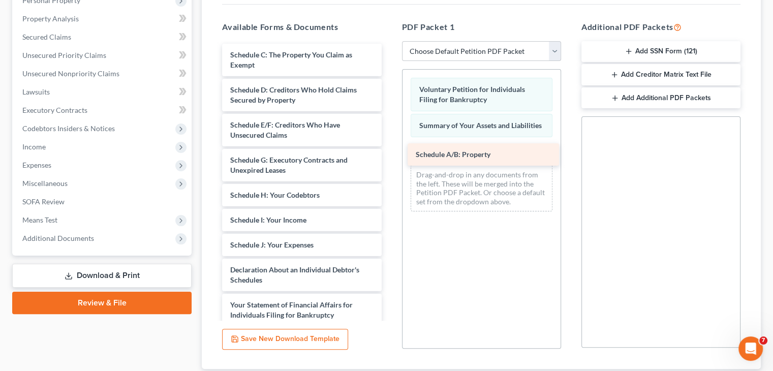
drag, startPoint x: 319, startPoint y: 57, endPoint x: 504, endPoint y: 158, distance: 210.9
click at [389, 158] on div "Schedule A/B: Property Schedule A/B: Property Schedule C: The Property You Clai…" at bounding box center [301, 275] width 175 height 462
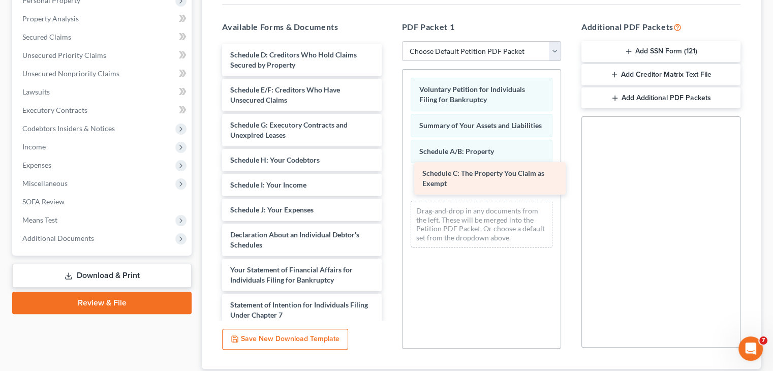
drag, startPoint x: 314, startPoint y: 58, endPoint x: 506, endPoint y: 177, distance: 226.1
click at [389, 177] on div "Schedule C: The Property You Claim as Exempt Schedule C: The Property You Claim…" at bounding box center [301, 257] width 175 height 427
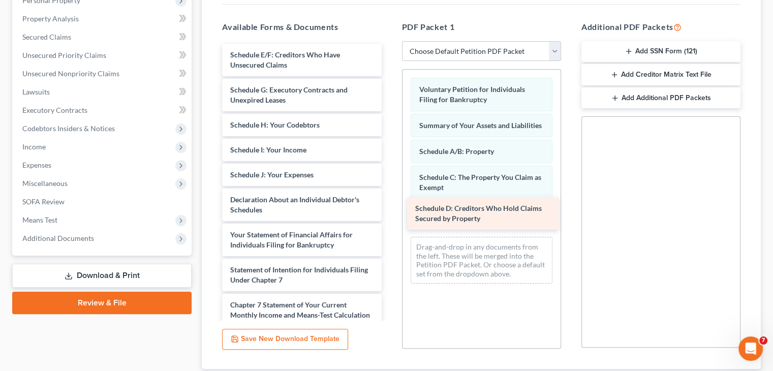
drag, startPoint x: 329, startPoint y: 66, endPoint x: 514, endPoint y: 220, distance: 240.9
click at [389, 220] on div "Schedule D: Creditors Who Hold Claims Secured by Property Schedule D: Creditors…" at bounding box center [301, 240] width 175 height 392
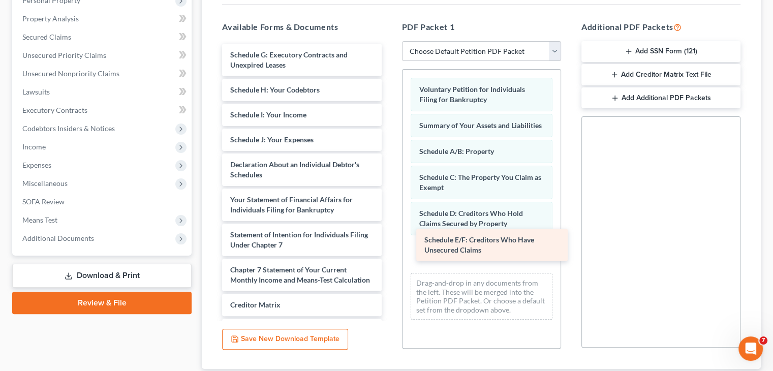
drag, startPoint x: 330, startPoint y: 63, endPoint x: 522, endPoint y: 249, distance: 267.6
click at [389, 249] on div "Schedule E/F: Creditors Who Have Unsecured Claims Schedule E/F: Creditors Who H…" at bounding box center [301, 222] width 175 height 357
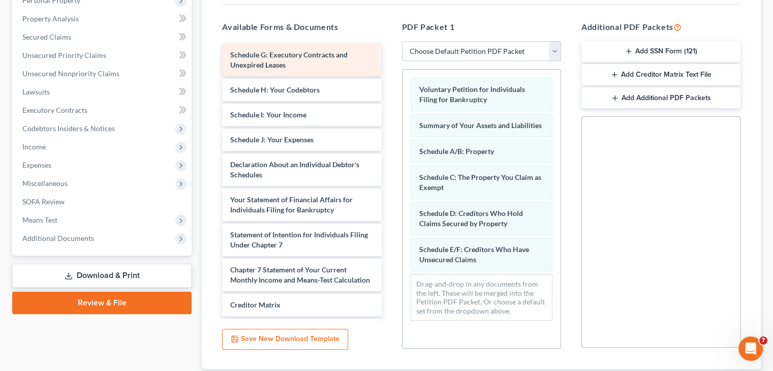
click at [290, 50] on span "Schedule G: Executory Contracts and Unexpired Leases" at bounding box center [288, 59] width 117 height 19
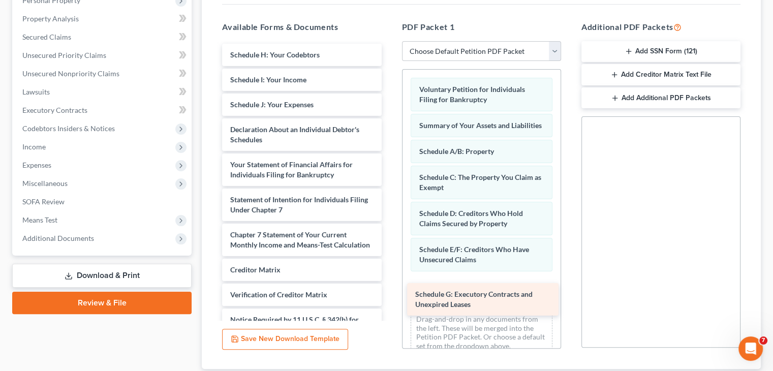
drag, startPoint x: 290, startPoint y: 50, endPoint x: 474, endPoint y: 291, distance: 303.2
click at [389, 291] on div "Schedule G: Executory Contracts and Unexpired Leases Schedule G: Executory Cont…" at bounding box center [301, 205] width 175 height 322
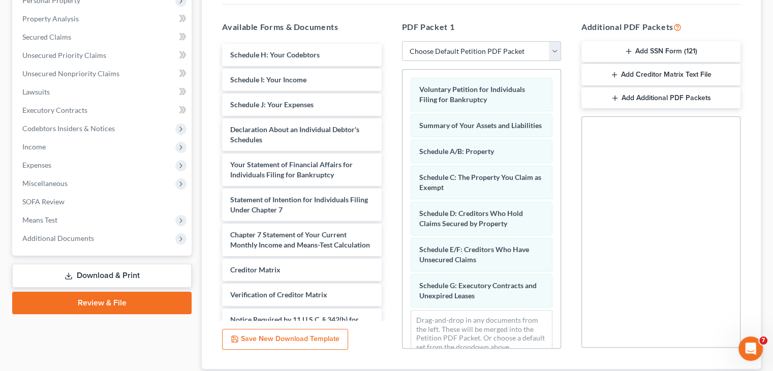
scroll to position [24, 0]
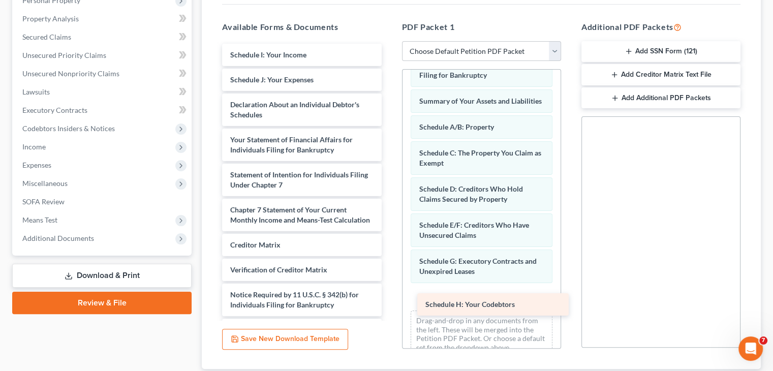
drag, startPoint x: 247, startPoint y: 45, endPoint x: 441, endPoint y: 296, distance: 316.8
click at [389, 296] on div "Schedule H: Your Codebtors Schedule H: Your Codebtors Schedule I: Your Income S…" at bounding box center [301, 192] width 175 height 297
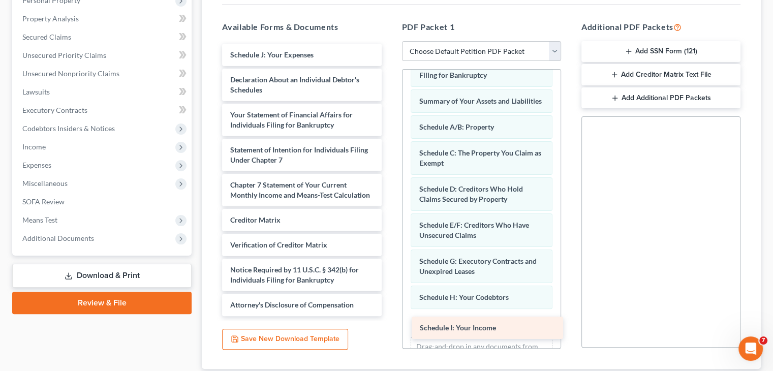
drag, startPoint x: 290, startPoint y: 57, endPoint x: 481, endPoint y: 328, distance: 330.9
click at [389, 316] on div "Schedule I: Your Income Schedule I: Your Income Schedule J: Your Expenses Decla…" at bounding box center [301, 180] width 175 height 272
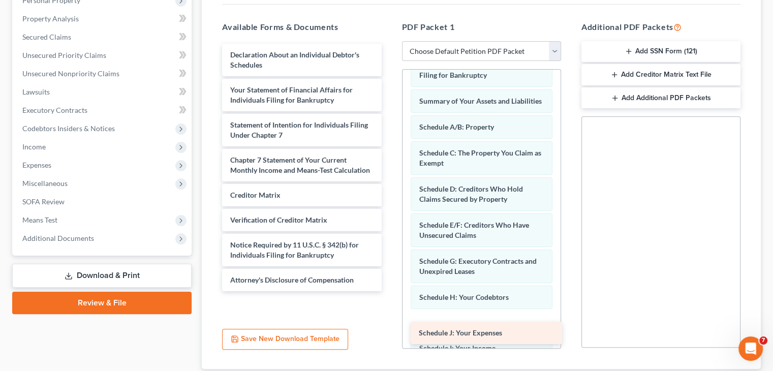
drag, startPoint x: 302, startPoint y: 52, endPoint x: 491, endPoint y: 331, distance: 336.6
click at [389, 291] on div "Schedule J: Your Expenses Schedule J: Your Expenses Declaration About an Indivi…" at bounding box center [301, 167] width 175 height 247
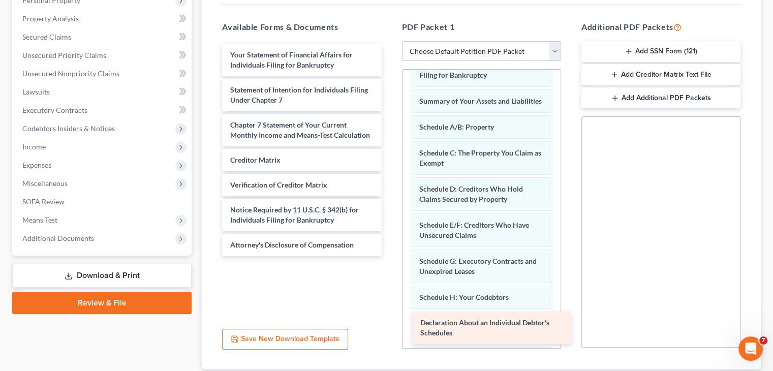
drag, startPoint x: 279, startPoint y: 59, endPoint x: 469, endPoint y: 328, distance: 329.1
click at [389, 256] on div "Declaration About an Individual Debtor's Schedules Declaration About an Individ…" at bounding box center [301, 150] width 175 height 212
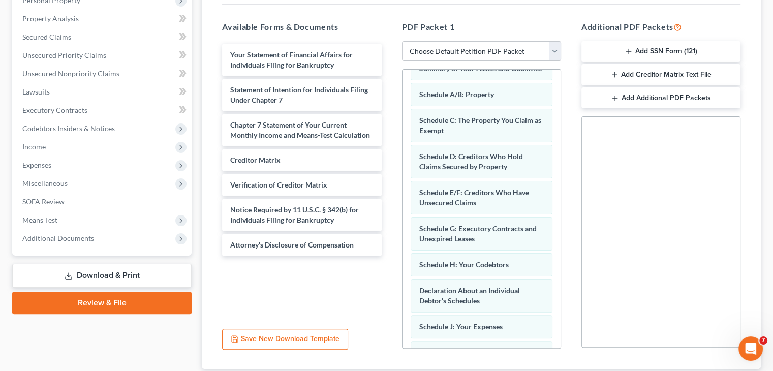
scroll to position [57, 0]
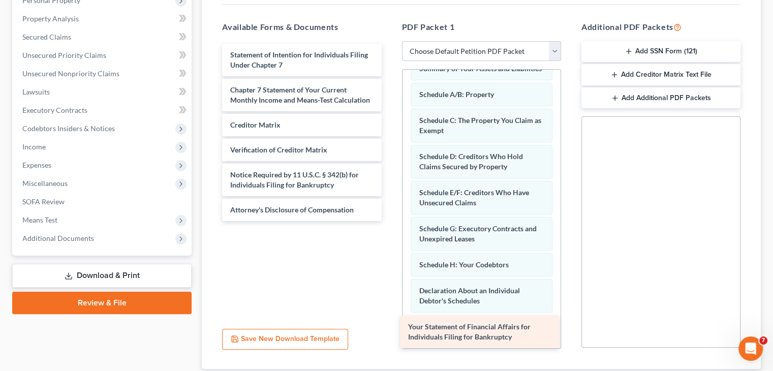
drag, startPoint x: 264, startPoint y: 60, endPoint x: 442, endPoint y: 333, distance: 325.2
click at [389, 221] on div "Your Statement of Financial Affairs for Individuals Filing for Bankruptcy Your …" at bounding box center [301, 132] width 175 height 177
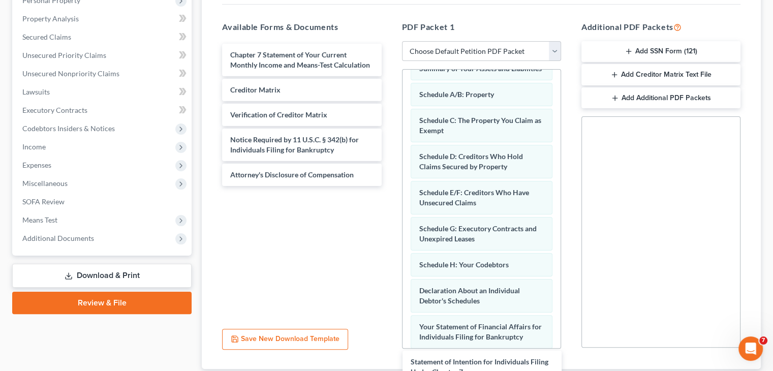
drag, startPoint x: 301, startPoint y: 64, endPoint x: 482, endPoint y: 372, distance: 356.8
click at [482, 370] on html "Home New Case Client Portal [PERSON_NAME], [GEOGRAPHIC_DATA] [EMAIL_ADDRESS][DO…" at bounding box center [386, 126] width 773 height 627
click at [551, 336] on div "Voluntary Petition for Individuals Filing for Bankruptcy Summary of Your Assets…" at bounding box center [481, 253] width 158 height 481
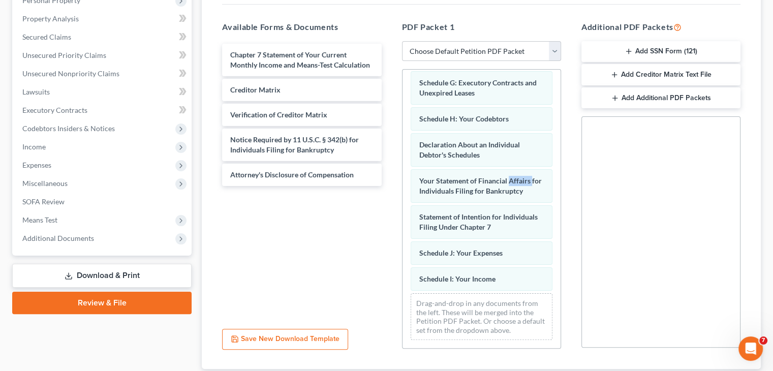
scroll to position [209, 0]
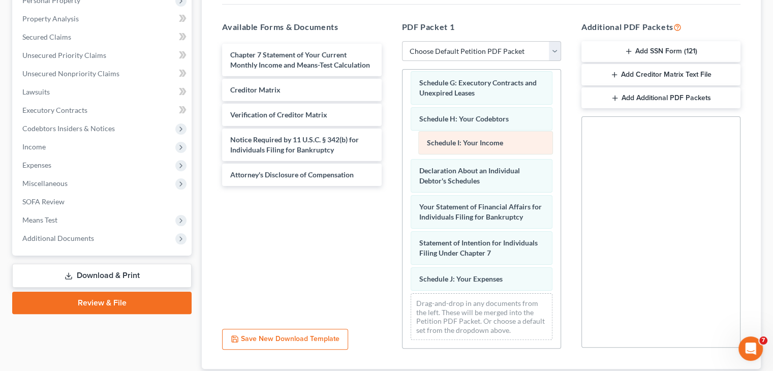
drag, startPoint x: 476, startPoint y: 276, endPoint x: 484, endPoint y: 141, distance: 135.9
click at [484, 141] on div "Schedule I: Your Income Voluntary Petition for Individuals Filing for Bankruptc…" at bounding box center [481, 107] width 158 height 481
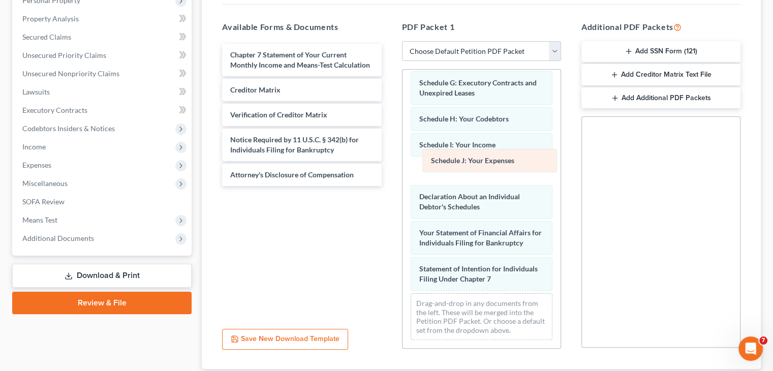
drag, startPoint x: 473, startPoint y: 279, endPoint x: 485, endPoint y: 162, distance: 118.5
click at [485, 162] on div "Schedule J: Your Expenses Voluntary Petition for Individuals Filing for Bankrup…" at bounding box center [481, 107] width 158 height 481
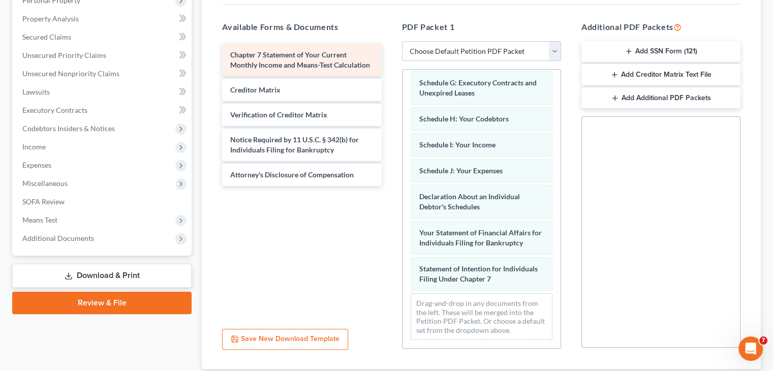
click at [282, 68] on div "Chapter 7 Statement of Your Current Monthly Income and Means-Test Calculation" at bounding box center [301, 60] width 159 height 33
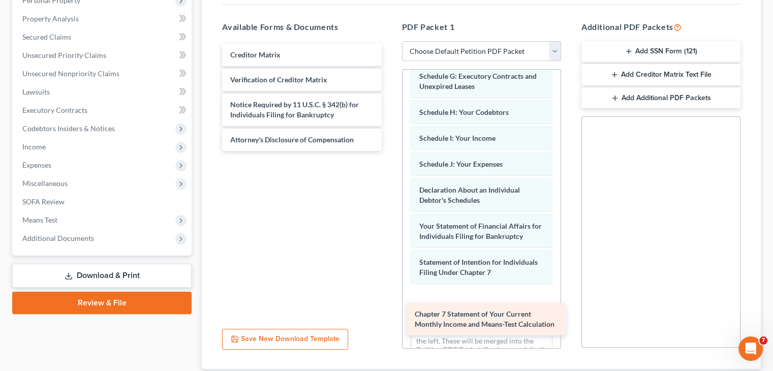
drag, startPoint x: 329, startPoint y: 72, endPoint x: 514, endPoint y: 328, distance: 315.8
click at [389, 151] on div "Chapter 7 Statement of Your Current Monthly Income and Means-Test Calculation C…" at bounding box center [301, 97] width 175 height 107
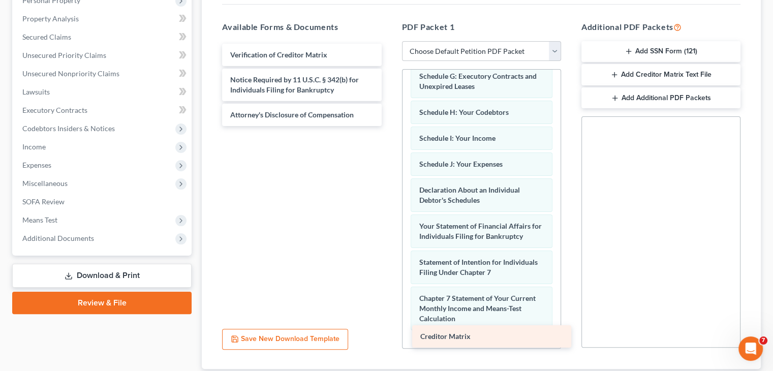
drag, startPoint x: 341, startPoint y: 61, endPoint x: 531, endPoint y: 344, distance: 340.4
click at [389, 126] on div "Creditor Matrix Creditor Matrix Verification of Creditor Matrix Notice Required…" at bounding box center [301, 85] width 175 height 82
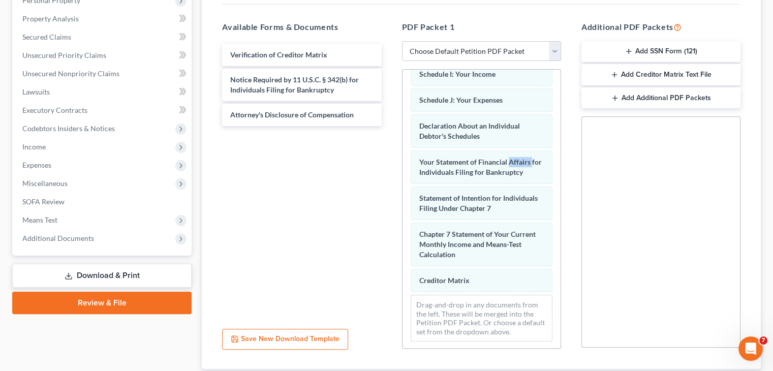
scroll to position [266, 0]
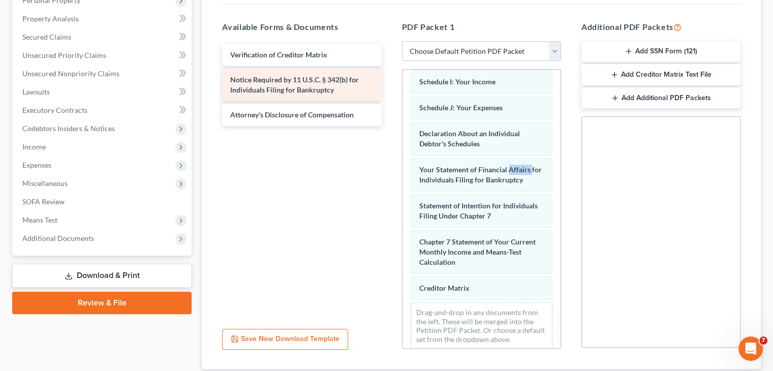
click at [307, 90] on span "Notice Required by 11 U.S.C. § 342(b) for Individuals Filing for Bankruptcy" at bounding box center [294, 84] width 129 height 19
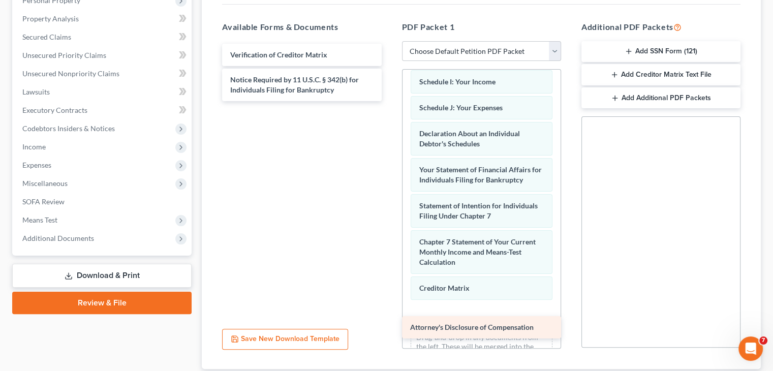
drag, startPoint x: 291, startPoint y: 108, endPoint x: 471, endPoint y: 322, distance: 279.3
click at [389, 101] on div "Attorney's Disclosure of Compensation Verification of Creditor Matrix Notice Re…" at bounding box center [301, 72] width 175 height 57
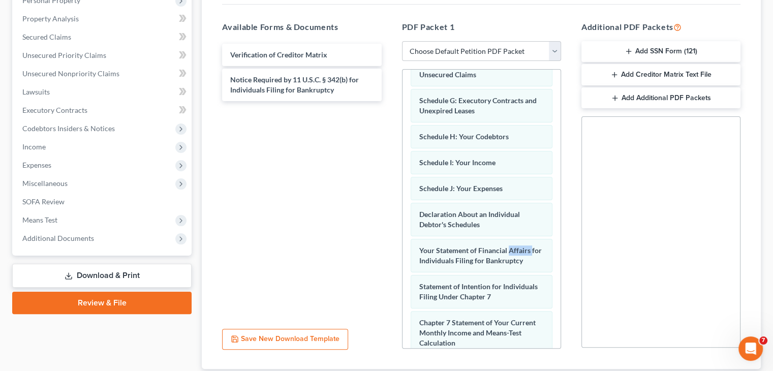
scroll to position [184, 0]
click at [640, 51] on button "Add SSN Form (121)" at bounding box center [660, 51] width 159 height 21
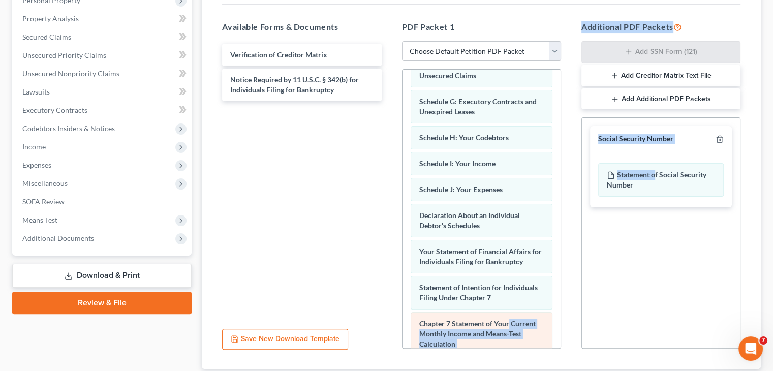
drag, startPoint x: 654, startPoint y: 173, endPoint x: 543, endPoint y: 332, distance: 194.3
click at [543, 332] on div "Available Forms & Documents Verification of Creditor Matrix Notice Required by …" at bounding box center [481, 185] width 538 height 344
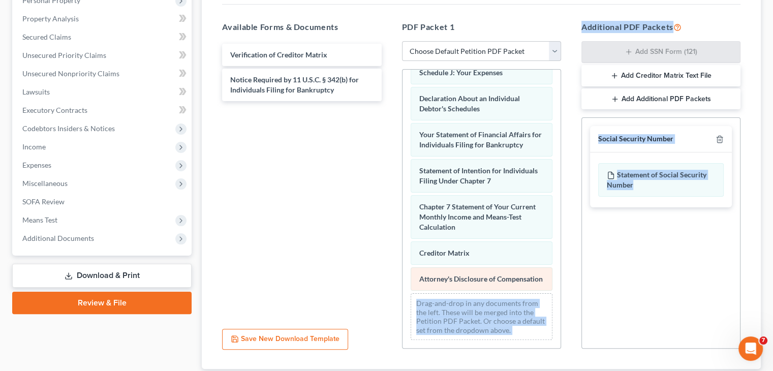
drag, startPoint x: 645, startPoint y: 182, endPoint x: 543, endPoint y: 283, distance: 144.4
click at [543, 283] on div "Available Forms & Documents Verification of Creditor Matrix Notice Required by …" at bounding box center [481, 185] width 538 height 344
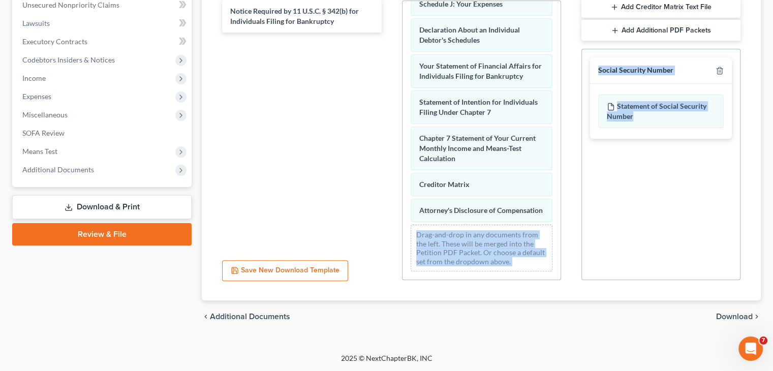
click at [293, 270] on button "Save New Download Template" at bounding box center [285, 270] width 126 height 21
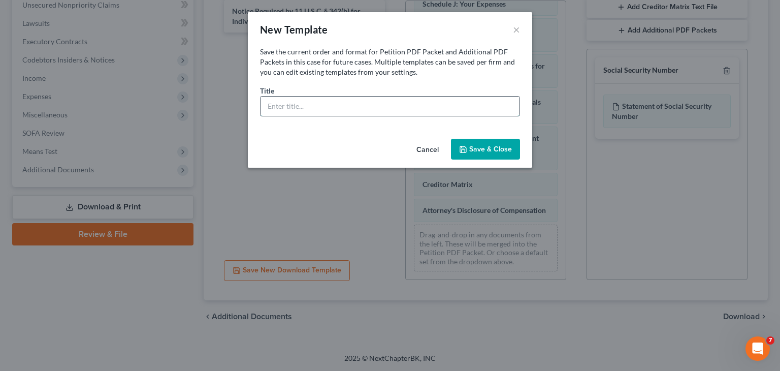
click at [328, 106] on input "text" at bounding box center [390, 106] width 259 height 19
click at [496, 151] on button "Save & Close" at bounding box center [485, 149] width 69 height 21
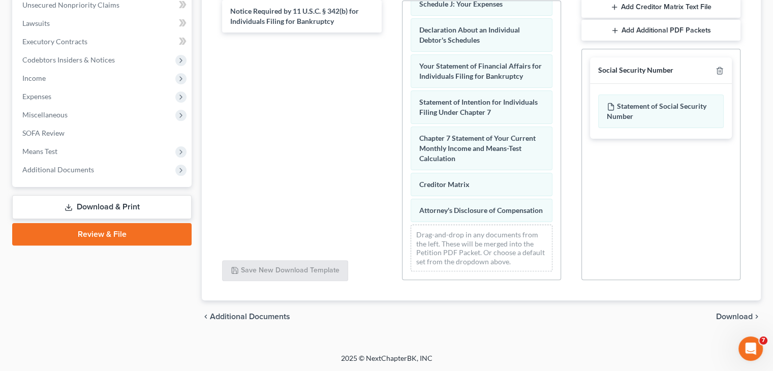
click at [725, 321] on div "chevron_left Additional Documents Download chevron_right" at bounding box center [481, 316] width 559 height 33
click at [727, 315] on span "Download" at bounding box center [734, 316] width 37 height 8
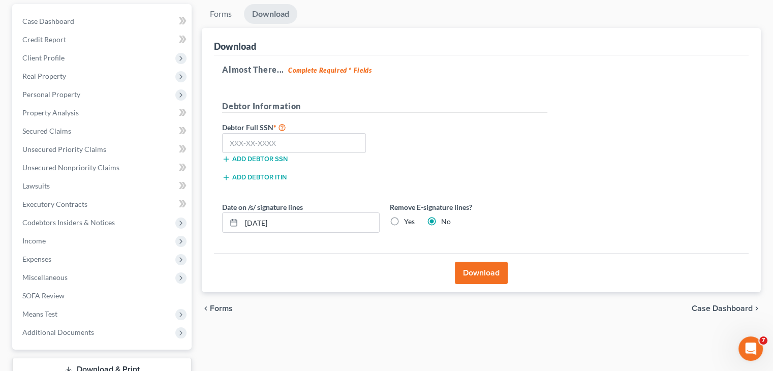
scroll to position [63, 0]
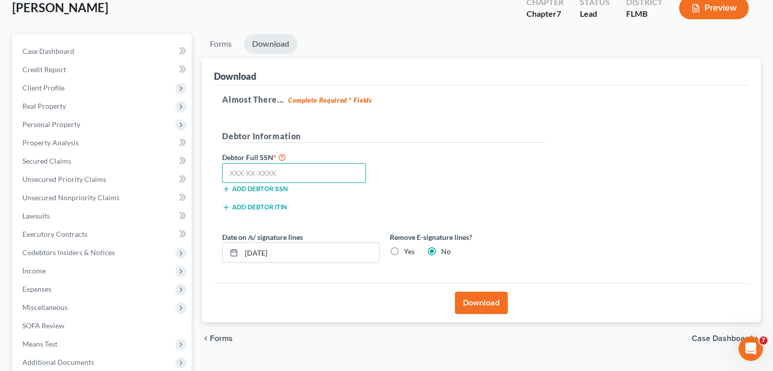
click at [321, 176] on input "text" at bounding box center [294, 173] width 144 height 20
click at [404, 252] on label "Yes" at bounding box center [409, 251] width 11 height 10
click at [408, 252] on input "Yes" at bounding box center [411, 249] width 7 height 7
click at [404, 251] on label "Yes" at bounding box center [409, 251] width 11 height 10
click at [408, 251] on input "Yes" at bounding box center [411, 249] width 7 height 7
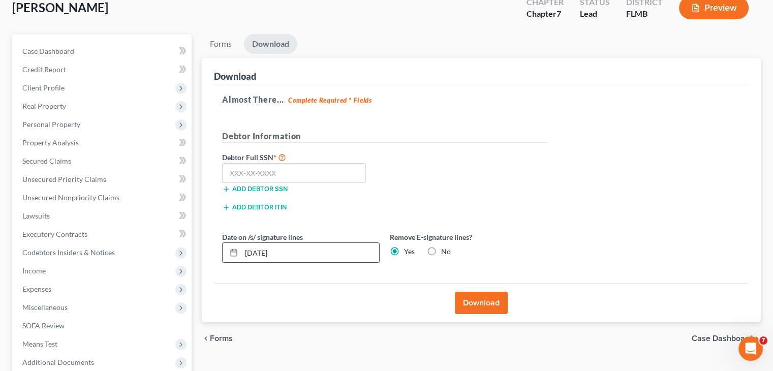
click at [339, 243] on input "[DATE]" at bounding box center [310, 252] width 138 height 19
click at [339, 243] on input "text" at bounding box center [310, 252] width 138 height 19
click at [339, 170] on input "text" at bounding box center [294, 173] width 144 height 20
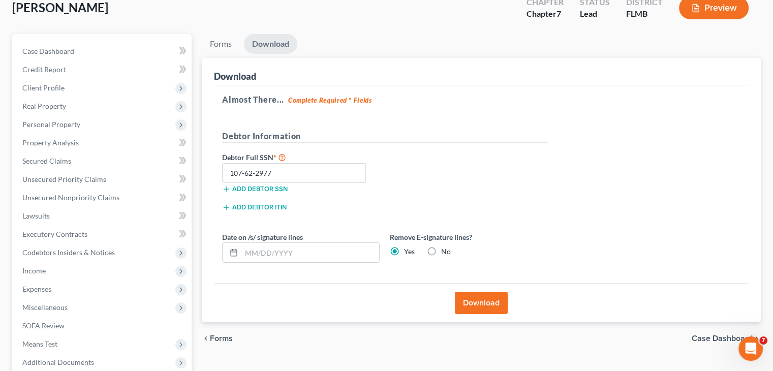
click at [483, 301] on button "Download" at bounding box center [481, 303] width 53 height 22
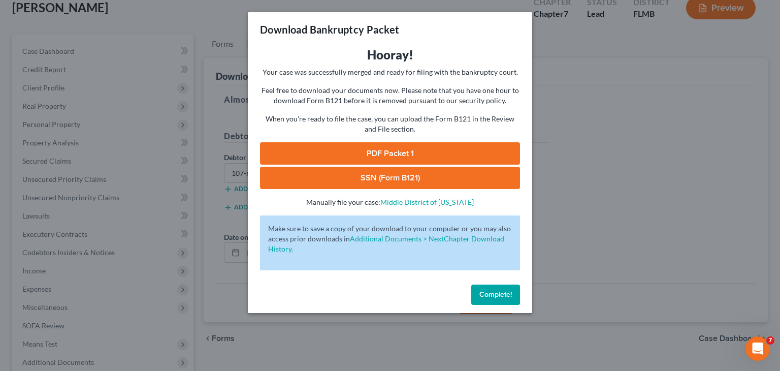
click at [408, 154] on link "PDF Packet 1" at bounding box center [390, 153] width 260 height 22
click at [385, 180] on link "SSN (Form B121)" at bounding box center [390, 178] width 260 height 22
click at [486, 293] on span "Complete!" at bounding box center [496, 294] width 33 height 9
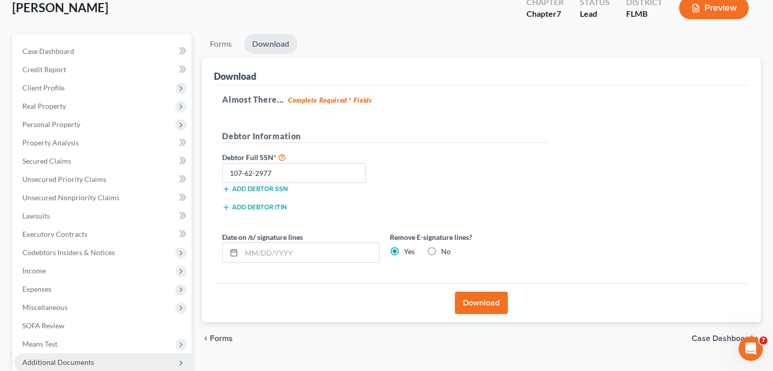
click at [185, 364] on icon at bounding box center [180, 362] width 11 height 11
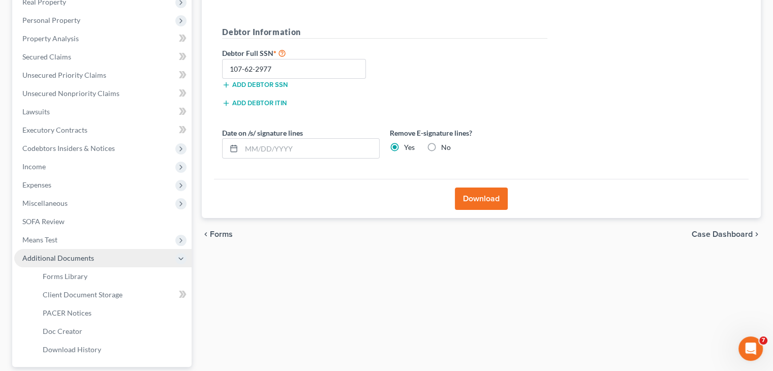
scroll to position [47, 0]
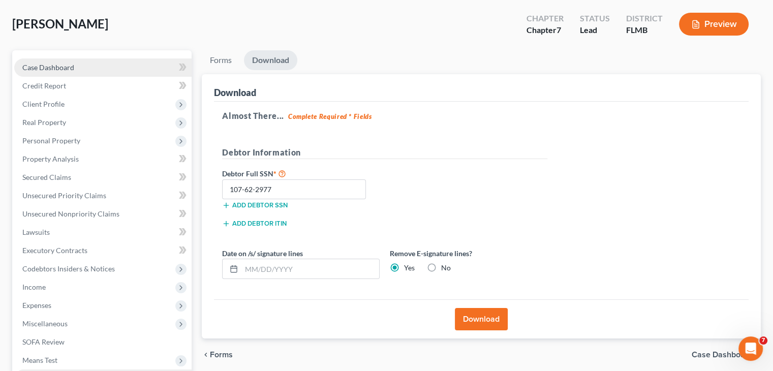
click at [54, 68] on span "Case Dashboard" at bounding box center [48, 67] width 52 height 9
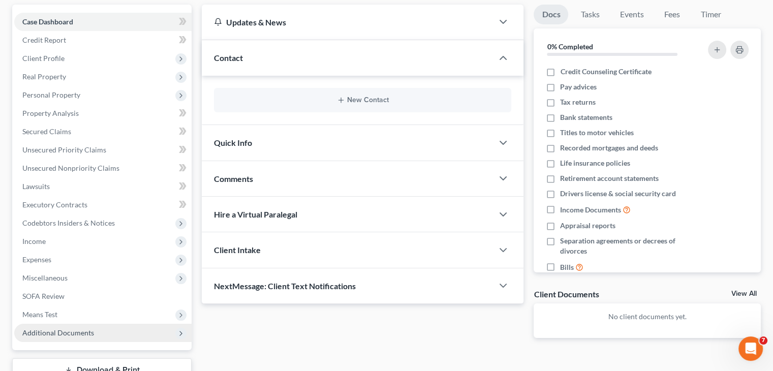
scroll to position [91, 0]
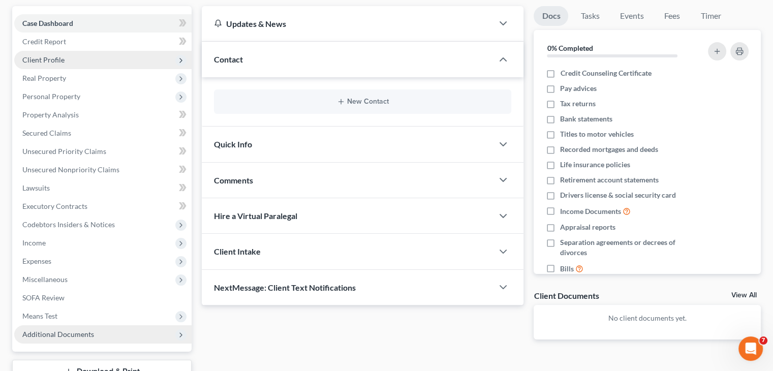
click at [72, 57] on span "Client Profile" at bounding box center [102, 60] width 177 height 18
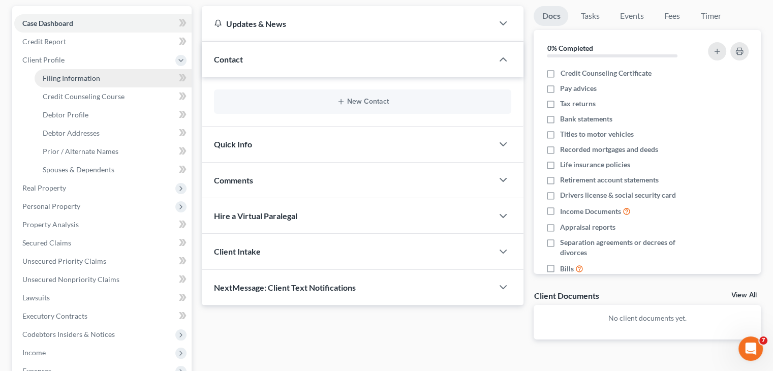
click at [86, 81] on span "Filing Information" at bounding box center [71, 78] width 57 height 9
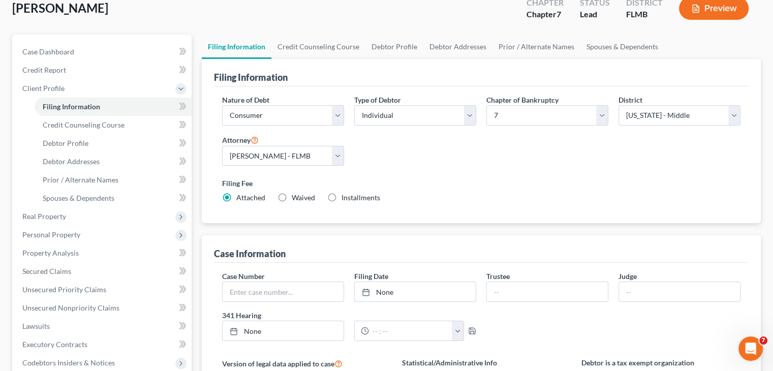
scroll to position [9, 0]
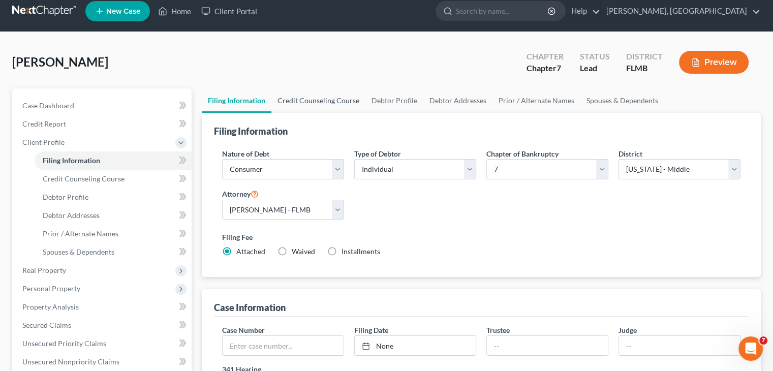
click at [319, 98] on link "Credit Counseling Course" at bounding box center [318, 100] width 94 height 24
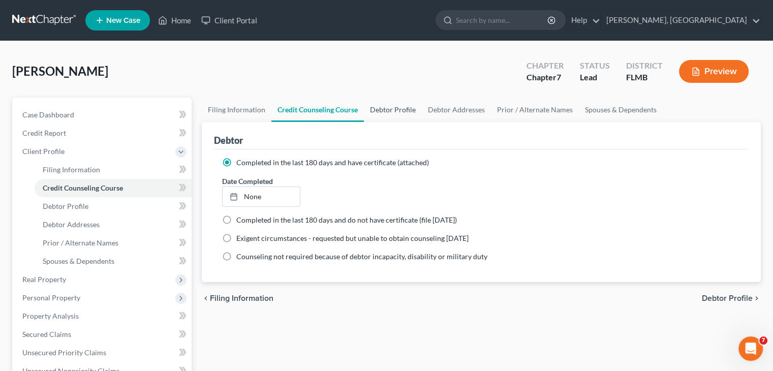
click at [387, 107] on link "Debtor Profile" at bounding box center [393, 110] width 58 height 24
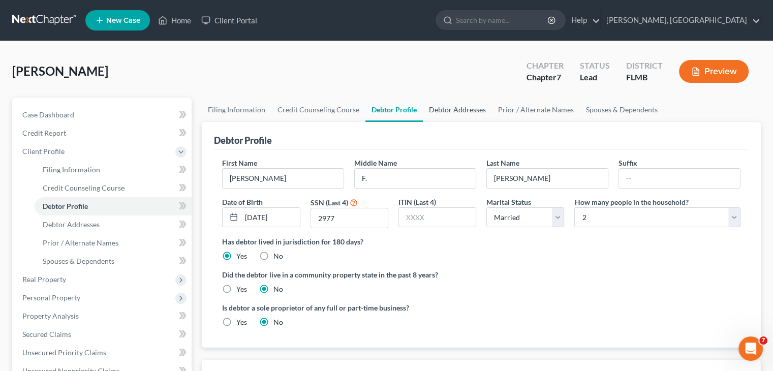
click at [453, 109] on link "Debtor Addresses" at bounding box center [457, 110] width 69 height 24
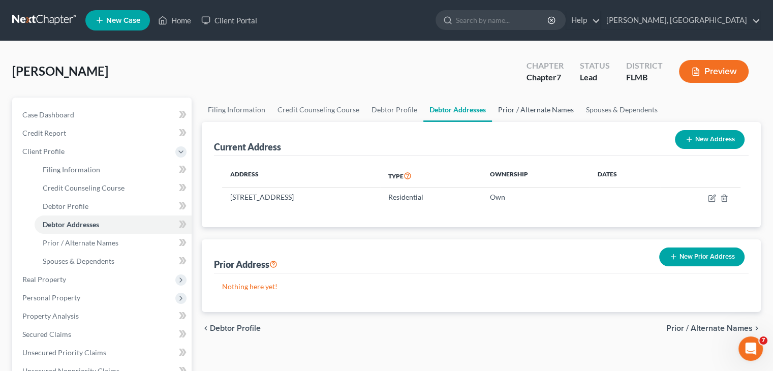
click at [551, 112] on link "Prior / Alternate Names" at bounding box center [536, 110] width 88 height 24
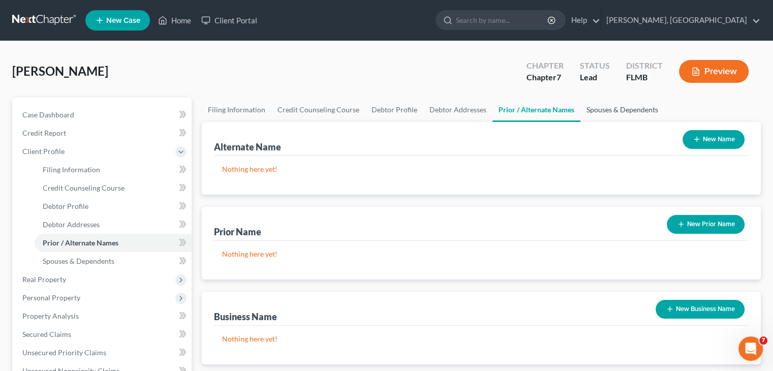
click at [626, 114] on link "Spouses & Dependents" at bounding box center [622, 110] width 84 height 24
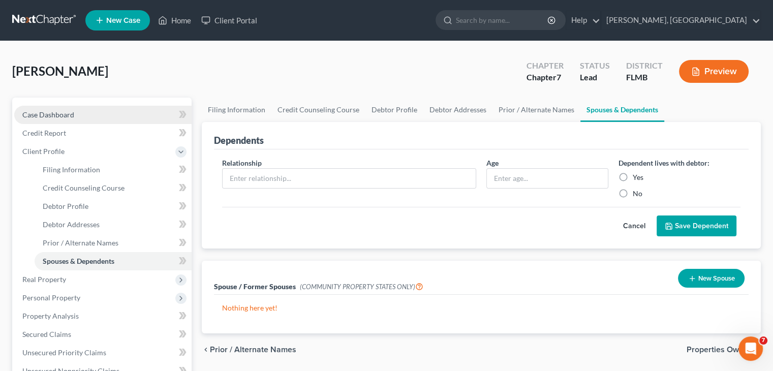
click at [91, 112] on link "Case Dashboard" at bounding box center [102, 115] width 177 height 18
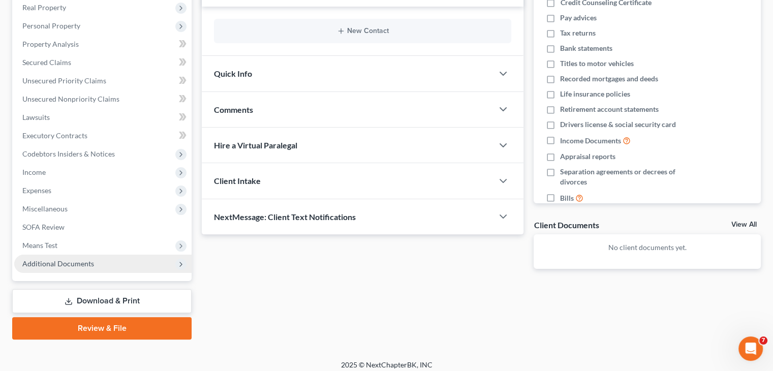
scroll to position [169, 0]
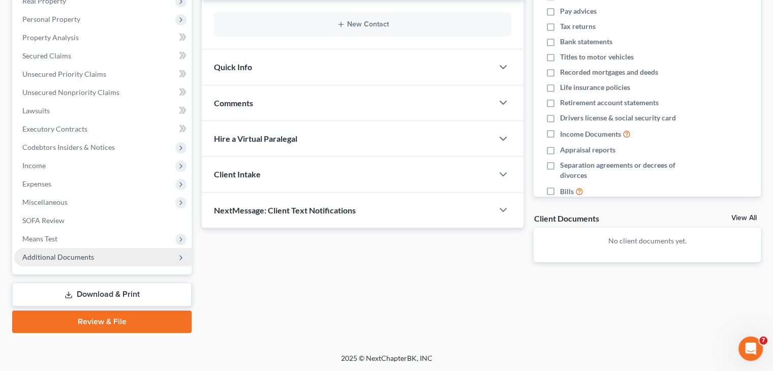
click at [90, 302] on link "Download & Print" at bounding box center [101, 294] width 179 height 24
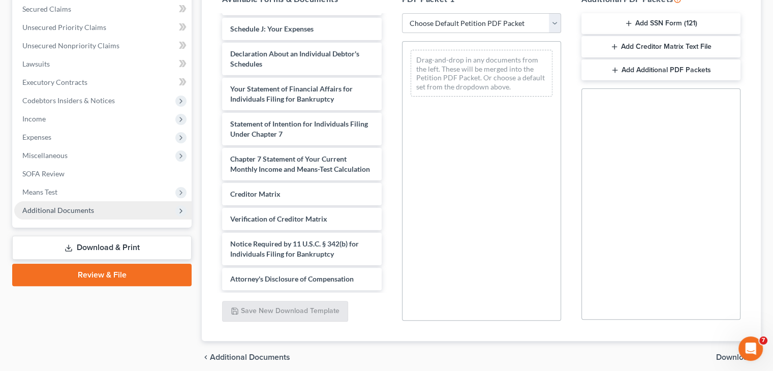
scroll to position [282, 0]
click at [341, 284] on div "Attorney's Disclosure of Compensation" at bounding box center [301, 279] width 159 height 22
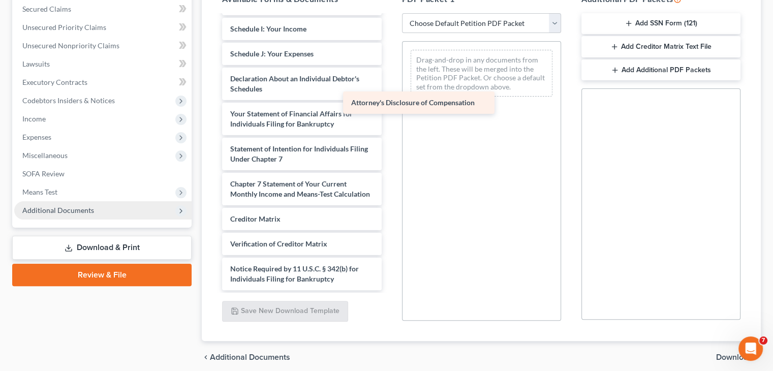
scroll to position [258, 0]
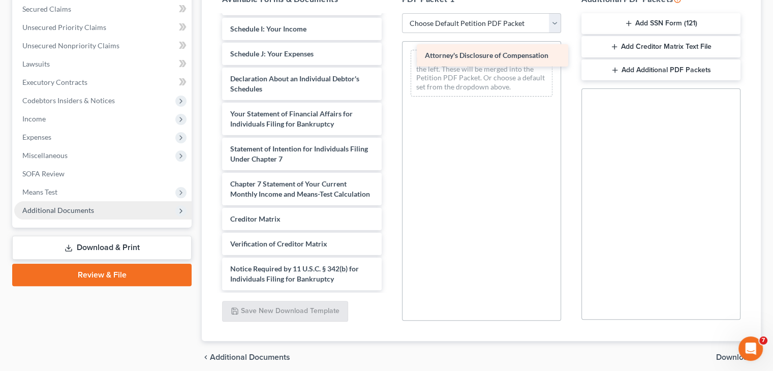
drag, startPoint x: 341, startPoint y: 284, endPoint x: 536, endPoint y: 61, distance: 295.9
click at [389, 61] on div "Attorney's Disclosure of Compensation Voluntary Petition for Individuals Filing…" at bounding box center [301, 29] width 175 height 522
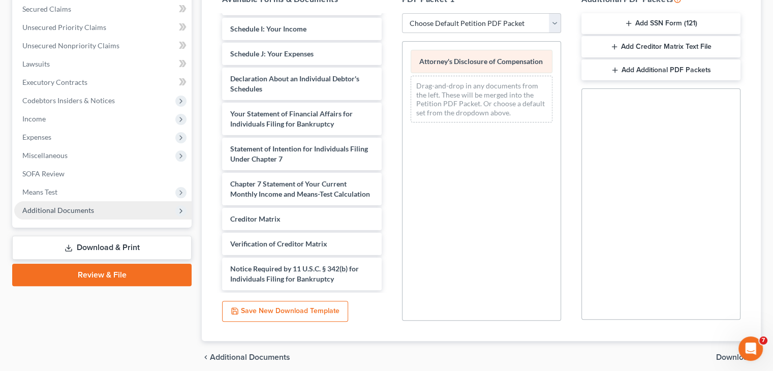
click at [533, 59] on span "Attorney's Disclosure of Compensation" at bounding box center [480, 61] width 123 height 9
click at [533, 59] on div "Attorney's Disclosure of Compensation Drag-and-drop in any documents from the l…" at bounding box center [481, 86] width 158 height 89
click at [533, 59] on span "Attorney's Disclosure of Compensation" at bounding box center [480, 61] width 123 height 9
